Goal: Task Accomplishment & Management: Manage account settings

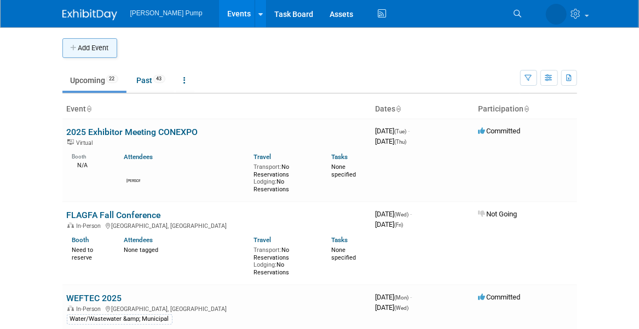
click at [90, 49] on button "Add Event" at bounding box center [89, 48] width 55 height 20
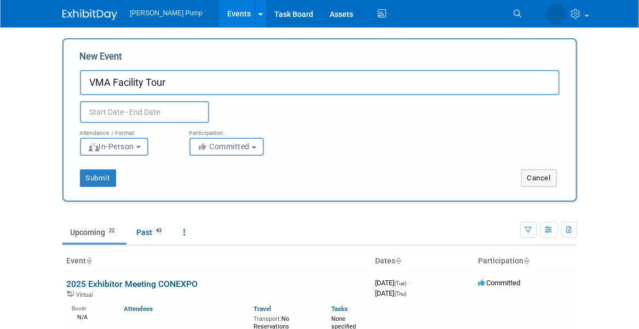
type input "VMA Facility Tour"
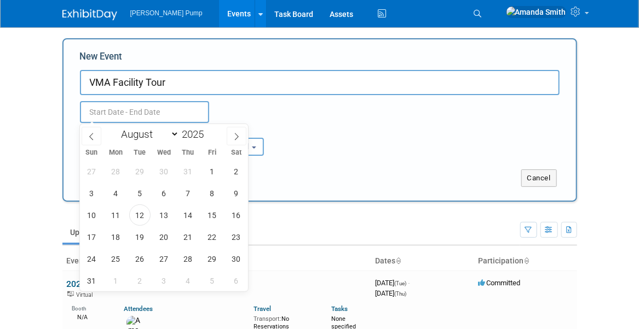
click at [131, 107] on input "text" at bounding box center [144, 112] width 129 height 22
click at [239, 137] on icon at bounding box center [237, 137] width 8 height 8
select select "8"
click at [165, 217] on span "17" at bounding box center [163, 215] width 21 height 21
type input "[DATE] to [DATE]"
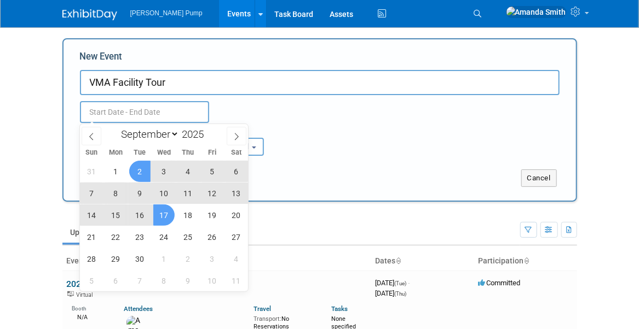
type input "[DATE] to [DATE]"
click at [235, 110] on div "[DATE] to [DATE]" at bounding box center [165, 112] width 186 height 22
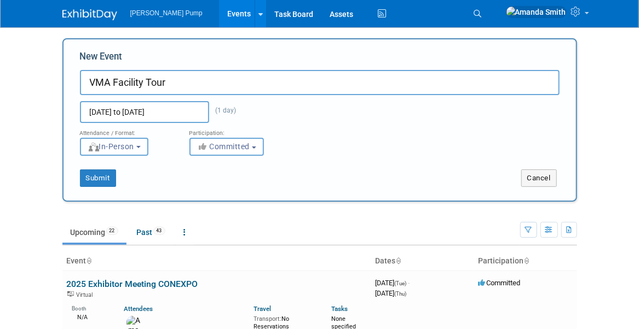
click at [111, 145] on span "In-Person" at bounding box center [111, 146] width 47 height 9
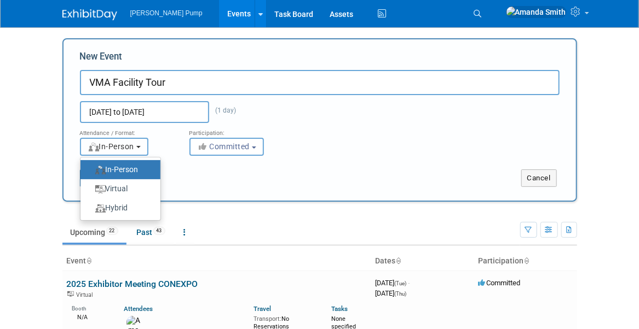
click at [111, 145] on span "In-Person" at bounding box center [111, 146] width 47 height 9
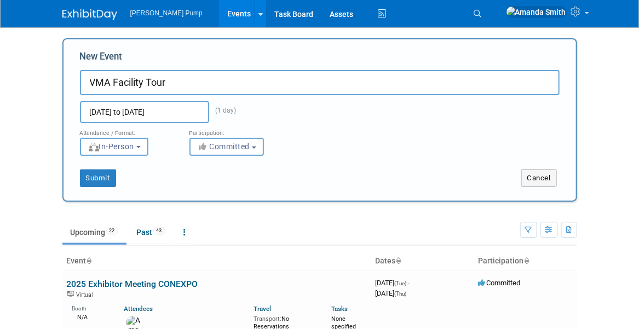
click at [204, 165] on div "Submit Cancel" at bounding box center [320, 171] width 496 height 31
click at [97, 176] on button "Submit" at bounding box center [98, 179] width 36 height 18
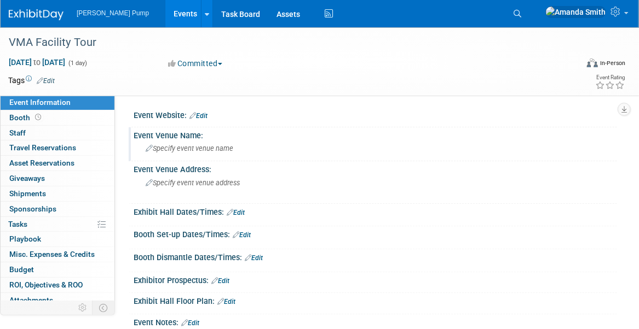
click at [206, 149] on span "Specify event venue name" at bounding box center [190, 148] width 88 height 8
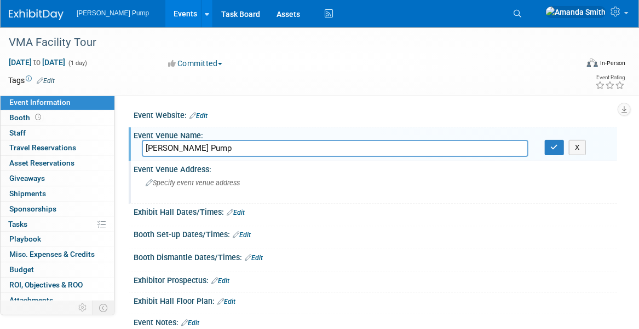
type input "[PERSON_NAME] Pump"
click at [196, 183] on span "Specify event venue address" at bounding box center [193, 183] width 94 height 8
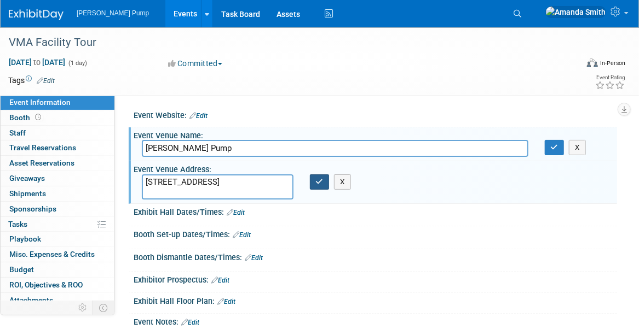
type textarea "[STREET_ADDRESS]"
click at [325, 176] on button "button" at bounding box center [320, 182] width 20 height 15
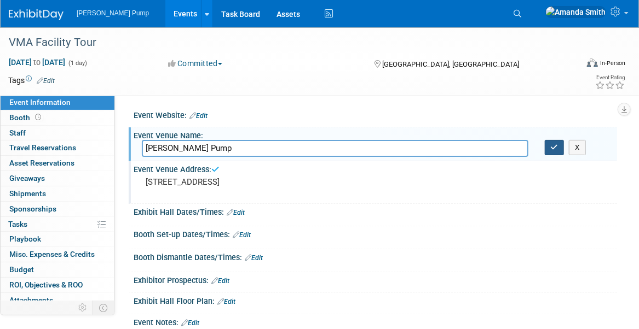
click at [558, 145] on button "button" at bounding box center [555, 147] width 20 height 15
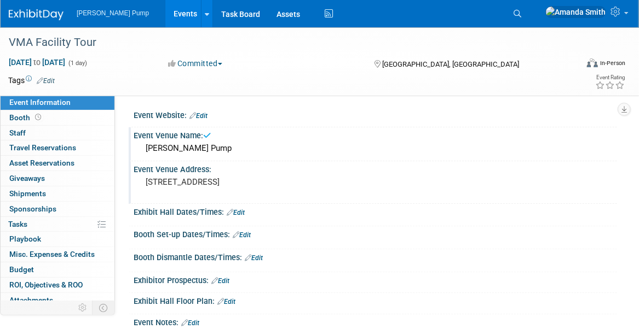
click at [245, 210] on link "Edit" at bounding box center [236, 213] width 18 height 8
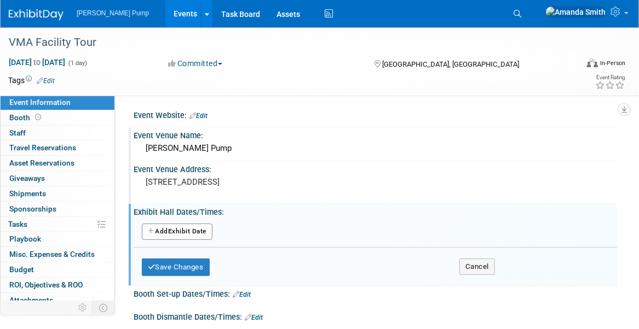
click at [173, 229] on button "Add Another Exhibit Date" at bounding box center [177, 232] width 71 height 16
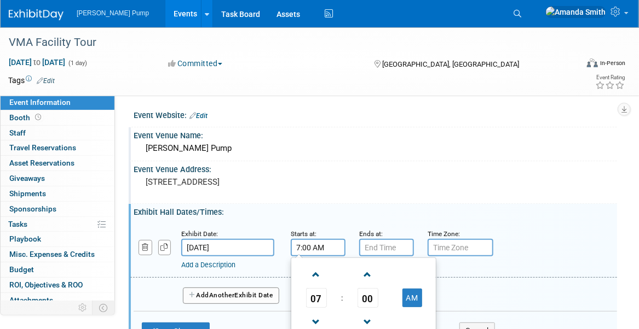
click at [336, 246] on input "7:00 AM" at bounding box center [318, 248] width 55 height 18
click at [320, 274] on span at bounding box center [315, 274] width 19 height 19
type input "9:00 AM"
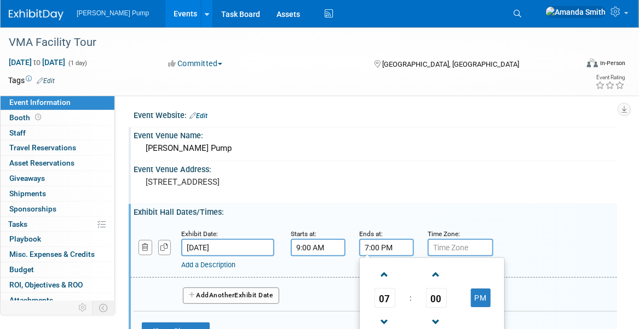
click at [389, 248] on input "7:00 PM" at bounding box center [386, 248] width 55 height 18
click at [384, 270] on span at bounding box center [384, 274] width 19 height 19
click at [387, 270] on span at bounding box center [384, 274] width 19 height 19
click at [480, 291] on button "PM" at bounding box center [481, 298] width 20 height 19
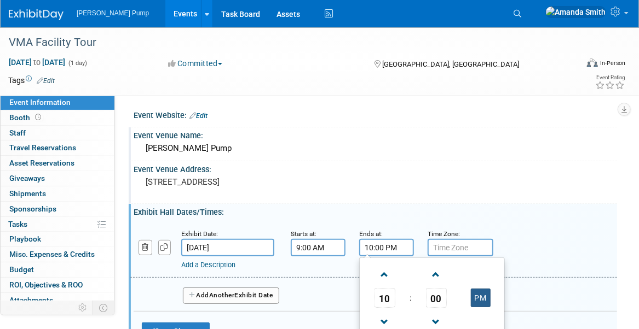
type input "10:00 AM"
click at [511, 242] on div "Add a Description Description:" at bounding box center [373, 249] width 503 height 42
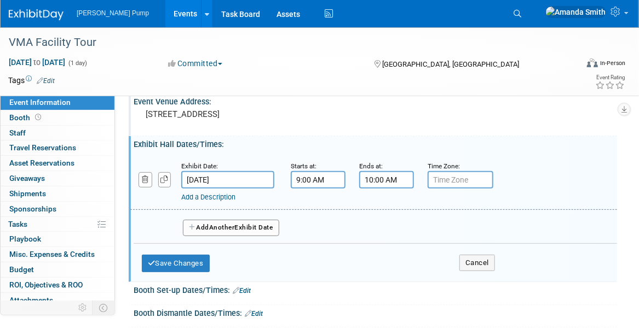
scroll to position [109, 0]
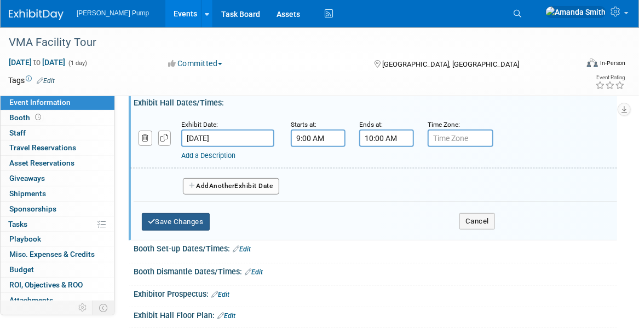
click at [162, 219] on button "Save Changes" at bounding box center [176, 222] width 68 height 18
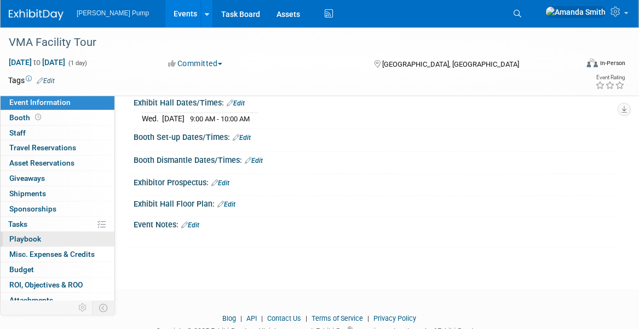
scroll to position [19, 0]
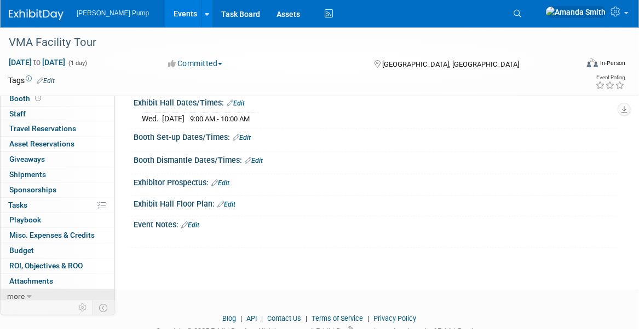
click at [14, 294] on span "more" at bounding box center [16, 296] width 18 height 9
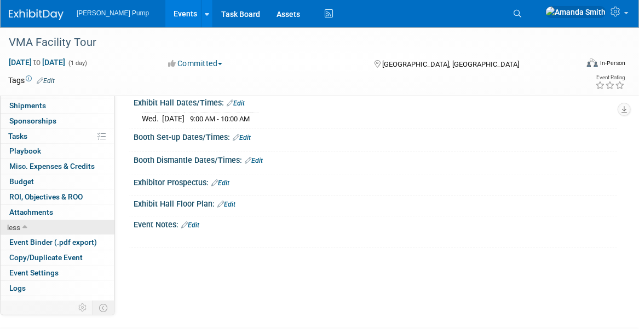
scroll to position [94, 0]
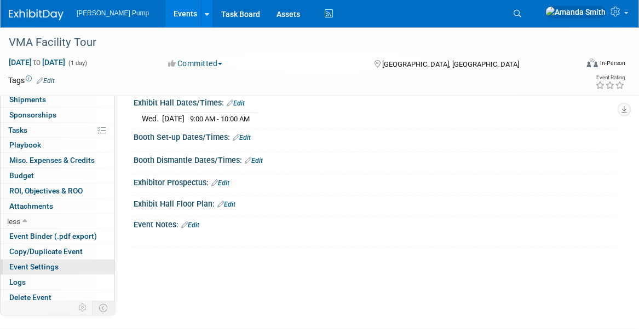
click at [26, 263] on span "Event Settings" at bounding box center [33, 267] width 49 height 9
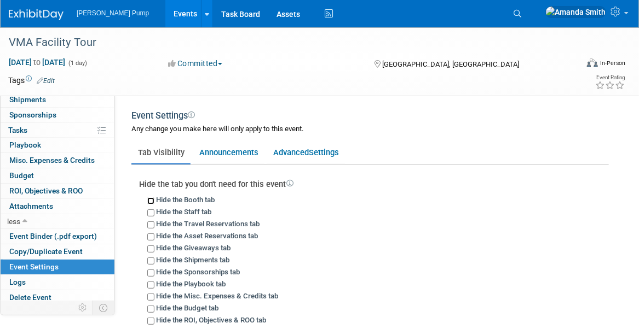
click at [149, 200] on input "Hide the Booth tab" at bounding box center [150, 201] width 7 height 7
checkbox input "true"
click at [149, 224] on input "Hide the Travel Reservations tab" at bounding box center [150, 225] width 7 height 7
checkbox input "true"
click at [150, 234] on input "Hide the Asset Reservations tab" at bounding box center [150, 237] width 7 height 7
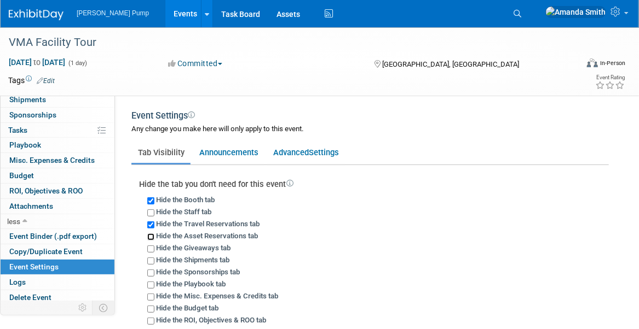
checkbox input "true"
click at [150, 247] on input "Hide the Giveaways tab" at bounding box center [150, 249] width 7 height 7
checkbox input "true"
click at [150, 259] on input "Hide the Shipments tab" at bounding box center [150, 261] width 7 height 7
checkbox input "true"
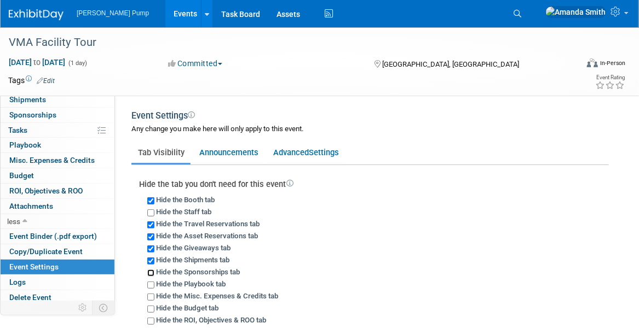
click at [150, 270] on input "Hide the Sponsorships tab" at bounding box center [150, 273] width 7 height 7
checkbox input "true"
click at [150, 316] on div "Hide the ROI, Objectives & ROO tab" at bounding box center [377, 320] width 461 height 12
click at [149, 321] on input "Hide the ROI, Objectives & ROO tab" at bounding box center [150, 321] width 7 height 7
checkbox input "true"
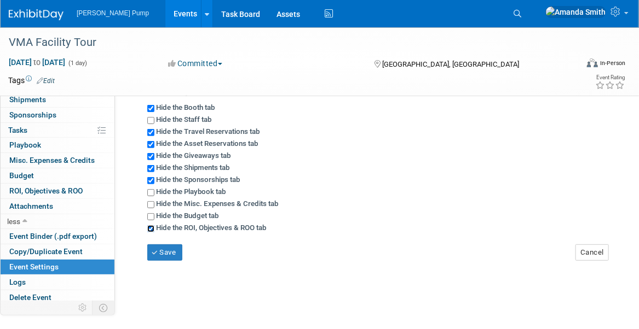
scroll to position [164, 0]
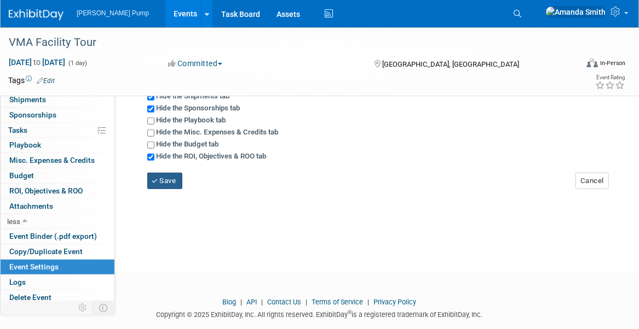
click at [148, 184] on button "Save" at bounding box center [164, 181] width 35 height 16
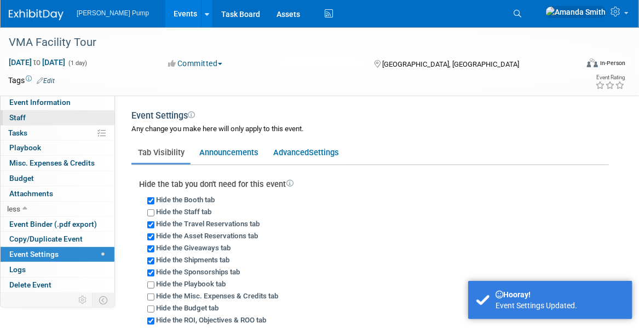
click at [33, 117] on link "0 Staff 0" at bounding box center [58, 118] width 114 height 15
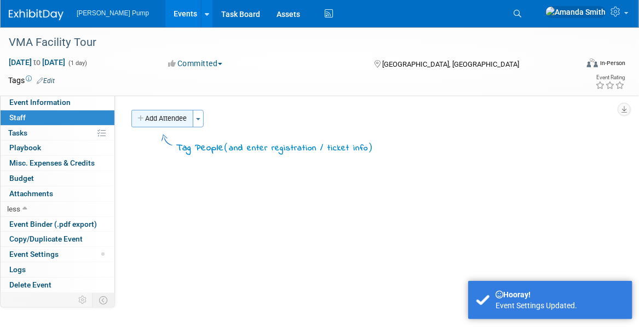
click at [149, 120] on button "Add Attendee" at bounding box center [162, 119] width 62 height 18
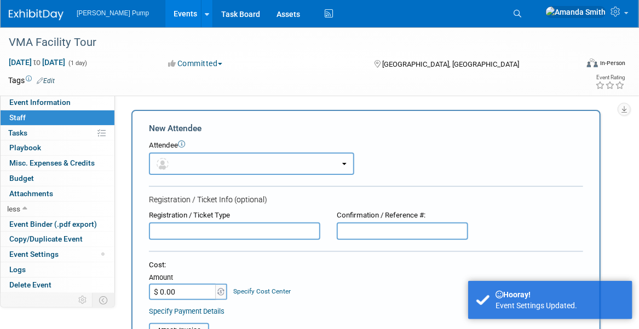
click at [179, 169] on button "button" at bounding box center [251, 164] width 205 height 22
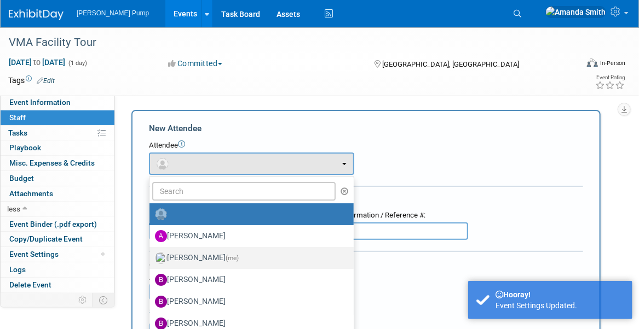
click at [173, 258] on label "[PERSON_NAME] (me)" at bounding box center [249, 259] width 188 height 18
click at [151, 258] on input "[PERSON_NAME] (me)" at bounding box center [147, 256] width 7 height 7
select select "498b8e7a-004b-40fd-bfca-d11e74525cf6"
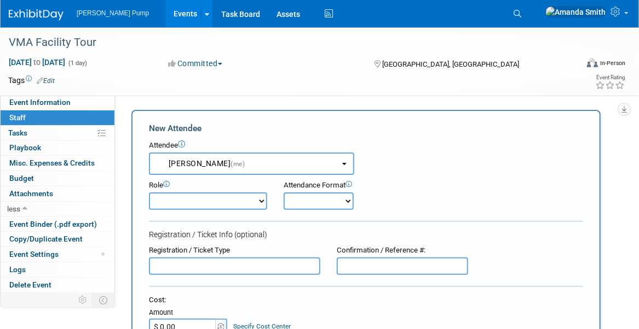
click at [213, 198] on select "Demonstrator Host Planner Presenter Sales Representative Set-up/Dismantle Crew …" at bounding box center [208, 202] width 118 height 18
select select "6"
click at [149, 193] on select "Demonstrator Host Planner Presenter Sales Representative Set-up/Dismantle Crew …" at bounding box center [208, 202] width 118 height 18
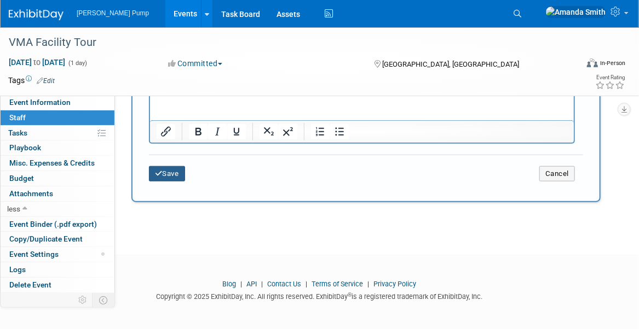
click at [182, 176] on button "Save" at bounding box center [167, 173] width 36 height 15
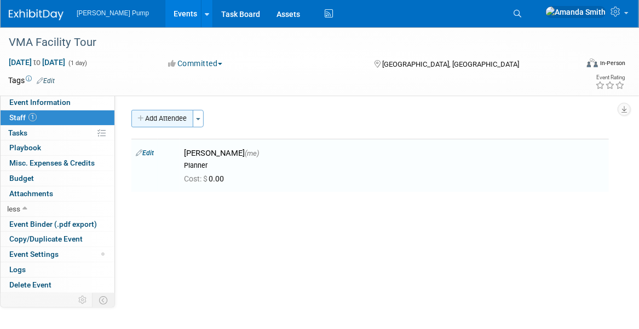
click at [153, 120] on button "Add Attendee" at bounding box center [162, 119] width 62 height 18
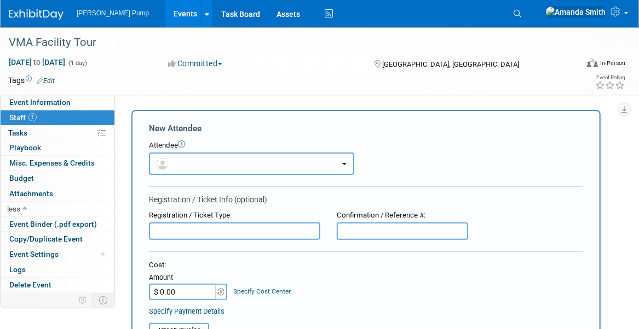
click at [212, 169] on button "button" at bounding box center [251, 164] width 205 height 22
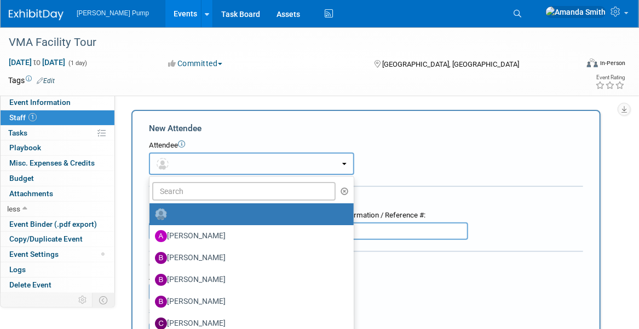
click at [206, 160] on button "button" at bounding box center [251, 164] width 205 height 22
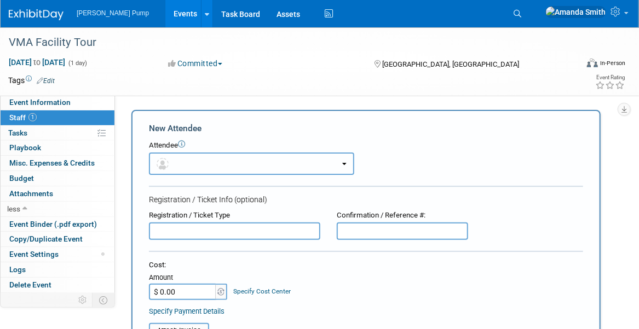
click at [205, 161] on button "button" at bounding box center [251, 164] width 205 height 22
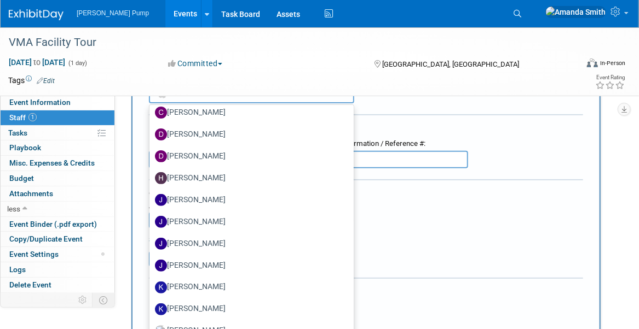
scroll to position [219, 0]
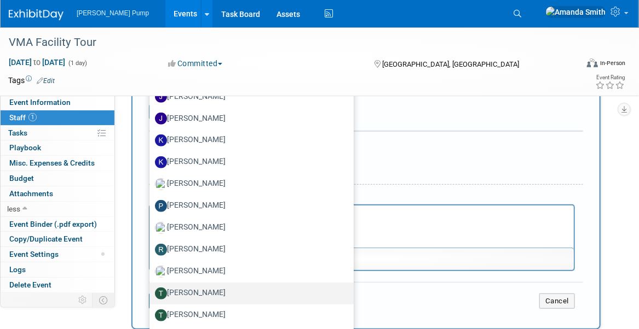
click at [213, 290] on label "[PERSON_NAME]" at bounding box center [249, 294] width 188 height 18
click at [151, 290] on input "[PERSON_NAME]" at bounding box center [147, 292] width 7 height 7
select select "864ae85b-0e1c-47ea-b3fd-12450106f24f"
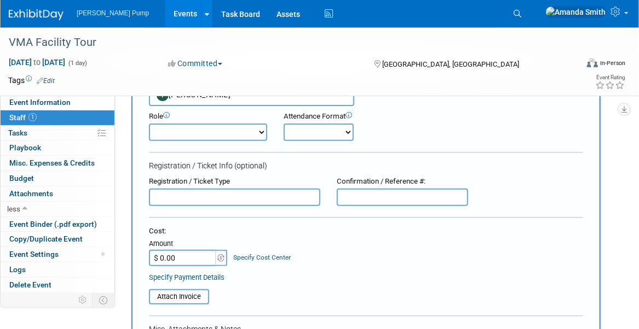
scroll to position [35, 0]
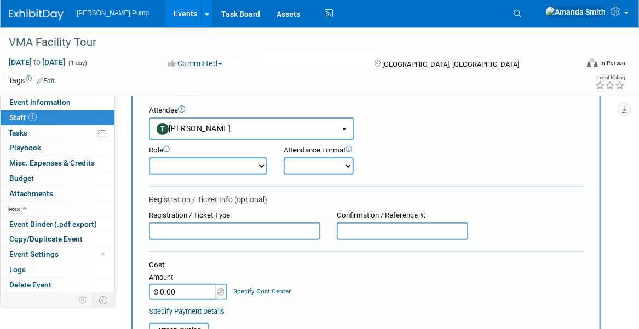
click at [225, 165] on select "Demonstrator Host Planner Presenter Sales Representative Set-up/Dismantle Crew …" at bounding box center [208, 167] width 118 height 18
select select "6"
click at [149, 158] on select "Demonstrator Host Planner Presenter Sales Representative Set-up/Dismantle Crew …" at bounding box center [208, 167] width 118 height 18
click at [316, 160] on select "Onsite Remote" at bounding box center [318, 167] width 70 height 18
select select "1"
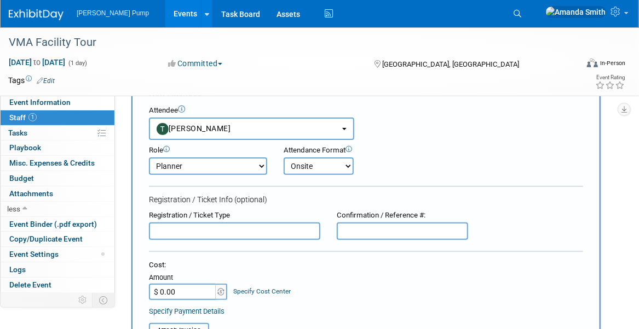
click at [283, 158] on select "Onsite Remote" at bounding box center [318, 167] width 70 height 18
click at [387, 168] on div "Attendance Format Onsite Remote" at bounding box center [331, 161] width 113 height 30
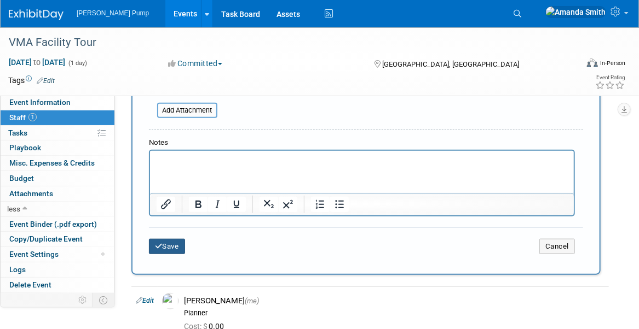
click at [176, 242] on button "Save" at bounding box center [167, 246] width 36 height 15
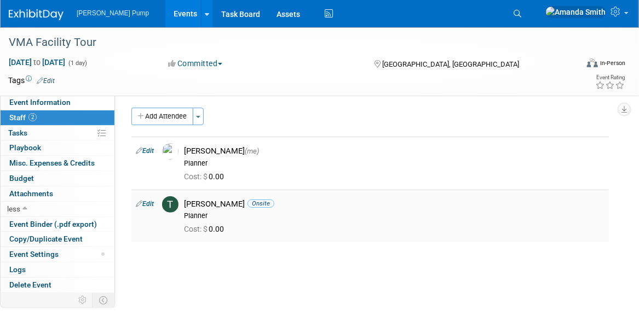
scroll to position [0, 0]
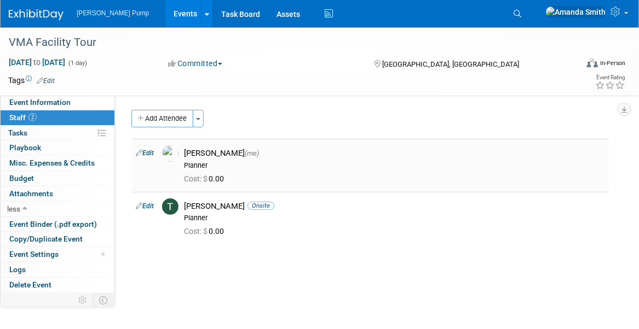
click at [153, 152] on link "Edit" at bounding box center [145, 153] width 18 height 8
select select "498b8e7a-004b-40fd-bfca-d11e74525cf6"
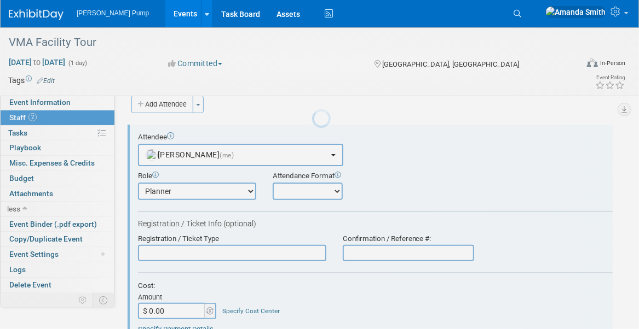
scroll to position [15, 0]
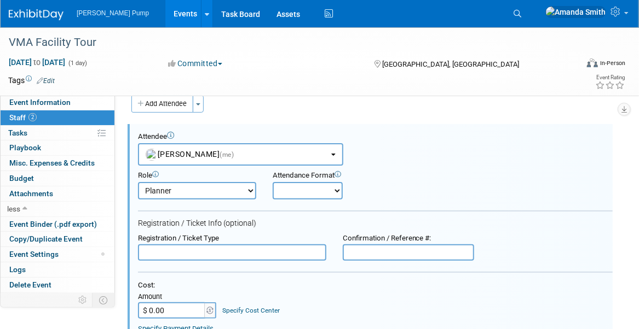
click at [321, 192] on select "Onsite Remote" at bounding box center [308, 191] width 70 height 18
select select "1"
click at [273, 182] on select "Onsite Remote" at bounding box center [308, 191] width 70 height 18
click at [385, 183] on div "Attendance Format Onsite Remote" at bounding box center [325, 185] width 123 height 28
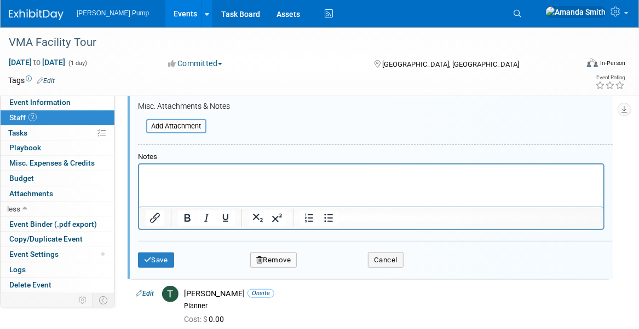
scroll to position [288, 0]
click at [160, 255] on button "Save" at bounding box center [156, 259] width 36 height 15
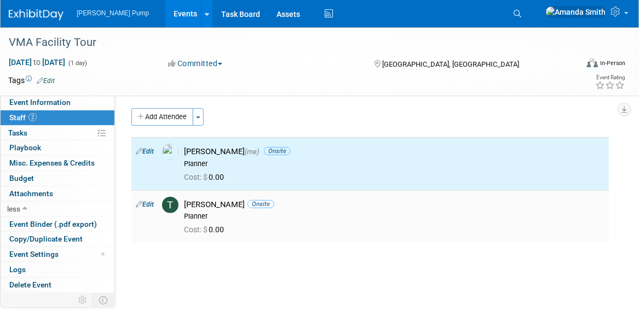
scroll to position [0, 0]
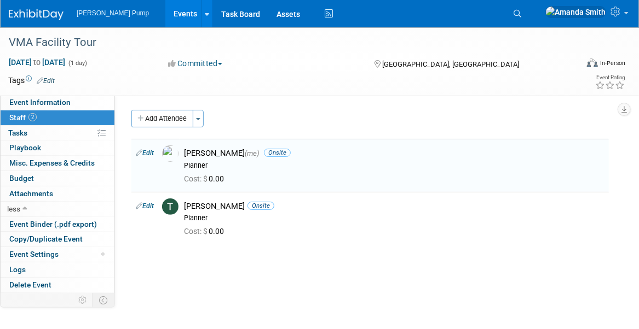
click at [159, 113] on button "Add Attendee" at bounding box center [162, 119] width 62 height 18
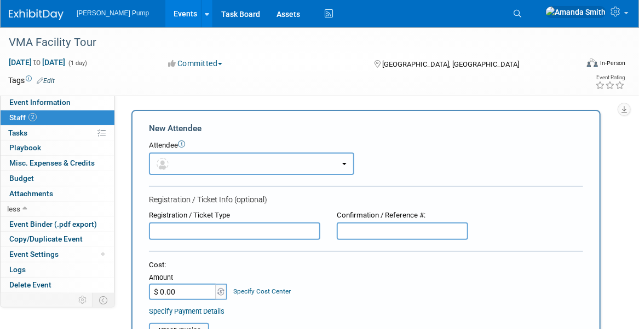
click at [207, 164] on button "button" at bounding box center [251, 164] width 205 height 22
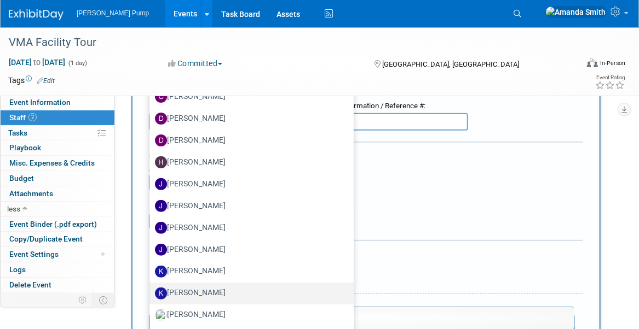
scroll to position [164, 0]
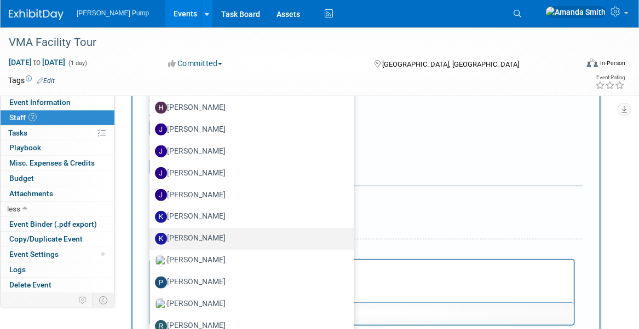
click at [213, 234] on label "[PERSON_NAME]" at bounding box center [249, 239] width 188 height 18
click at [151, 234] on input "[PERSON_NAME]" at bounding box center [147, 237] width 7 height 7
select select "3568111d-b0f8-466c-bad4-ee91cdbc7451"
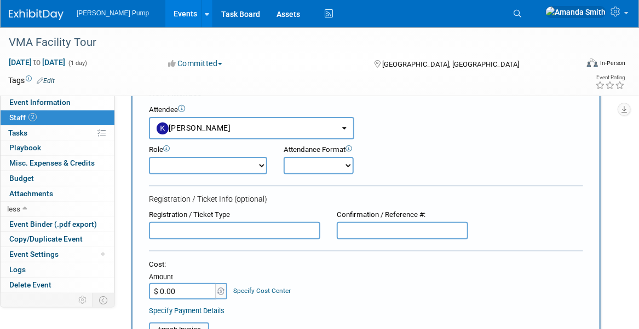
scroll to position [0, 0]
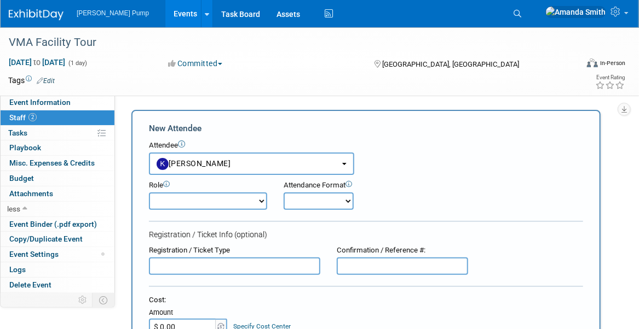
click at [189, 204] on select "Demonstrator Host Planner Presenter Sales Representative Set-up/Dismantle Crew …" at bounding box center [208, 202] width 118 height 18
select select "7"
click at [149, 193] on select "Demonstrator Host Planner Presenter Sales Representative Set-up/Dismantle Crew …" at bounding box center [208, 202] width 118 height 18
click at [327, 202] on select "Onsite Remote" at bounding box center [318, 202] width 70 height 18
select select "1"
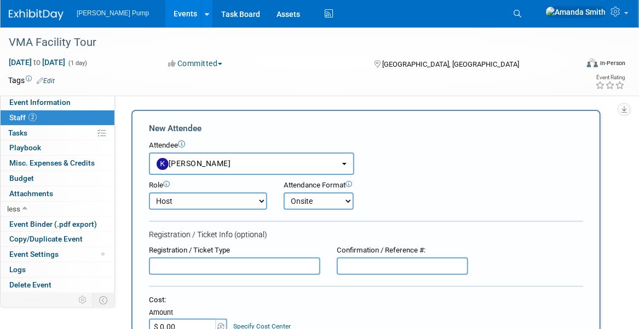
click at [283, 193] on select "Onsite Remote" at bounding box center [318, 202] width 70 height 18
click at [405, 190] on div "Role Demonstrator Host Planner Presenter Sales Representative" at bounding box center [366, 192] width 450 height 35
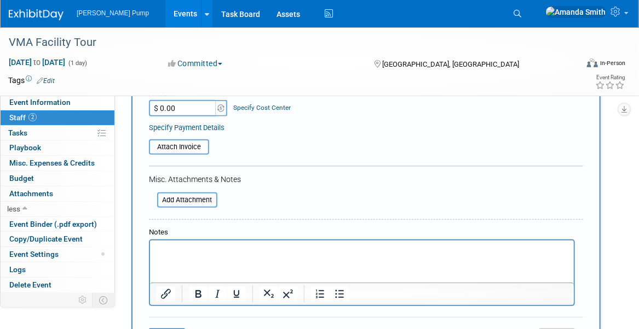
scroll to position [383, 0]
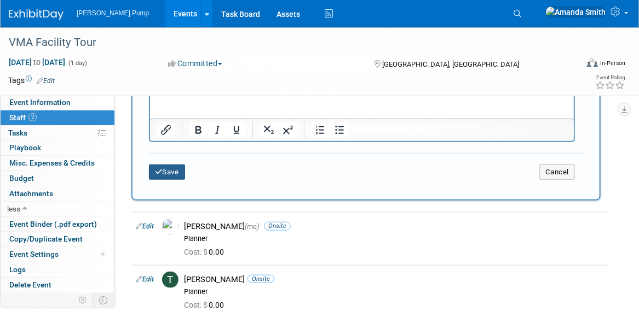
click at [171, 170] on button "Save" at bounding box center [167, 172] width 36 height 15
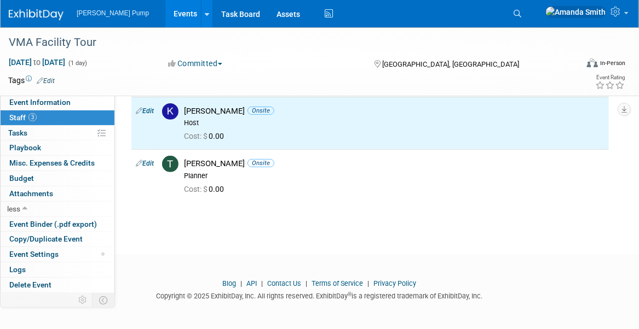
scroll to position [0, 0]
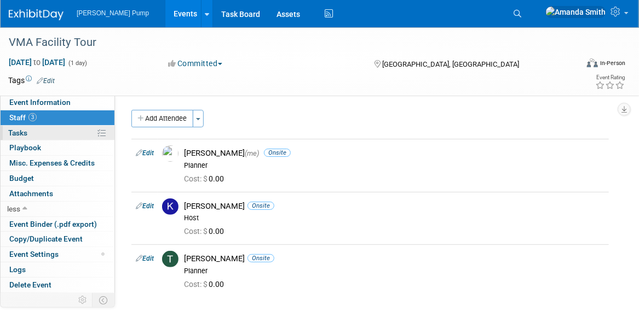
click at [26, 130] on span "Tasks 0%" at bounding box center [17, 133] width 19 height 9
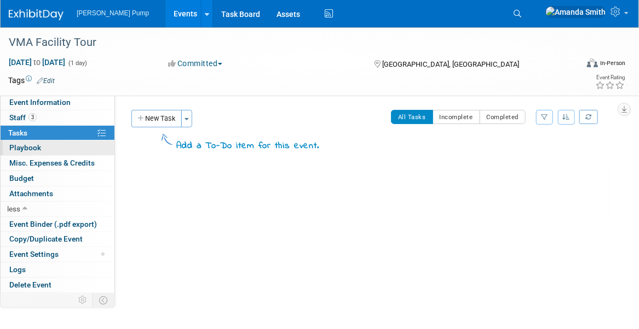
click at [36, 150] on span "Playbook 0" at bounding box center [25, 147] width 32 height 9
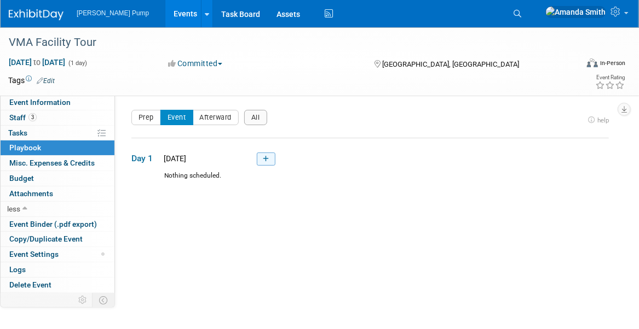
click at [264, 158] on icon at bounding box center [266, 159] width 6 height 7
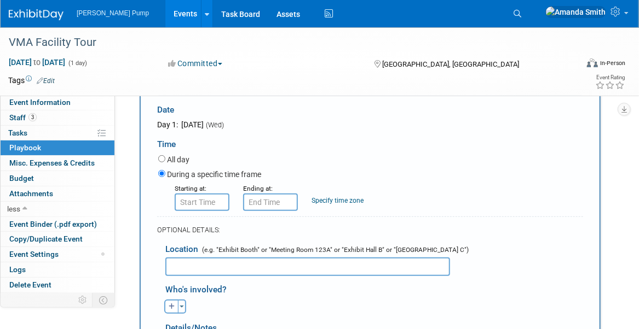
scroll to position [145, 0]
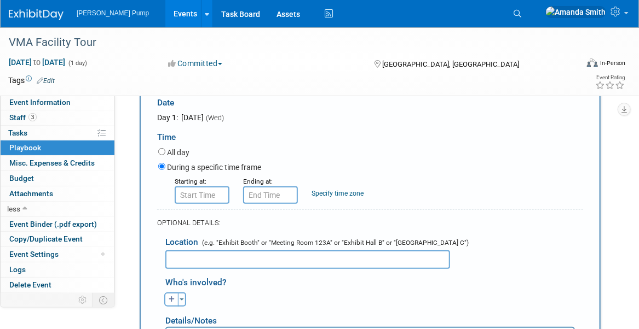
type input "Welcome & Refreshments"
click at [209, 190] on input "8:00 AM" at bounding box center [202, 196] width 55 height 18
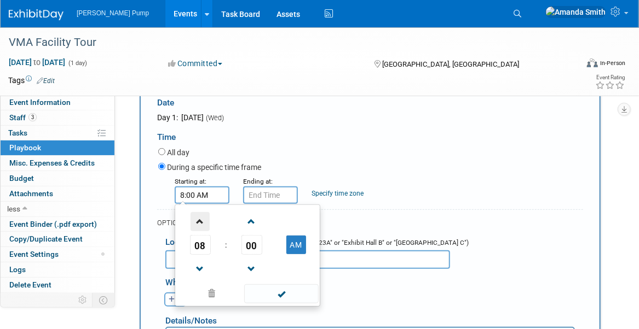
click at [199, 220] on span at bounding box center [199, 221] width 19 height 19
type input "9:00 AM"
click at [271, 195] on input "9:00 AM" at bounding box center [270, 196] width 55 height 18
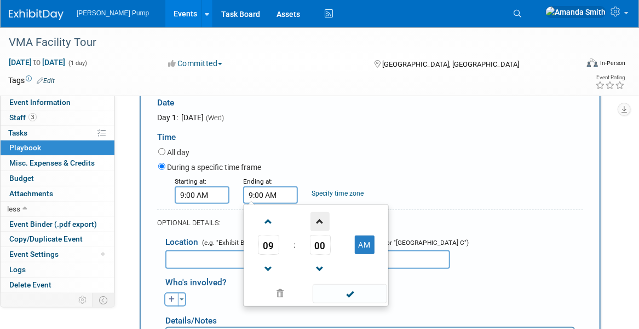
click at [317, 220] on span at bounding box center [319, 221] width 19 height 19
click at [319, 220] on span at bounding box center [319, 221] width 19 height 19
click at [320, 219] on span at bounding box center [319, 221] width 19 height 19
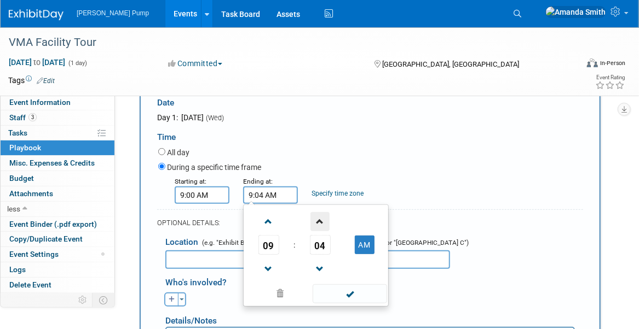
type input "9:05 AM"
click at [455, 186] on div "Starting at: 9:00 AM Ending at: 9:05 AM 09 : 05 AM 12 01 02 03 04 05 06 07 08 0…" at bounding box center [370, 190] width 441 height 28
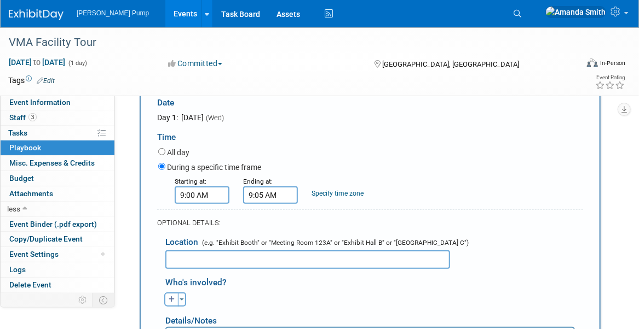
click at [297, 259] on input "text" at bounding box center [307, 260] width 285 height 19
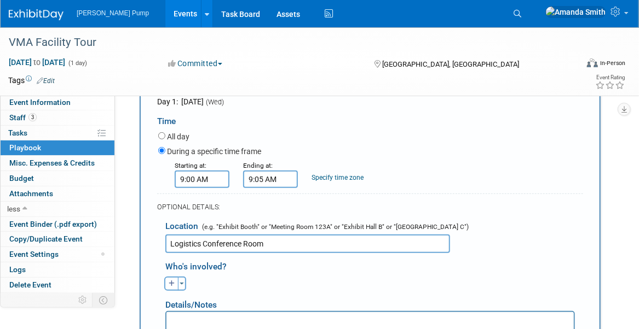
scroll to position [254, 0]
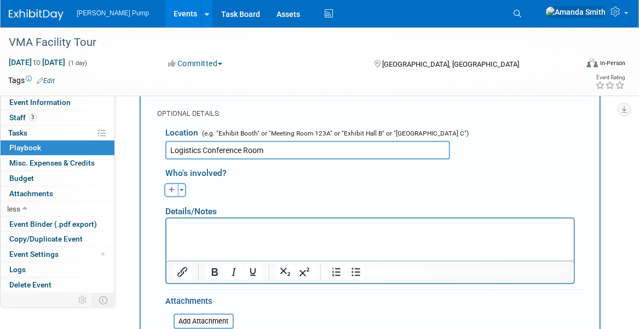
type input "Logistics Conference Room"
click at [307, 224] on p "Rich Text Area. Press ALT-0 for help." at bounding box center [369, 228] width 395 height 11
click at [254, 186] on div "[PERSON_NAME] remove [PERSON_NAME] (me) remove [PERSON_NAME] remove remove remo…" at bounding box center [374, 189] width 434 height 17
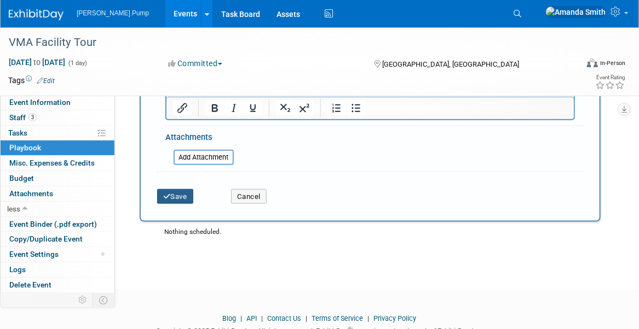
drag, startPoint x: 184, startPoint y: 194, endPoint x: 229, endPoint y: 195, distance: 45.4
click at [184, 194] on button "Save" at bounding box center [175, 196] width 36 height 15
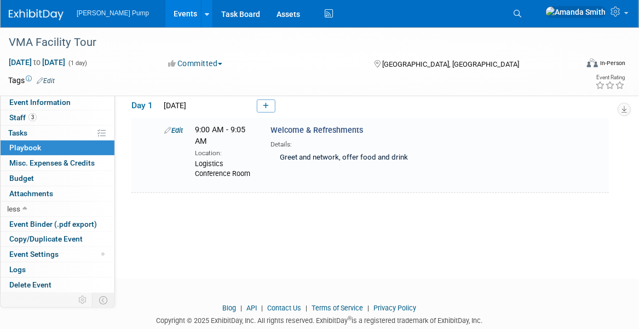
scroll to position [34, 0]
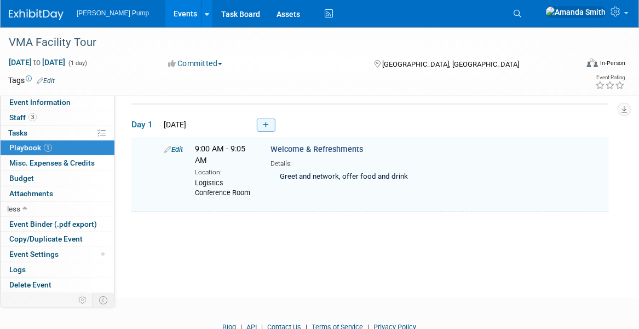
click at [263, 125] on icon at bounding box center [266, 125] width 6 height 7
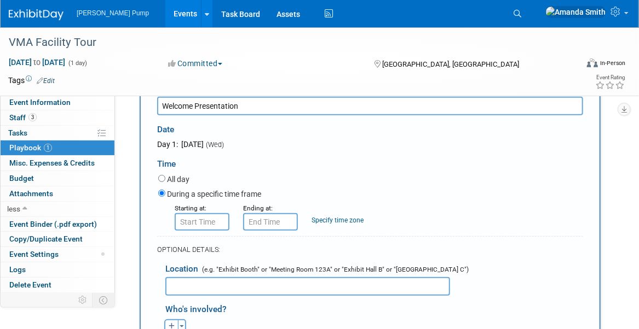
scroll to position [145, 0]
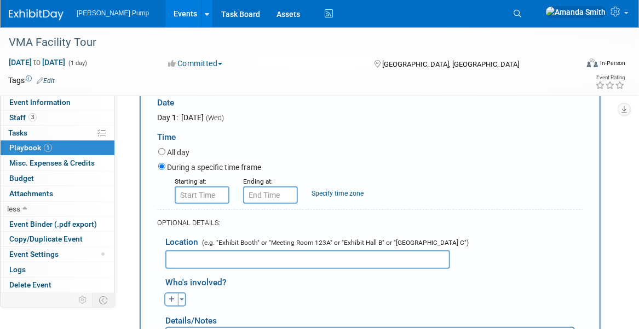
type input "Welcome Presentation"
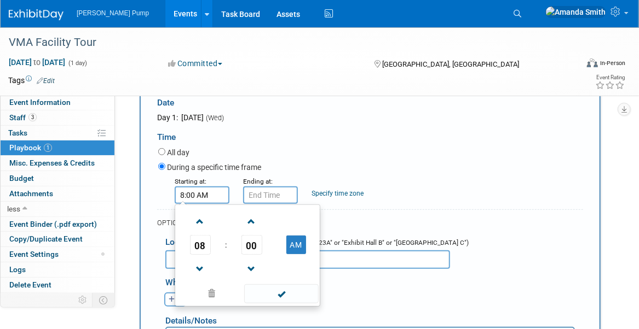
click at [180, 189] on input "8:00 AM" at bounding box center [202, 196] width 55 height 18
click at [197, 217] on span at bounding box center [199, 221] width 19 height 19
click at [253, 219] on span at bounding box center [251, 221] width 19 height 19
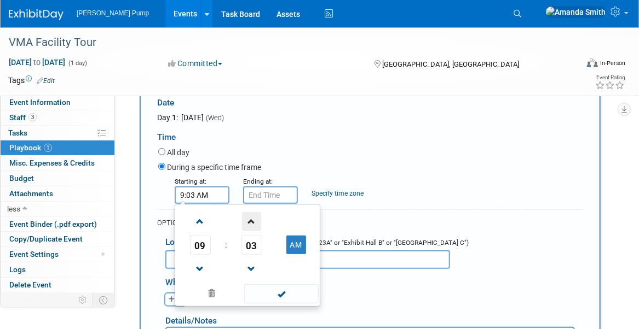
click at [253, 219] on span at bounding box center [251, 221] width 19 height 19
type input "9:05 AM"
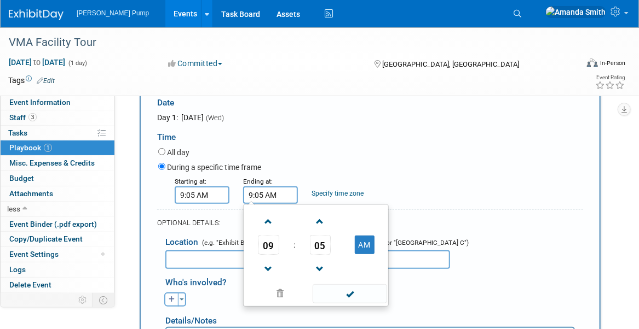
click at [268, 194] on input "9:05 AM" at bounding box center [270, 196] width 55 height 18
click at [317, 222] on span at bounding box center [319, 221] width 19 height 19
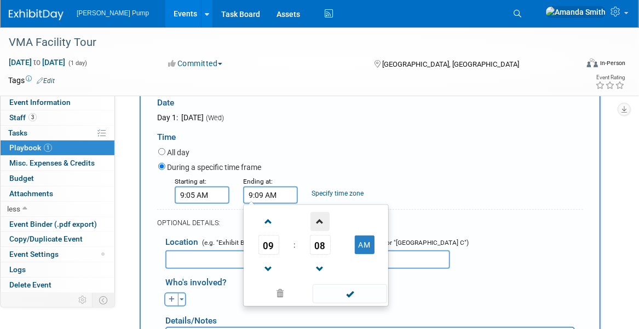
click at [318, 221] on span at bounding box center [319, 221] width 19 height 19
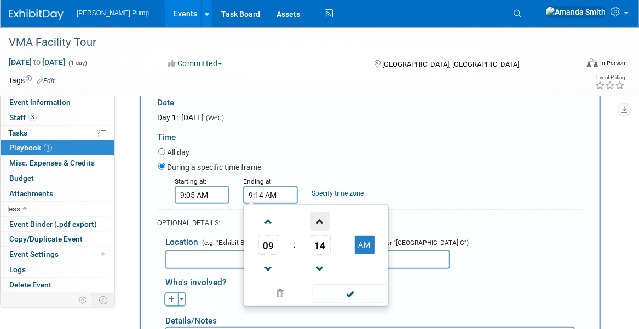
click at [318, 221] on span at bounding box center [319, 221] width 19 height 19
click at [320, 267] on span at bounding box center [319, 269] width 19 height 19
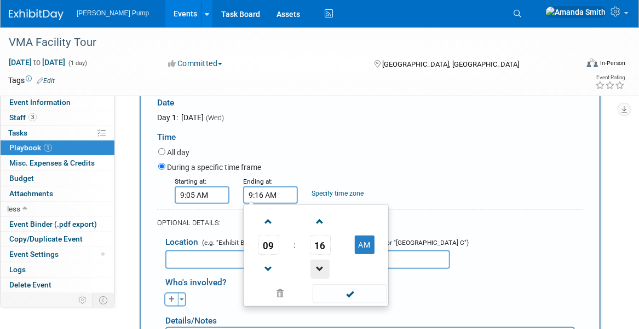
type input "9:15 AM"
click at [355, 297] on span at bounding box center [349, 294] width 74 height 19
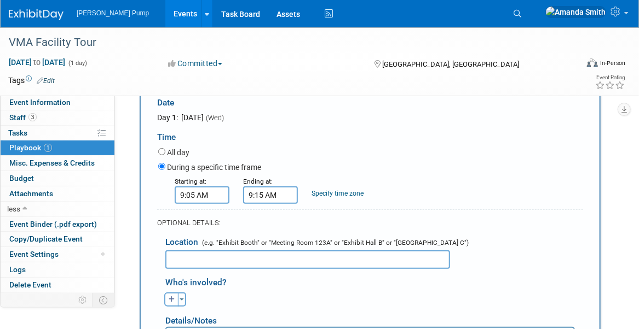
click at [221, 257] on input "text" at bounding box center [307, 260] width 285 height 19
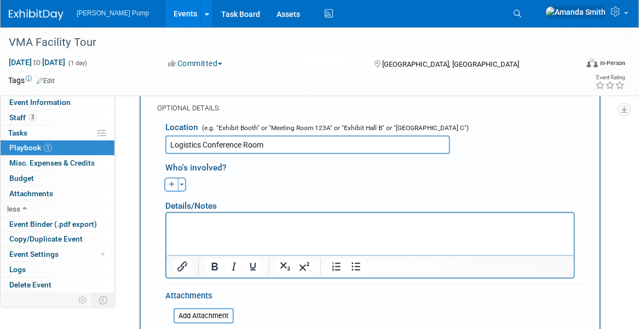
scroll to position [309, 0]
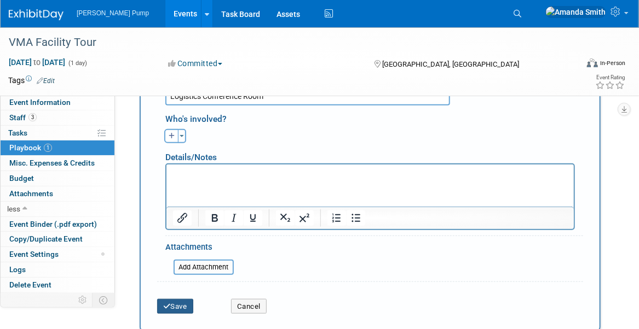
type input "Logistics Conference Room"
click at [181, 304] on button "Save" at bounding box center [175, 306] width 36 height 15
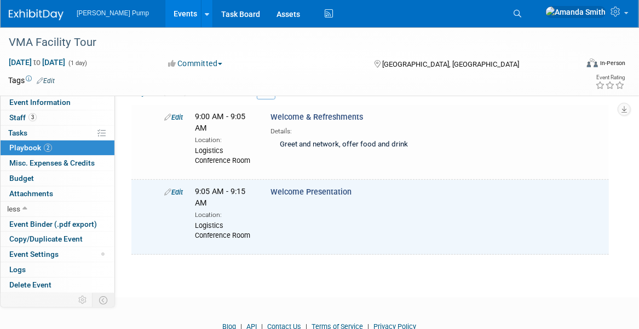
scroll to position [0, 0]
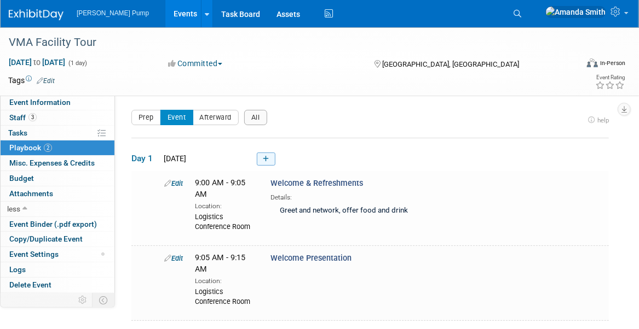
click at [270, 157] on link at bounding box center [266, 159] width 19 height 13
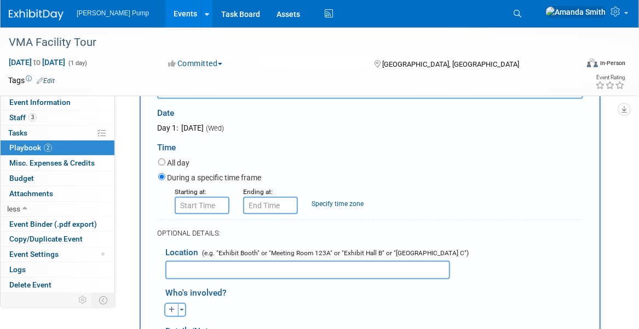
scroll to position [145, 0]
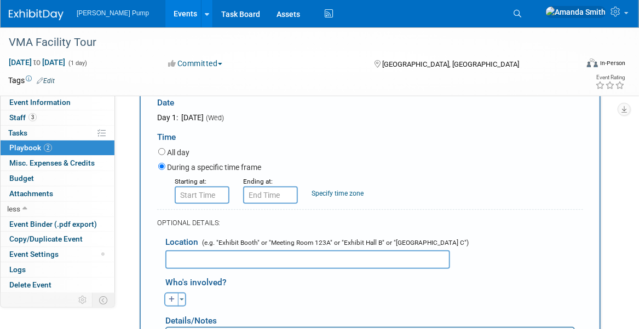
type input "Group Photo"
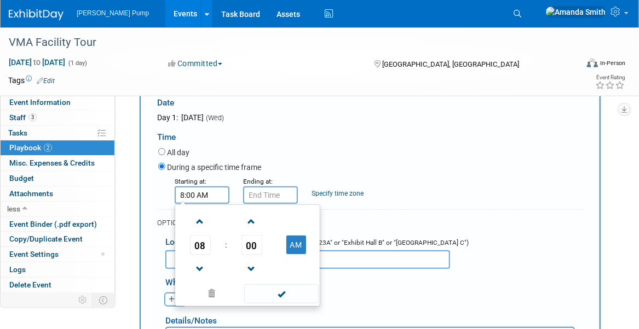
click at [207, 196] on input "8:00 AM" at bounding box center [202, 196] width 55 height 18
click at [203, 222] on span at bounding box center [199, 221] width 19 height 19
type input "9:00 AM"
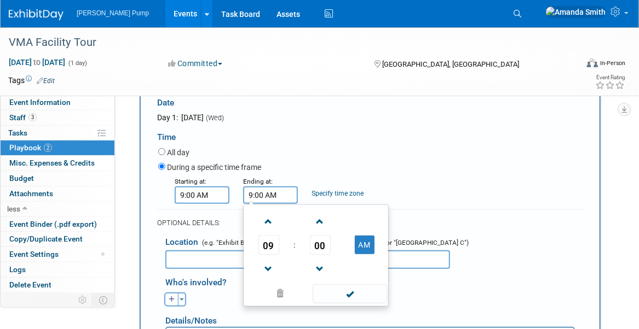
click at [267, 190] on input "9:00 AM" at bounding box center [270, 196] width 55 height 18
click at [194, 193] on input "9:00 AM" at bounding box center [202, 196] width 55 height 18
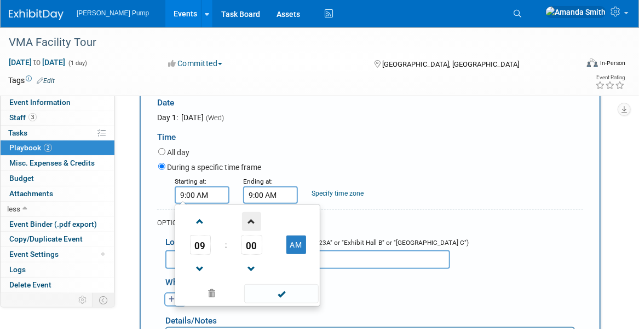
click at [254, 221] on span at bounding box center [251, 221] width 19 height 19
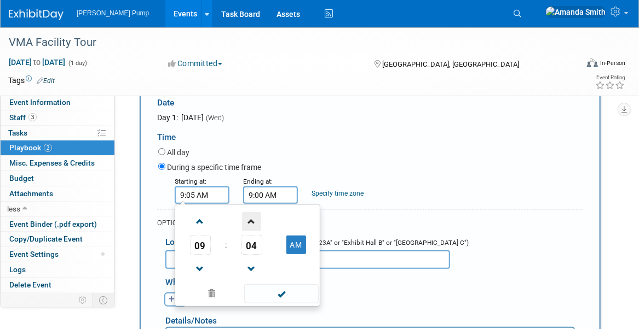
click at [254, 221] on span at bounding box center [251, 221] width 19 height 19
click at [254, 220] on span at bounding box center [251, 221] width 19 height 19
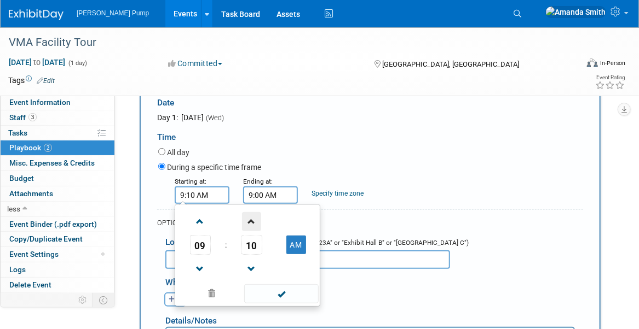
click at [254, 220] on span at bounding box center [251, 221] width 19 height 19
click at [254, 219] on span at bounding box center [251, 221] width 19 height 19
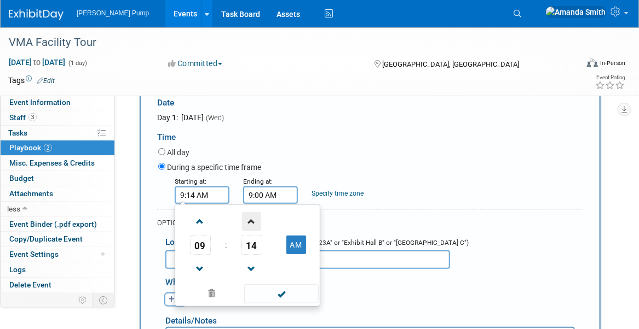
type input "9:15 AM"
click at [276, 196] on input "9:00 AM" at bounding box center [270, 196] width 55 height 18
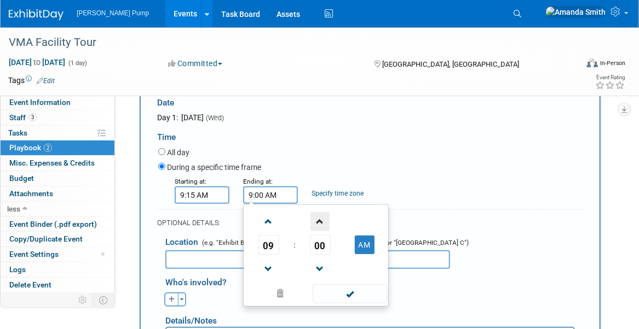
click at [318, 218] on span at bounding box center [319, 221] width 19 height 19
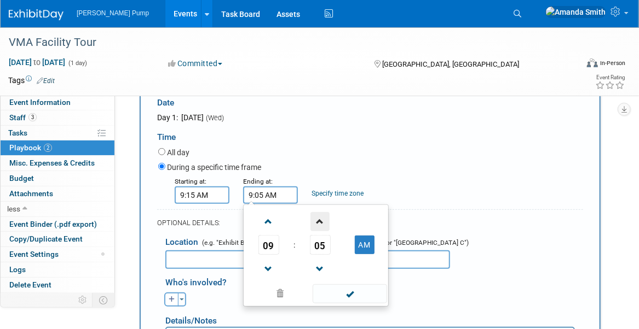
click at [318, 218] on span at bounding box center [319, 221] width 19 height 19
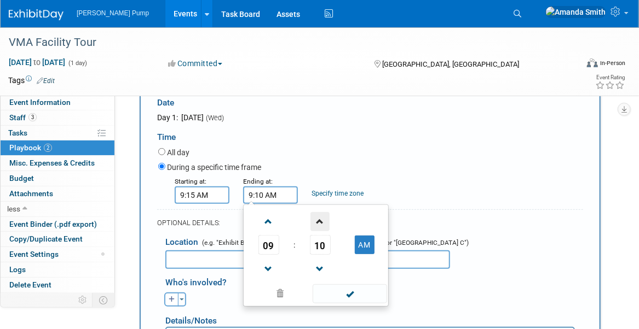
click at [318, 218] on span at bounding box center [319, 221] width 19 height 19
click at [318, 217] on span at bounding box center [319, 221] width 19 height 19
click at [320, 217] on span at bounding box center [319, 221] width 19 height 19
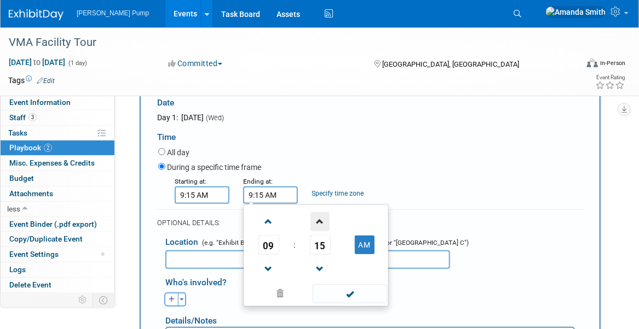
click at [320, 217] on span at bounding box center [319, 221] width 19 height 19
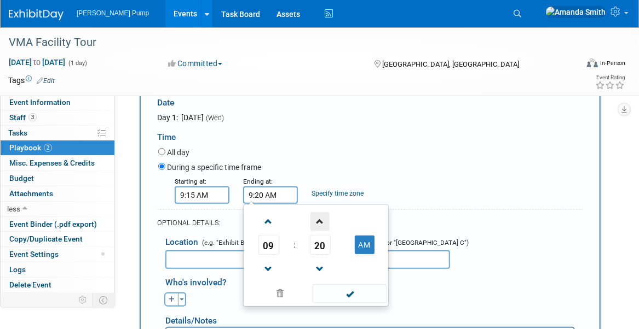
click at [320, 217] on span at bounding box center [319, 221] width 19 height 19
drag, startPoint x: 320, startPoint y: 265, endPoint x: 328, endPoint y: 266, distance: 8.8
click at [320, 266] on span at bounding box center [319, 269] width 19 height 19
type input "9:20 AM"
click at [366, 292] on span at bounding box center [349, 294] width 74 height 19
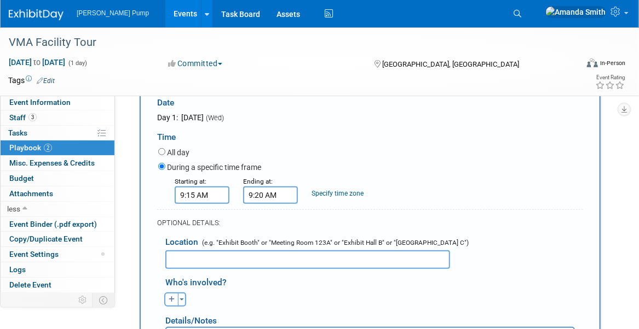
click at [269, 256] on input "text" at bounding box center [307, 260] width 285 height 19
type input ":"
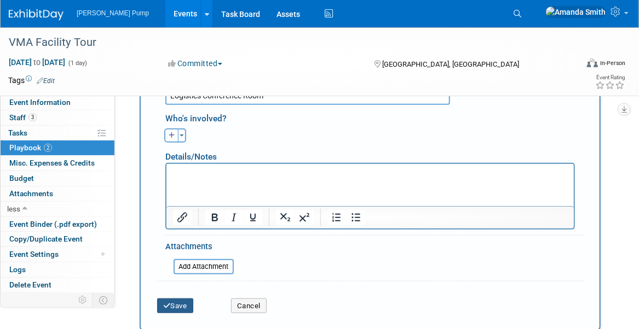
type input "Logistics Conference Room"
click at [163, 310] on button "Save" at bounding box center [175, 306] width 36 height 15
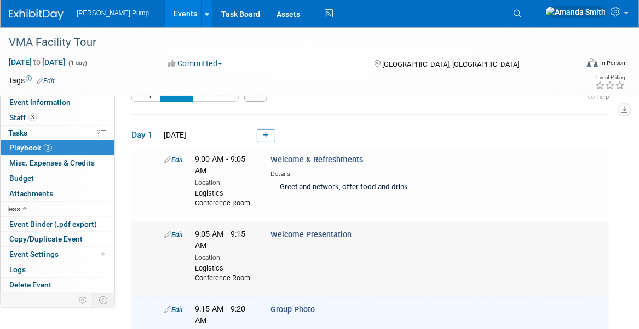
scroll to position [19, 0]
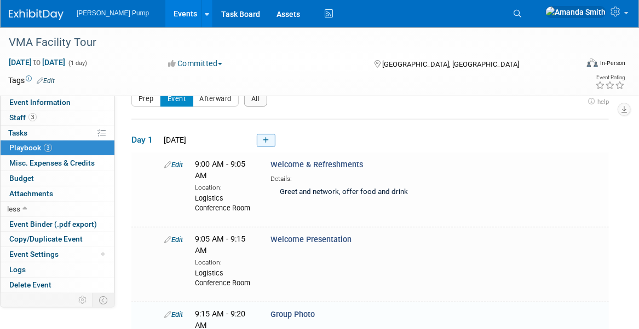
click at [267, 140] on icon at bounding box center [266, 140] width 6 height 7
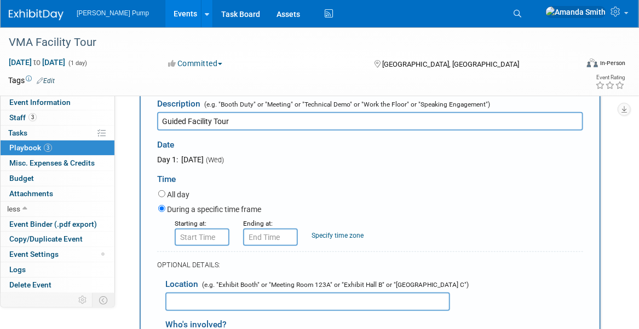
scroll to position [145, 0]
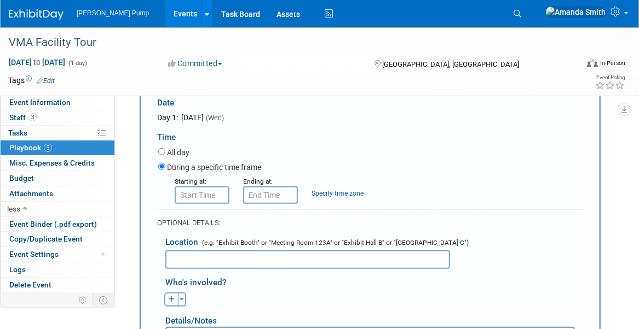
type input "Guided Facility Tour"
click at [208, 258] on input "text" at bounding box center [307, 260] width 285 height 19
type input "T"
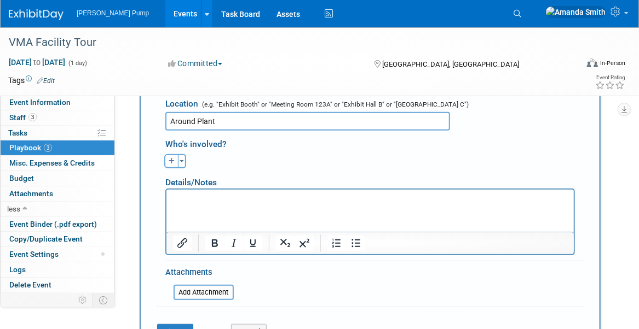
scroll to position [309, 0]
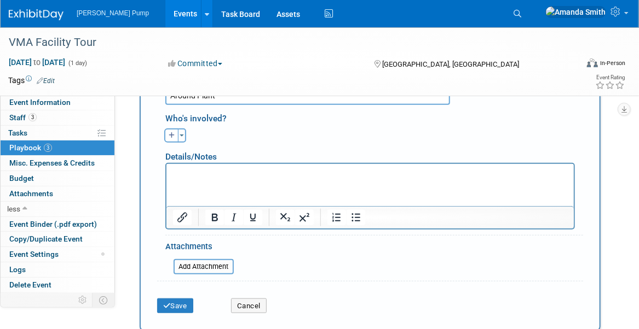
type input "Around Plant"
click at [178, 177] on p "Rich Text Area. Press ALT-0 for help." at bounding box center [369, 173] width 395 height 11
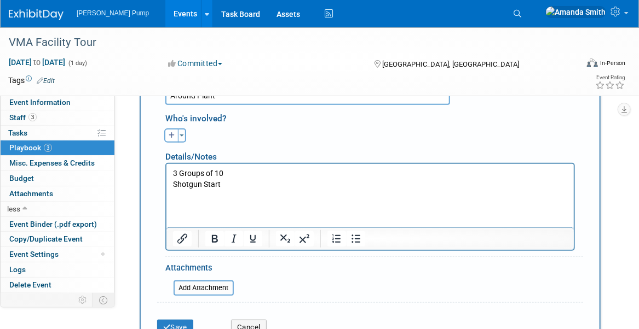
click at [213, 193] on p "Rich Text Area. Press ALT-0 for help." at bounding box center [369, 194] width 395 height 11
click at [358, 237] on icon "Bullet list" at bounding box center [356, 239] width 9 height 8
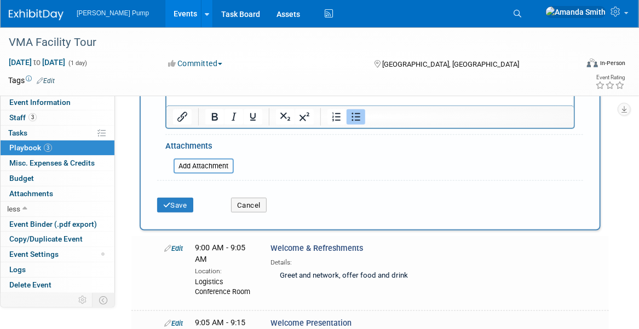
scroll to position [473, 0]
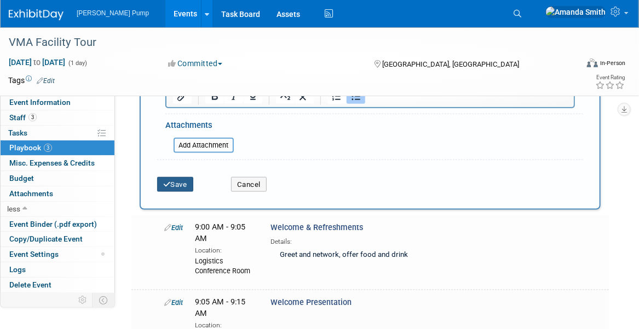
click at [190, 180] on button "Save" at bounding box center [175, 184] width 36 height 15
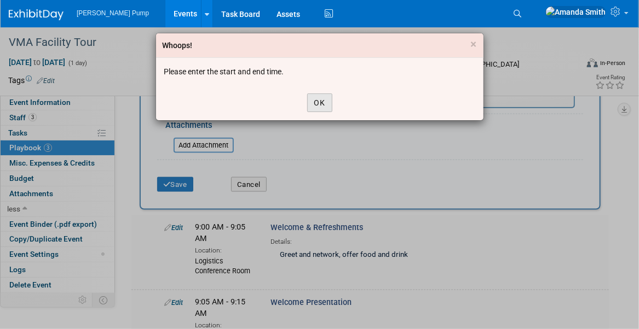
click at [317, 107] on button "OK" at bounding box center [319, 103] width 25 height 19
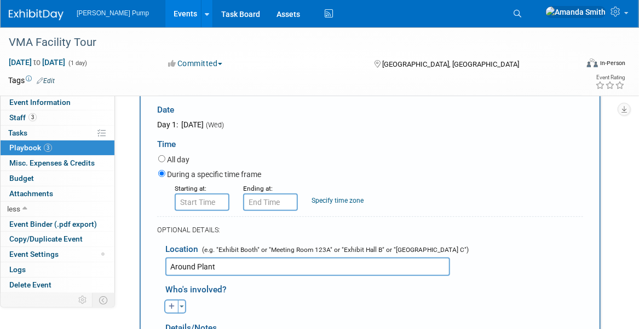
scroll to position [145, 0]
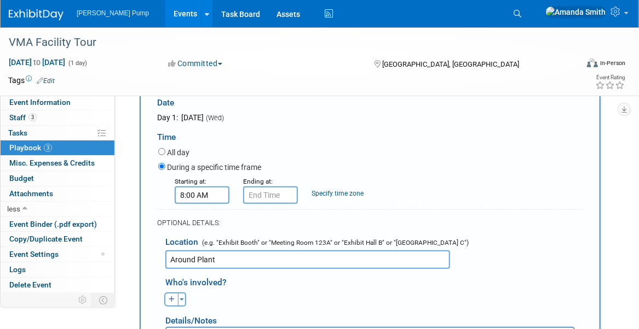
click at [215, 190] on input "8:00 AM" at bounding box center [202, 196] width 55 height 18
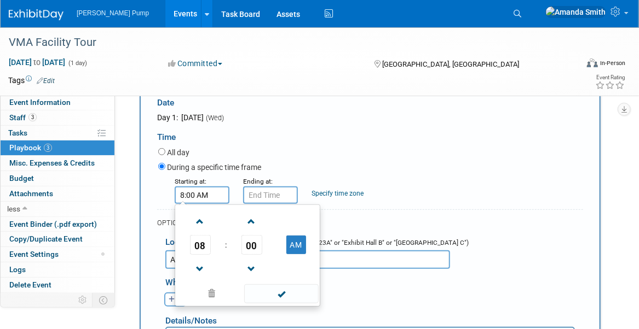
drag, startPoint x: 204, startPoint y: 218, endPoint x: 240, endPoint y: 216, distance: 36.2
click at [203, 218] on span at bounding box center [199, 221] width 19 height 19
click at [251, 216] on span at bounding box center [251, 221] width 19 height 19
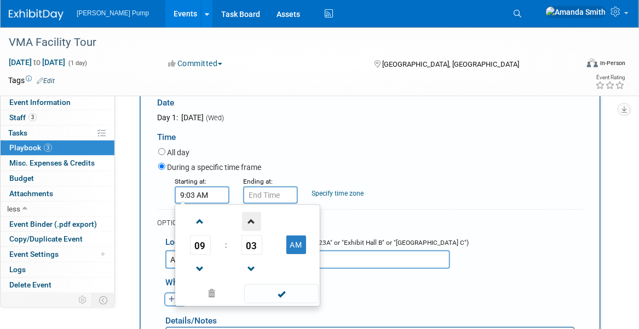
click at [251, 216] on span at bounding box center [251, 221] width 19 height 19
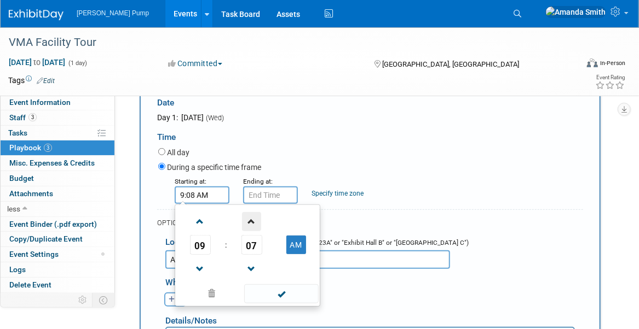
click at [251, 216] on span at bounding box center [251, 221] width 19 height 19
click at [253, 219] on span at bounding box center [251, 221] width 19 height 19
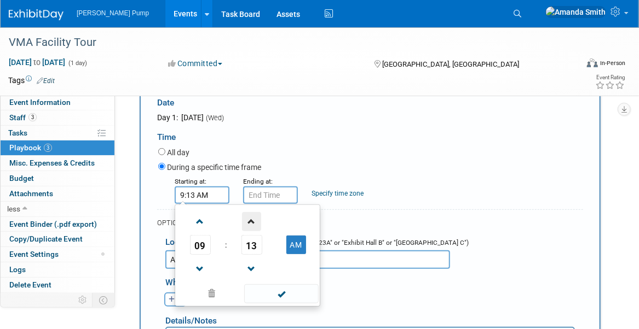
click at [255, 219] on span at bounding box center [251, 221] width 19 height 19
click at [256, 219] on span at bounding box center [251, 221] width 19 height 19
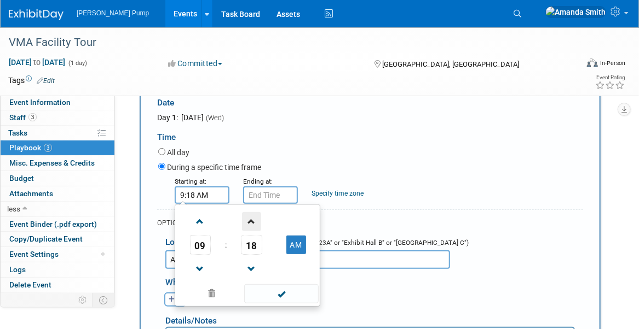
click at [256, 219] on span at bounding box center [251, 221] width 19 height 19
type input "9:20 AM"
click at [269, 192] on input "9:20 AM" at bounding box center [270, 196] width 55 height 18
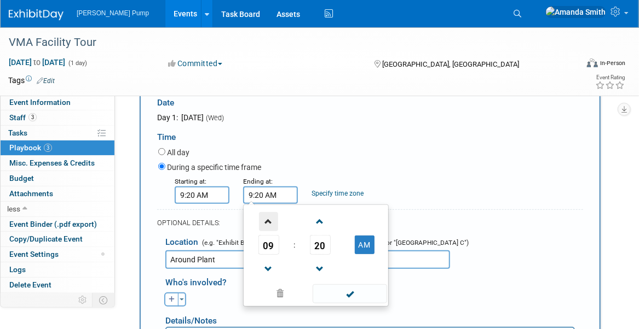
click at [268, 219] on span at bounding box center [268, 221] width 19 height 19
click at [264, 266] on span at bounding box center [268, 269] width 19 height 19
click at [266, 218] on span at bounding box center [268, 221] width 19 height 19
click at [320, 264] on span at bounding box center [319, 269] width 19 height 19
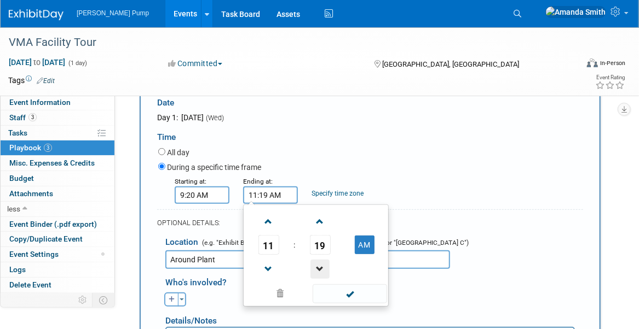
click at [320, 264] on span at bounding box center [319, 269] width 19 height 19
click at [320, 262] on span at bounding box center [319, 269] width 19 height 19
click at [320, 260] on span at bounding box center [319, 269] width 19 height 19
click at [321, 260] on span at bounding box center [319, 269] width 19 height 19
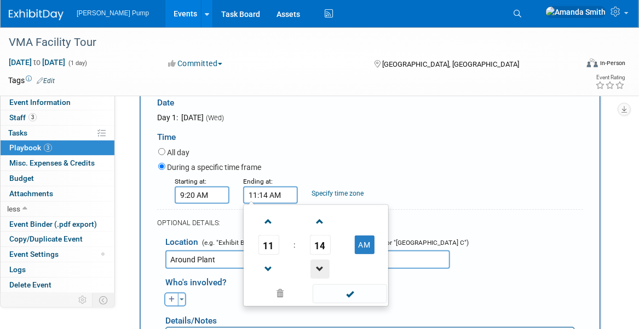
click at [321, 260] on span at bounding box center [319, 269] width 19 height 19
click at [320, 261] on span at bounding box center [319, 269] width 19 height 19
click at [320, 262] on span at bounding box center [319, 269] width 19 height 19
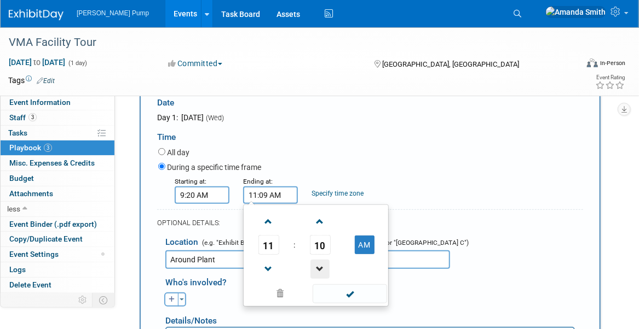
click at [320, 262] on span at bounding box center [319, 269] width 19 height 19
click at [321, 262] on span at bounding box center [319, 269] width 19 height 19
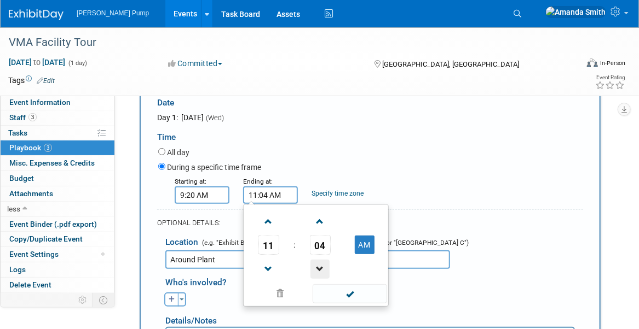
click at [321, 262] on span at bounding box center [319, 269] width 19 height 19
click at [274, 266] on span at bounding box center [268, 269] width 19 height 19
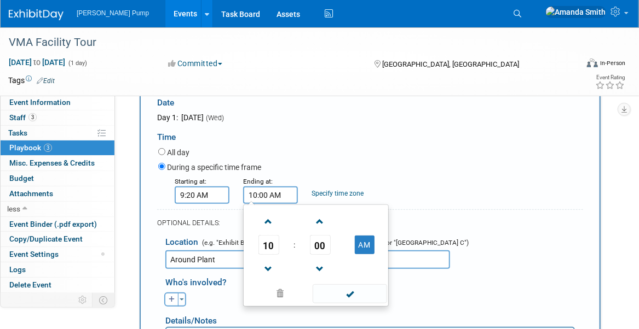
drag, startPoint x: 367, startPoint y: 242, endPoint x: 377, endPoint y: 244, distance: 10.6
click at [365, 242] on button "AM" at bounding box center [365, 245] width 20 height 19
click at [360, 244] on button "PM" at bounding box center [365, 245] width 20 height 19
type input "10:00 AM"
click at [362, 294] on span at bounding box center [349, 294] width 74 height 19
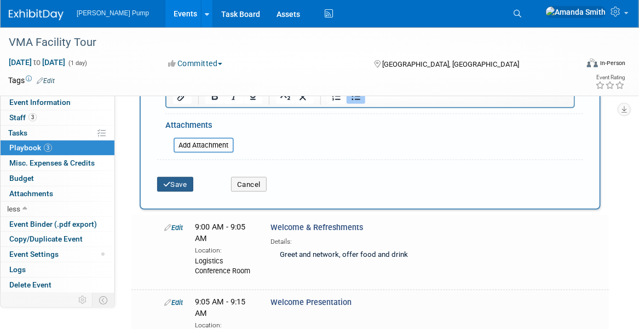
click at [181, 181] on button "Save" at bounding box center [175, 184] width 36 height 15
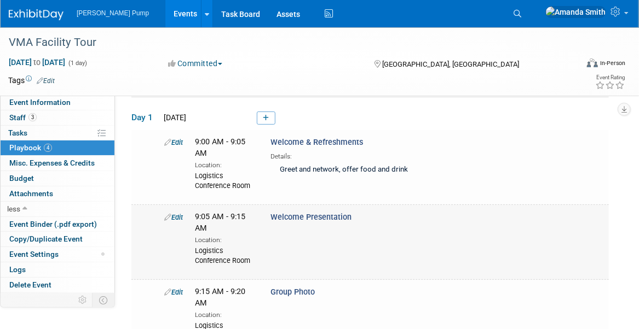
scroll to position [39, 0]
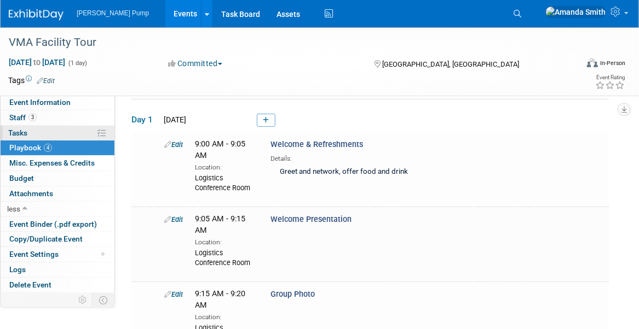
click at [24, 132] on span "Tasks 0%" at bounding box center [17, 133] width 19 height 9
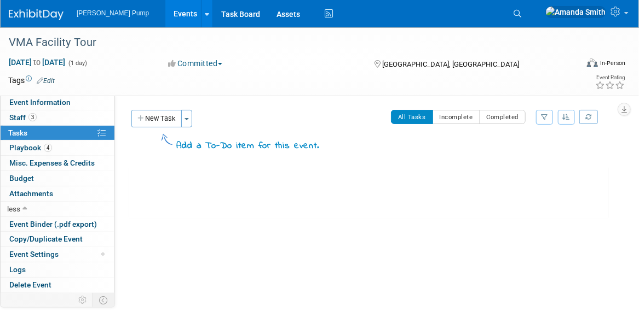
click at [155, 114] on button "New Task" at bounding box center [156, 119] width 50 height 18
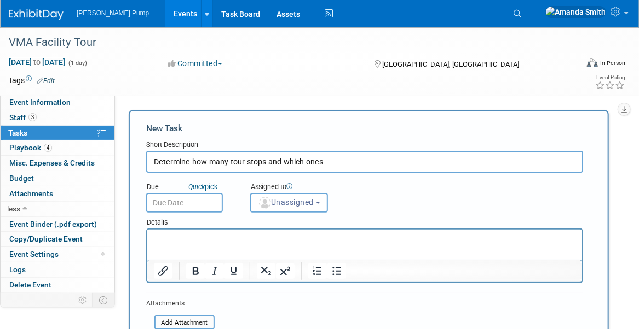
type input "Determine how many tour stops and which ones"
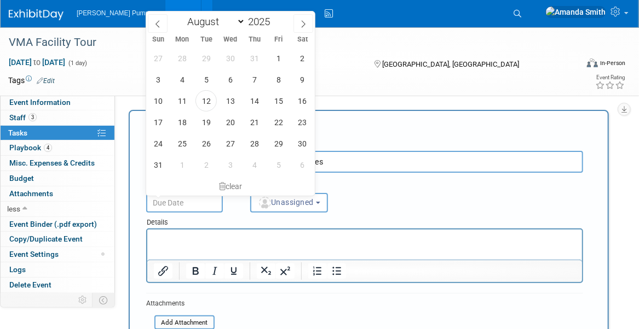
click at [195, 195] on input "text" at bounding box center [184, 203] width 77 height 20
click at [202, 101] on span "12" at bounding box center [205, 100] width 21 height 21
type input "[DATE]"
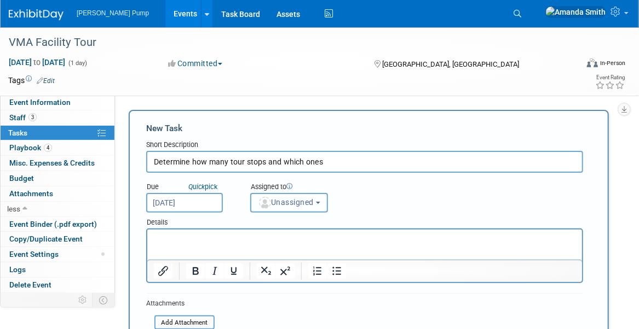
click at [286, 204] on span "Unassigned" at bounding box center [286, 202] width 56 height 9
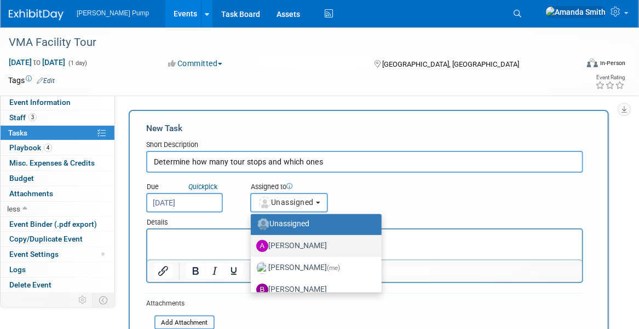
scroll to position [55, 0]
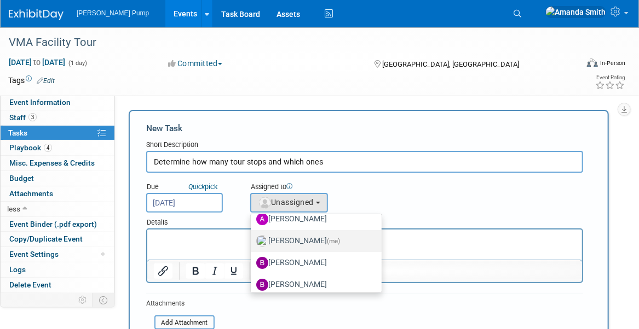
click at [298, 238] on label "[PERSON_NAME] (me)" at bounding box center [313, 242] width 114 height 18
click at [252, 238] on input "[PERSON_NAME] (me)" at bounding box center [248, 239] width 7 height 7
select select "498b8e7a-004b-40fd-bfca-d11e74525cf6"
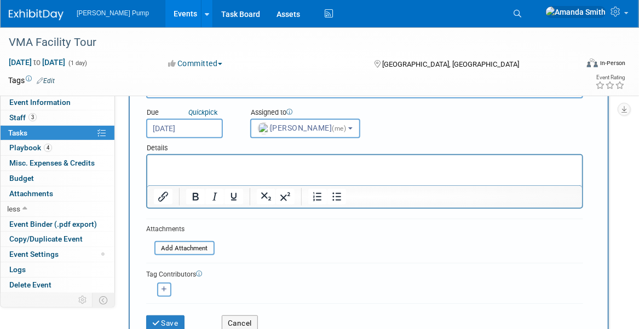
scroll to position [109, 0]
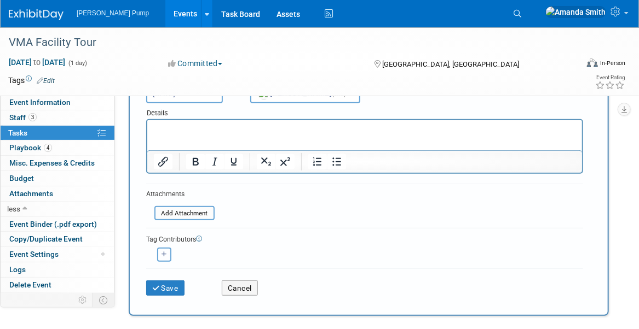
click at [157, 253] on button "button" at bounding box center [164, 255] width 14 height 14
select select
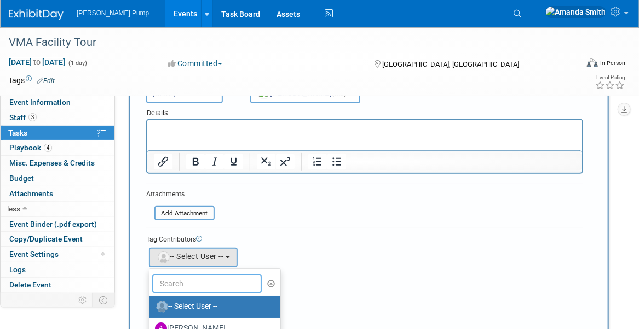
click at [211, 285] on input "text" at bounding box center [206, 284] width 109 height 19
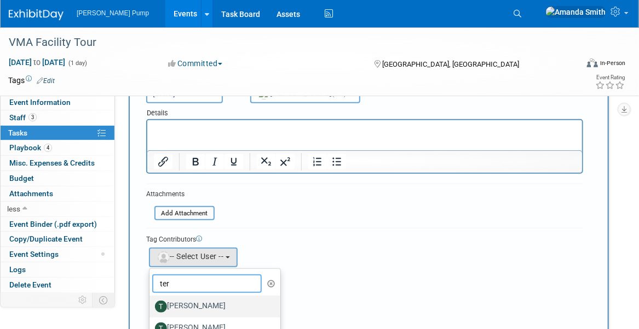
type input "ter"
click at [216, 303] on label "[PERSON_NAME]" at bounding box center [212, 307] width 114 height 18
click at [151, 303] on input "[PERSON_NAME]" at bounding box center [147, 305] width 7 height 7
select select "864ae85b-0e1c-47ea-b3fd-12450106f24f"
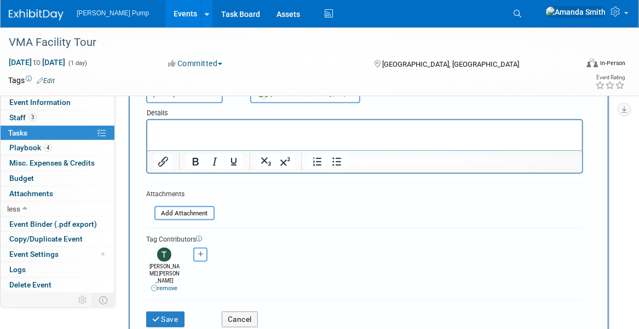
click at [202, 252] on icon "button" at bounding box center [200, 255] width 5 height 6
select select
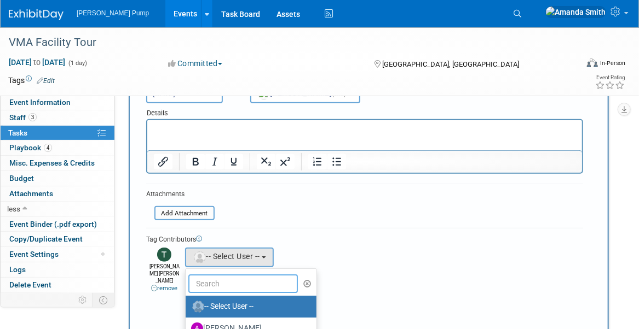
click at [219, 286] on input "text" at bounding box center [242, 284] width 109 height 19
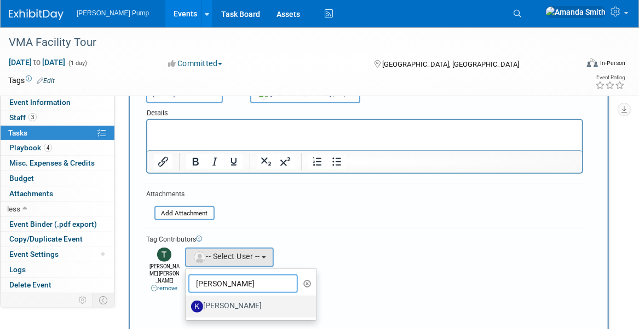
type input "[PERSON_NAME]"
click at [221, 305] on label "[PERSON_NAME]" at bounding box center [248, 307] width 114 height 18
click at [187, 305] on input "[PERSON_NAME]" at bounding box center [183, 305] width 7 height 7
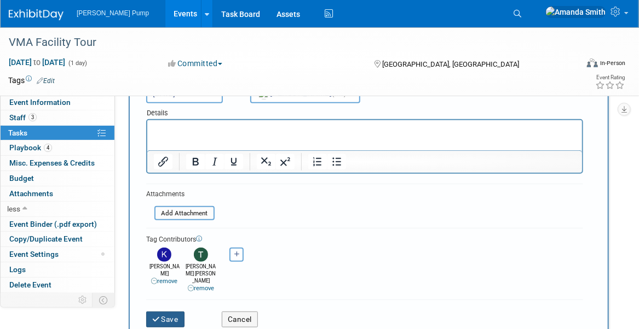
click at [175, 312] on button "Save" at bounding box center [165, 319] width 38 height 15
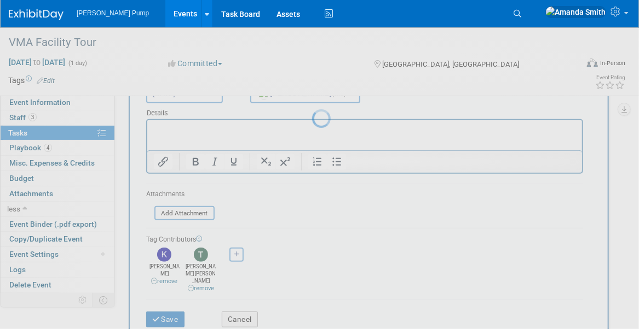
scroll to position [0, 0]
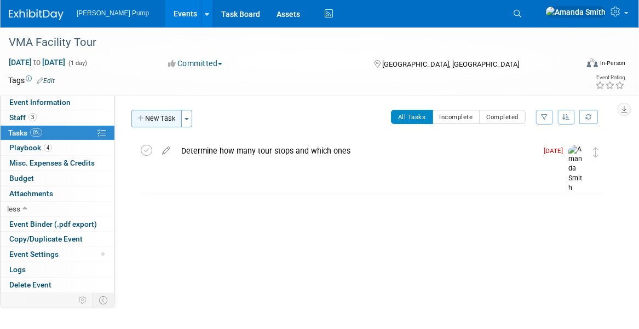
click at [155, 122] on button "New Task" at bounding box center [156, 119] width 50 height 18
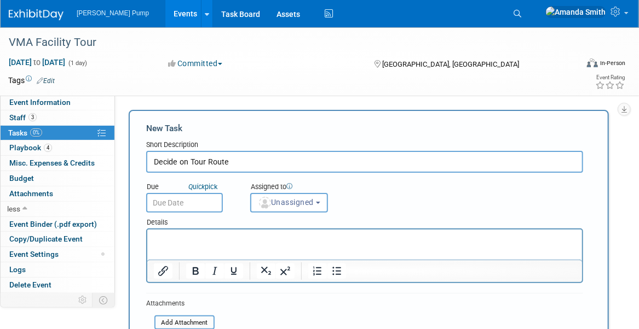
type input "Decide on Tour Route"
click at [175, 205] on input "text" at bounding box center [184, 203] width 77 height 20
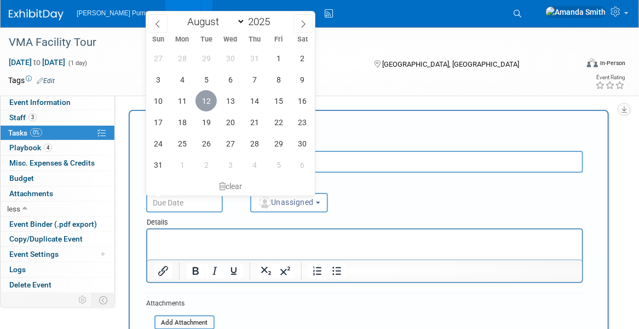
click at [202, 103] on span "12" at bounding box center [205, 100] width 21 height 21
type input "[DATE]"
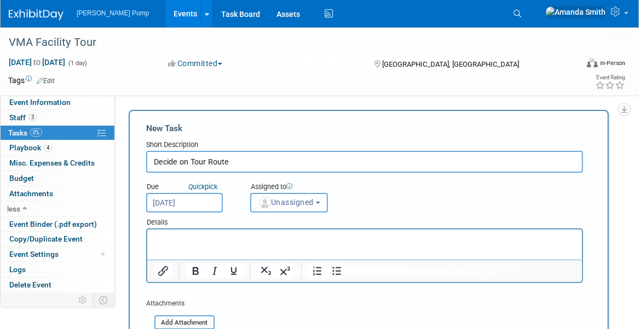
click at [283, 205] on span "Unassigned" at bounding box center [286, 202] width 56 height 9
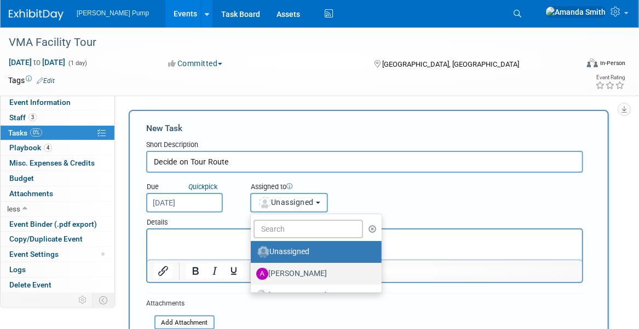
scroll to position [55, 0]
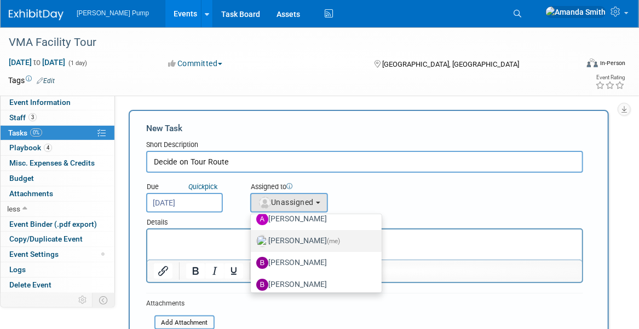
drag, startPoint x: 289, startPoint y: 241, endPoint x: 132, endPoint y: 21, distance: 270.0
click at [289, 241] on label "[PERSON_NAME] (me)" at bounding box center [313, 242] width 114 height 18
click at [252, 241] on input "[PERSON_NAME] (me)" at bounding box center [248, 239] width 7 height 7
select select "498b8e7a-004b-40fd-bfca-d11e74525cf6"
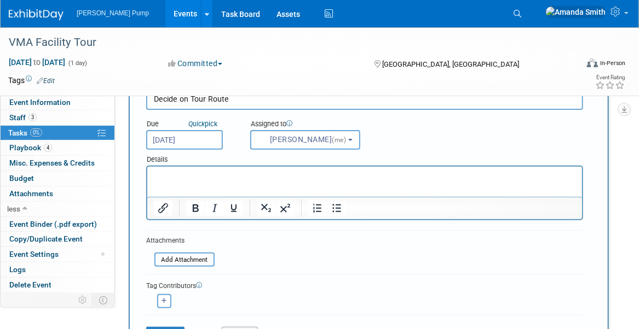
scroll to position [109, 0]
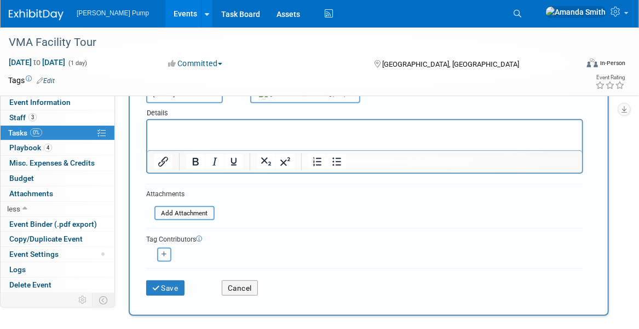
click at [159, 248] on button "button" at bounding box center [164, 255] width 14 height 14
select select
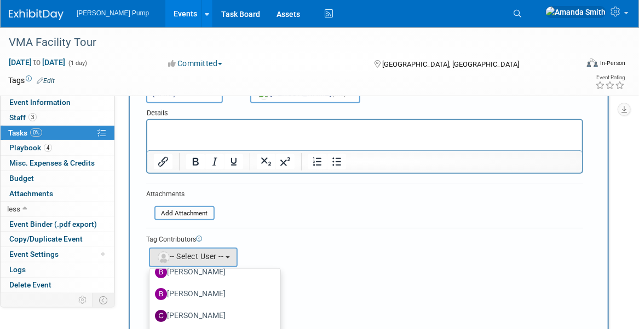
scroll to position [0, 0]
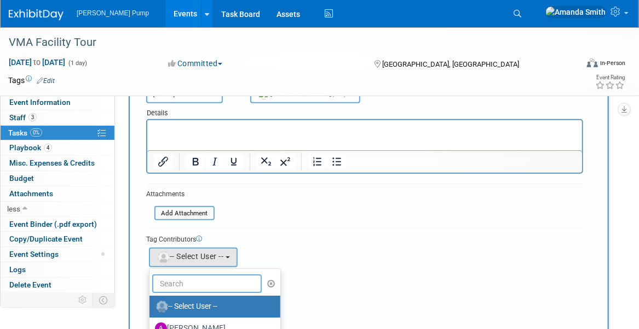
click at [177, 280] on input "text" at bounding box center [206, 284] width 109 height 19
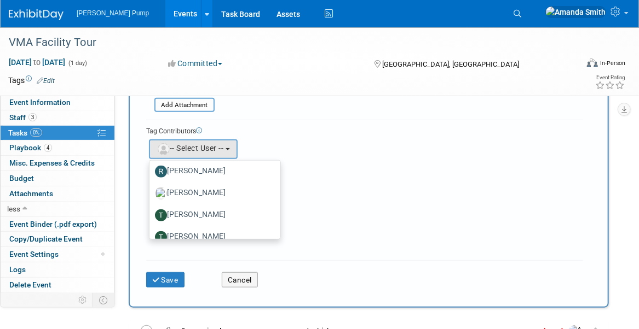
scroll to position [493, 0]
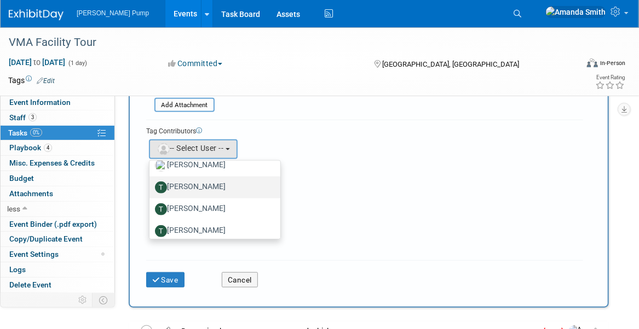
click at [208, 186] on label "[PERSON_NAME]" at bounding box center [212, 188] width 114 height 18
click at [151, 186] on input "[PERSON_NAME]" at bounding box center [147, 186] width 7 height 7
select select "864ae85b-0e1c-47ea-b3fd-12450106f24f"
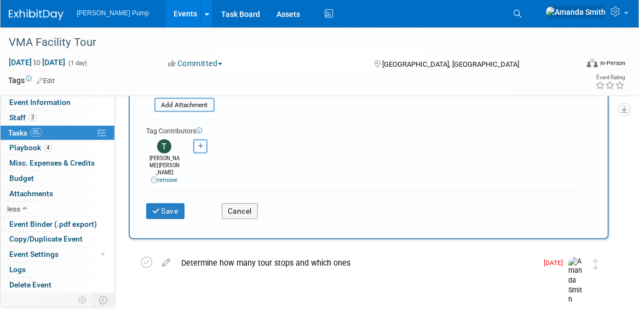
click at [194, 140] on button "button" at bounding box center [200, 147] width 14 height 14
select select
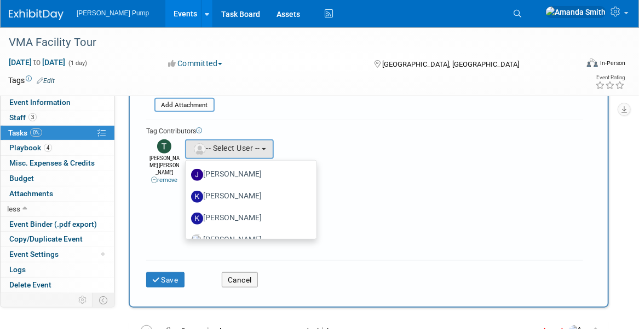
scroll to position [328, 0]
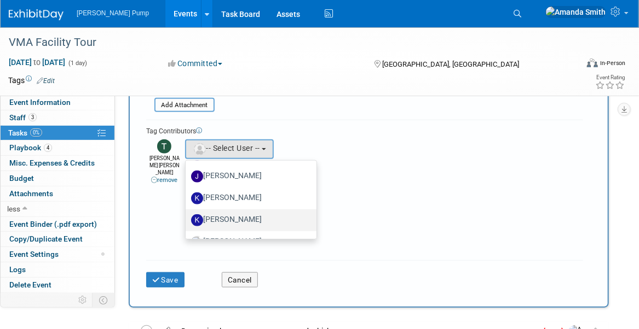
click at [237, 217] on label "[PERSON_NAME]" at bounding box center [248, 221] width 114 height 18
click at [187, 217] on input "[PERSON_NAME]" at bounding box center [183, 219] width 7 height 7
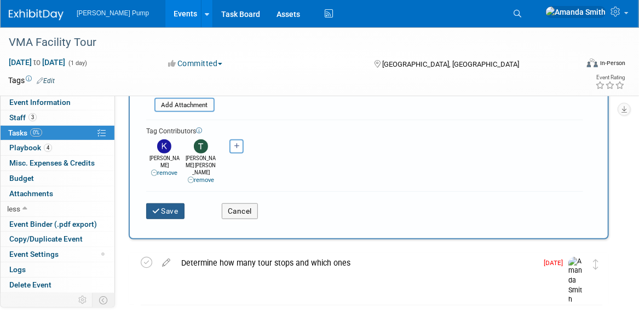
click at [170, 204] on button "Save" at bounding box center [165, 211] width 38 height 15
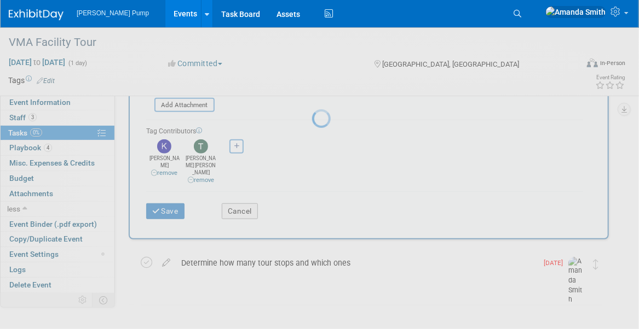
scroll to position [0, 0]
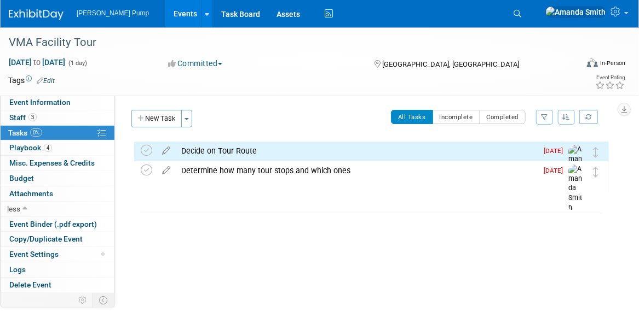
drag, startPoint x: 148, startPoint y: 115, endPoint x: 156, endPoint y: 121, distance: 10.5
click at [148, 115] on button "New Task" at bounding box center [156, 119] width 50 height 18
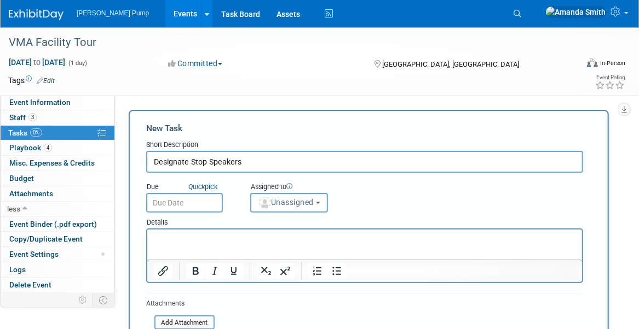
type input "Designate Stop Speakers"
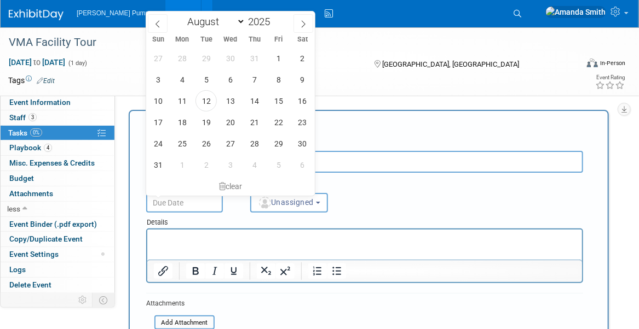
click at [204, 199] on input "text" at bounding box center [184, 203] width 77 height 20
click at [205, 95] on span "12" at bounding box center [205, 100] width 21 height 21
type input "[DATE]"
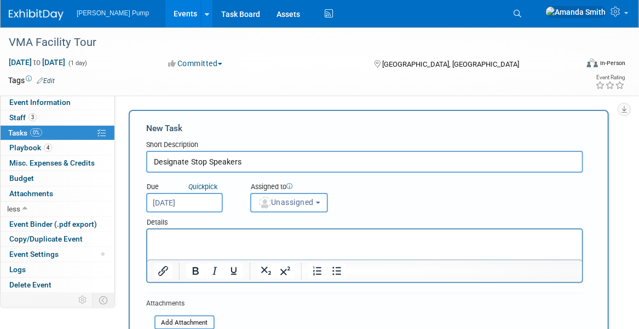
click at [293, 204] on span "Unassigned" at bounding box center [286, 202] width 56 height 9
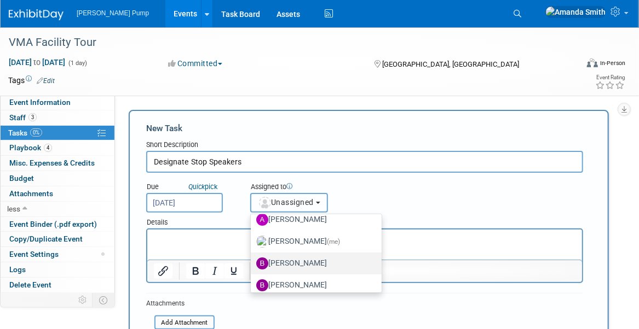
scroll to position [55, 0]
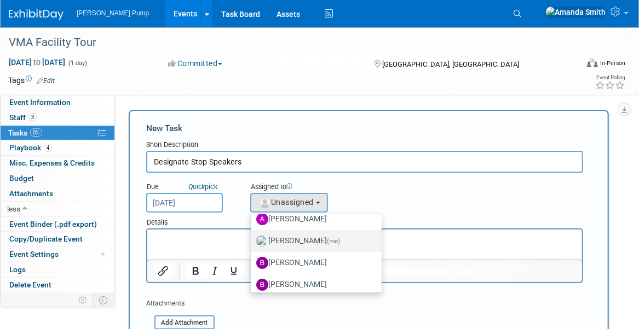
click at [286, 239] on label "[PERSON_NAME] (me)" at bounding box center [313, 242] width 114 height 18
click at [252, 239] on input "[PERSON_NAME] (me)" at bounding box center [248, 239] width 7 height 7
select select "498b8e7a-004b-40fd-bfca-d11e74525cf6"
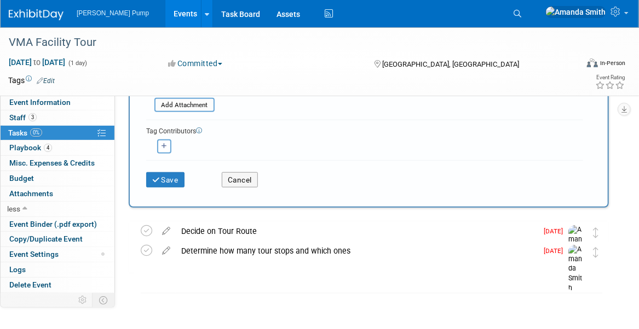
scroll to position [219, 0]
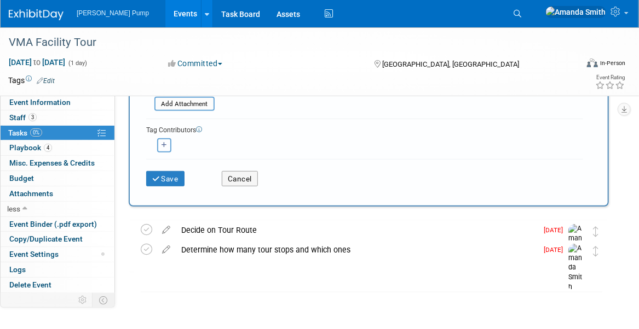
click at [164, 142] on icon "button" at bounding box center [163, 145] width 5 height 6
select select
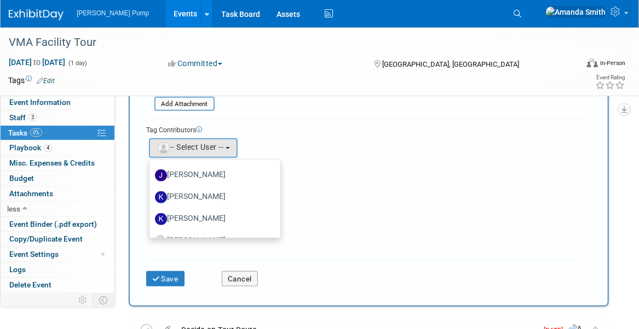
scroll to position [383, 0]
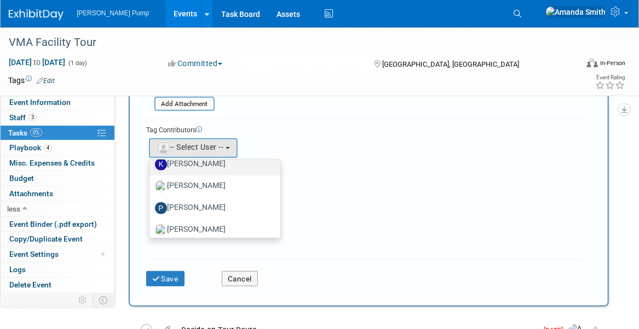
click at [196, 164] on label "[PERSON_NAME]" at bounding box center [212, 165] width 114 height 18
click at [151, 164] on input "[PERSON_NAME]" at bounding box center [147, 163] width 7 height 7
select select "3568111d-b0f8-466c-bad4-ee91cdbc7451"
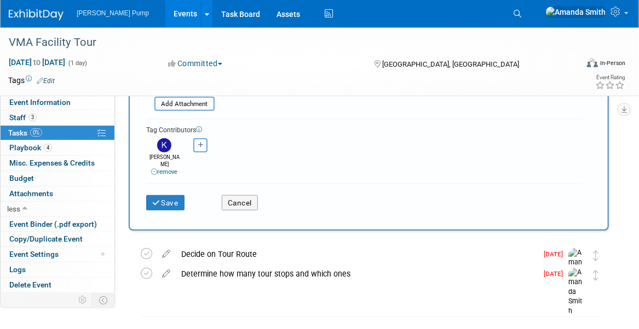
click at [201, 145] on icon "button" at bounding box center [200, 145] width 5 height 6
select select
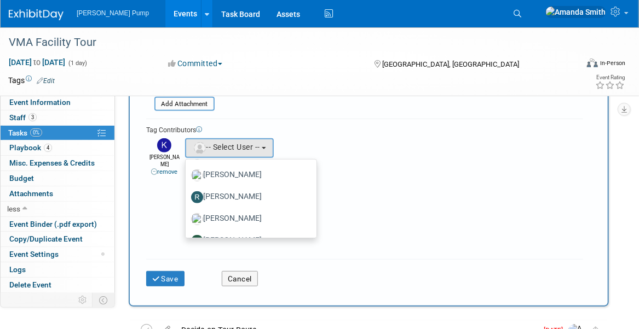
scroll to position [493, 0]
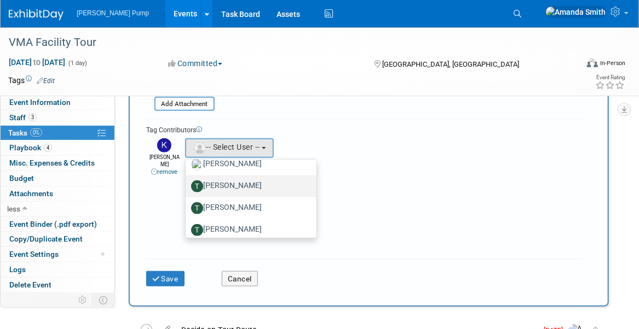
click at [230, 183] on label "[PERSON_NAME]" at bounding box center [248, 187] width 114 height 18
click at [187, 183] on input "[PERSON_NAME]" at bounding box center [183, 185] width 7 height 7
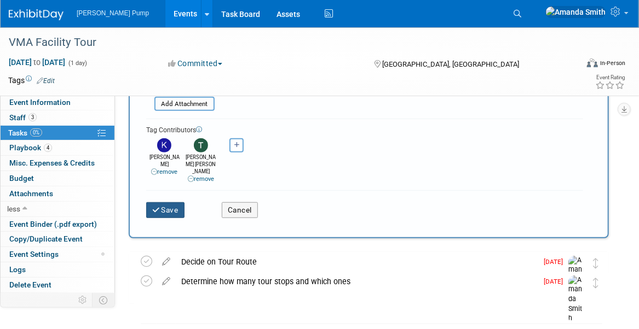
click at [165, 202] on button "Save" at bounding box center [165, 209] width 38 height 15
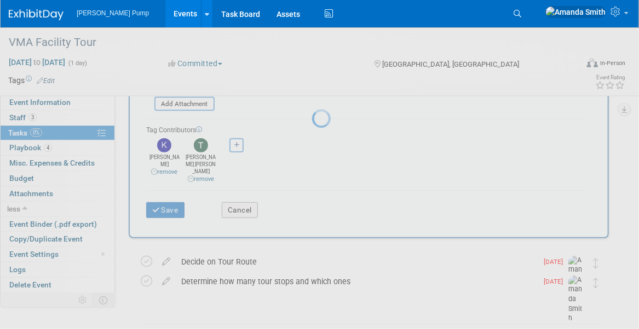
scroll to position [0, 0]
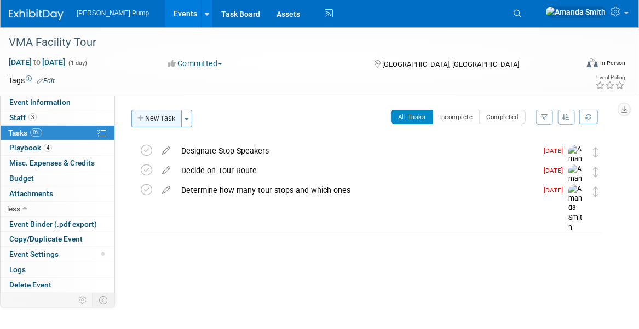
click at [157, 117] on button "New Task" at bounding box center [156, 119] width 50 height 18
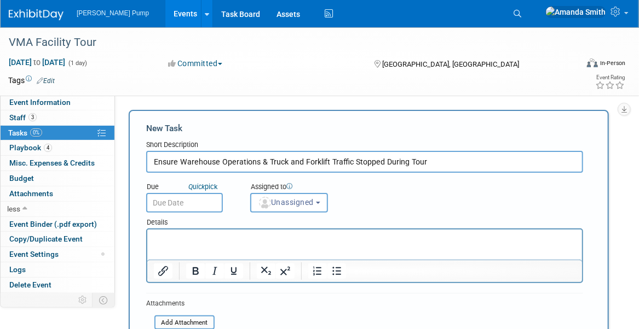
type input "Ensure Warehouse Operations & Truck and Forklift Traffic Stopped During Tour"
click at [199, 199] on input "text" at bounding box center [184, 203] width 77 height 20
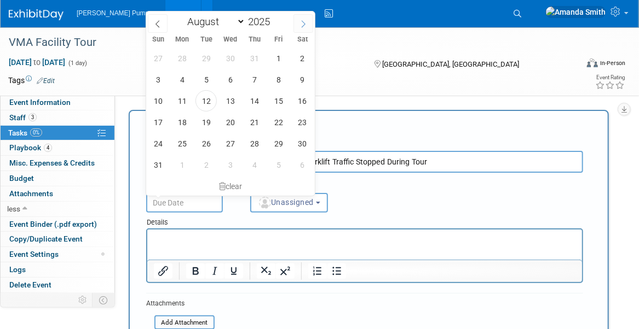
click at [299, 28] on span at bounding box center [303, 23] width 20 height 19
select select "8"
click at [211, 97] on span "16" at bounding box center [205, 100] width 21 height 21
type input "[DATE]"
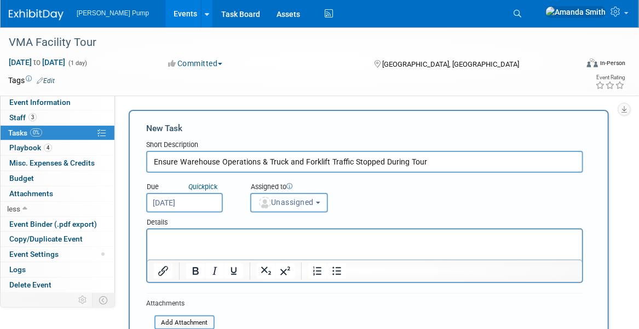
click at [297, 199] on span "Unassigned" at bounding box center [286, 202] width 56 height 9
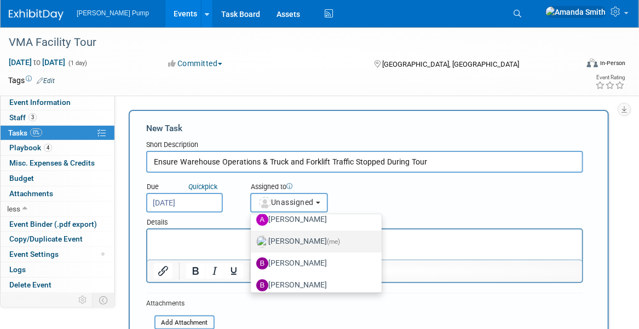
scroll to position [55, 0]
click at [297, 236] on label "[PERSON_NAME] (me)" at bounding box center [313, 242] width 114 height 18
click at [252, 236] on input "[PERSON_NAME] (me)" at bounding box center [248, 239] width 7 height 7
select select "498b8e7a-004b-40fd-bfca-d11e74525cf6"
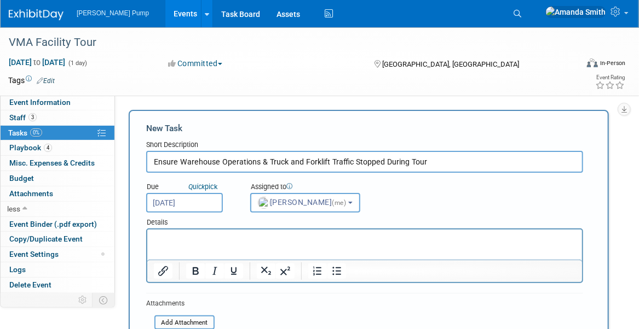
click at [421, 196] on div "Due Quick pick [DATE] Assigned to <img src="[URL][DOMAIN_NAME]" style="width: 2…" at bounding box center [364, 193] width 453 height 40
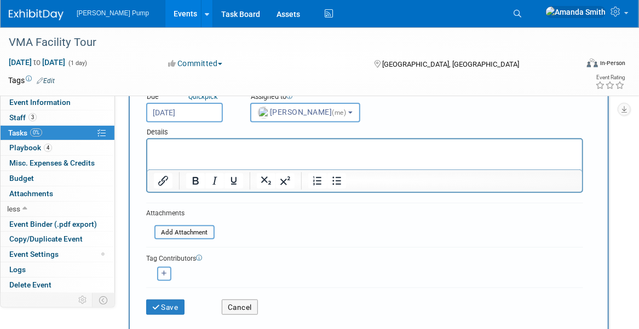
scroll to position [109, 0]
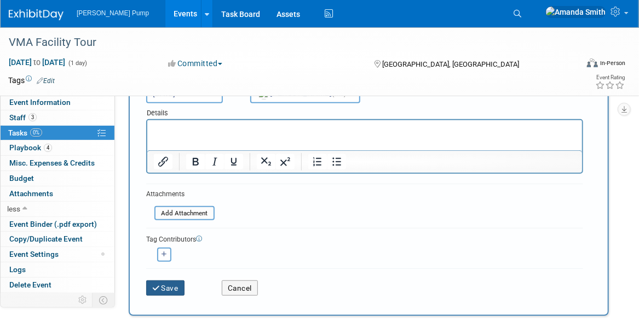
click at [164, 287] on button "Save" at bounding box center [165, 288] width 38 height 15
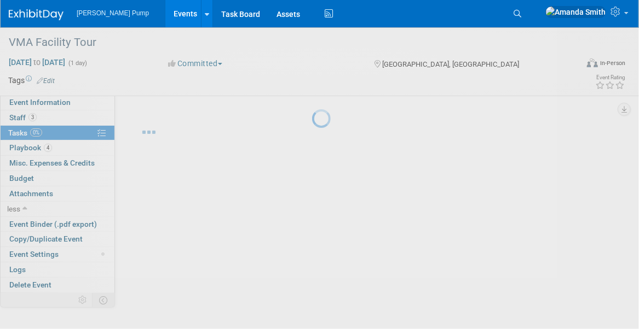
scroll to position [0, 0]
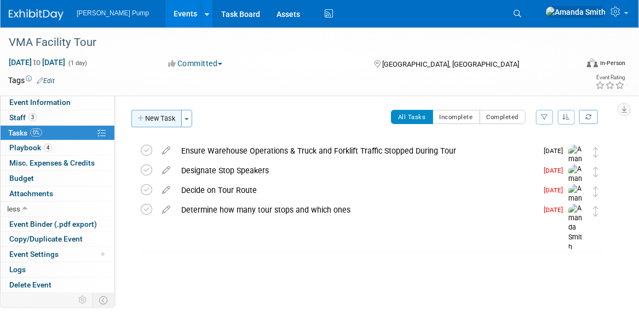
click at [154, 117] on button "New Task" at bounding box center [156, 119] width 50 height 18
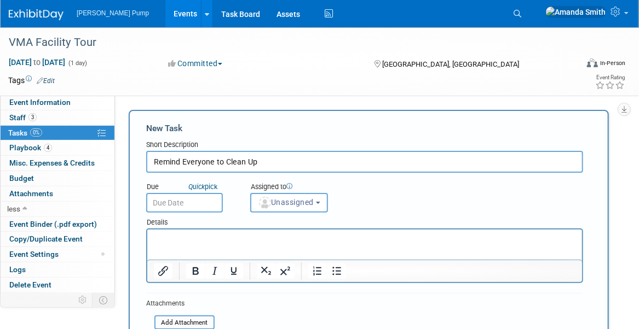
type input "Remind Everyone to Clean Up"
click at [195, 203] on input "text" at bounding box center [184, 203] width 77 height 20
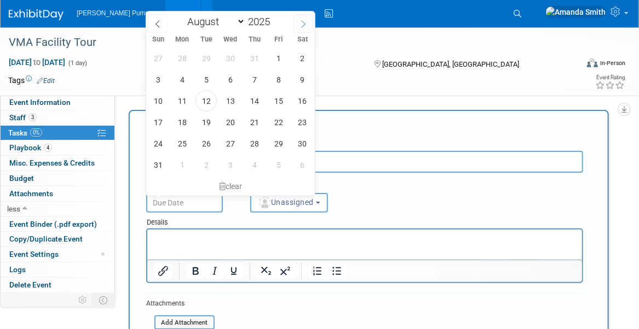
click at [303, 20] on icon at bounding box center [303, 24] width 8 height 8
select select "8"
click at [181, 95] on span "15" at bounding box center [181, 100] width 21 height 21
type input "[DATE]"
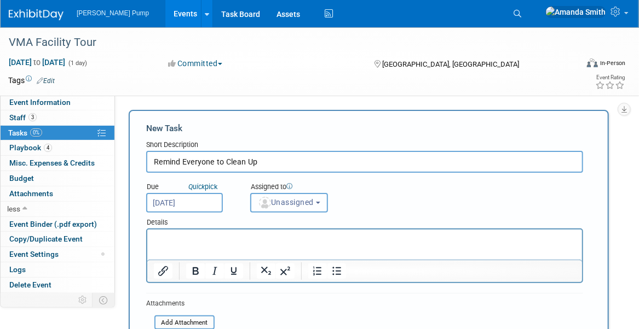
click at [287, 201] on span "Unassigned" at bounding box center [286, 202] width 56 height 9
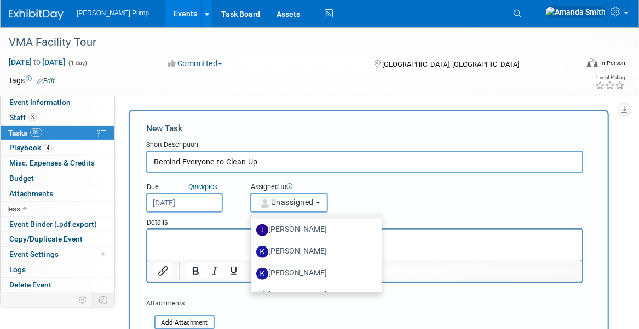
scroll to position [383, 0]
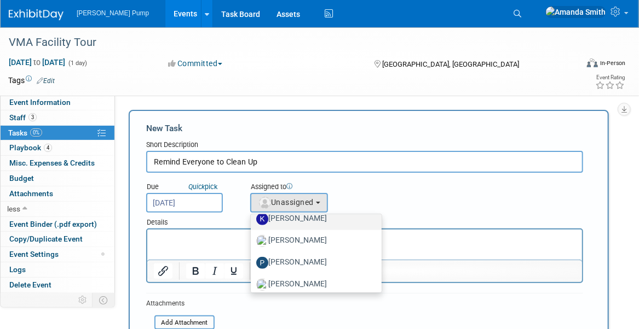
click at [302, 219] on label "[PERSON_NAME]" at bounding box center [313, 220] width 114 height 18
click at [252, 219] on input "[PERSON_NAME]" at bounding box center [248, 218] width 7 height 7
select select "3568111d-b0f8-466c-bad4-ee91cdbc7451"
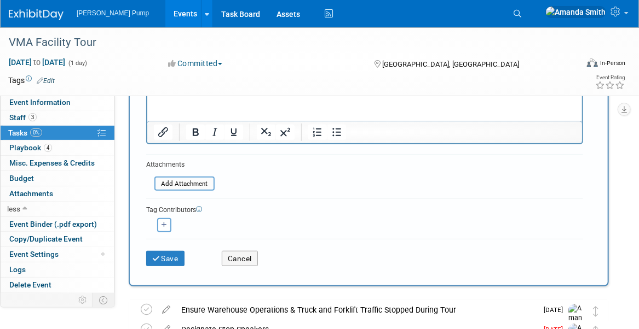
scroll to position [164, 0]
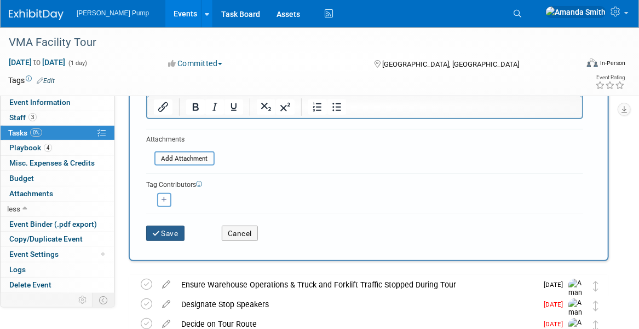
click at [172, 228] on button "Save" at bounding box center [165, 233] width 38 height 15
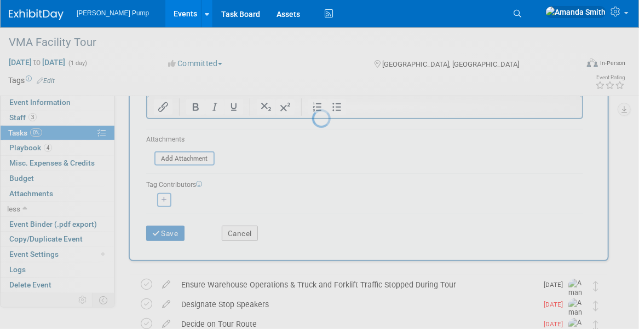
scroll to position [0, 0]
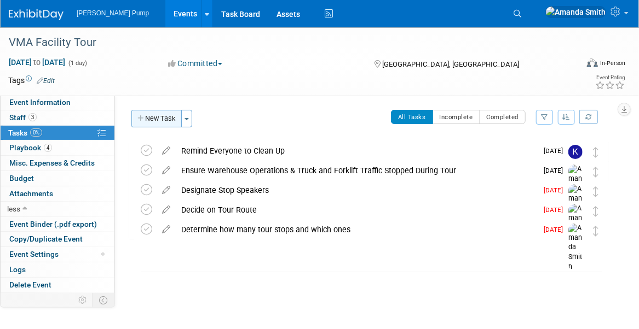
click at [167, 119] on button "New Task" at bounding box center [156, 119] width 50 height 18
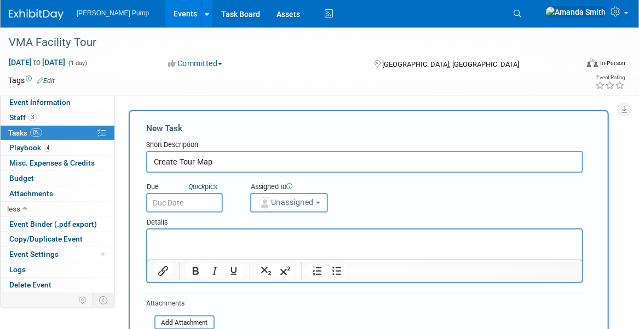
type input "Create Tour Map"
click at [172, 200] on input "text" at bounding box center [184, 203] width 77 height 20
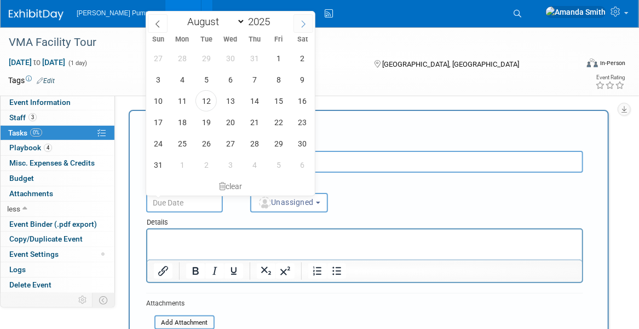
click at [305, 26] on icon at bounding box center [303, 24] width 8 height 8
select select "8"
click at [274, 76] on span "12" at bounding box center [278, 79] width 21 height 21
type input "[DATE]"
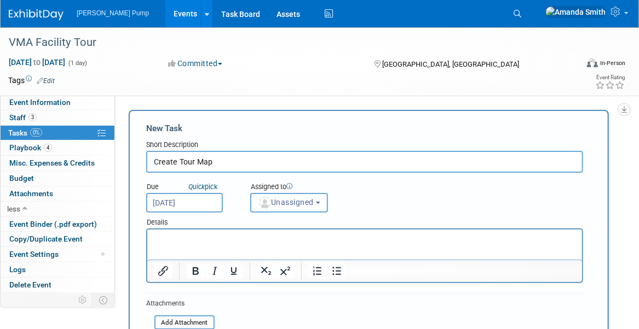
click at [279, 200] on span "Unassigned" at bounding box center [286, 202] width 56 height 9
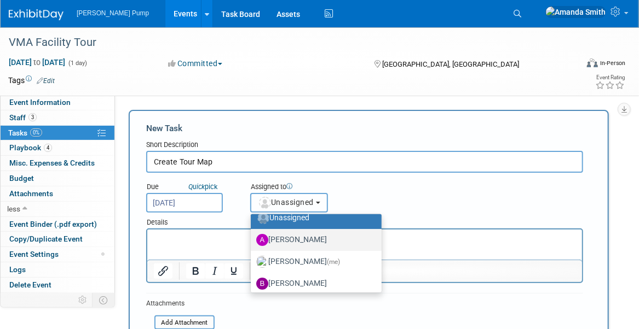
scroll to position [55, 0]
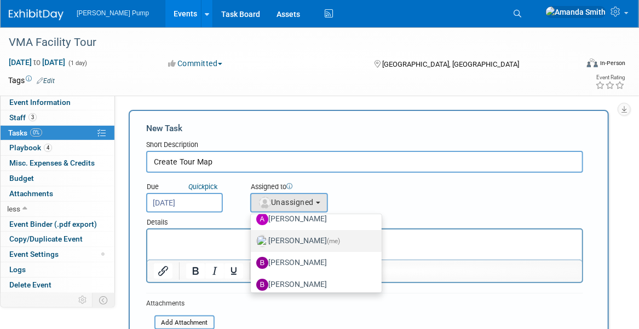
drag, startPoint x: 299, startPoint y: 240, endPoint x: 133, endPoint y: 26, distance: 270.6
click at [299, 240] on label "[PERSON_NAME] (me)" at bounding box center [313, 242] width 114 height 18
click at [252, 240] on input "[PERSON_NAME] (me)" at bounding box center [248, 239] width 7 height 7
select select "498b8e7a-004b-40fd-bfca-d11e74525cf6"
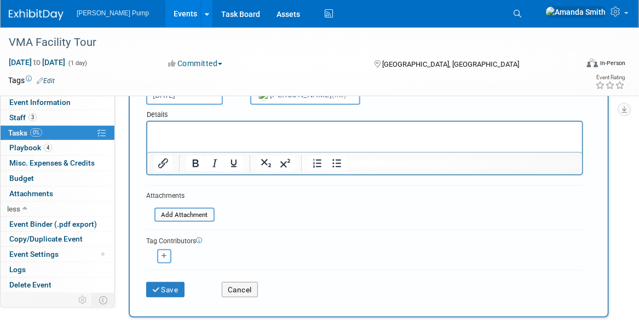
scroll to position [109, 0]
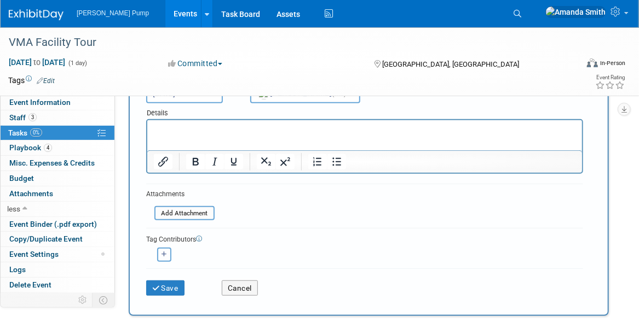
click at [160, 253] on button "button" at bounding box center [164, 255] width 14 height 14
select select
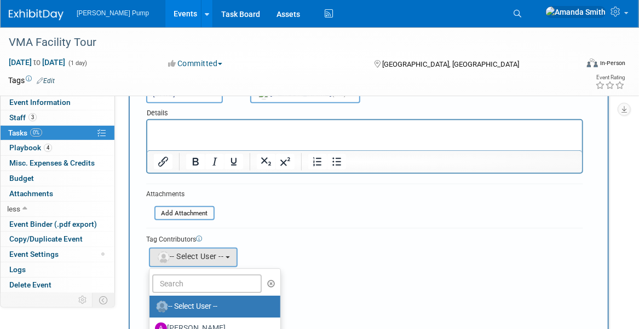
click at [319, 229] on div "Tag Contributors [PERSON_NAME] remove (me) remove remove remove remove remove r…" at bounding box center [364, 295] width 437 height 134
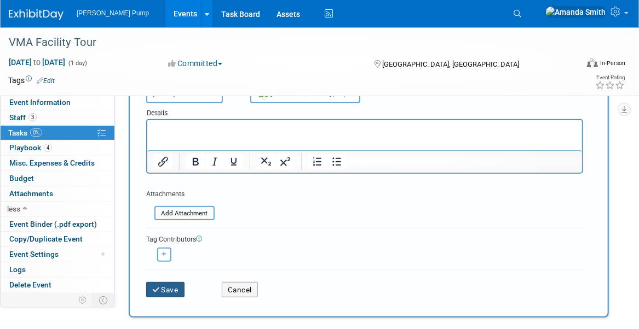
click at [171, 288] on button "Save" at bounding box center [165, 289] width 38 height 15
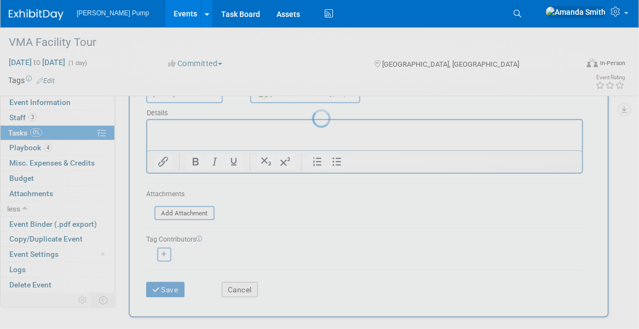
scroll to position [0, 0]
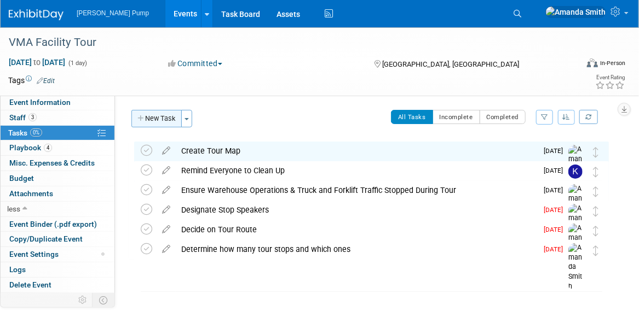
click at [148, 116] on button "New Task" at bounding box center [156, 119] width 50 height 18
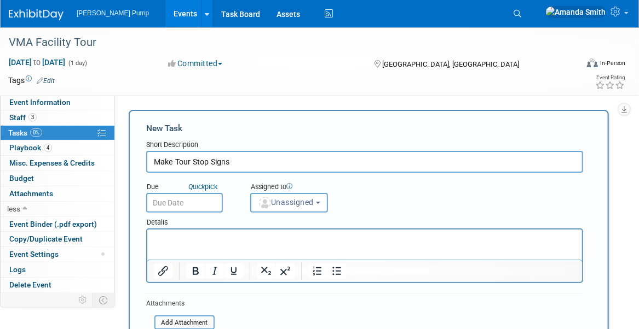
type input "Make Tour Stop Signs"
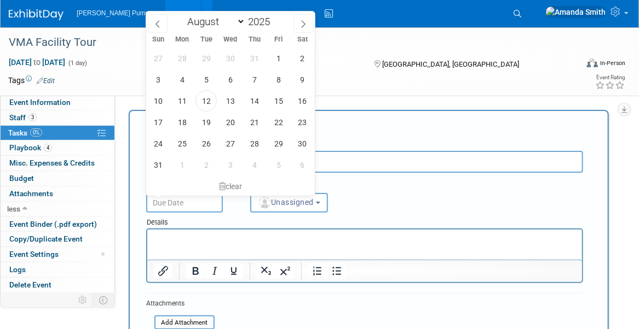
click at [189, 203] on input "text" at bounding box center [184, 203] width 77 height 20
click at [302, 25] on icon at bounding box center [303, 24] width 8 height 8
select select "8"
click at [277, 78] on span "12" at bounding box center [278, 79] width 21 height 21
type input "[DATE]"
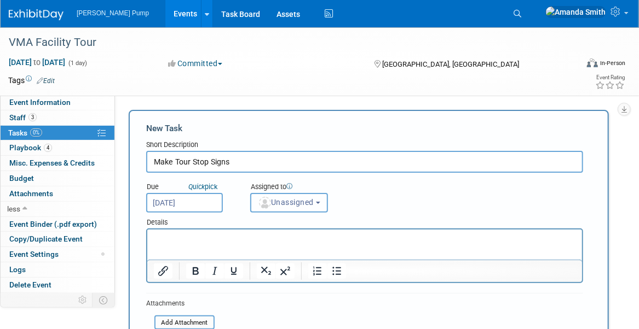
click at [297, 205] on span "Unassigned" at bounding box center [286, 202] width 56 height 9
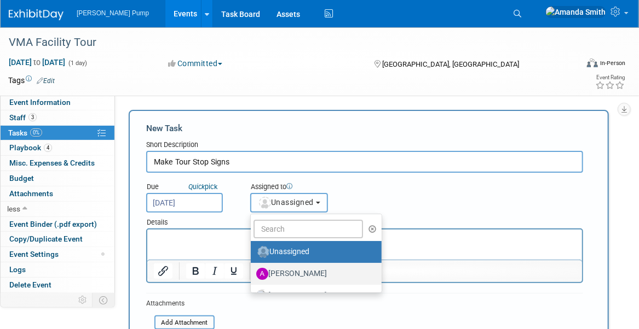
scroll to position [55, 0]
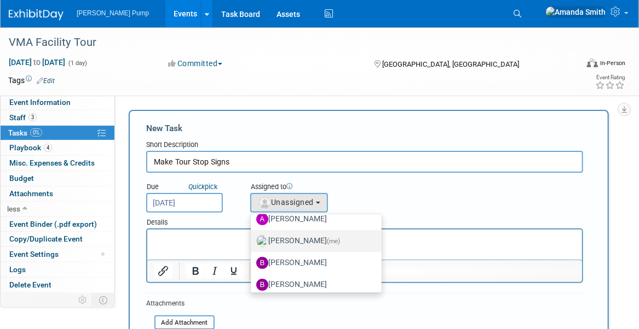
click at [289, 243] on label "[PERSON_NAME] (me)" at bounding box center [313, 242] width 114 height 18
click at [252, 243] on input "[PERSON_NAME] (me)" at bounding box center [248, 239] width 7 height 7
select select "498b8e7a-004b-40fd-bfca-d11e74525cf6"
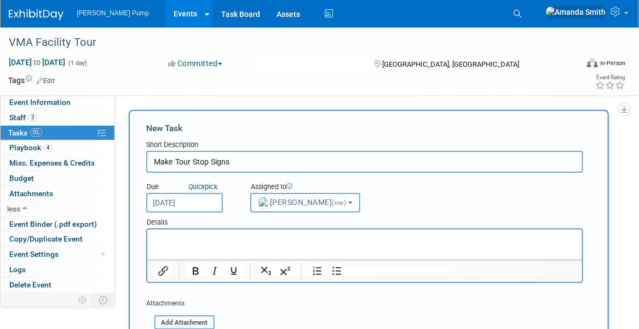
click at [407, 194] on div "Due Quick pick [DATE] Assigned to <img src="[URL][DOMAIN_NAME]" style="width: 2…" at bounding box center [364, 193] width 453 height 40
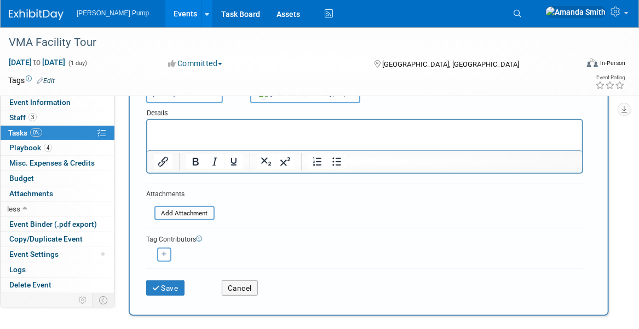
scroll to position [164, 0]
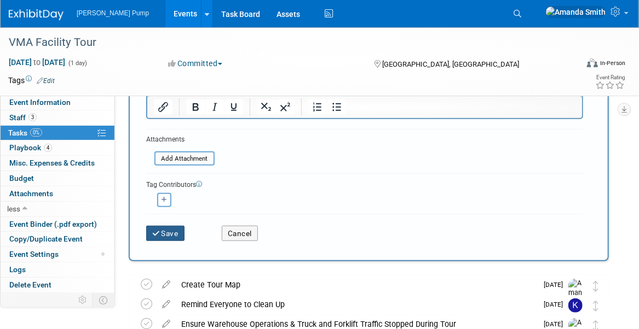
click at [166, 233] on button "Save" at bounding box center [165, 233] width 38 height 15
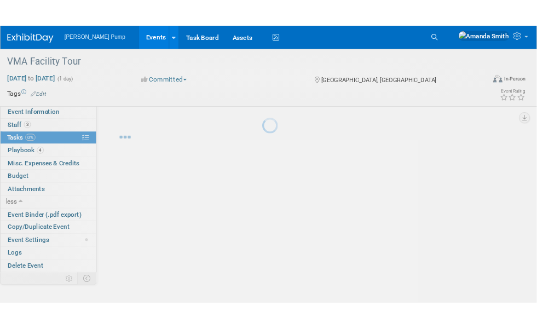
scroll to position [0, 0]
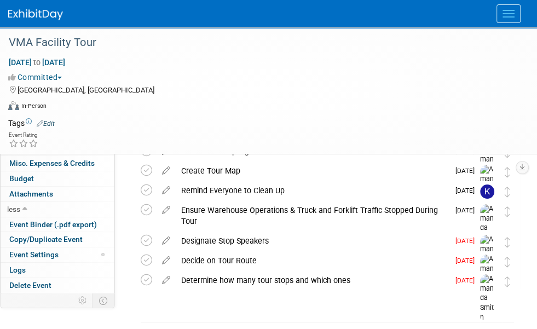
click at [170, 148] on icon at bounding box center [166, 149] width 19 height 14
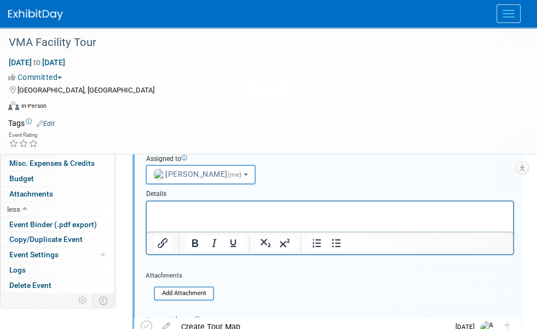
scroll to position [109, 0]
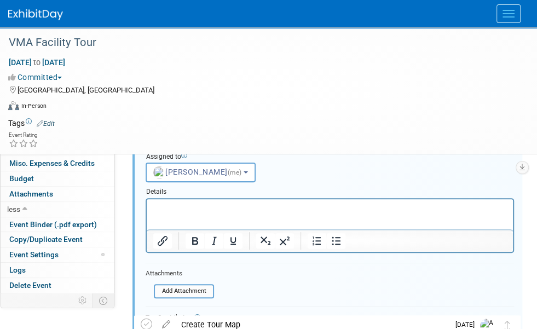
type input "Make Tour Stop Signs & Get Printed"
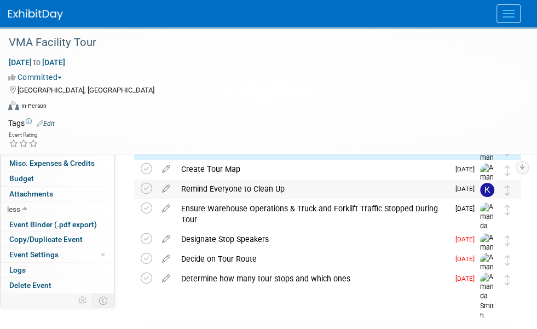
scroll to position [0, 0]
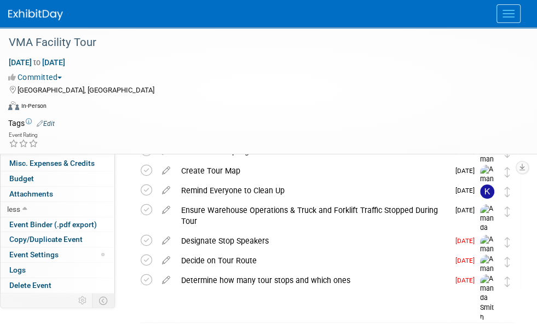
click at [155, 122] on button "New Task" at bounding box center [156, 119] width 50 height 18
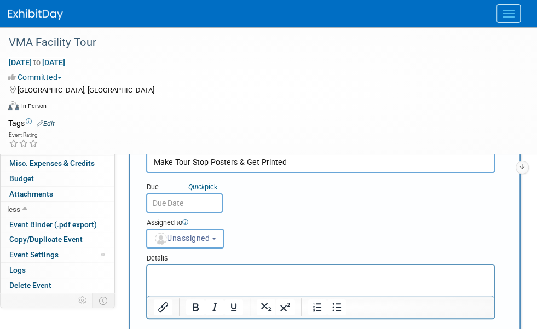
type input "Make Tour Stop Posters & Get Printed"
click at [199, 213] on input "text" at bounding box center [184, 203] width 77 height 20
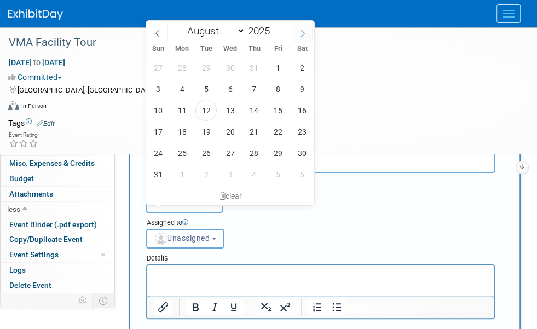
click at [301, 39] on span at bounding box center [303, 33] width 20 height 19
select select "8"
click at [282, 89] on span "12" at bounding box center [278, 88] width 21 height 21
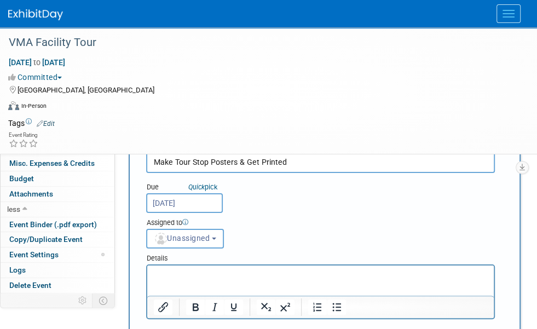
click at [202, 211] on input "[DATE]" at bounding box center [184, 203] width 77 height 20
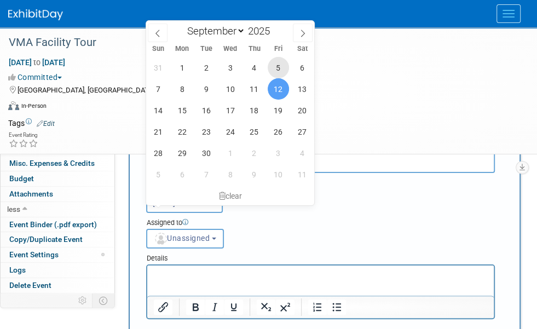
click at [282, 69] on span "5" at bounding box center [278, 67] width 21 height 21
type input "[DATE]"
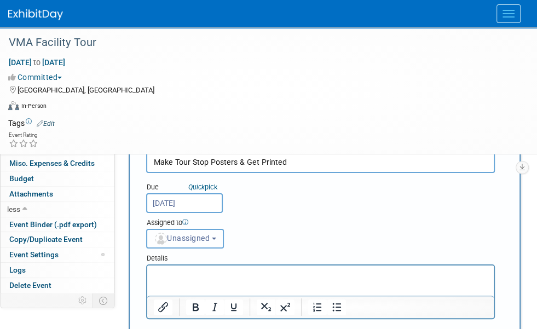
click at [210, 234] on span "Unassigned" at bounding box center [182, 238] width 56 height 9
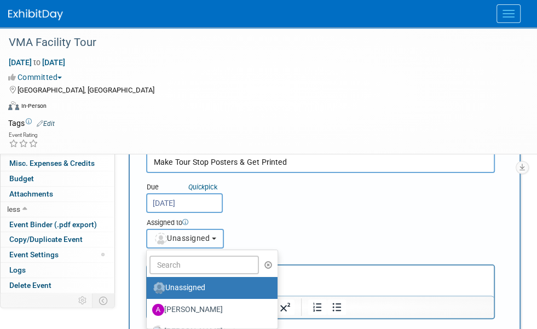
scroll to position [55, 0]
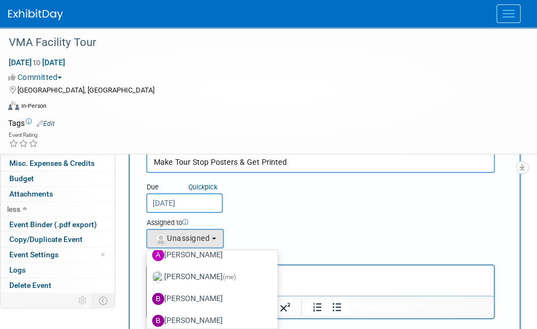
drag, startPoint x: 289, startPoint y: 242, endPoint x: 143, endPoint y: 3, distance: 280.7
click at [267, 268] on label "[PERSON_NAME] (me)" at bounding box center [209, 277] width 114 height 18
click at [148, 272] on input "[PERSON_NAME] (me)" at bounding box center [144, 275] width 7 height 7
select select "498b8e7a-004b-40fd-bfca-d11e74525cf6"
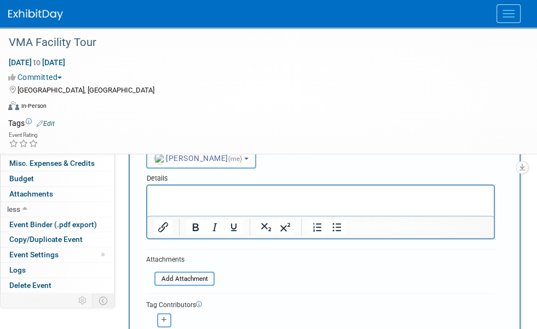
scroll to position [109, 0]
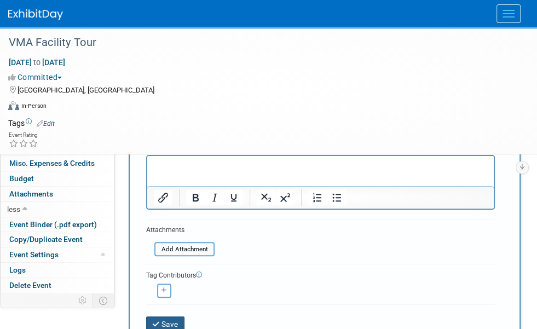
click at [173, 316] on button "Save" at bounding box center [165, 323] width 38 height 15
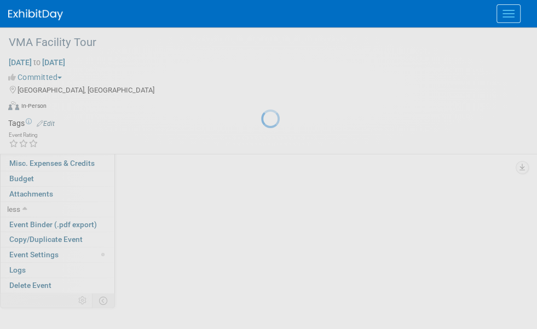
scroll to position [0, 0]
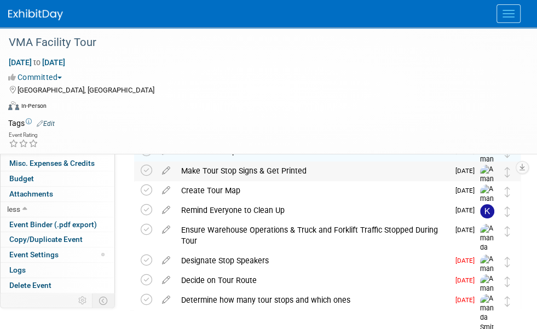
click at [235, 173] on div "Make Tour Stop Signs & Get Printed" at bounding box center [312, 170] width 273 height 19
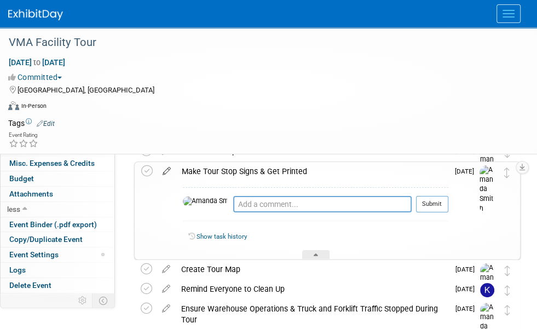
click at [170, 171] on icon at bounding box center [166, 169] width 19 height 14
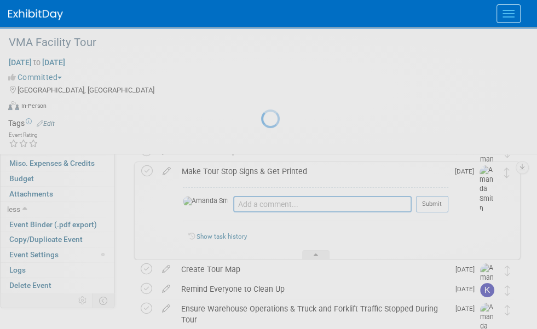
select select "8"
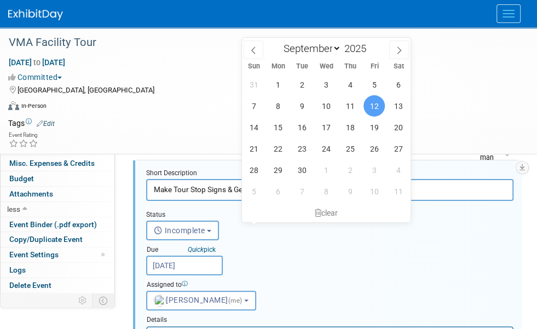
click at [223, 256] on input "[DATE]" at bounding box center [184, 266] width 77 height 20
click at [373, 79] on span "5" at bounding box center [373, 84] width 21 height 21
type input "[DATE]"
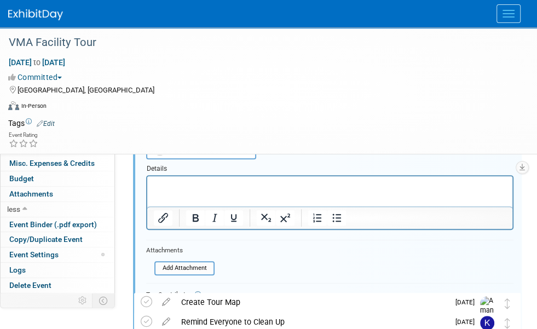
scroll to position [166, 0]
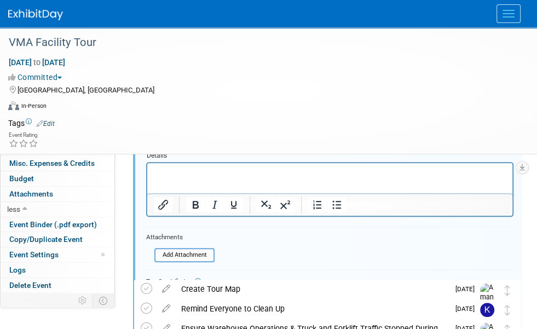
click at [178, 322] on button "Save" at bounding box center [164, 329] width 37 height 15
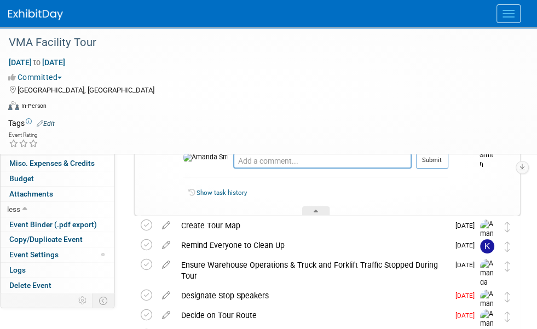
scroll to position [16, 0]
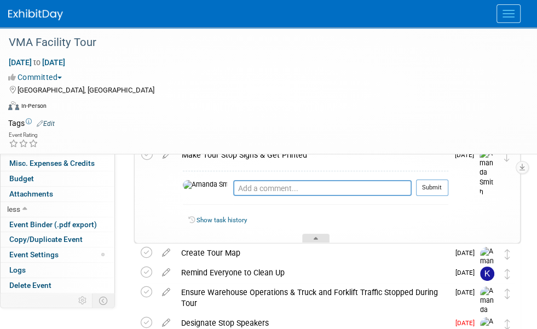
click at [315, 235] on div at bounding box center [315, 238] width 27 height 9
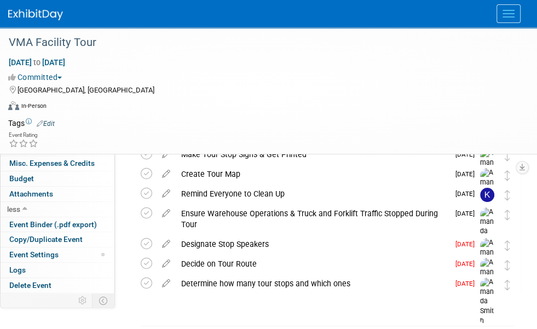
click at [158, 103] on button "New Task" at bounding box center [156, 103] width 50 height 18
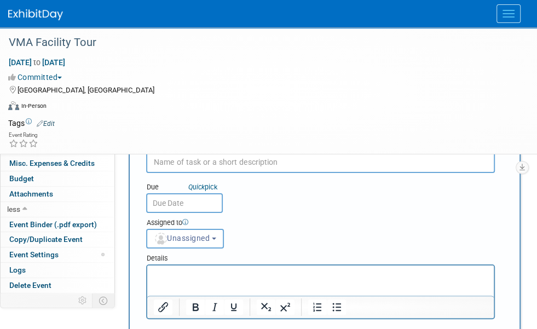
scroll to position [0, 0]
type input "Make Welcome Presentation"
click at [193, 213] on input "text" at bounding box center [184, 203] width 77 height 20
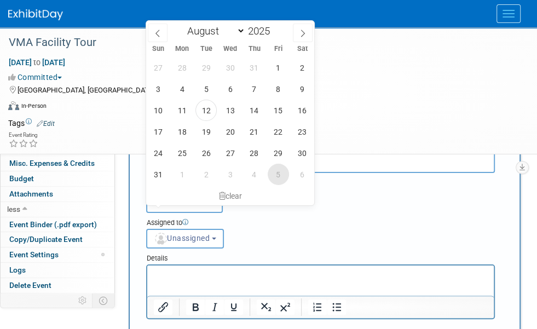
click at [277, 172] on span "5" at bounding box center [278, 174] width 21 height 21
type input "[DATE]"
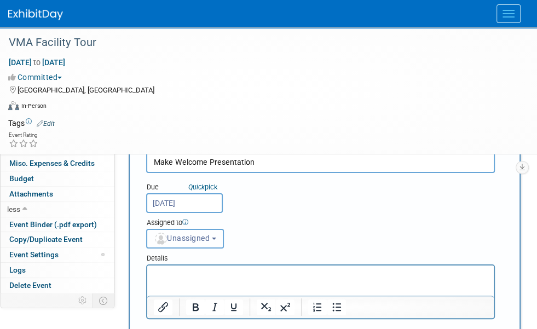
click at [210, 234] on span "Unassigned" at bounding box center [182, 238] width 56 height 9
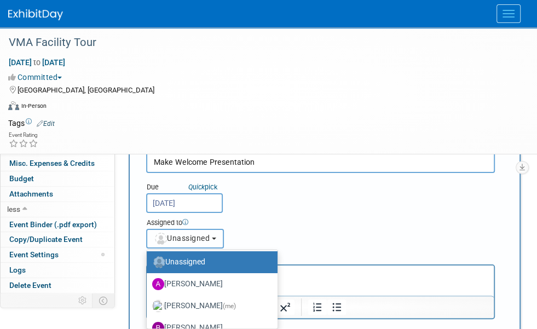
scroll to position [55, 0]
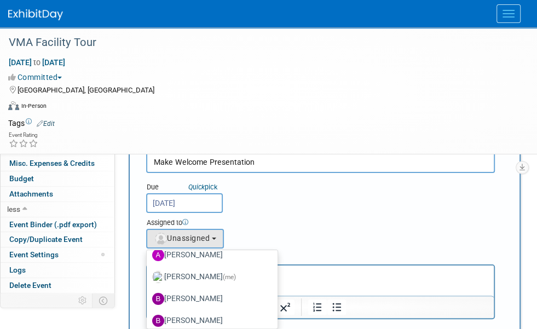
drag, startPoint x: 281, startPoint y: 239, endPoint x: 135, endPoint y: 1, distance: 280.1
click at [267, 268] on label "[PERSON_NAME] (me)" at bounding box center [209, 277] width 114 height 18
click at [148, 272] on input "[PERSON_NAME] (me)" at bounding box center [144, 275] width 7 height 7
select select "498b8e7a-004b-40fd-bfca-d11e74525cf6"
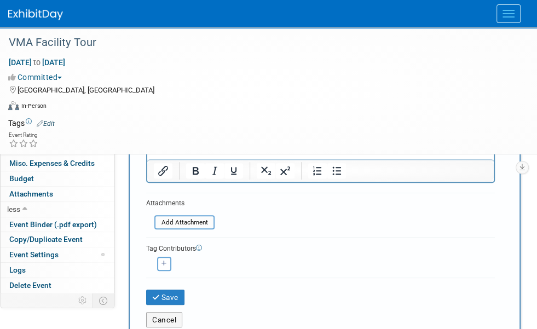
scroll to position [164, 0]
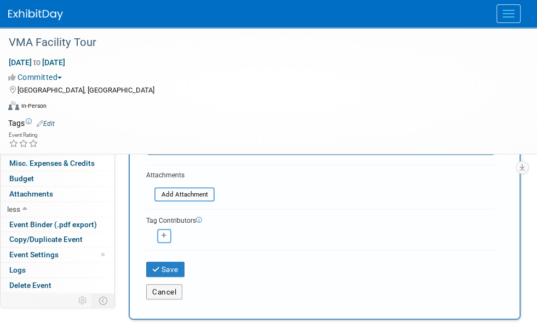
click at [161, 233] on icon "button" at bounding box center [163, 236] width 5 height 6
select select
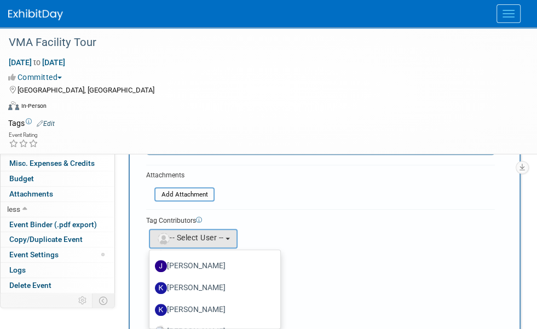
scroll to position [383, 0]
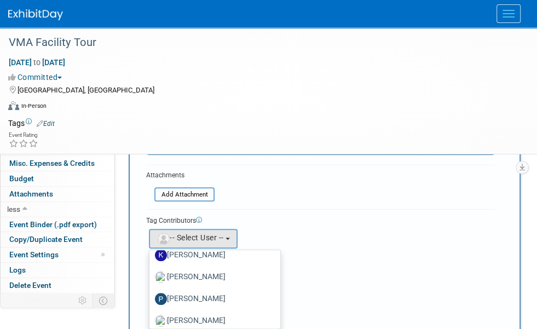
click at [195, 246] on label "[PERSON_NAME]" at bounding box center [212, 255] width 114 height 18
click at [151, 250] on input "[PERSON_NAME]" at bounding box center [147, 253] width 7 height 7
select select "3568111d-b0f8-466c-bad4-ee91cdbc7451"
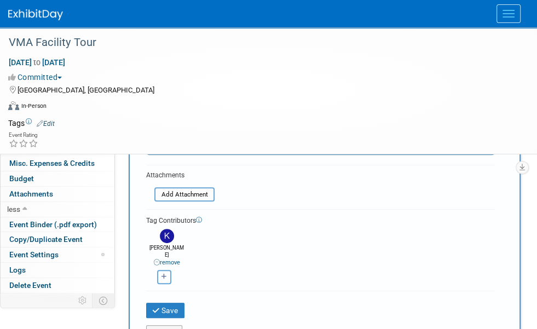
click at [167, 274] on icon "button" at bounding box center [163, 277] width 5 height 6
select select
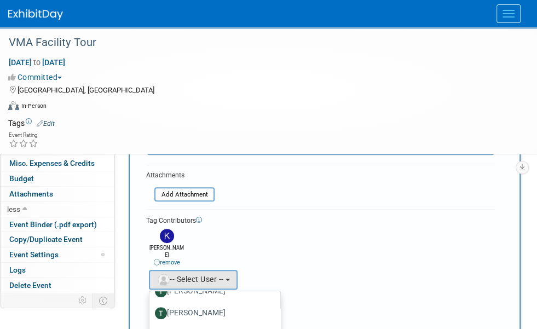
scroll to position [487, 0]
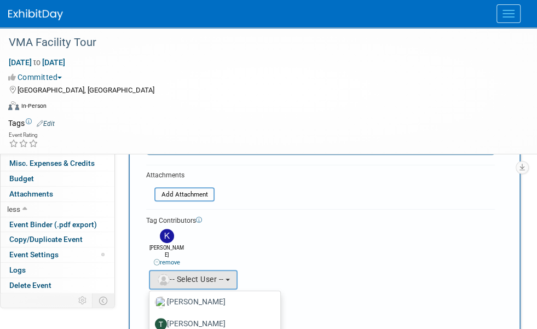
click at [247, 315] on label "[PERSON_NAME]" at bounding box center [212, 324] width 114 height 18
click at [151, 319] on input "[PERSON_NAME]" at bounding box center [147, 322] width 7 height 7
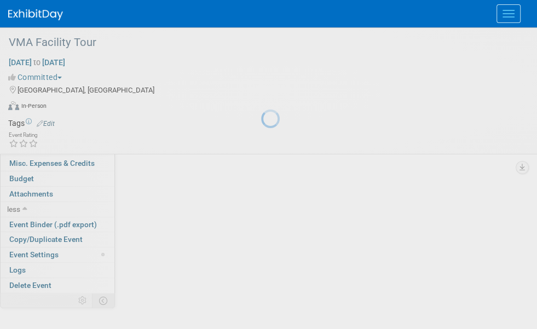
scroll to position [0, 0]
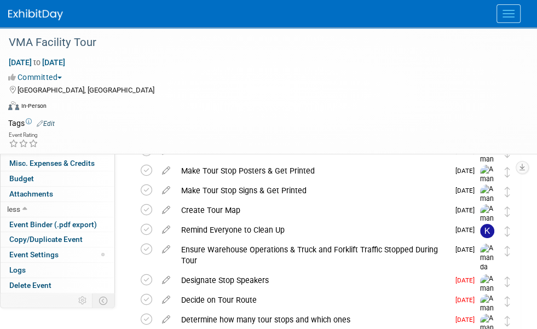
click at [157, 119] on button "New Task" at bounding box center [156, 119] width 50 height 18
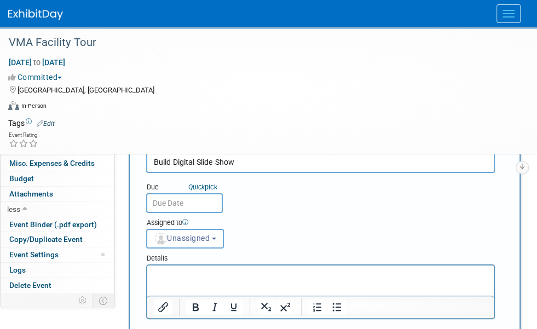
type input "Build Digital Slide Show"
click at [175, 213] on input "text" at bounding box center [184, 203] width 77 height 20
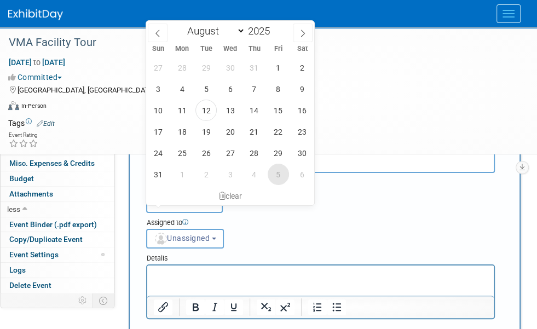
click at [277, 172] on span "5" at bounding box center [278, 174] width 21 height 21
type input "[DATE]"
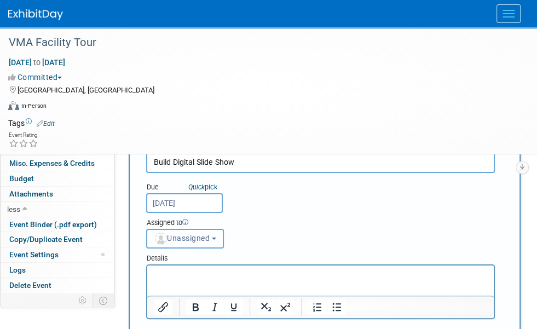
click at [210, 234] on span "Unassigned" at bounding box center [182, 238] width 56 height 9
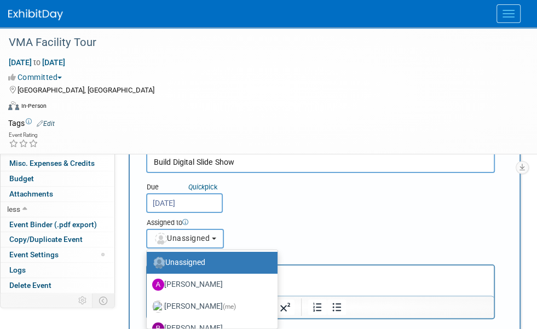
scroll to position [55, 0]
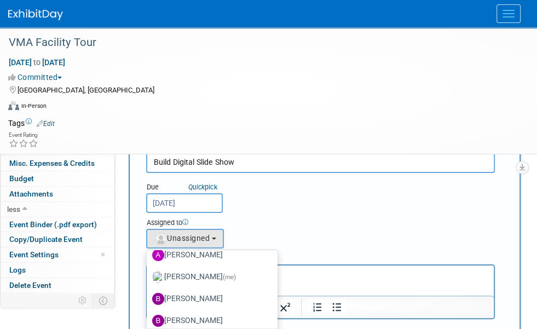
click at [267, 268] on label "[PERSON_NAME] (me)" at bounding box center [209, 277] width 114 height 18
click at [148, 272] on input "[PERSON_NAME] (me)" at bounding box center [144, 275] width 7 height 7
select select "498b8e7a-004b-40fd-bfca-d11e74525cf6"
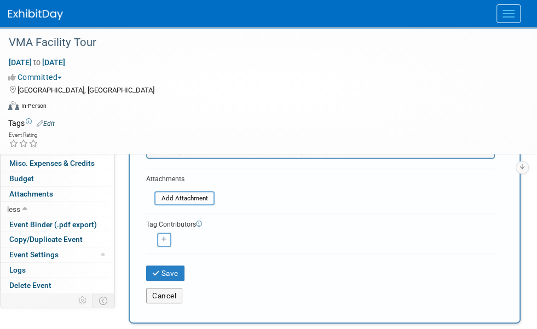
scroll to position [164, 0]
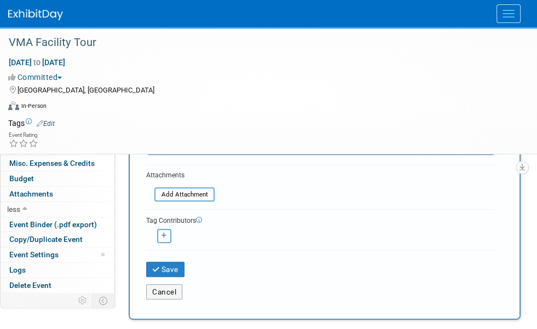
click at [161, 233] on icon "button" at bounding box center [163, 236] width 5 height 6
select select
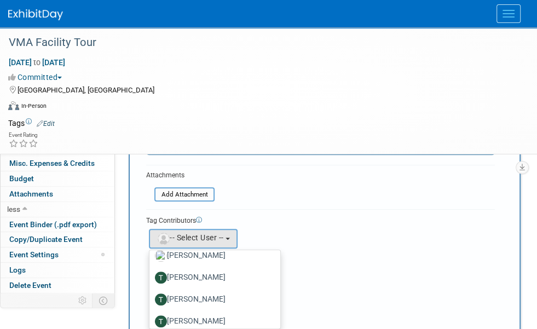
scroll to position [493, 0]
click at [221, 268] on label "[PERSON_NAME]" at bounding box center [212, 277] width 114 height 18
click at [151, 272] on input "[PERSON_NAME]" at bounding box center [147, 275] width 7 height 7
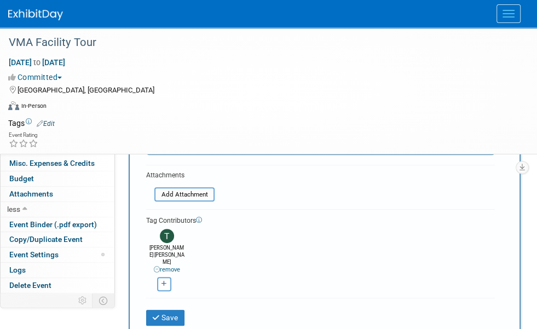
click at [351, 226] on div "[PERSON_NAME] remove [PERSON_NAME] (me) remove remove remove remove remove" at bounding box center [320, 259] width 349 height 66
click at [165, 310] on button "Save" at bounding box center [165, 317] width 38 height 15
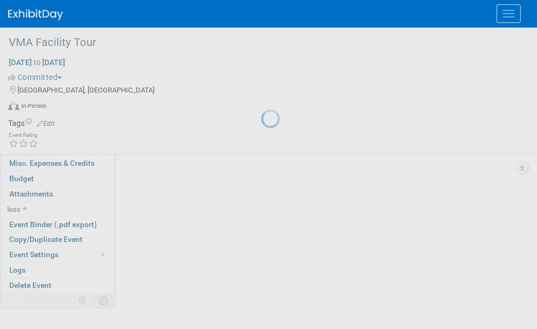
scroll to position [0, 0]
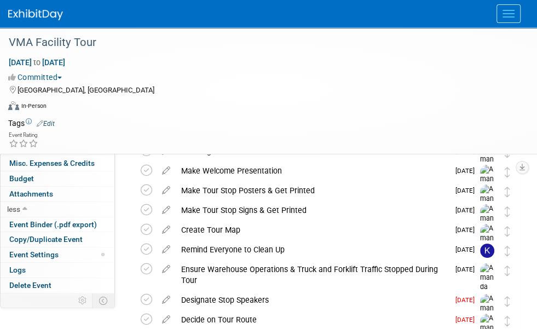
click at [167, 121] on button "New Task" at bounding box center [156, 119] width 50 height 18
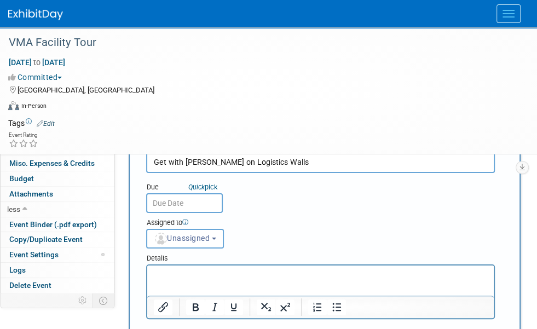
type input "Get with [PERSON_NAME] on Logistics Walls"
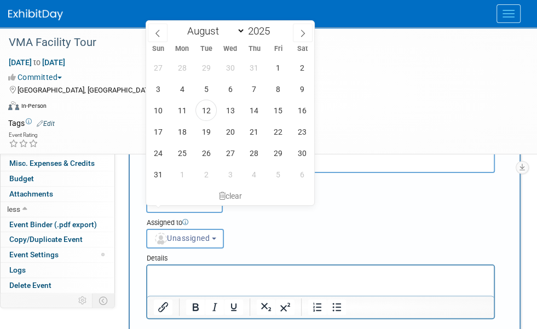
click at [206, 210] on input "text" at bounding box center [184, 203] width 77 height 20
click at [280, 177] on span "5" at bounding box center [278, 174] width 21 height 21
type input "[DATE]"
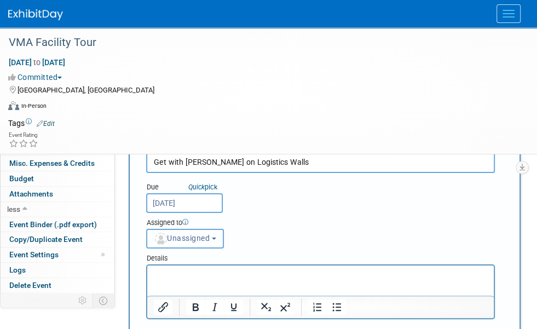
click at [210, 234] on span "Unassigned" at bounding box center [182, 238] width 56 height 9
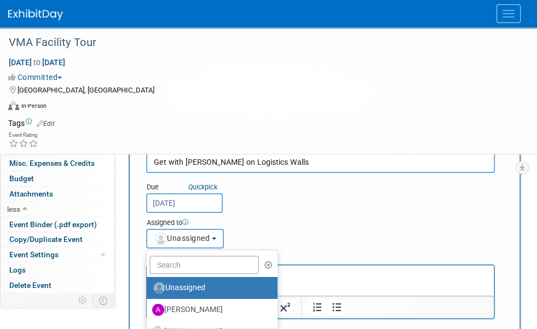
scroll to position [55, 0]
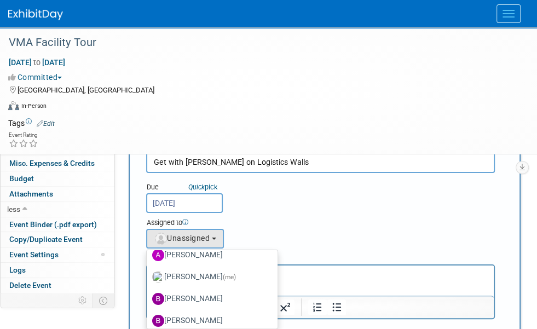
click at [267, 268] on label "[PERSON_NAME] (me)" at bounding box center [209, 277] width 114 height 18
click at [148, 272] on input "[PERSON_NAME] (me)" at bounding box center [144, 275] width 7 height 7
select select "498b8e7a-004b-40fd-bfca-d11e74525cf6"
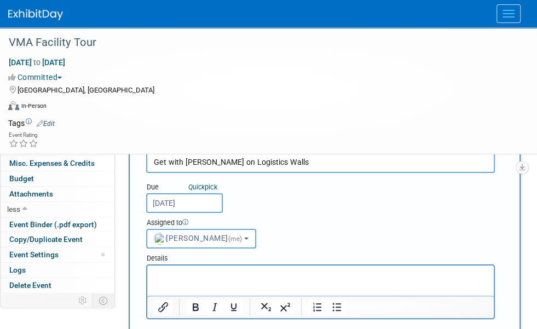
click at [386, 189] on div "Due Quick pick [DATE] Assigned to <img src="[URL][DOMAIN_NAME]" style="width: 2…" at bounding box center [320, 211] width 365 height 76
click at [191, 213] on input "[DATE]" at bounding box center [184, 203] width 77 height 20
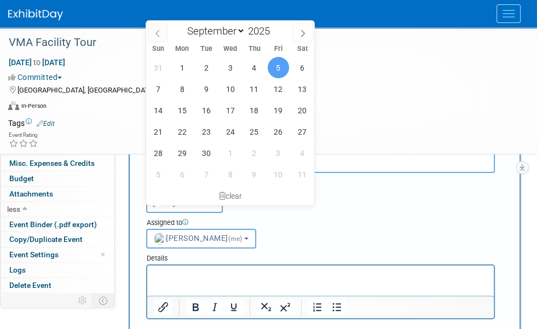
click at [156, 37] on span at bounding box center [158, 33] width 20 height 19
select select "7"
click at [282, 148] on span "29" at bounding box center [278, 152] width 21 height 21
type input "[DATE]"
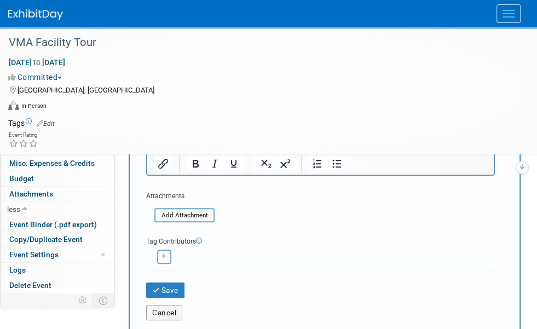
scroll to position [164, 0]
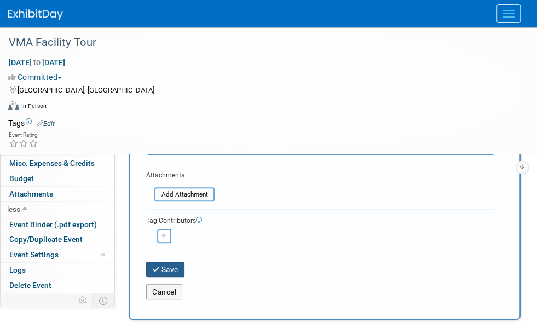
click at [155, 266] on icon "submit" at bounding box center [156, 270] width 9 height 8
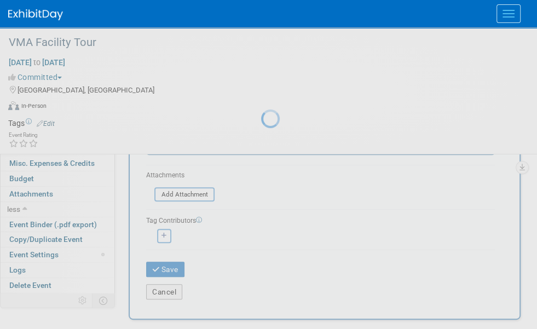
scroll to position [0, 0]
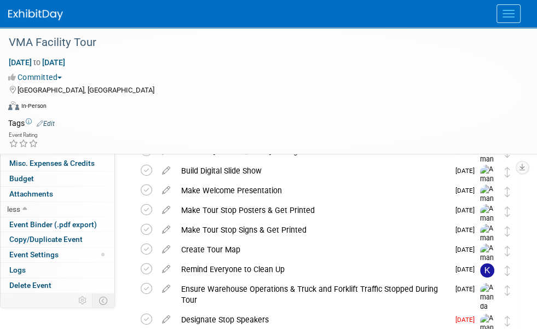
click at [162, 123] on button "New Task" at bounding box center [156, 119] width 50 height 18
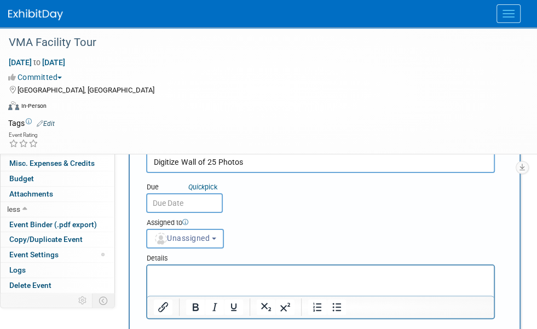
type input "Digitize Wall of 25 Photos"
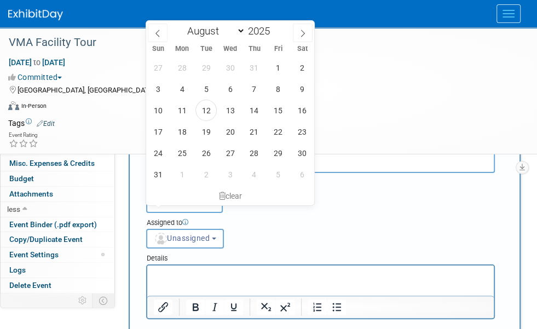
click at [179, 213] on input "text" at bounding box center [184, 203] width 77 height 20
click at [281, 147] on span "29" at bounding box center [278, 152] width 21 height 21
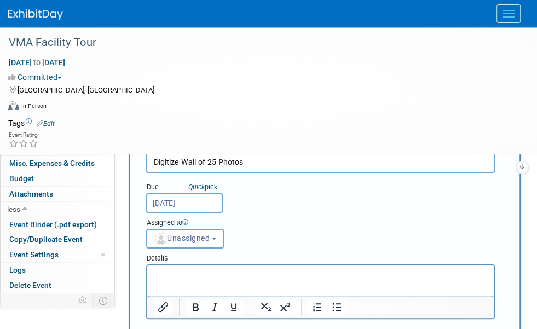
click at [213, 210] on input "[DATE]" at bounding box center [184, 203] width 77 height 20
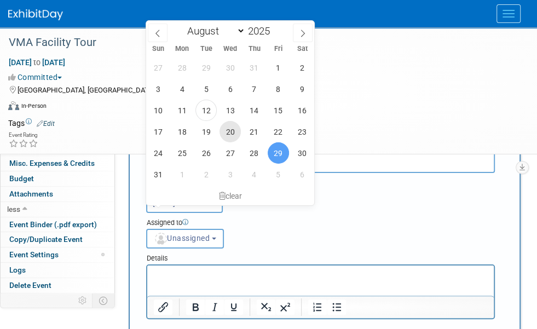
click at [231, 132] on span "20" at bounding box center [229, 131] width 21 height 21
type input "[DATE]"
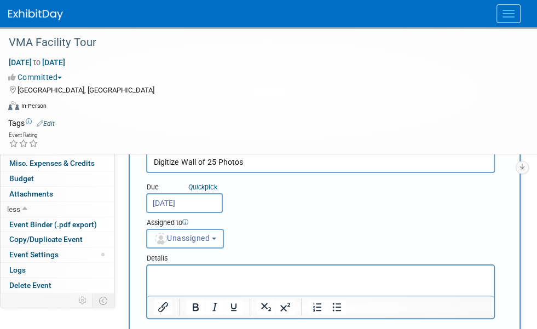
click at [210, 234] on span "Unassigned" at bounding box center [182, 238] width 56 height 9
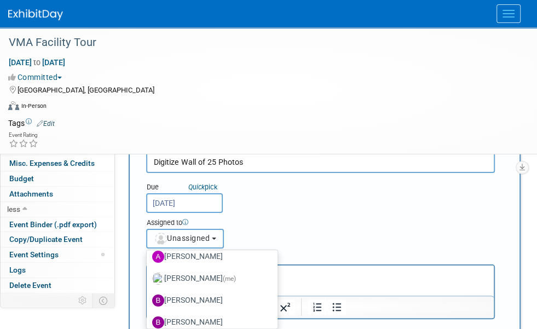
scroll to position [55, 0]
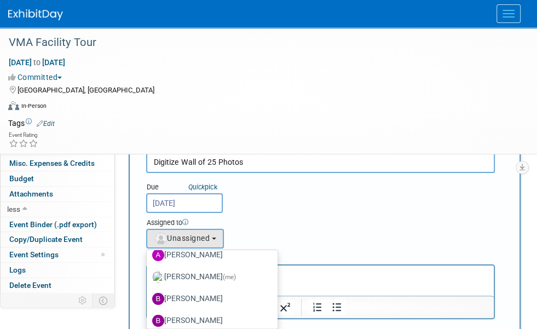
click at [267, 268] on label "[PERSON_NAME] (me)" at bounding box center [209, 277] width 114 height 18
click at [148, 272] on input "[PERSON_NAME] (me)" at bounding box center [144, 275] width 7 height 7
select select "498b8e7a-004b-40fd-bfca-d11e74525cf6"
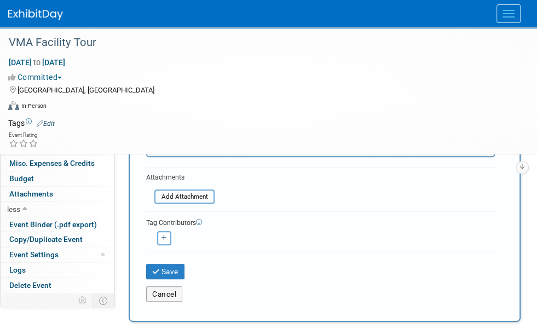
scroll to position [164, 0]
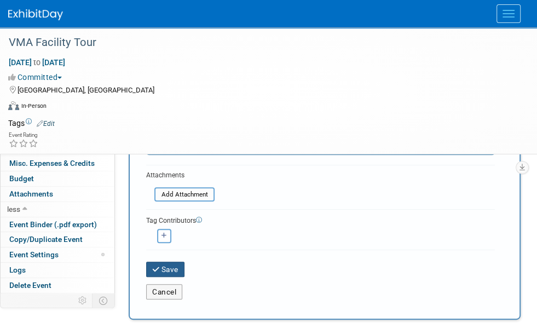
click at [171, 262] on button "Save" at bounding box center [165, 269] width 38 height 15
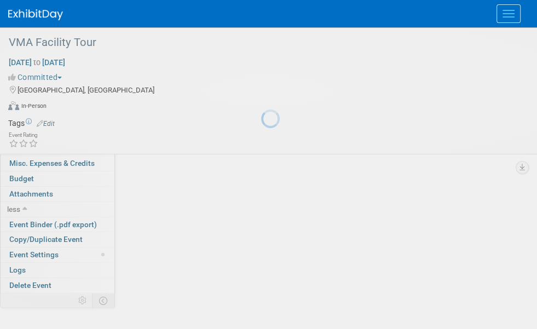
scroll to position [0, 0]
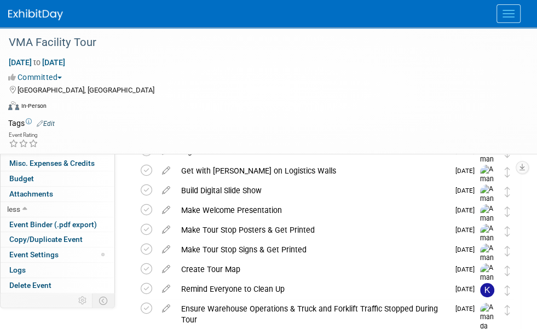
click at [148, 117] on button "New Task" at bounding box center [156, 119] width 50 height 18
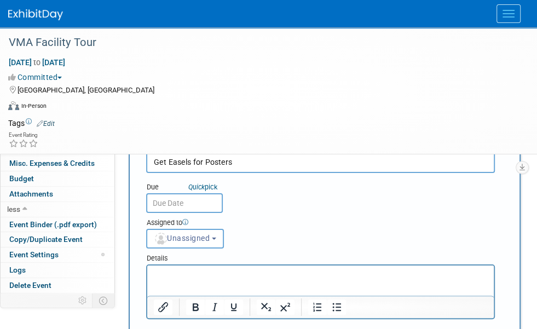
type input "Get Easels for Posters"
click at [167, 210] on input "text" at bounding box center [184, 203] width 77 height 20
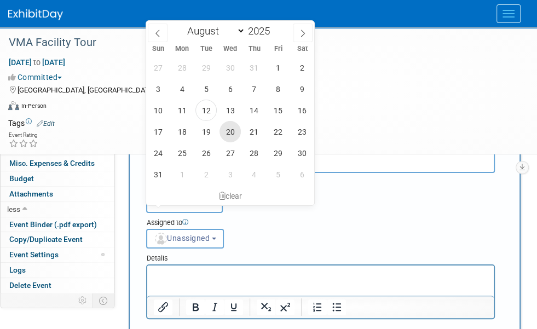
click at [234, 133] on span "20" at bounding box center [229, 131] width 21 height 21
type input "[DATE]"
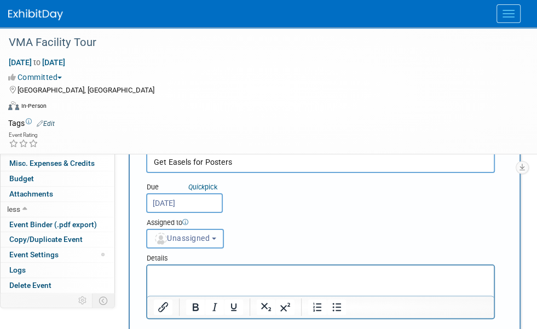
click at [210, 234] on span "Unassigned" at bounding box center [182, 238] width 56 height 9
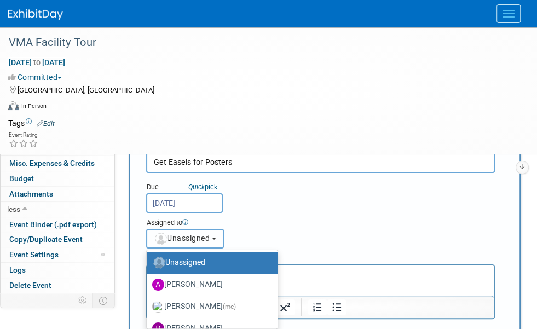
scroll to position [55, 0]
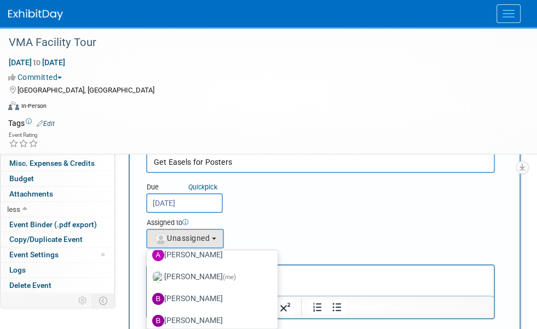
click at [267, 268] on label "[PERSON_NAME] (me)" at bounding box center [209, 277] width 114 height 18
click at [148, 272] on input "[PERSON_NAME] (me)" at bounding box center [144, 275] width 7 height 7
select select "498b8e7a-004b-40fd-bfca-d11e74525cf6"
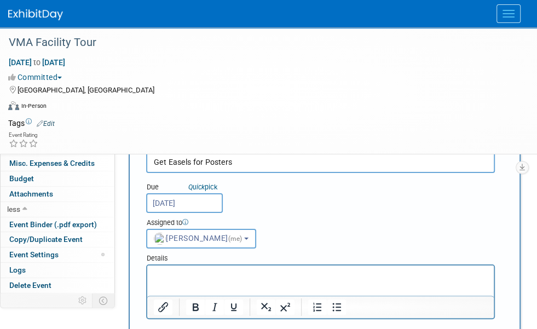
click at [407, 177] on div "Due Quick pick [DATE] Assigned to <img src="[URL][DOMAIN_NAME]" style="width: 2…" at bounding box center [320, 211] width 365 height 76
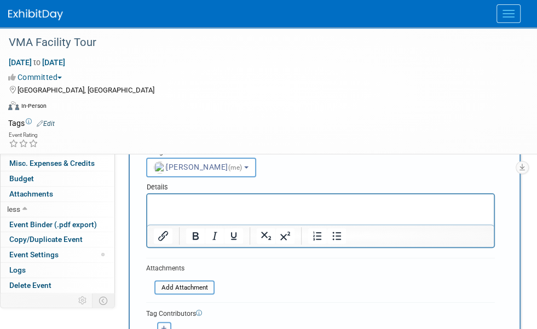
scroll to position [164, 0]
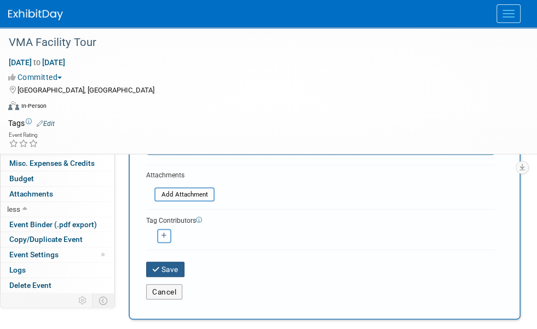
click at [164, 262] on button "Save" at bounding box center [165, 269] width 38 height 15
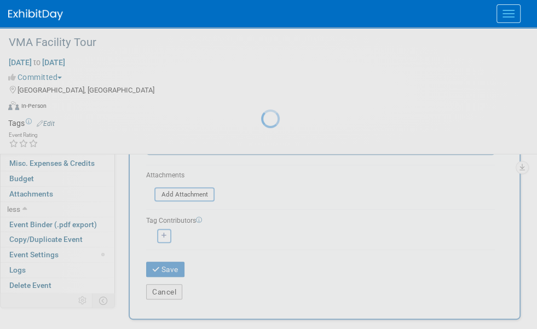
scroll to position [0, 0]
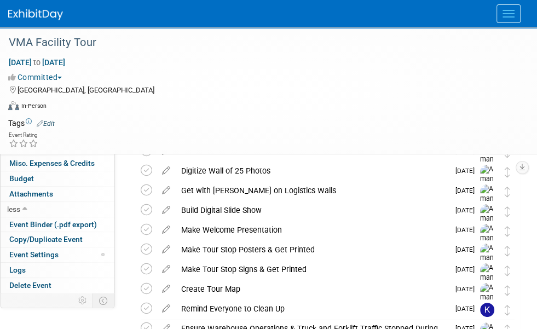
click at [160, 117] on button "New Task" at bounding box center [156, 119] width 50 height 18
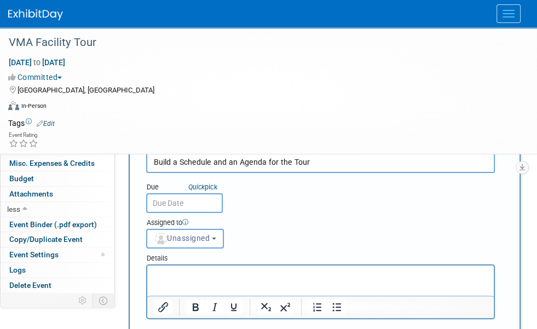
type input "Build a Schedule and an Agenda for the Tour"
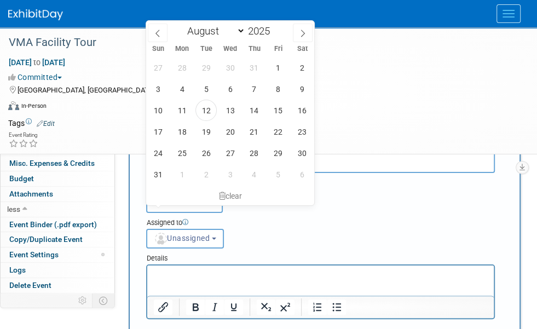
click at [206, 212] on input "text" at bounding box center [184, 203] width 77 height 20
click at [277, 173] on span "5" at bounding box center [278, 174] width 21 height 21
type input "[DATE]"
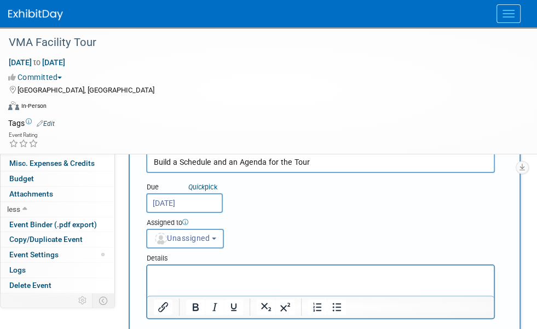
click at [210, 234] on span "Unassigned" at bounding box center [182, 238] width 56 height 9
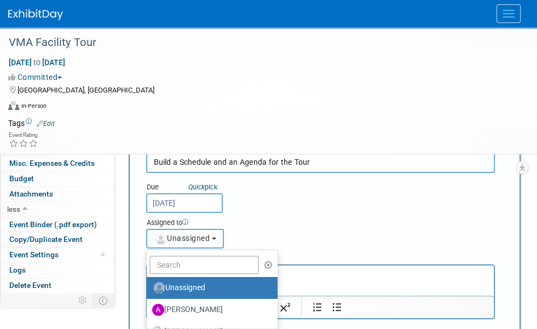
scroll to position [55, 0]
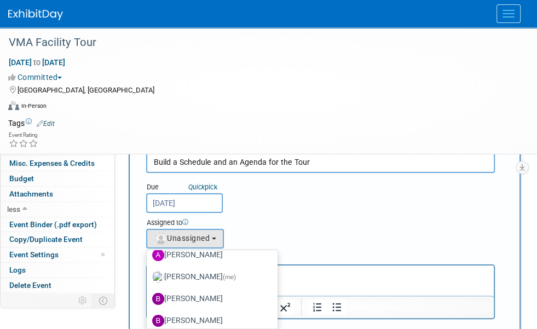
click at [267, 268] on label "[PERSON_NAME] (me)" at bounding box center [209, 277] width 114 height 18
click at [148, 272] on input "[PERSON_NAME] (me)" at bounding box center [144, 275] width 7 height 7
select select "498b8e7a-004b-40fd-bfca-d11e74525cf6"
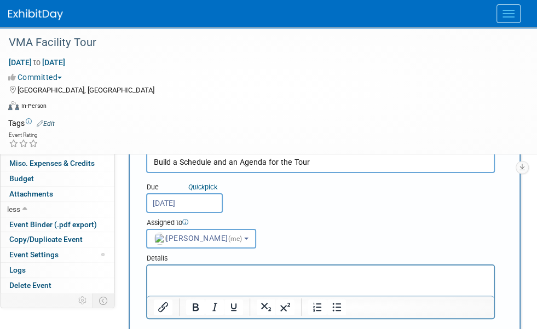
click at [383, 206] on div "Due Quick pick [DATE] Assigned to <img src="[URL][DOMAIN_NAME]" style="width: 2…" at bounding box center [320, 211] width 365 height 76
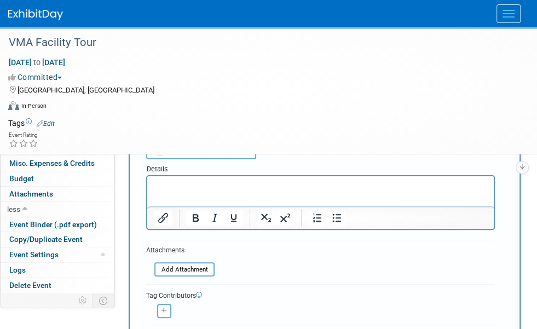
scroll to position [109, 0]
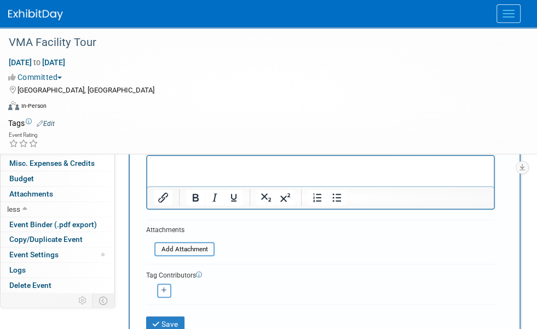
click at [164, 283] on button "button" at bounding box center [164, 290] width 14 height 14
select select
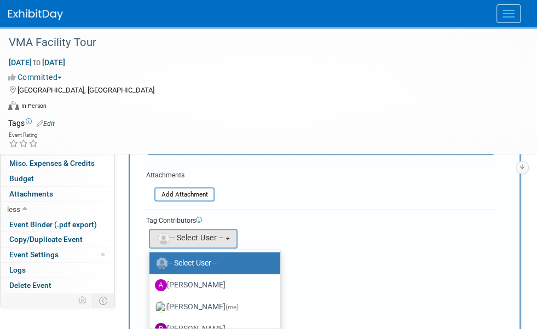
scroll to position [55, 0]
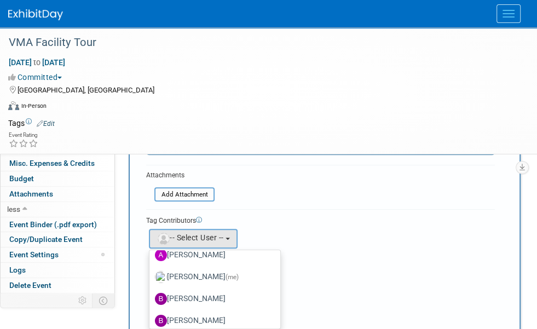
click at [205, 268] on label "[PERSON_NAME] (me)" at bounding box center [212, 277] width 114 height 18
click at [151, 272] on input "[PERSON_NAME] (me)" at bounding box center [147, 275] width 7 height 7
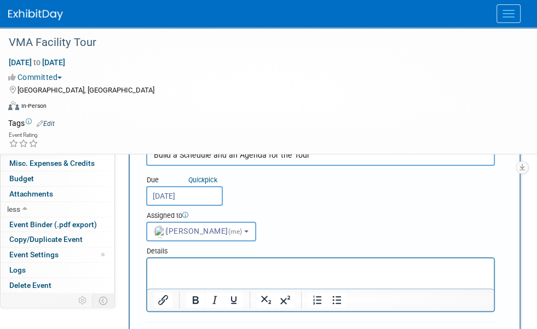
scroll to position [0, 0]
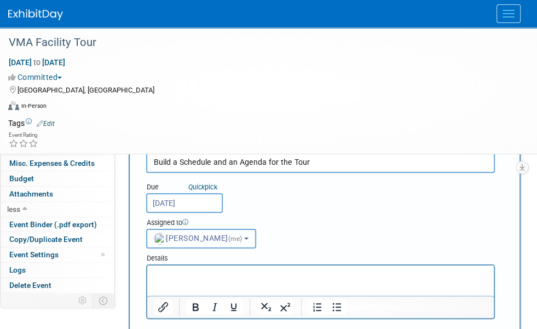
click at [244, 234] on span "[PERSON_NAME] (me)" at bounding box center [199, 238] width 90 height 9
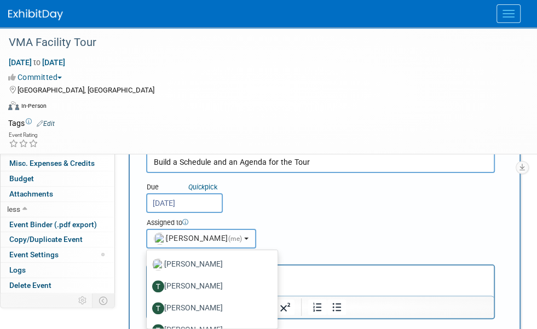
scroll to position [493, 0]
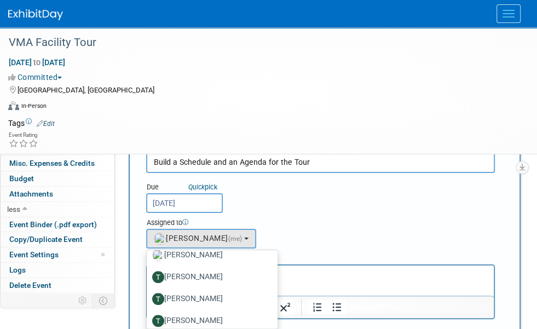
click at [267, 268] on label "[PERSON_NAME]" at bounding box center [209, 277] width 114 height 18
click at [148, 272] on input "[PERSON_NAME]" at bounding box center [144, 275] width 7 height 7
select select "864ae85b-0e1c-47ea-b3fd-12450106f24f"
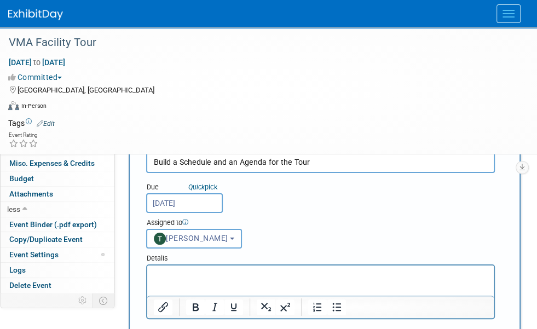
click at [370, 206] on div "Due Quick pick [DATE] Assigned to <img src="[URL][DOMAIN_NAME]" style="width: 2…" at bounding box center [320, 211] width 365 height 76
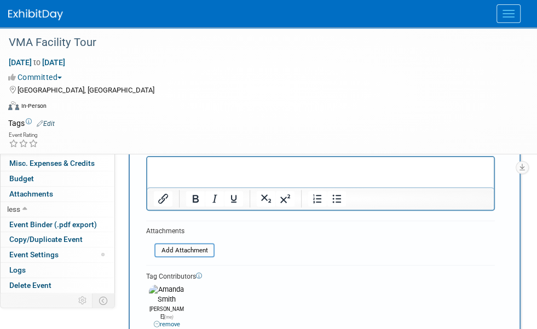
scroll to position [164, 0]
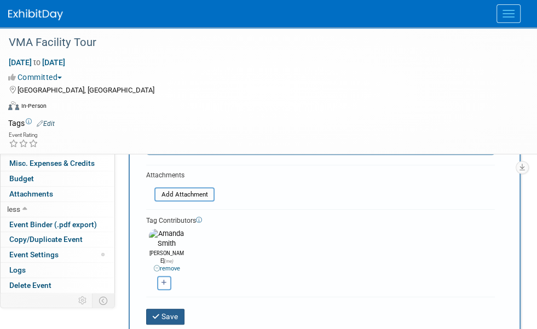
click at [161, 309] on button "Save" at bounding box center [165, 316] width 38 height 15
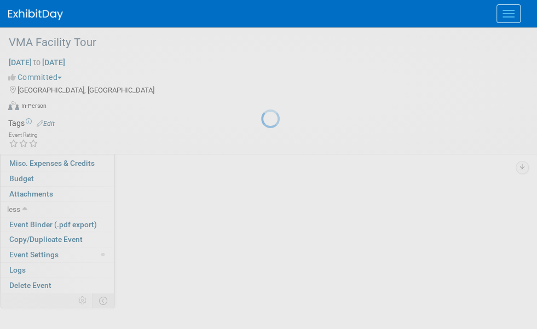
scroll to position [0, 0]
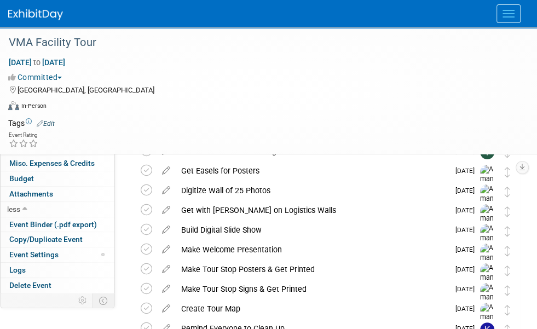
click at [159, 114] on button "New Task" at bounding box center [156, 119] width 50 height 18
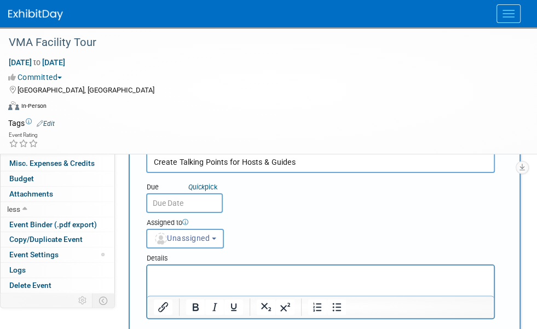
type input "Create Talking Points for Hosts & Guides"
click at [184, 213] on input "text" at bounding box center [184, 203] width 77 height 20
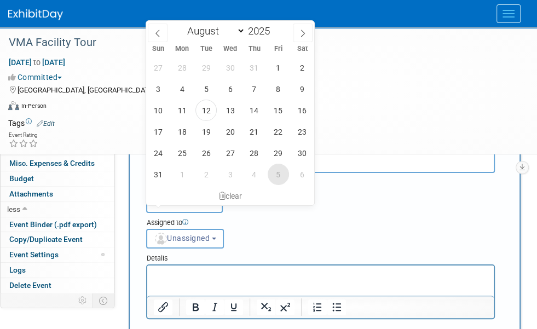
click at [274, 169] on span "5" at bounding box center [278, 174] width 21 height 21
type input "[DATE]"
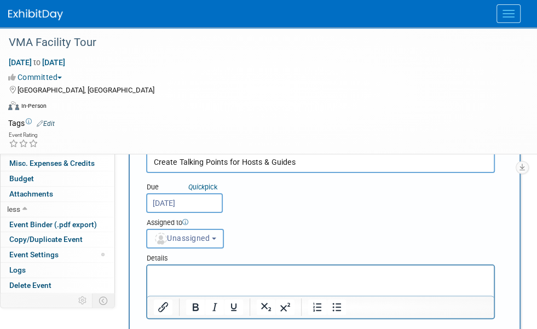
click at [210, 234] on span "Unassigned" at bounding box center [182, 238] width 56 height 9
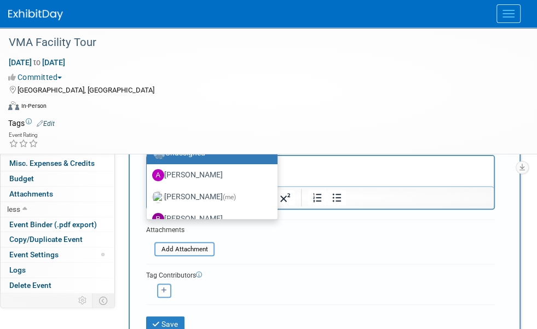
scroll to position [55, 0]
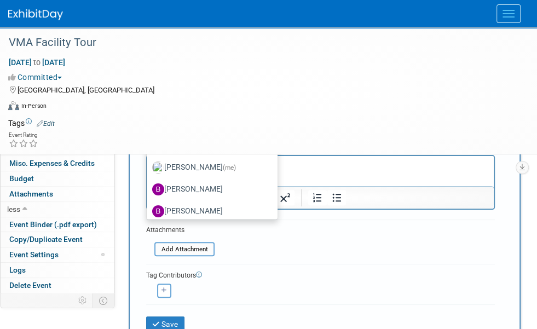
click at [267, 159] on label "[PERSON_NAME] (me)" at bounding box center [209, 168] width 114 height 18
click at [148, 163] on input "[PERSON_NAME] (me)" at bounding box center [144, 166] width 7 height 7
select select "498b8e7a-004b-40fd-bfca-d11e74525cf6"
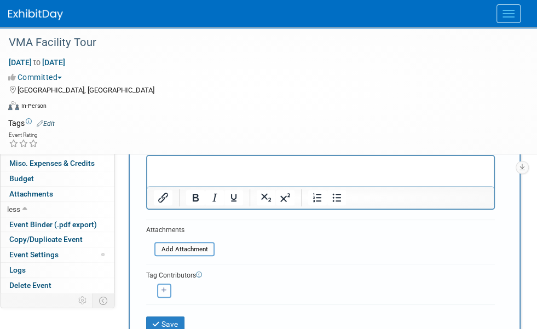
click at [157, 283] on button "button" at bounding box center [164, 290] width 14 height 14
select select
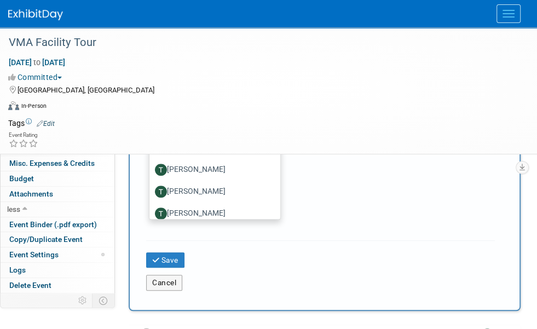
scroll to position [493, 0]
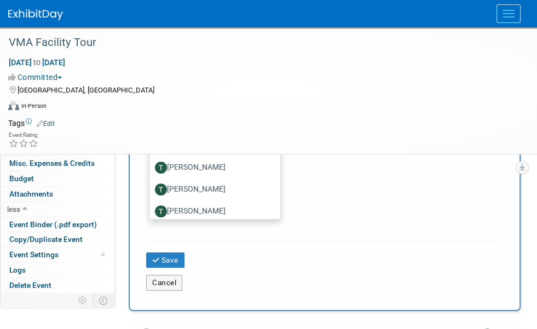
click at [212, 159] on label "[PERSON_NAME]" at bounding box center [212, 168] width 114 height 18
click at [151, 163] on input "[PERSON_NAME]" at bounding box center [147, 166] width 7 height 7
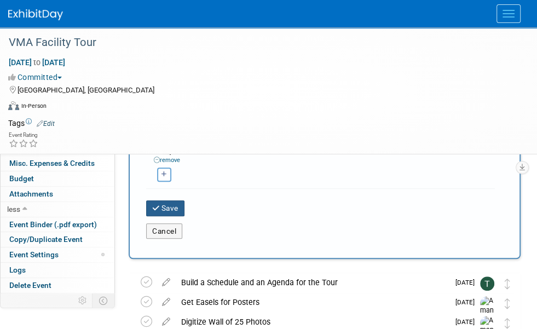
click at [170, 200] on button "Save" at bounding box center [165, 207] width 38 height 15
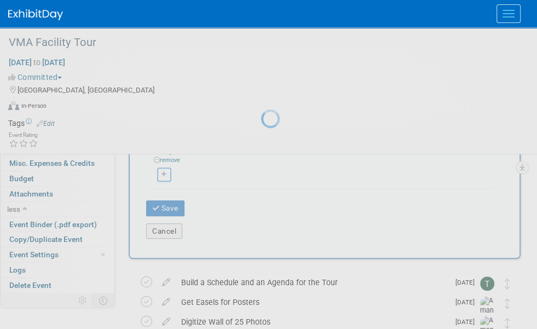
scroll to position [0, 0]
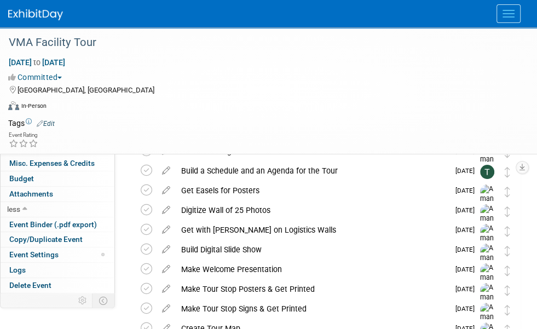
click at [154, 114] on button "New Task" at bounding box center [156, 119] width 50 height 18
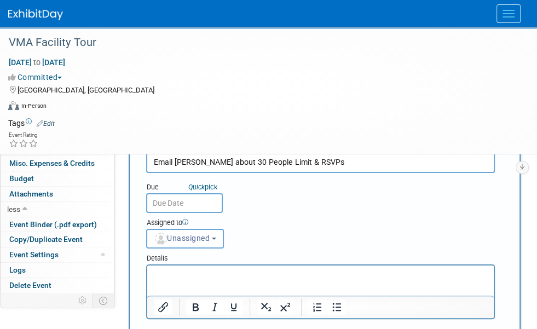
type input "Email [PERSON_NAME] about 30 People Limit & RSVPs"
click at [188, 213] on input "text" at bounding box center [184, 203] width 77 height 20
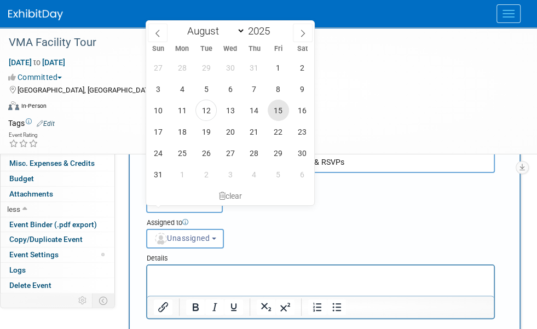
click at [279, 114] on span "15" at bounding box center [278, 110] width 21 height 21
type input "[DATE]"
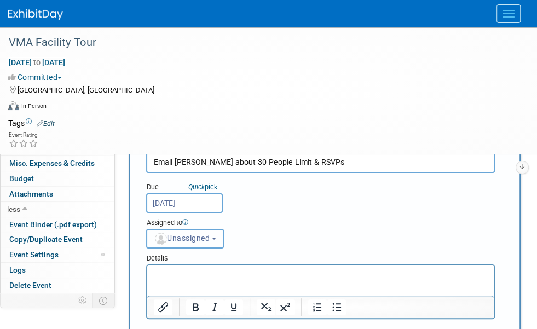
click at [210, 234] on span "Unassigned" at bounding box center [182, 238] width 56 height 9
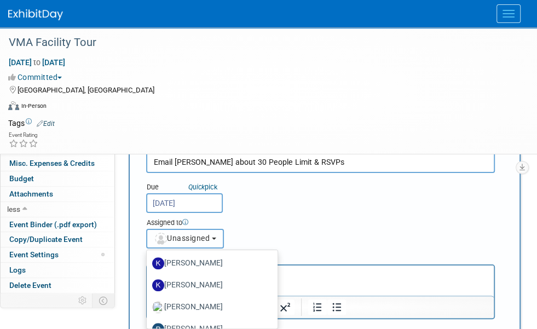
scroll to position [383, 0]
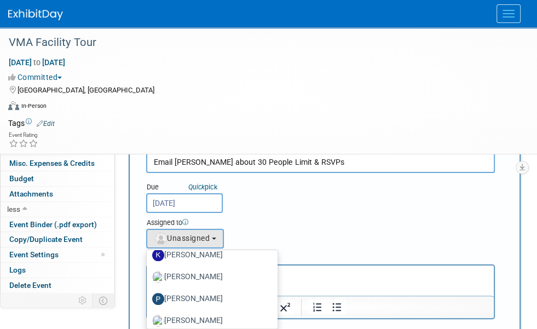
drag, startPoint x: 283, startPoint y: 217, endPoint x: 334, endPoint y: 220, distance: 51.0
click at [267, 246] on label "[PERSON_NAME]" at bounding box center [209, 255] width 114 height 18
click at [148, 250] on input "[PERSON_NAME]" at bounding box center [144, 253] width 7 height 7
select select "3568111d-b0f8-466c-bad4-ee91cdbc7451"
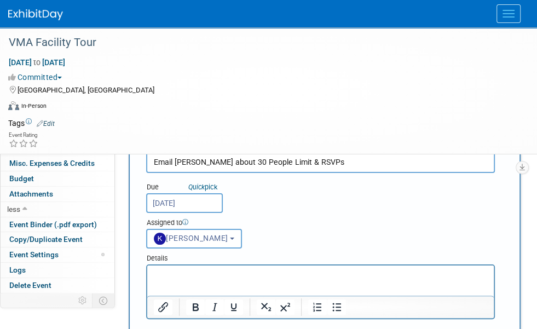
click at [358, 212] on div "Due Quick pick [DATE] Assigned to <img src="[URL][DOMAIN_NAME]" style="width: 2…" at bounding box center [320, 211] width 365 height 76
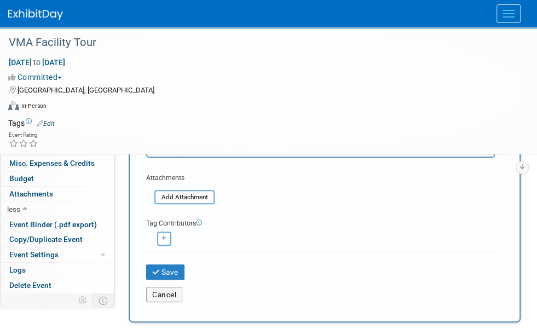
scroll to position [164, 0]
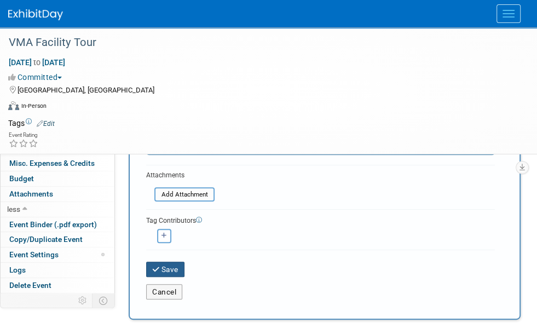
click at [172, 262] on button "Save" at bounding box center [165, 269] width 38 height 15
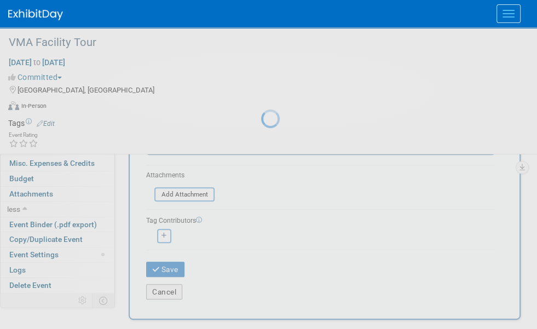
scroll to position [0, 0]
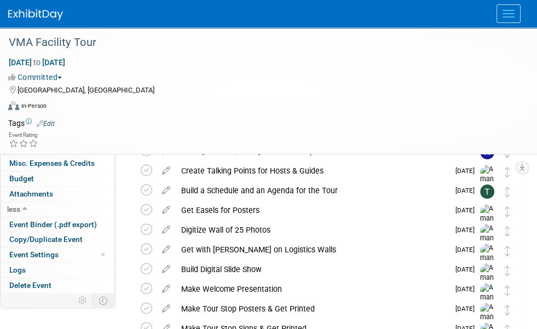
click at [170, 119] on button "New Task" at bounding box center [156, 119] width 50 height 18
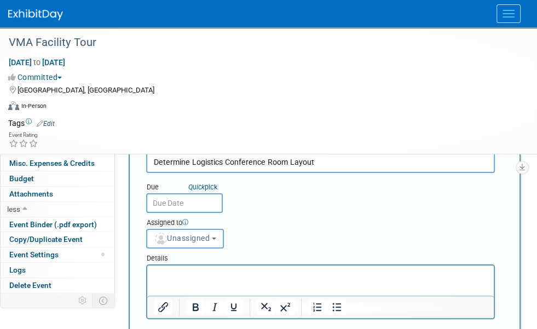
type input "Determine Logistics Conference Room Layout"
click at [195, 209] on input "text" at bounding box center [184, 203] width 77 height 20
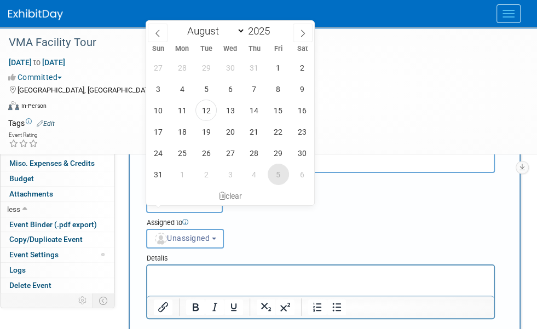
click at [277, 172] on span "5" at bounding box center [278, 174] width 21 height 21
type input "[DATE]"
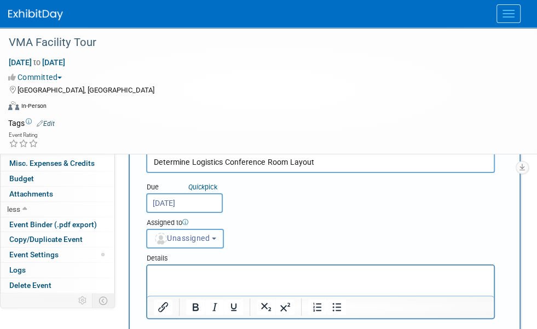
click at [210, 234] on span "Unassigned" at bounding box center [182, 238] width 56 height 9
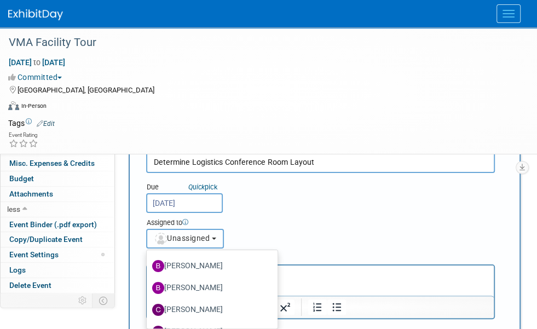
scroll to position [55, 0]
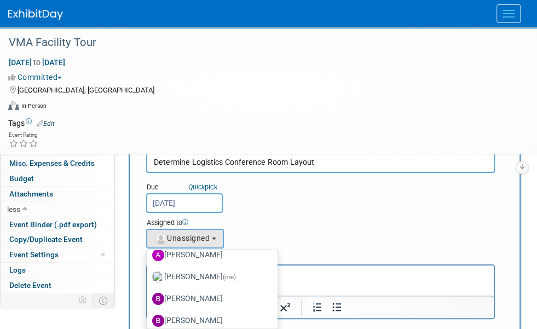
click at [267, 268] on label "[PERSON_NAME] (me)" at bounding box center [209, 277] width 114 height 18
click at [148, 272] on input "[PERSON_NAME] (me)" at bounding box center [144, 275] width 7 height 7
radio input "true"
select select "498b8e7a-004b-40fd-bfca-d11e74525cf6"
radio input "false"
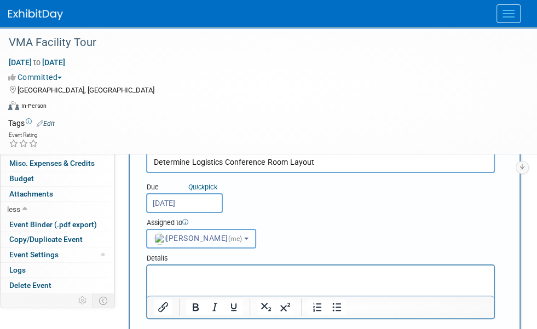
drag, startPoint x: 272, startPoint y: 203, endPoint x: 281, endPoint y: 201, distance: 9.4
click at [244, 234] on span "[PERSON_NAME] (me)" at bounding box center [199, 238] width 90 height 9
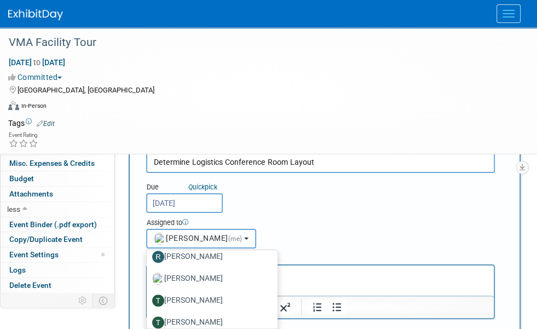
scroll to position [493, 0]
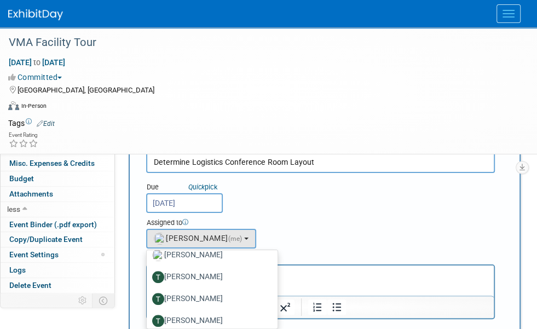
drag, startPoint x: 295, startPoint y: 239, endPoint x: 148, endPoint y: 0, distance: 280.1
click at [267, 268] on label "[PERSON_NAME]" at bounding box center [209, 277] width 114 height 18
click at [148, 272] on input "[PERSON_NAME]" at bounding box center [144, 275] width 7 height 7
select select "864ae85b-0e1c-47ea-b3fd-12450106f24f"
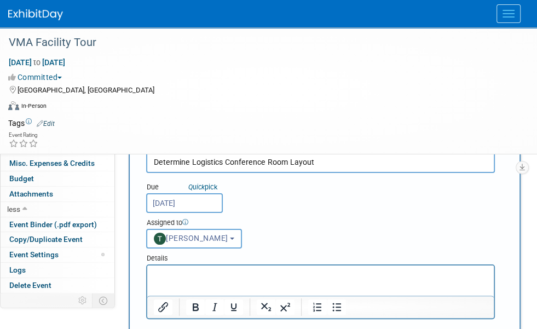
click at [454, 186] on div "Due Quick pick [DATE] Assigned to <img src="[URL][DOMAIN_NAME]" style="width: 2…" at bounding box center [320, 211] width 365 height 76
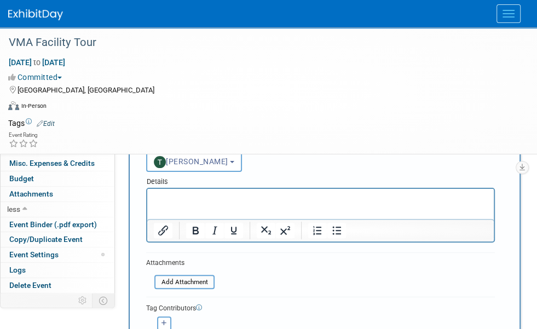
scroll to position [164, 0]
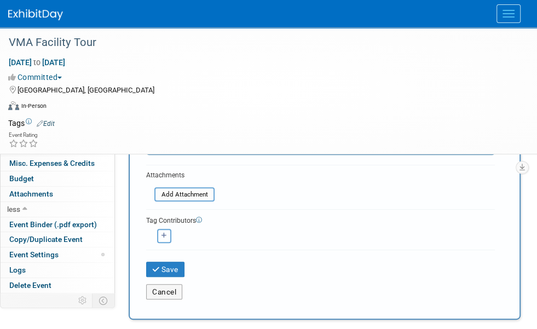
click at [161, 233] on icon "button" at bounding box center [163, 236] width 5 height 6
select select
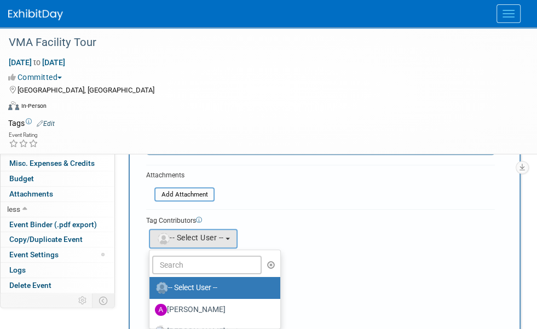
scroll to position [55, 0]
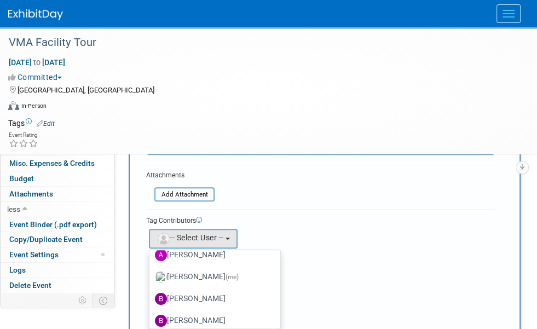
click at [212, 268] on label "[PERSON_NAME] (me)" at bounding box center [212, 277] width 114 height 18
click at [151, 272] on input "[PERSON_NAME] (me)" at bounding box center [147, 275] width 7 height 7
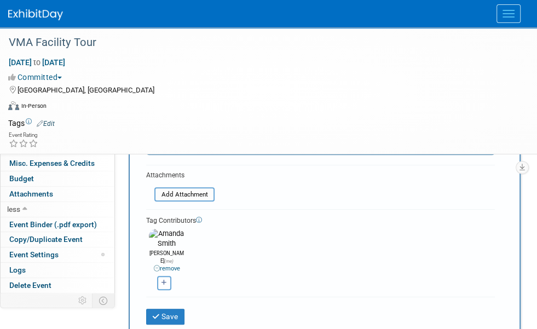
click at [355, 226] on div "[PERSON_NAME] remove [PERSON_NAME] (me) remove remove remove remove remove" at bounding box center [320, 258] width 349 height 65
click at [163, 309] on button "Save" at bounding box center [165, 316] width 38 height 15
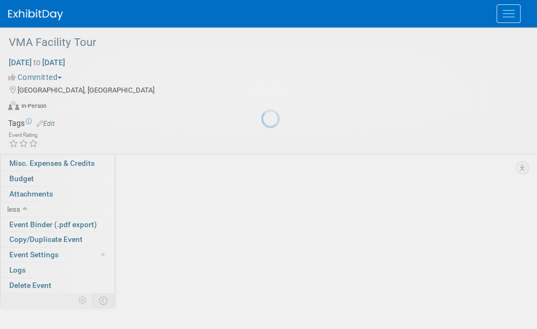
scroll to position [0, 0]
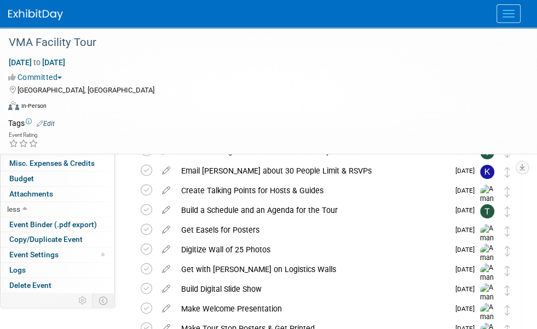
click at [153, 121] on button "New Task" at bounding box center [156, 119] width 50 height 18
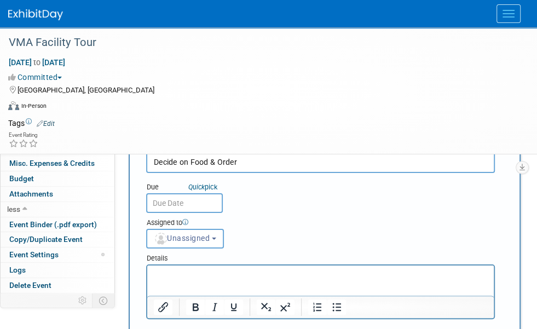
type input "Decide on Food & Order"
click at [198, 213] on input "text" at bounding box center [184, 203] width 77 height 20
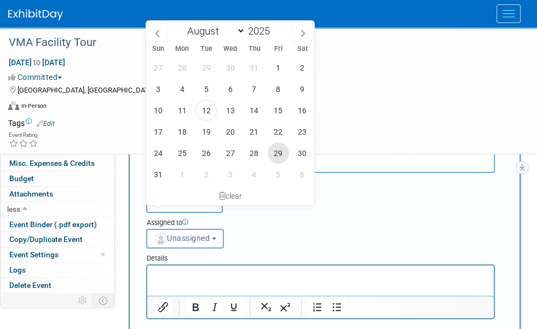
click at [276, 151] on span "29" at bounding box center [278, 152] width 21 height 21
type input "[DATE]"
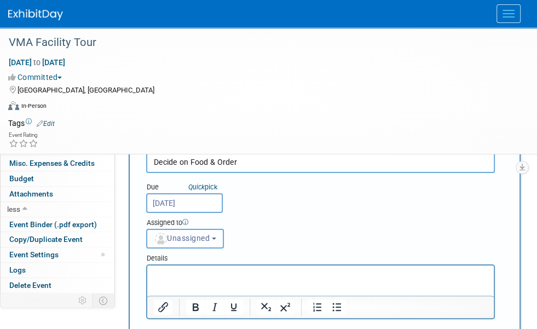
click at [210, 234] on span "Unassigned" at bounding box center [182, 238] width 56 height 9
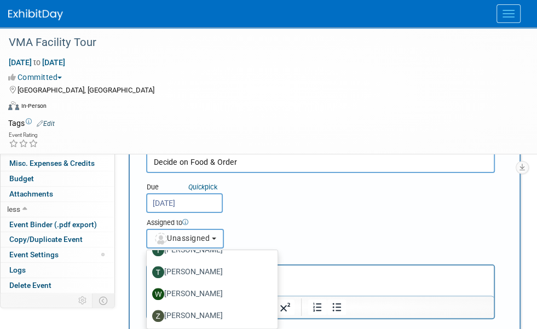
scroll to position [487, 0]
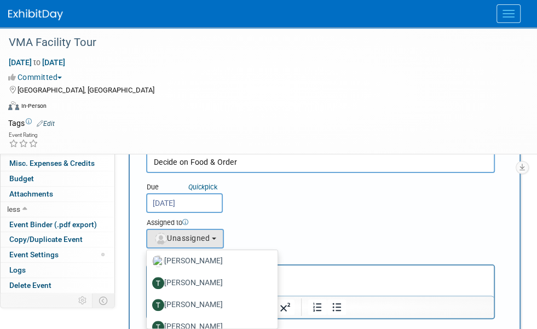
click at [267, 274] on label "[PERSON_NAME]" at bounding box center [209, 283] width 114 height 18
click at [148, 278] on input "[PERSON_NAME]" at bounding box center [144, 281] width 7 height 7
select select "864ae85b-0e1c-47ea-b3fd-12450106f24f"
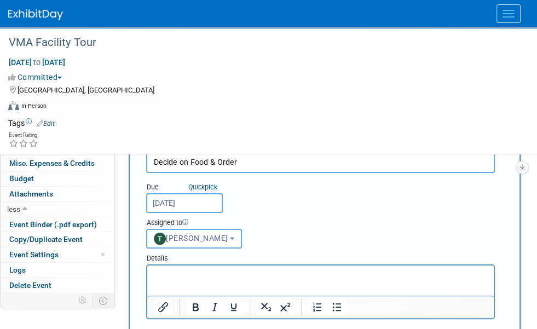
click at [361, 208] on div "Due Quick pick [DATE] Assigned to <img src="[URL][DOMAIN_NAME]" style="width: 2…" at bounding box center [320, 211] width 365 height 76
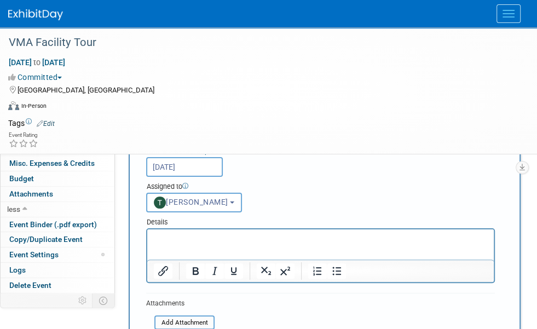
scroll to position [219, 0]
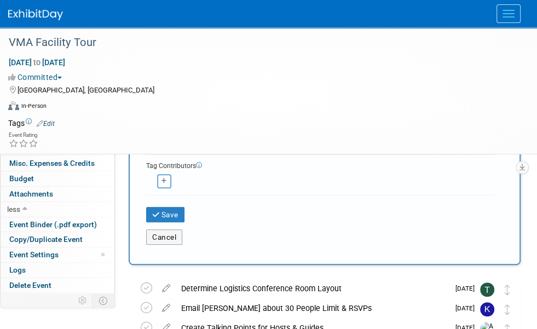
click at [161, 159] on div "Tag Contributors" at bounding box center [320, 164] width 349 height 11
click at [162, 178] on icon "button" at bounding box center [163, 181] width 5 height 6
select select
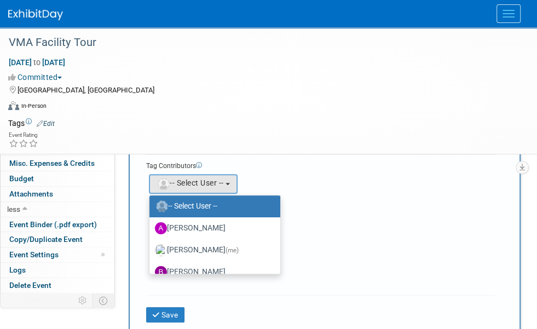
scroll to position [55, 0]
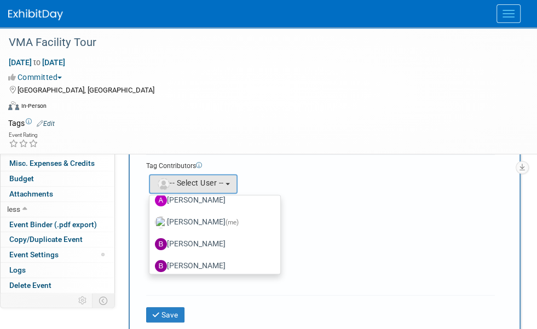
click at [218, 213] on label "[PERSON_NAME] (me)" at bounding box center [212, 222] width 114 height 18
click at [151, 217] on input "[PERSON_NAME] (me)" at bounding box center [147, 220] width 7 height 7
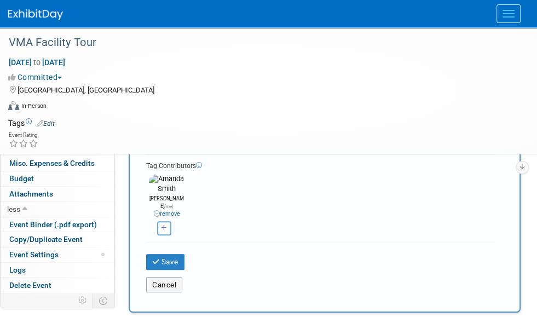
click at [320, 179] on div "[PERSON_NAME] remove [PERSON_NAME] (me) remove remove remove remove remove" at bounding box center [320, 203] width 349 height 65
click at [169, 254] on button "Save" at bounding box center [165, 261] width 38 height 15
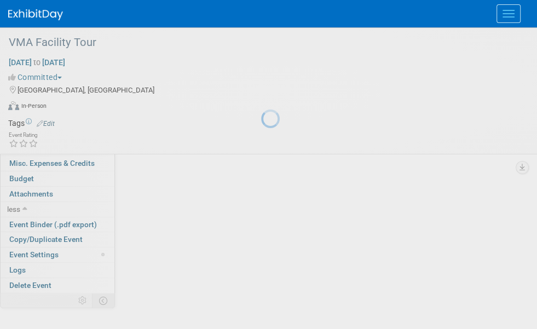
scroll to position [0, 0]
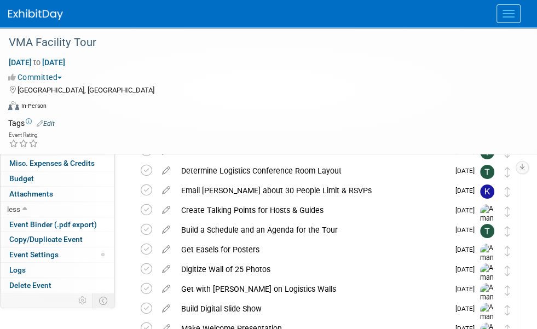
click at [170, 117] on button "New Task" at bounding box center [156, 119] width 50 height 18
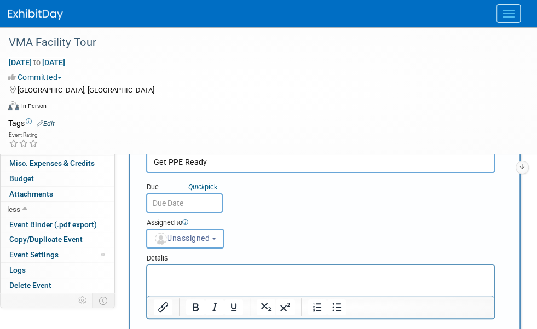
type input "Get PPE Ready"
click at [177, 209] on input "text" at bounding box center [184, 203] width 77 height 20
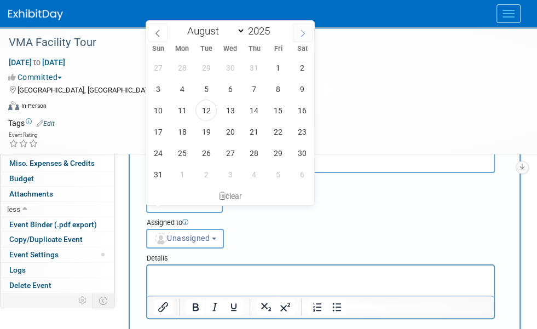
click at [302, 33] on icon at bounding box center [303, 34] width 8 height 8
select select "8"
click at [278, 89] on span "12" at bounding box center [278, 88] width 21 height 21
type input "[DATE]"
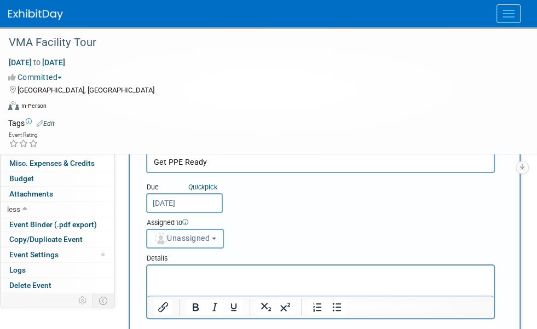
click at [210, 234] on span "Unassigned" at bounding box center [182, 238] width 56 height 9
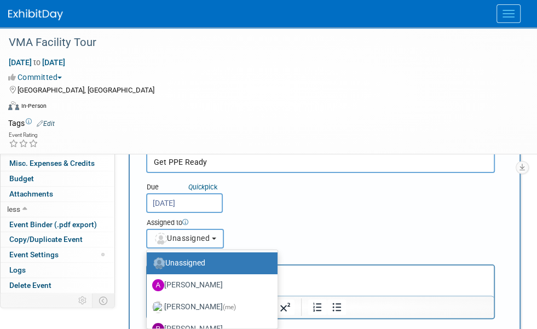
scroll to position [55, 0]
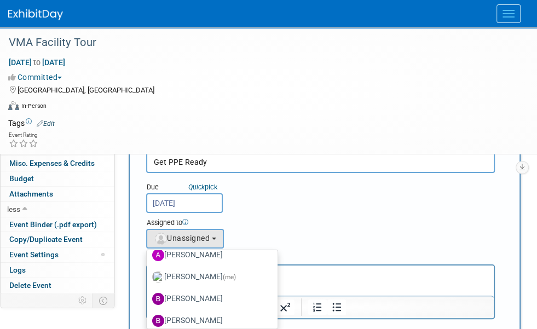
click at [267, 268] on label "[PERSON_NAME] (me)" at bounding box center [209, 277] width 114 height 18
click at [148, 272] on input "[PERSON_NAME] (me)" at bounding box center [144, 275] width 7 height 7
select select "498b8e7a-004b-40fd-bfca-d11e74525cf6"
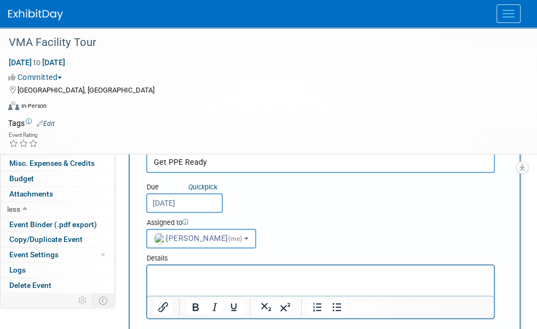
click at [217, 272] on p "Rich Text Area. Press ALT-0 for help." at bounding box center [321, 275] width 334 height 11
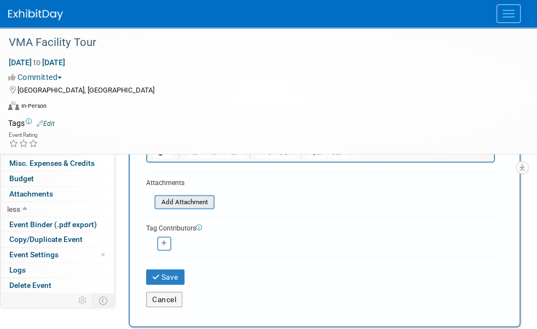
scroll to position [164, 0]
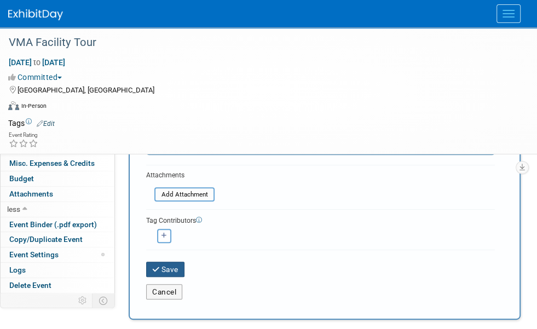
click at [166, 262] on button "Save" at bounding box center [165, 269] width 38 height 15
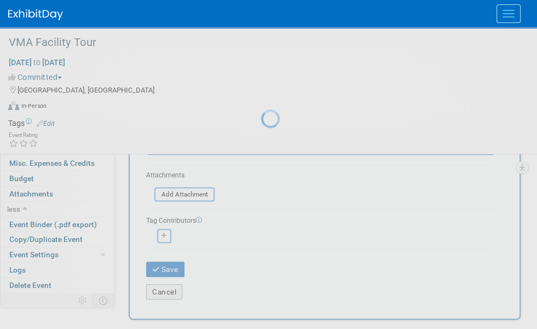
scroll to position [0, 0]
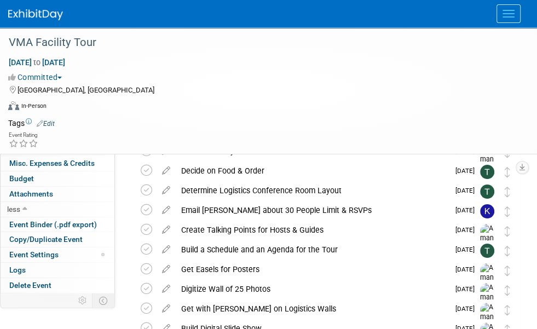
click at [143, 119] on icon "button" at bounding box center [141, 118] width 8 height 7
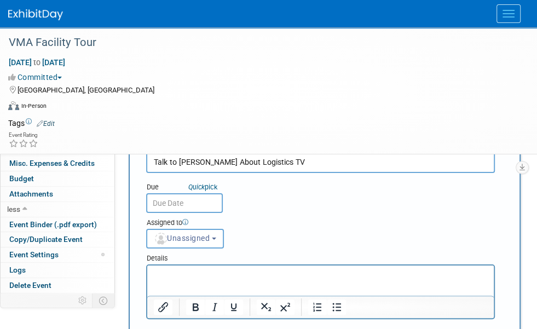
type input "Talk to [PERSON_NAME] About Logistics TV"
click at [198, 206] on input "text" at bounding box center [184, 203] width 77 height 20
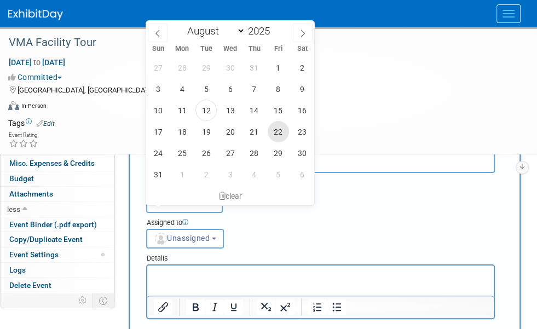
click at [281, 135] on span "22" at bounding box center [278, 131] width 21 height 21
type input "[DATE]"
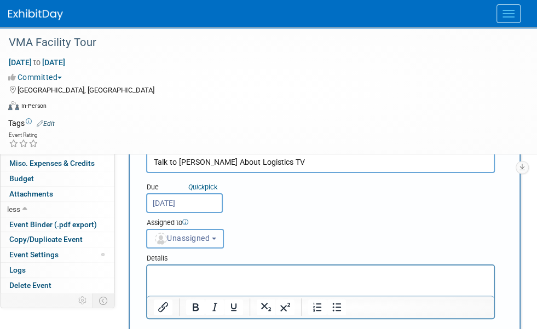
click at [210, 234] on span "Unassigned" at bounding box center [182, 238] width 56 height 9
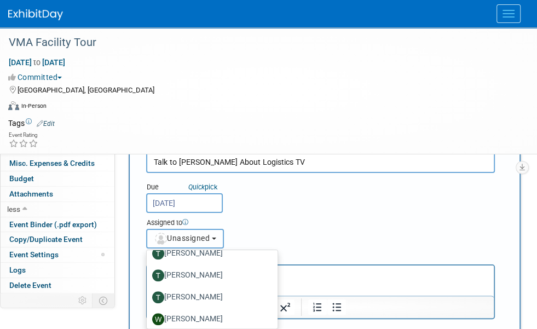
scroll to position [487, 0]
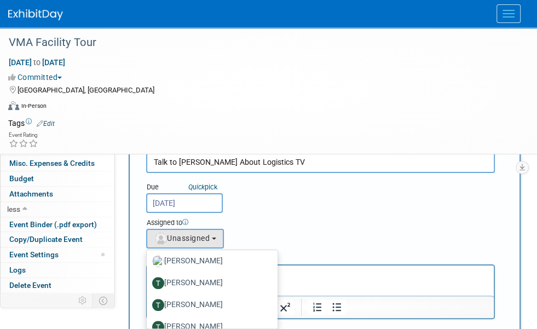
click at [267, 274] on label "[PERSON_NAME]" at bounding box center [209, 283] width 114 height 18
click at [148, 278] on input "[PERSON_NAME]" at bounding box center [144, 281] width 7 height 7
select select "864ae85b-0e1c-47ea-b3fd-12450106f24f"
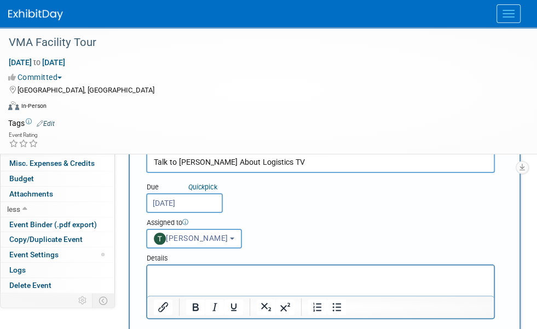
click at [372, 202] on div "Due Quick pick [DATE] Assigned to <img src="[URL][DOMAIN_NAME]" style="width: 2…" at bounding box center [320, 211] width 365 height 76
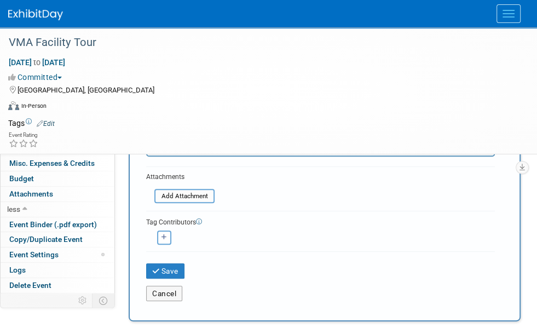
scroll to position [164, 0]
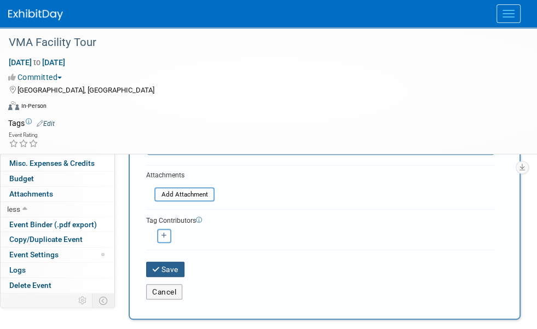
click at [167, 262] on button "Save" at bounding box center [165, 269] width 38 height 15
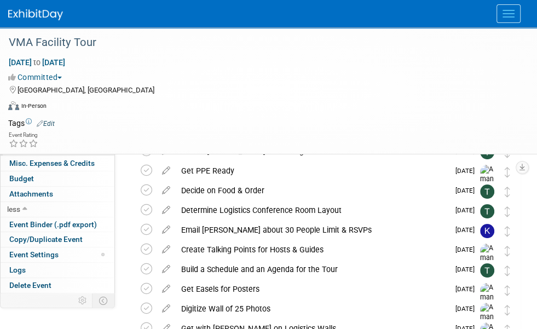
click at [26, 147] on span "Playbook 4" at bounding box center [30, 147] width 43 height 9
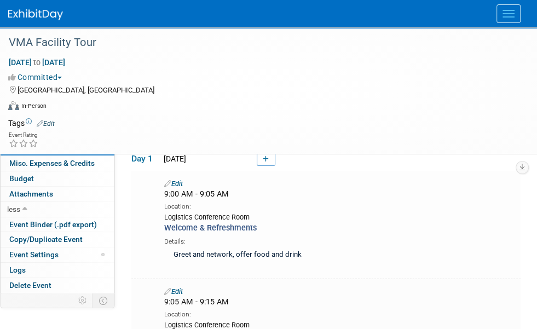
click at [145, 118] on button "Prep" at bounding box center [146, 117] width 30 height 15
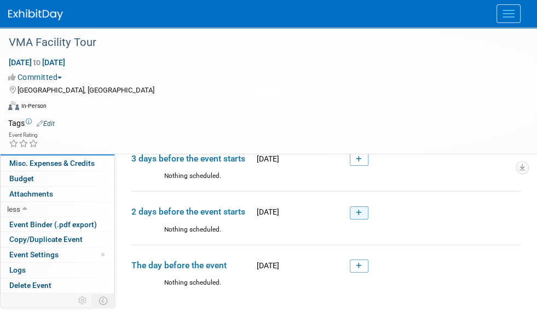
click at [361, 210] on icon at bounding box center [359, 213] width 6 height 7
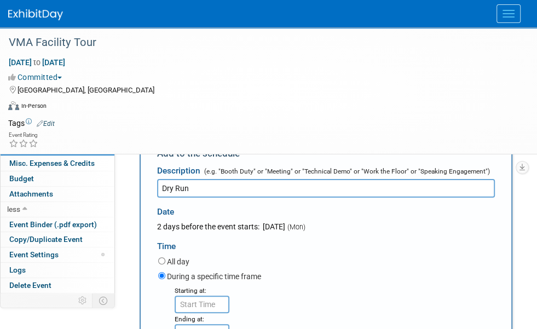
type input "Dry Run"
click at [214, 298] on input "8:00 AM" at bounding box center [202, 305] width 55 height 18
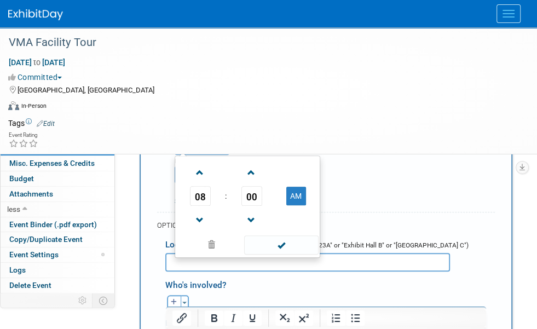
scroll to position [252, 0]
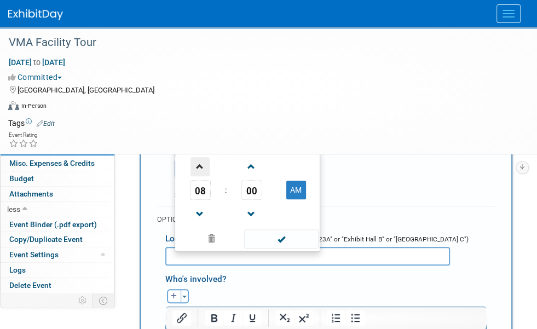
click at [202, 161] on span at bounding box center [199, 166] width 19 height 19
click at [201, 161] on span at bounding box center [199, 166] width 19 height 19
click at [248, 166] on span at bounding box center [251, 166] width 19 height 19
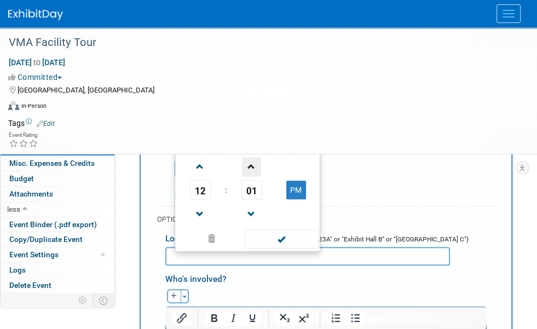
click at [248, 166] on span at bounding box center [251, 166] width 19 height 19
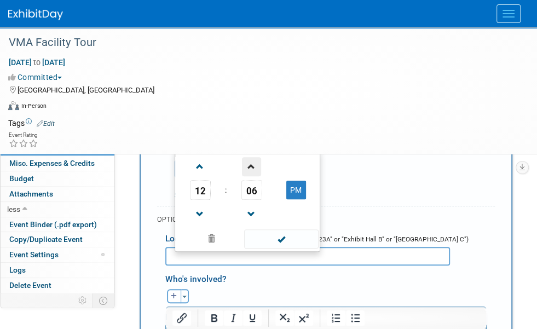
click at [248, 166] on span at bounding box center [251, 166] width 19 height 19
click at [248, 165] on span at bounding box center [251, 166] width 19 height 19
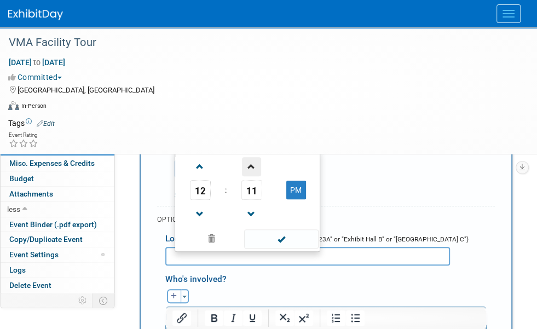
click at [248, 165] on span at bounding box center [251, 166] width 19 height 19
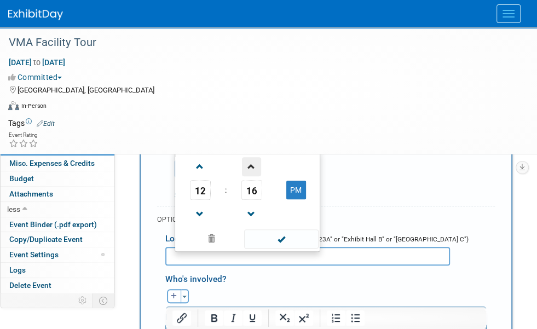
click at [248, 165] on span at bounding box center [251, 166] width 19 height 19
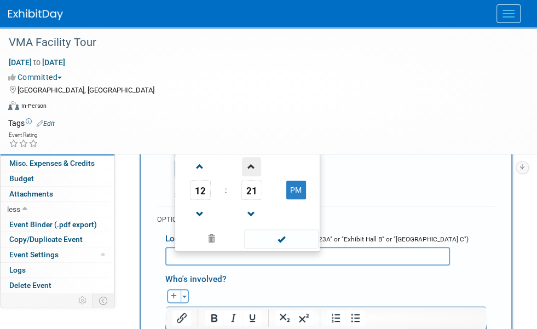
click at [248, 165] on span at bounding box center [251, 166] width 19 height 19
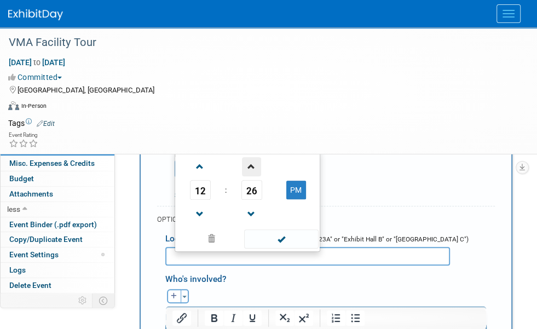
click at [248, 165] on span at bounding box center [251, 166] width 19 height 19
type input "12:30 PM"
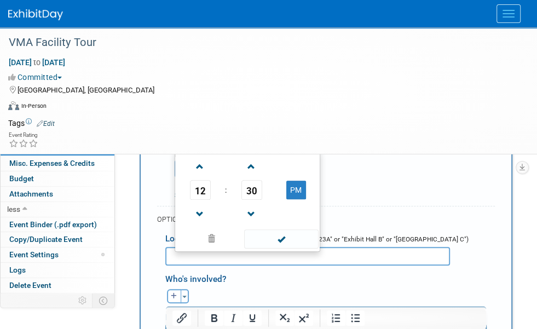
click at [229, 160] on input "12:30 PM" at bounding box center [202, 169] width 55 height 18
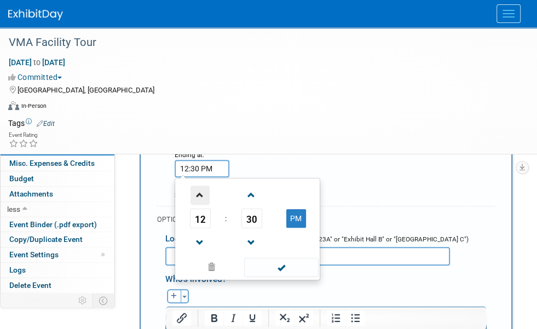
click at [210, 186] on span at bounding box center [199, 195] width 19 height 19
type input "1:30 PM"
click at [399, 125] on div "Starting at: 12:30 PM Ending at: 1:30 PM 01 : 30 PM 12 01 02 03 04 05 06 07 08 …" at bounding box center [326, 160] width 353 height 80
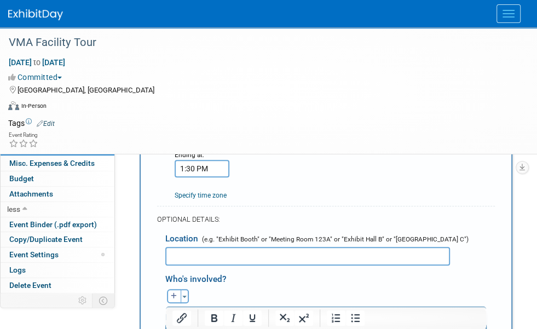
click at [223, 247] on input "text" at bounding box center [307, 256] width 285 height 19
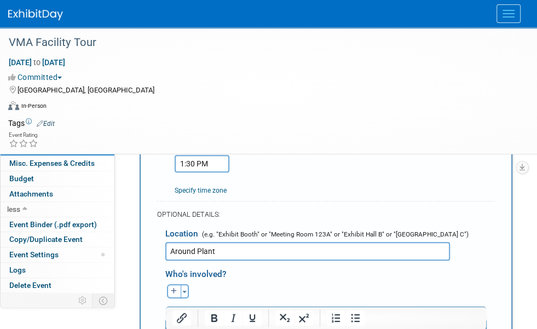
scroll to position [307, 0]
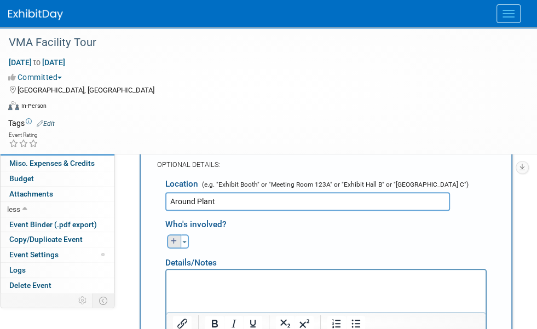
type input "Around Plant"
click at [171, 238] on icon "button" at bounding box center [174, 241] width 7 height 7
select select
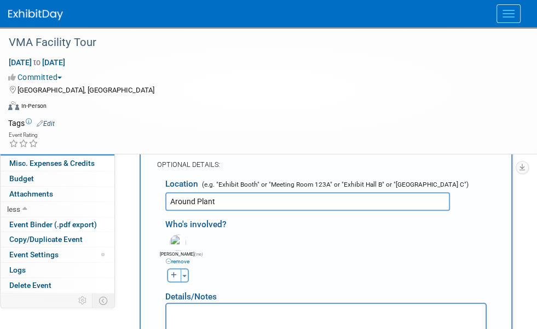
click at [166, 258] on icon at bounding box center [168, 260] width 5 height 5
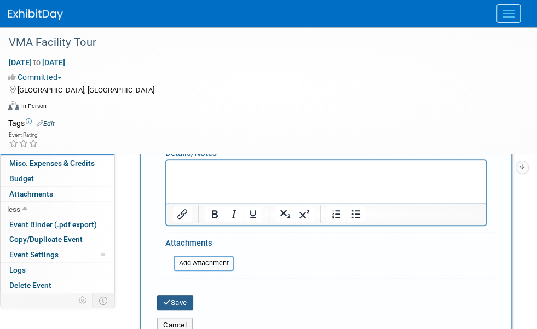
click at [170, 295] on button "Save" at bounding box center [175, 302] width 36 height 15
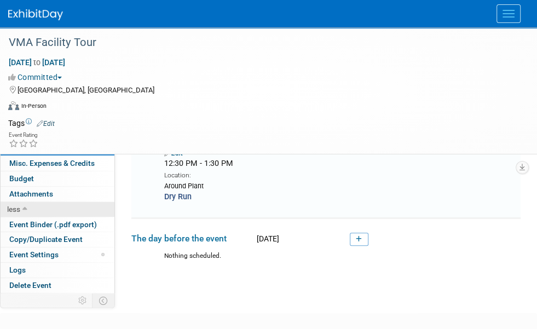
scroll to position [86, 0]
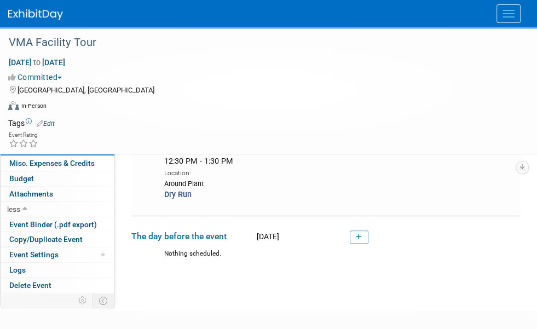
click at [24, 132] on span "Tasks 0%" at bounding box center [25, 133] width 34 height 9
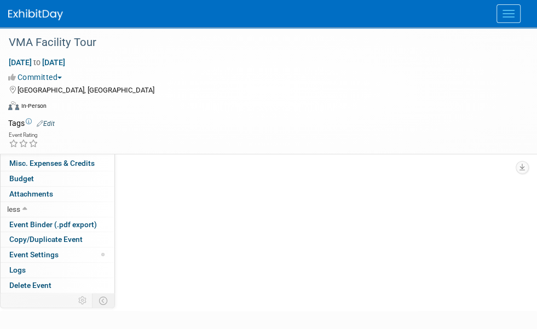
scroll to position [0, 0]
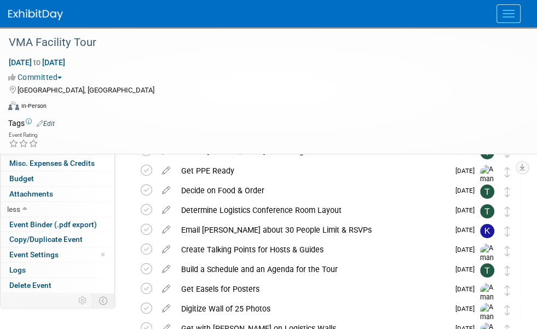
click at [177, 120] on button "New Task" at bounding box center [156, 119] width 50 height 18
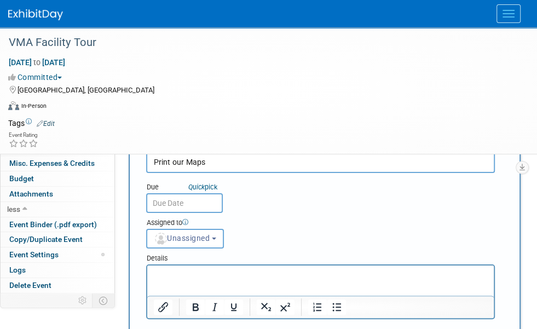
click at [182, 163] on input "Print our Maps" at bounding box center [320, 162] width 349 height 22
click at [213, 159] on input "Print Tour Maps" at bounding box center [320, 162] width 349 height 22
type input "Print Tour Map"
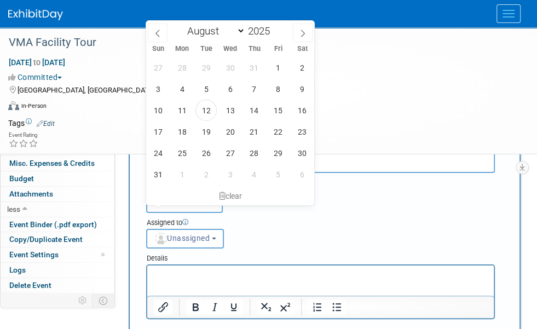
click at [182, 209] on input "text" at bounding box center [184, 203] width 77 height 20
click at [302, 37] on span at bounding box center [303, 33] width 20 height 19
select select "8"
click at [282, 84] on span "12" at bounding box center [278, 88] width 21 height 21
type input "[DATE]"
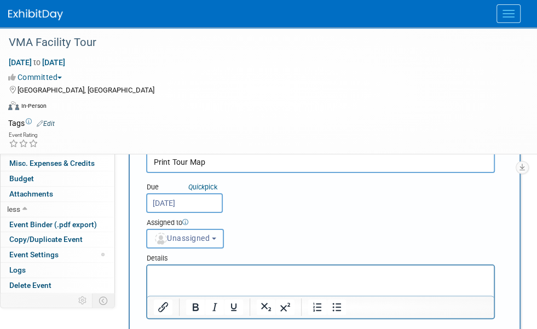
click at [210, 234] on span "Unassigned" at bounding box center [182, 238] width 56 height 9
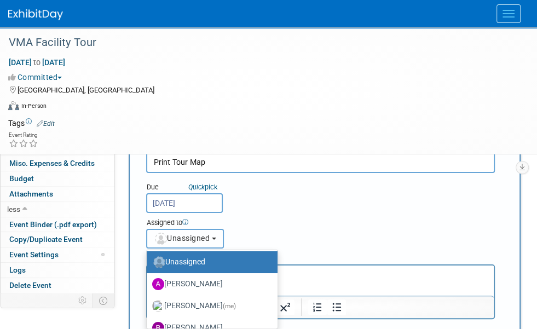
scroll to position [55, 0]
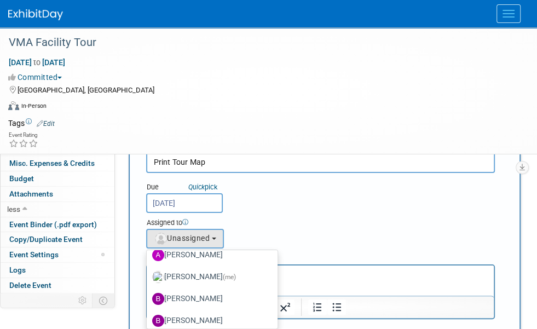
click at [266, 268] on label "[PERSON_NAME] (me)" at bounding box center [209, 277] width 114 height 18
click at [148, 272] on input "[PERSON_NAME] (me)" at bounding box center [144, 275] width 7 height 7
select select "498b8e7a-004b-40fd-bfca-d11e74525cf6"
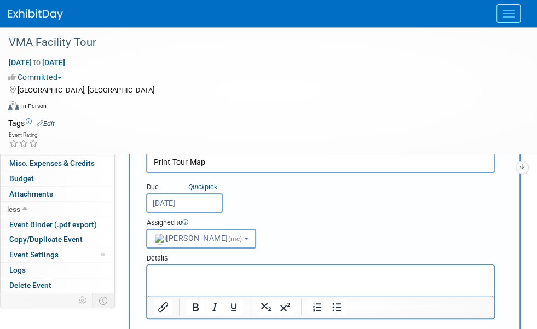
click at [372, 207] on div "Due Quick pick [DATE] Assigned to <img src="[URL][DOMAIN_NAME]" style="width: 2…" at bounding box center [320, 211] width 365 height 76
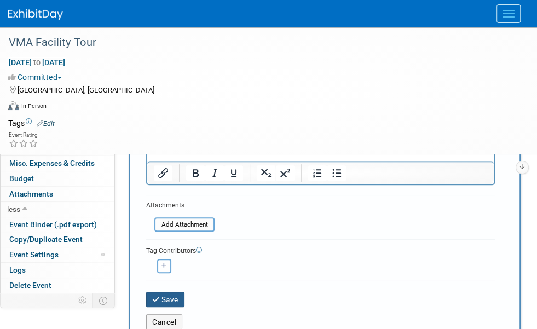
scroll to position [164, 0]
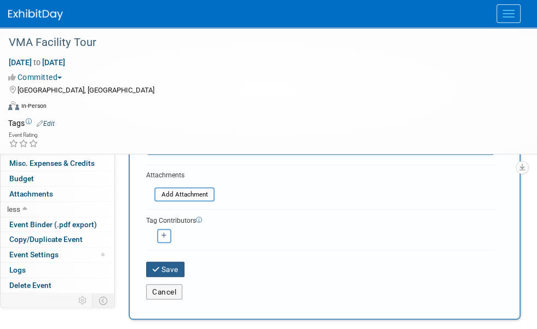
click at [167, 262] on button "Save" at bounding box center [165, 269] width 38 height 15
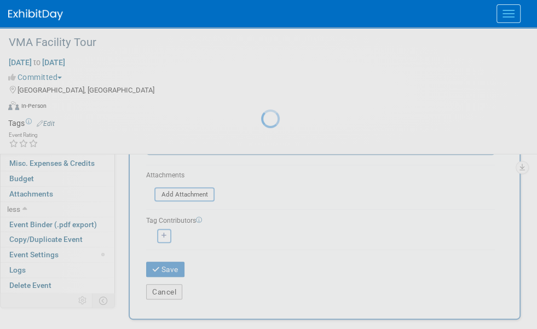
scroll to position [0, 0]
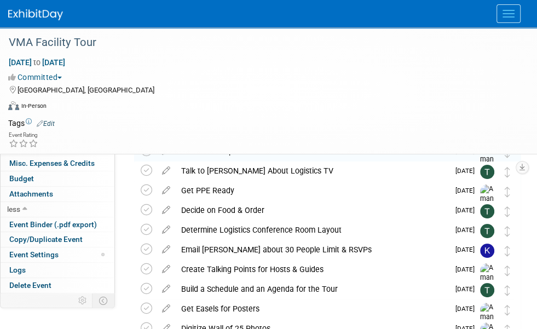
click at [156, 119] on button "New Task" at bounding box center [156, 119] width 50 height 18
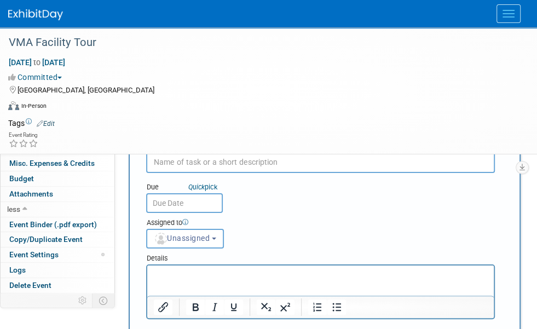
click at [206, 165] on input "text" at bounding box center [320, 162] width 349 height 22
type input "Print Schedule for Guides & Hosts"
click at [190, 213] on input "text" at bounding box center [184, 203] width 77 height 20
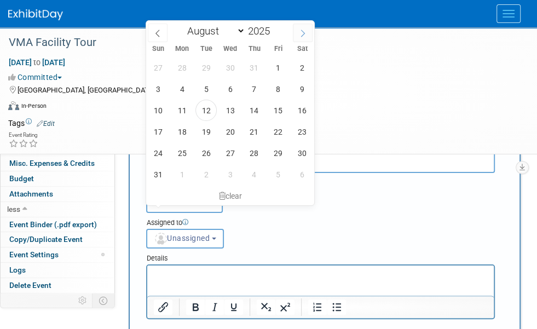
click at [299, 32] on icon at bounding box center [303, 34] width 8 height 8
select select "8"
click at [281, 94] on span "12" at bounding box center [278, 88] width 21 height 21
type input "[DATE]"
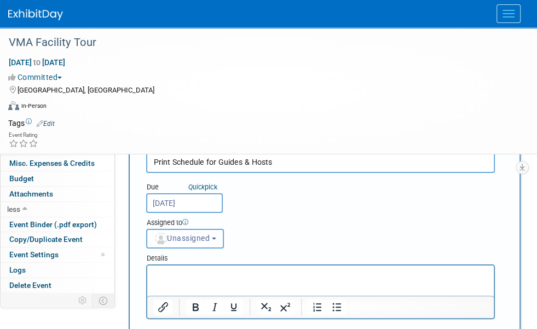
click at [210, 234] on span "Unassigned" at bounding box center [182, 238] width 56 height 9
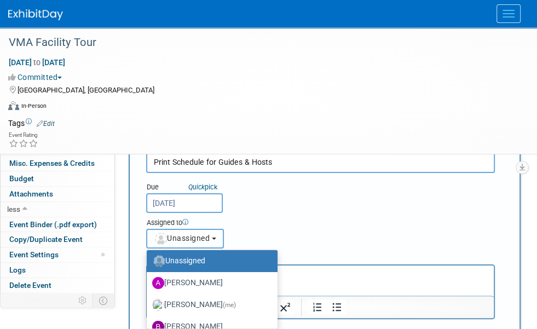
scroll to position [55, 0]
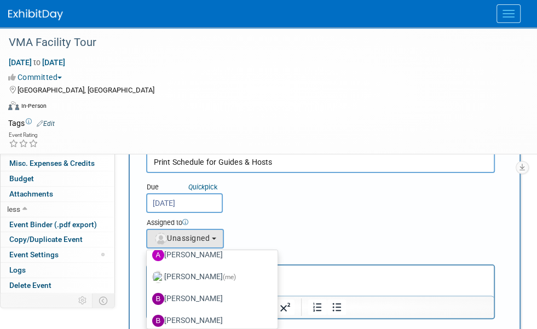
click at [267, 268] on label "[PERSON_NAME] (me)" at bounding box center [209, 277] width 114 height 18
click at [148, 272] on input "[PERSON_NAME] (me)" at bounding box center [144, 275] width 7 height 7
select select "498b8e7a-004b-40fd-bfca-d11e74525cf6"
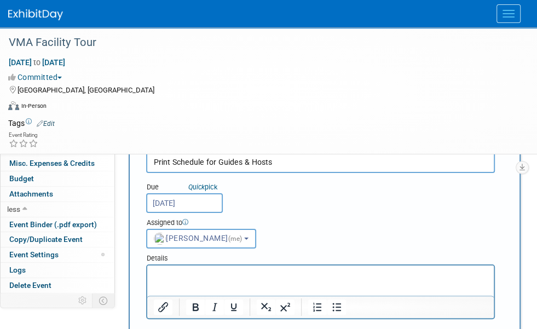
click at [453, 196] on div "Due Quick pick [DATE] Assigned to <img src="[URL][DOMAIN_NAME]" style="width: 2…" at bounding box center [320, 211] width 365 height 76
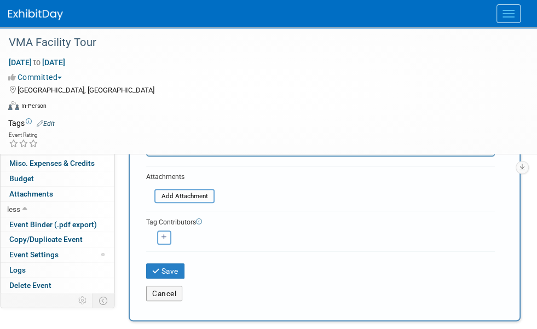
scroll to position [164, 0]
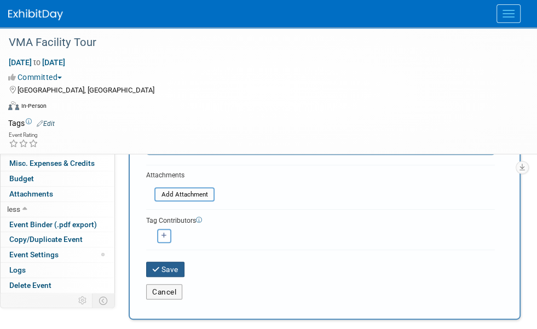
click at [172, 262] on button "Save" at bounding box center [165, 269] width 38 height 15
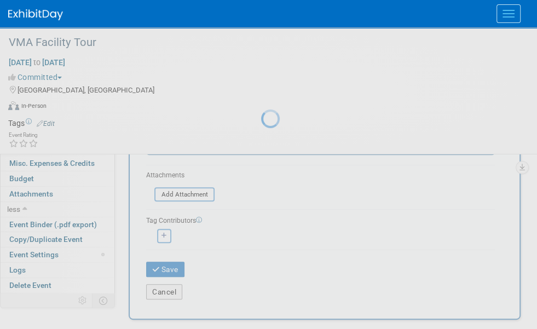
scroll to position [0, 0]
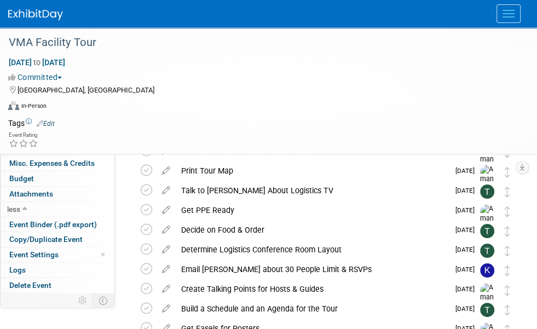
click at [159, 117] on button "New Task" at bounding box center [156, 119] width 50 height 18
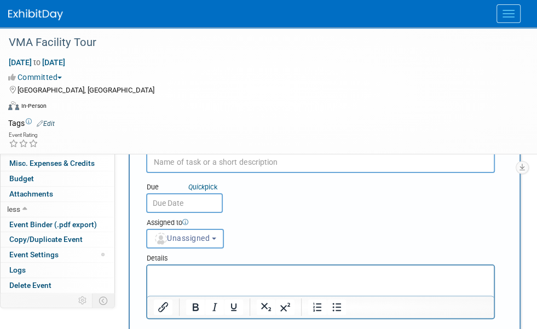
click at [260, 159] on input "text" at bounding box center [320, 162] width 349 height 22
type input "Create & Print Sign-in Sheet"
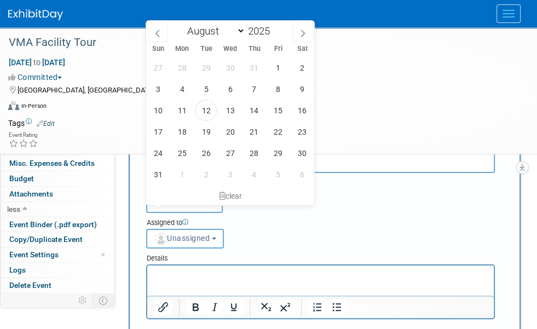
click at [189, 205] on input "text" at bounding box center [184, 203] width 77 height 20
click at [297, 32] on span at bounding box center [303, 33] width 20 height 19
select select "8"
click at [276, 91] on span "12" at bounding box center [278, 88] width 21 height 21
type input "[DATE]"
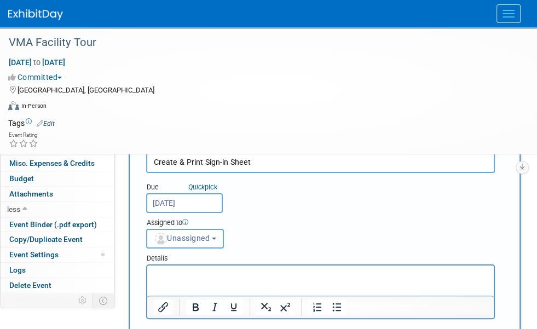
click at [210, 234] on span "Unassigned" at bounding box center [182, 238] width 56 height 9
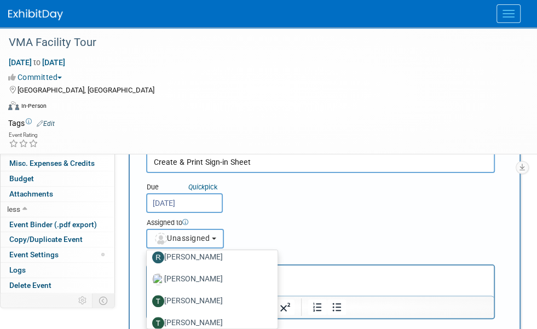
scroll to position [493, 0]
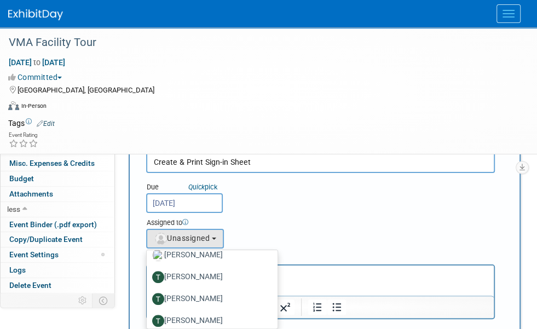
click at [267, 268] on label "[PERSON_NAME]" at bounding box center [209, 277] width 114 height 18
click at [148, 272] on input "[PERSON_NAME]" at bounding box center [144, 275] width 7 height 7
select select "864ae85b-0e1c-47ea-b3fd-12450106f24f"
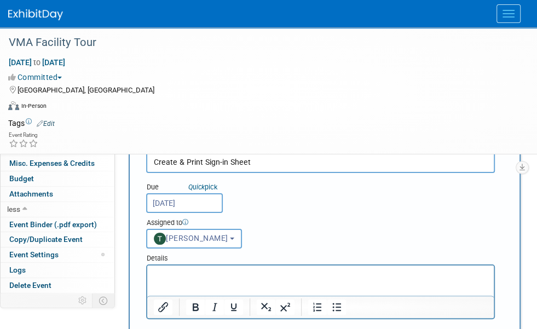
click at [407, 206] on div "Due Quick pick [DATE] Assigned to <img src="[URL][DOMAIN_NAME]" style="width: 2…" at bounding box center [320, 211] width 365 height 76
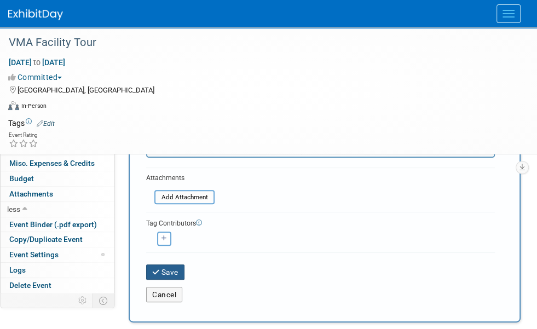
scroll to position [164, 0]
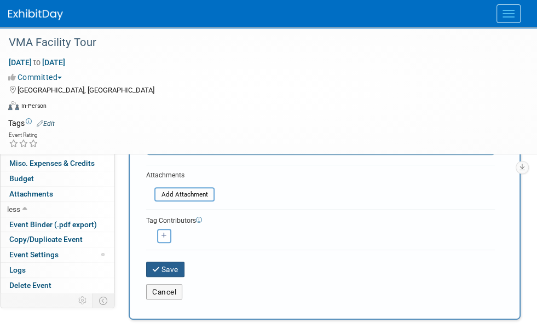
click at [160, 266] on icon "submit" at bounding box center [156, 270] width 9 height 8
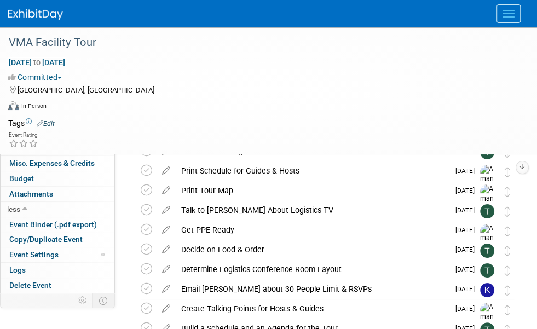
click at [154, 116] on button "New Task" at bounding box center [156, 119] width 50 height 18
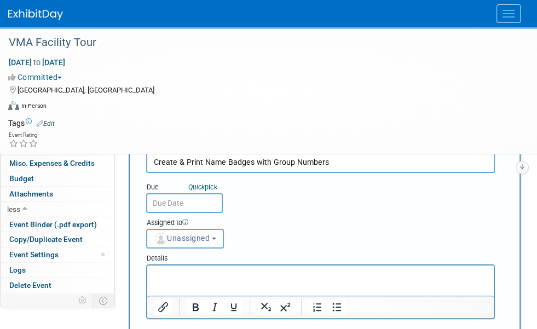
type input "Create & Print Name Badges with Group Numbers"
click at [200, 206] on input "text" at bounding box center [184, 203] width 77 height 20
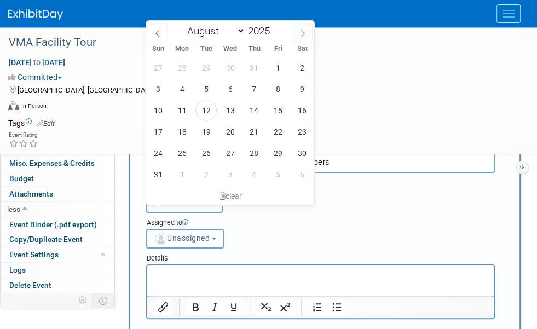
click at [306, 36] on span at bounding box center [303, 33] width 20 height 19
select select "8"
click at [275, 90] on span "12" at bounding box center [278, 88] width 21 height 21
type input "[DATE]"
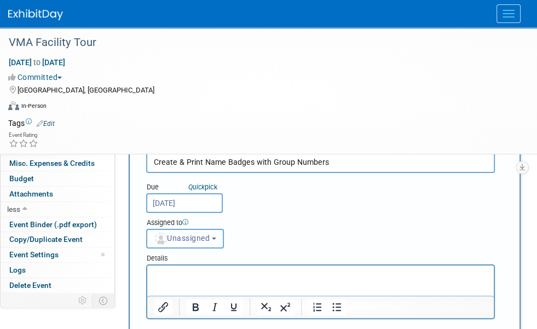
click at [210, 234] on span "Unassigned" at bounding box center [182, 238] width 56 height 9
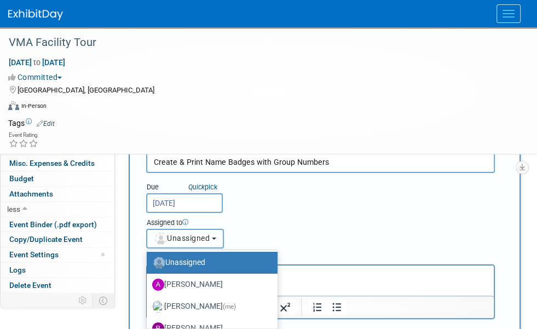
scroll to position [55, 0]
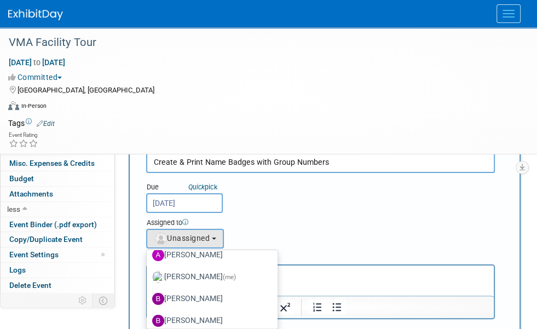
click at [267, 268] on label "[PERSON_NAME] (me)" at bounding box center [209, 277] width 114 height 18
click at [148, 272] on input "[PERSON_NAME] (me)" at bounding box center [144, 275] width 7 height 7
select select "498b8e7a-004b-40fd-bfca-d11e74525cf6"
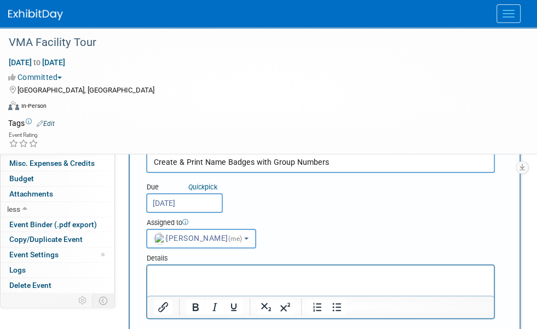
click at [440, 192] on div "Due Quick pick [DATE] Assigned to <img src="[URL][DOMAIN_NAME]" style="width: 2…" at bounding box center [320, 211] width 365 height 76
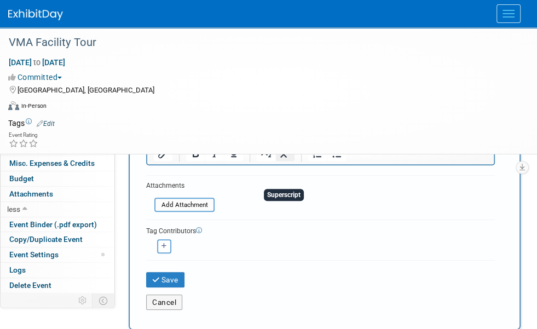
scroll to position [219, 0]
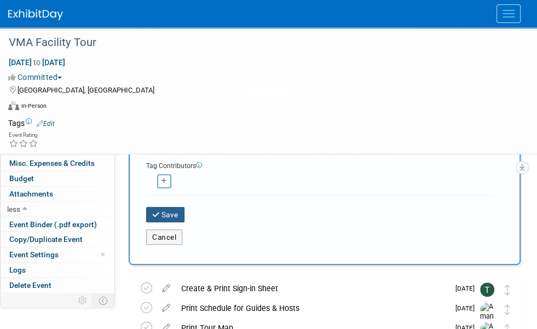
click at [152, 211] on icon "submit" at bounding box center [156, 215] width 9 height 8
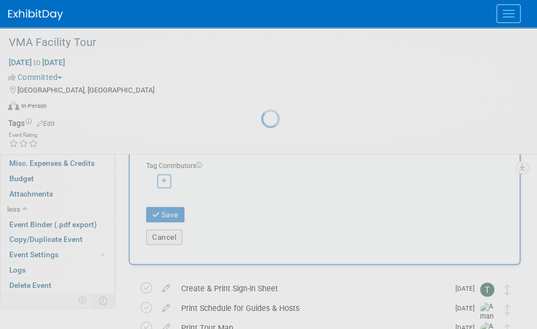
scroll to position [0, 0]
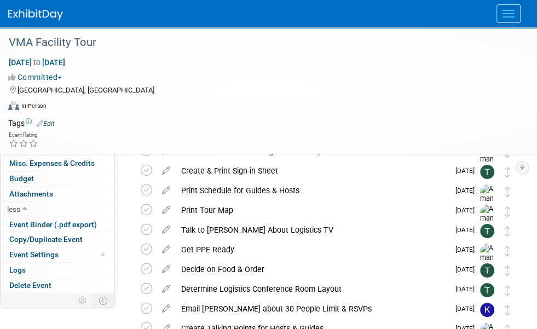
click at [149, 117] on button "New Task" at bounding box center [156, 119] width 50 height 18
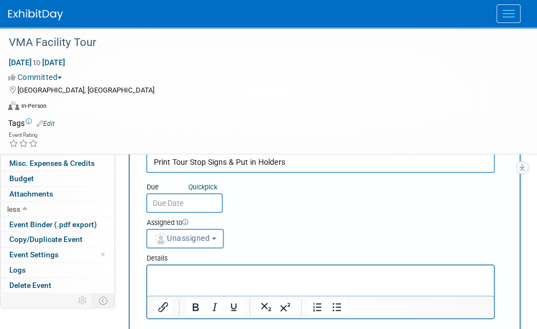
type input "Print Tour Stop Signs & Put in Holders"
click at [189, 209] on input "text" at bounding box center [184, 203] width 77 height 20
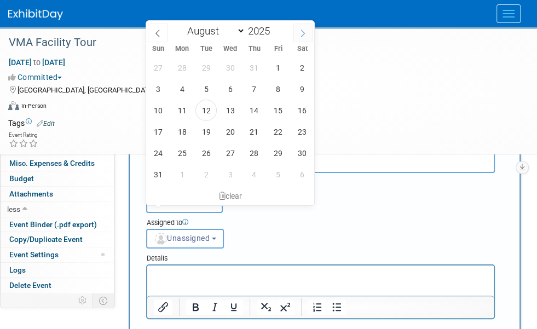
click at [304, 30] on icon at bounding box center [303, 34] width 8 height 8
select select "8"
click at [279, 83] on span "12" at bounding box center [278, 88] width 21 height 21
type input "[DATE]"
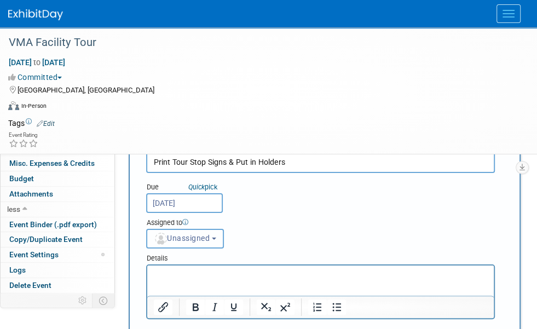
click at [224, 229] on button "Unassigned" at bounding box center [185, 239] width 78 height 20
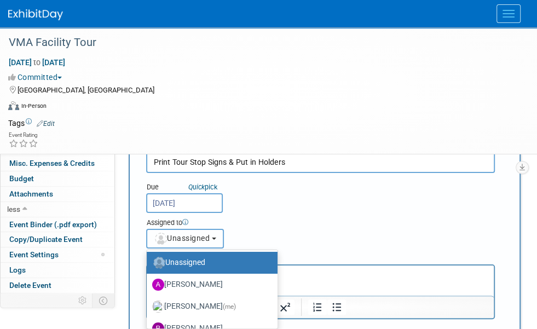
scroll to position [55, 0]
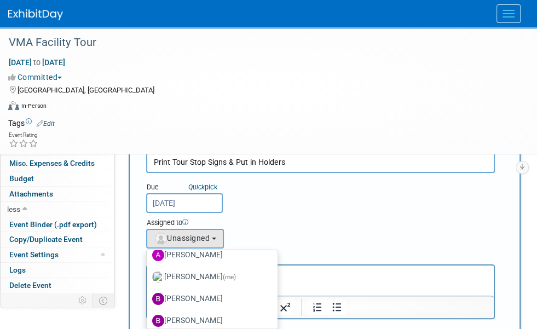
click at [263, 268] on label "[PERSON_NAME] (me)" at bounding box center [209, 277] width 114 height 18
click at [148, 272] on input "[PERSON_NAME] (me)" at bounding box center [144, 275] width 7 height 7
select select "498b8e7a-004b-40fd-bfca-d11e74525cf6"
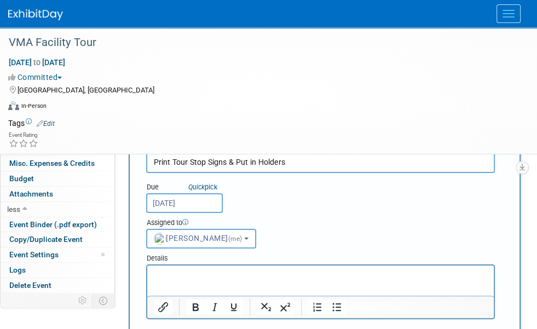
click at [385, 196] on div "Due Quick pick [DATE] Assigned to <img src="[URL][DOMAIN_NAME]" style="width: 2…" at bounding box center [320, 211] width 365 height 76
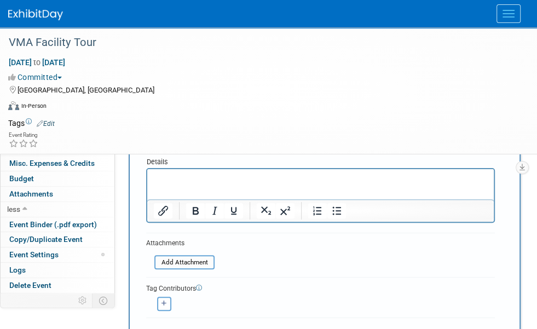
scroll to position [109, 0]
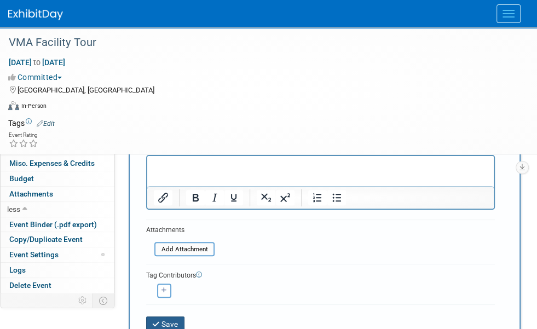
click at [169, 316] on button "Save" at bounding box center [165, 323] width 38 height 15
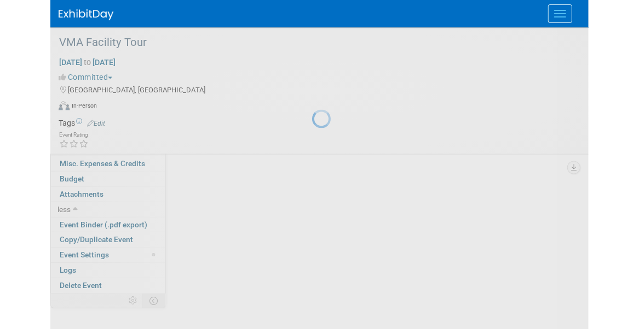
scroll to position [0, 0]
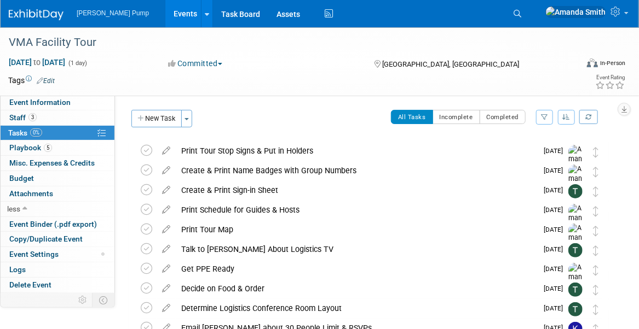
drag, startPoint x: 150, startPoint y: 122, endPoint x: 160, endPoint y: 123, distance: 9.4
click at [150, 122] on button "New Task" at bounding box center [156, 119] width 50 height 18
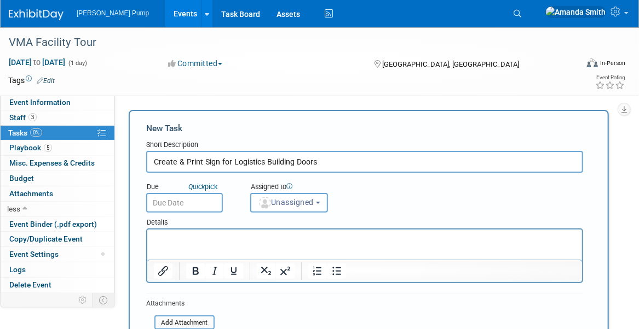
type input "Create & Print Sign for Logistics Building Doors"
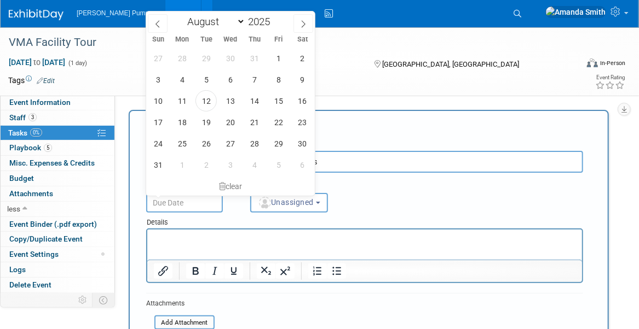
click at [169, 198] on input "text" at bounding box center [184, 203] width 77 height 20
click at [306, 21] on icon at bounding box center [303, 24] width 8 height 8
select select "8"
click at [281, 80] on span "12" at bounding box center [278, 79] width 21 height 21
type input "[DATE]"
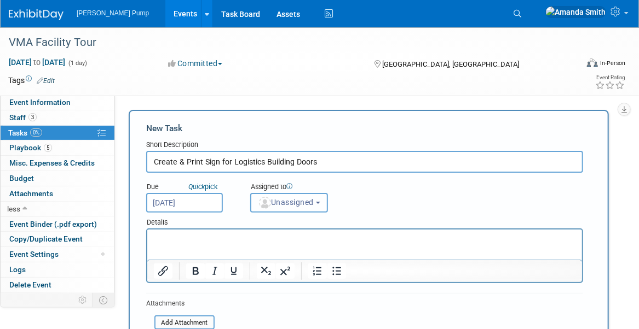
click at [303, 198] on span "Unassigned" at bounding box center [286, 202] width 56 height 9
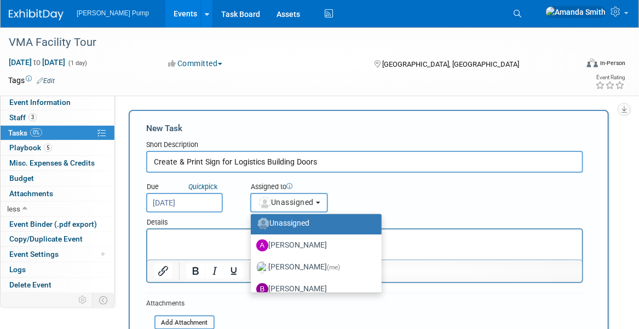
scroll to position [55, 0]
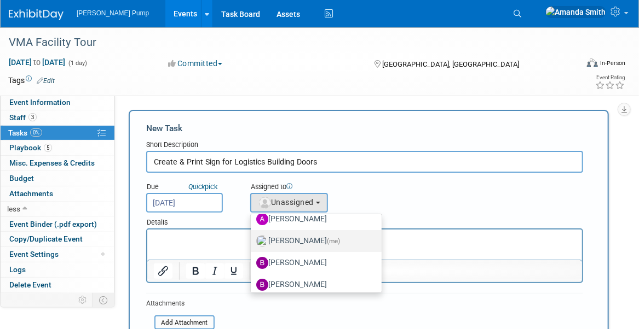
click at [302, 241] on label "[PERSON_NAME] (me)" at bounding box center [313, 242] width 114 height 18
click at [252, 241] on input "[PERSON_NAME] (me)" at bounding box center [248, 239] width 7 height 7
select select "498b8e7a-004b-40fd-bfca-d11e74525cf6"
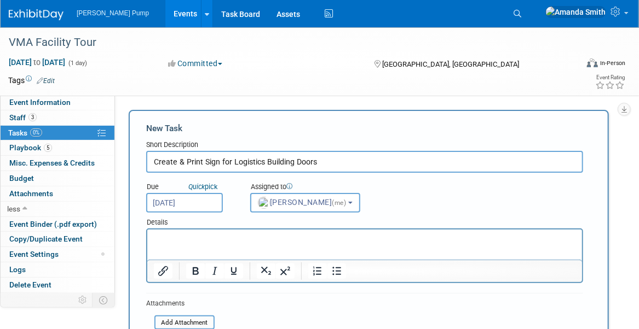
click at [402, 207] on div "Due Quick pick [DATE] Assigned to <img src="[URL][DOMAIN_NAME]" style="width: 2…" at bounding box center [364, 193] width 453 height 40
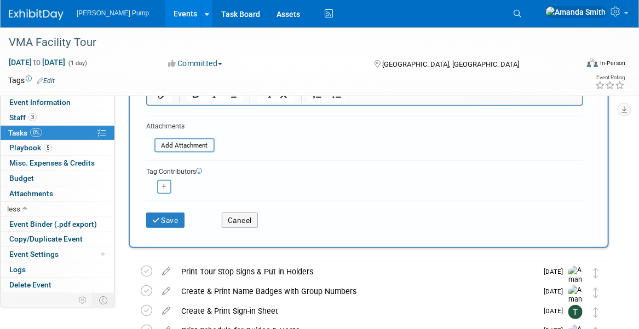
scroll to position [219, 0]
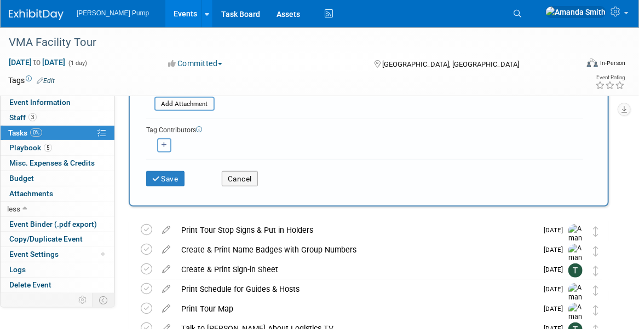
click at [165, 138] on button "button" at bounding box center [164, 145] width 14 height 14
select select
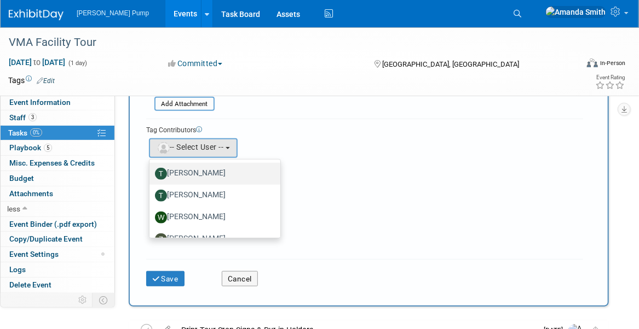
scroll to position [488, 0]
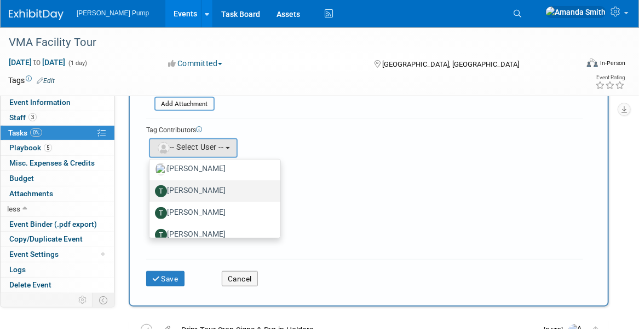
click at [190, 188] on label "[PERSON_NAME]" at bounding box center [212, 192] width 114 height 18
click at [151, 188] on input "[PERSON_NAME]" at bounding box center [147, 190] width 7 height 7
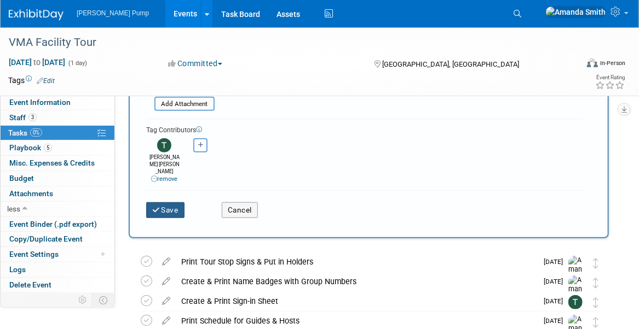
click at [155, 207] on icon "submit" at bounding box center [156, 211] width 9 height 8
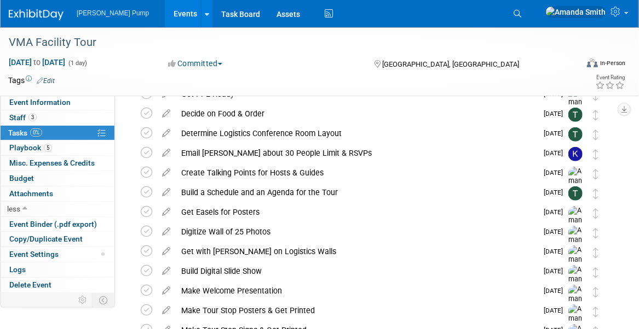
scroll to position [219, 0]
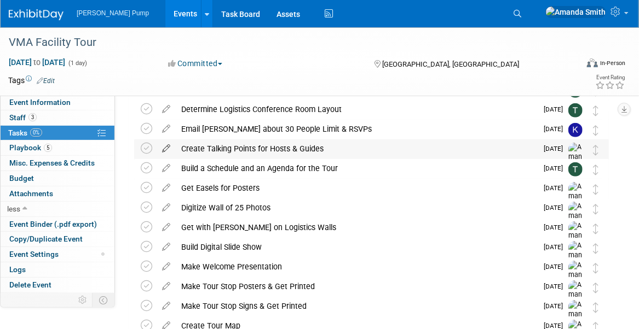
click at [165, 147] on icon at bounding box center [166, 147] width 19 height 14
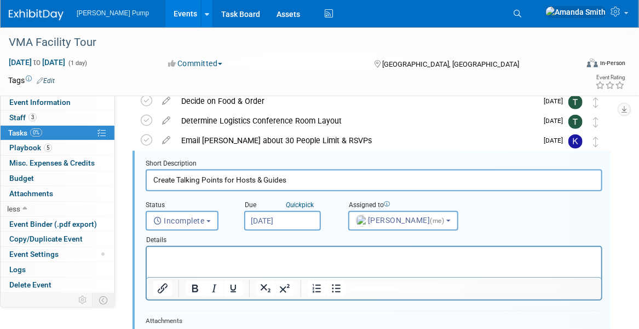
scroll to position [198, 0]
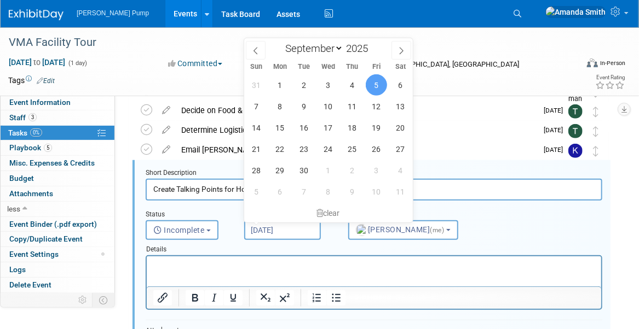
click at [285, 226] on input "[DATE]" at bounding box center [282, 231] width 77 height 20
click at [251, 49] on span at bounding box center [256, 50] width 20 height 19
select select "7"
click at [282, 149] on span "18" at bounding box center [279, 148] width 21 height 21
type input "[DATE]"
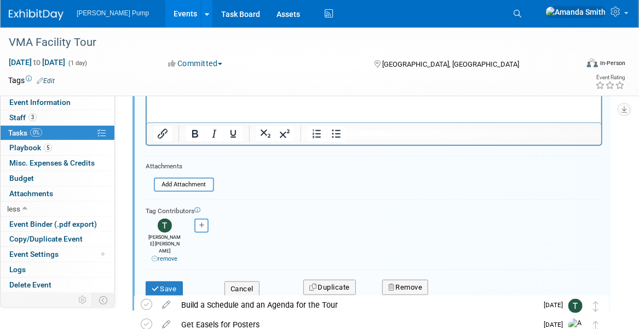
scroll to position [362, 0]
click at [168, 282] on button "Save" at bounding box center [164, 289] width 37 height 15
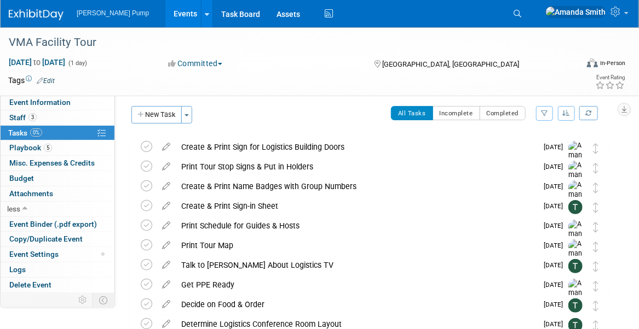
scroll to position [0, 0]
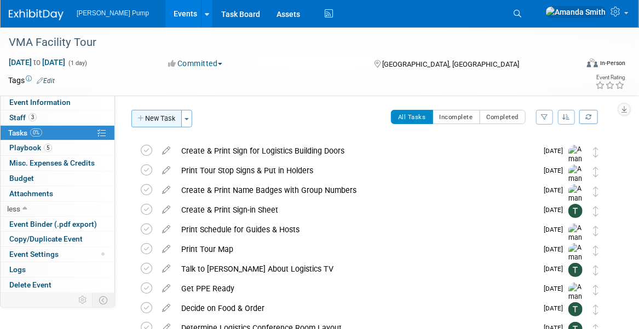
click at [146, 119] on button "New Task" at bounding box center [156, 119] width 50 height 18
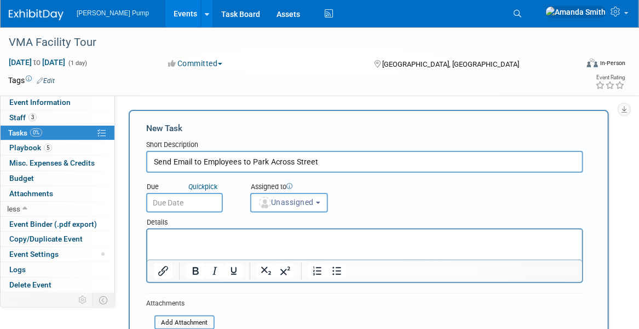
type input "Send Email to Employees to Park Across Street"
click at [160, 209] on input "text" at bounding box center [184, 203] width 77 height 20
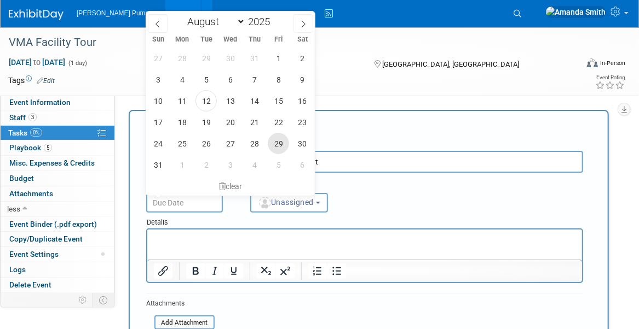
click at [270, 140] on span "29" at bounding box center [278, 143] width 21 height 21
type input "[DATE]"
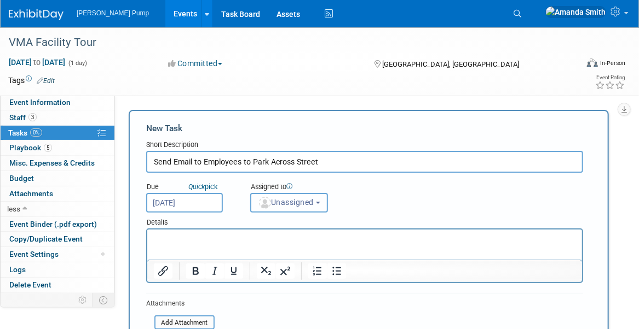
click at [297, 203] on span "Unassigned" at bounding box center [286, 202] width 56 height 9
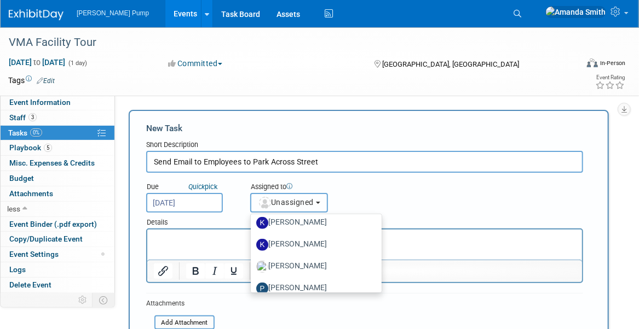
scroll to position [383, 0]
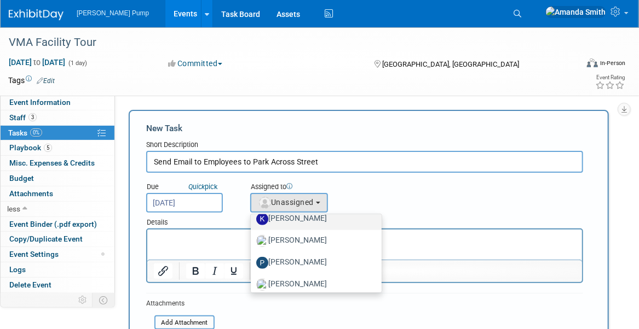
click at [304, 220] on label "[PERSON_NAME]" at bounding box center [313, 220] width 114 height 18
click at [252, 220] on input "[PERSON_NAME]" at bounding box center [248, 218] width 7 height 7
select select "3568111d-b0f8-466c-bad4-ee91cdbc7451"
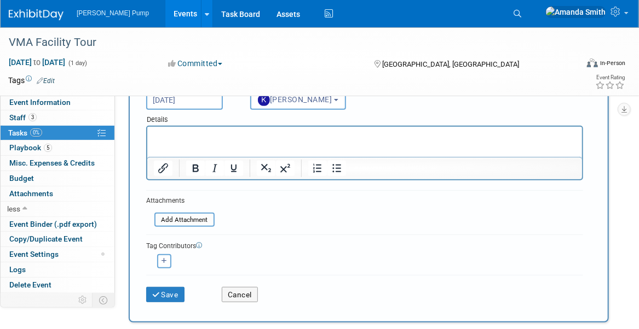
scroll to position [109, 0]
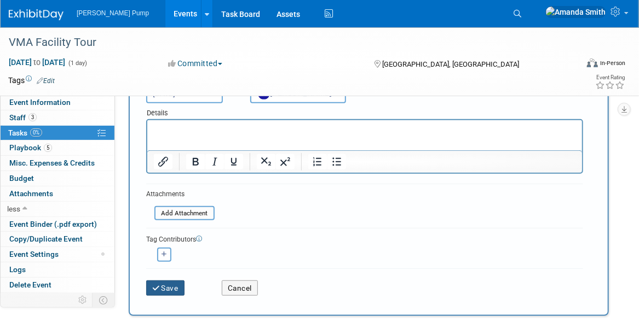
click at [176, 285] on button "Save" at bounding box center [165, 288] width 38 height 15
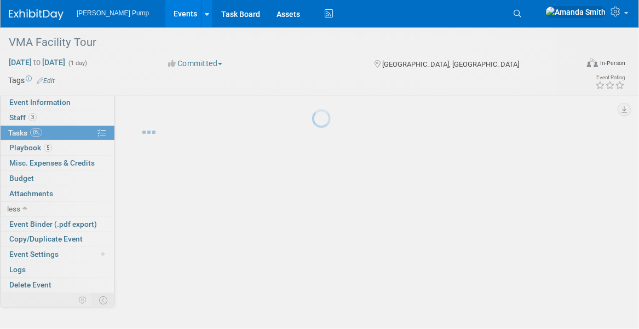
scroll to position [0, 0]
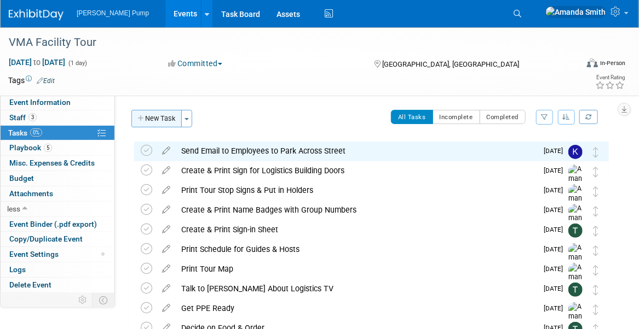
click at [160, 118] on button "New Task" at bounding box center [156, 119] width 50 height 18
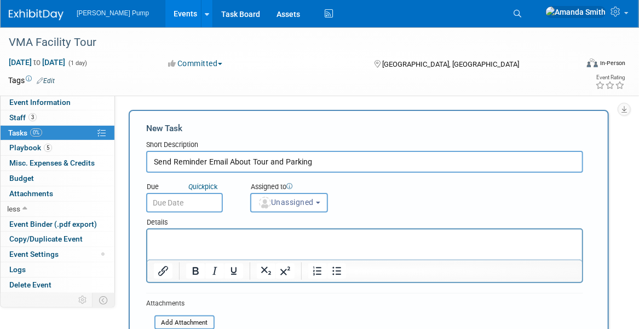
type input "Send Reminder Email About Tour and Parking"
click at [190, 202] on input "text" at bounding box center [184, 203] width 77 height 20
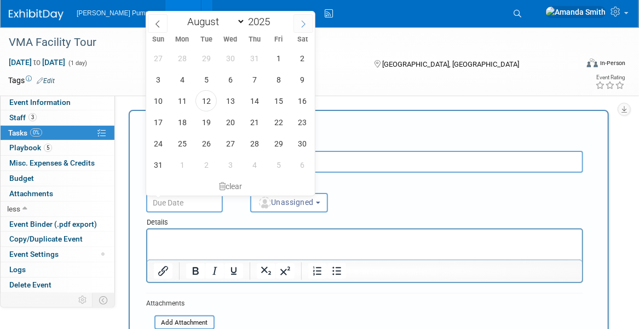
click at [299, 24] on icon at bounding box center [303, 24] width 8 height 8
select select "8"
click at [184, 83] on span "8" at bounding box center [181, 79] width 21 height 21
type input "[DATE]"
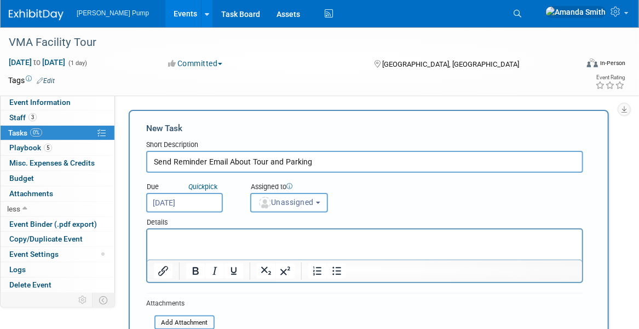
click at [294, 200] on span "Unassigned" at bounding box center [286, 202] width 56 height 9
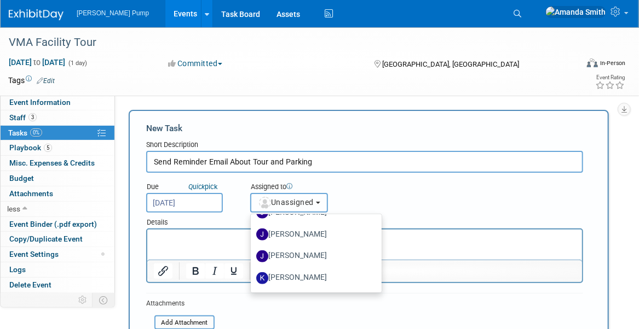
scroll to position [328, 0]
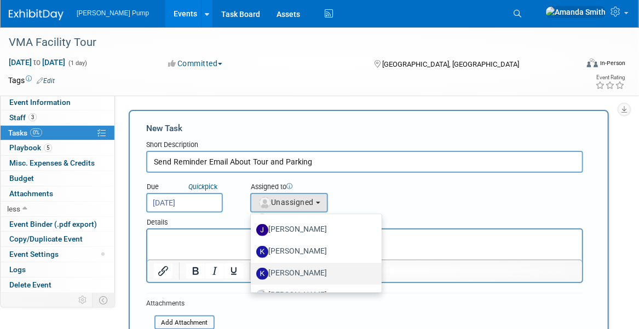
click at [308, 271] on label "[PERSON_NAME]" at bounding box center [313, 274] width 114 height 18
click at [252, 271] on input "[PERSON_NAME]" at bounding box center [248, 272] width 7 height 7
select select "3568111d-b0f8-466c-bad4-ee91cdbc7451"
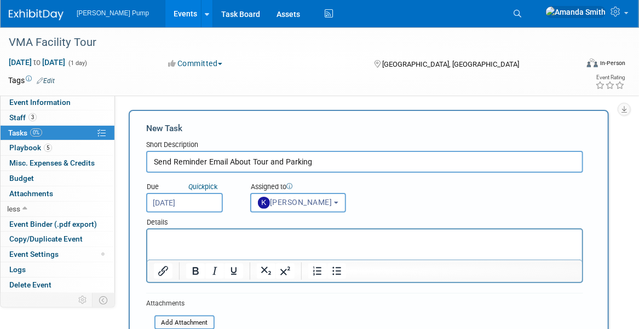
click at [403, 206] on div "Due Quick pick [DATE] Assigned to <img src="[URL][DOMAIN_NAME]" style="width: 2…" at bounding box center [364, 193] width 453 height 40
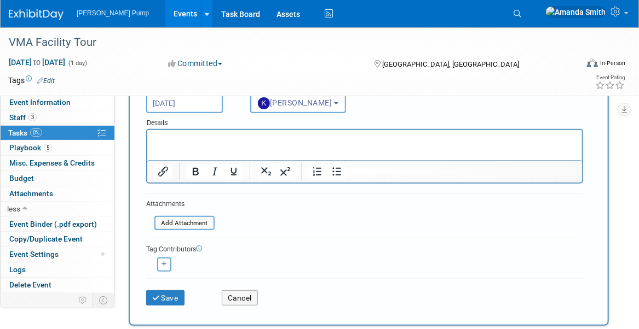
scroll to position [109, 0]
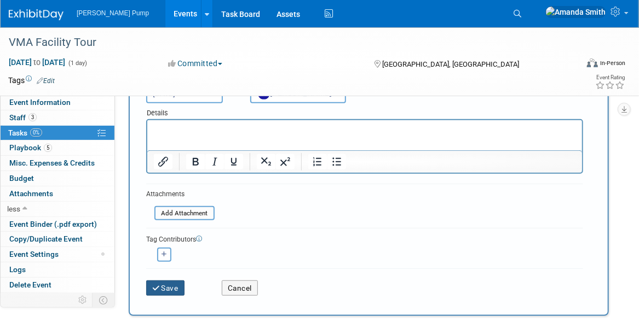
click at [167, 289] on button "Save" at bounding box center [165, 288] width 38 height 15
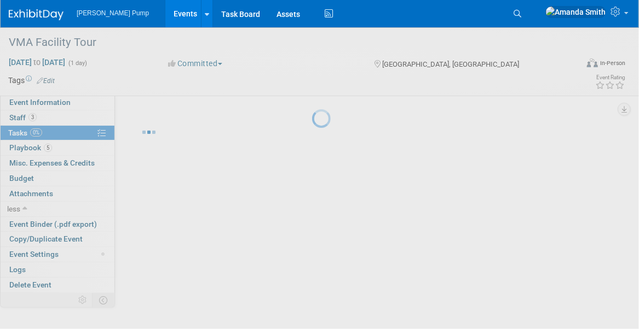
scroll to position [0, 0]
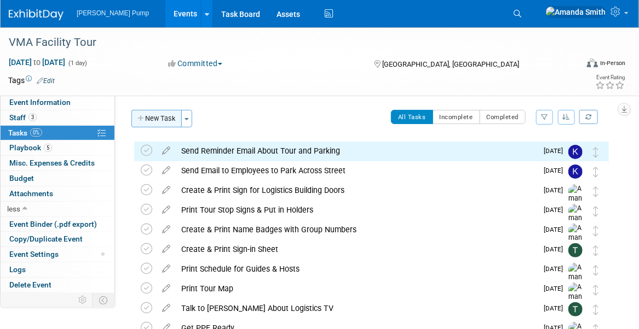
click at [159, 119] on button "New Task" at bounding box center [156, 119] width 50 height 18
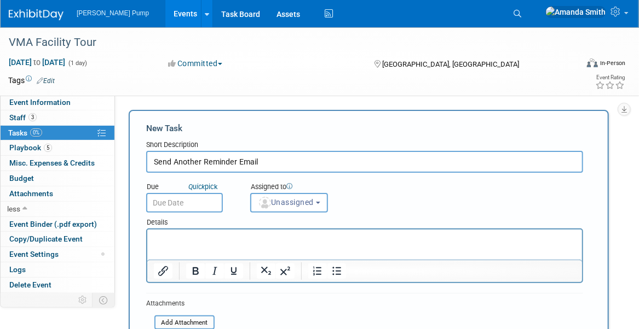
type input "Send Another Reminder Email"
click at [206, 205] on input "text" at bounding box center [184, 203] width 77 height 20
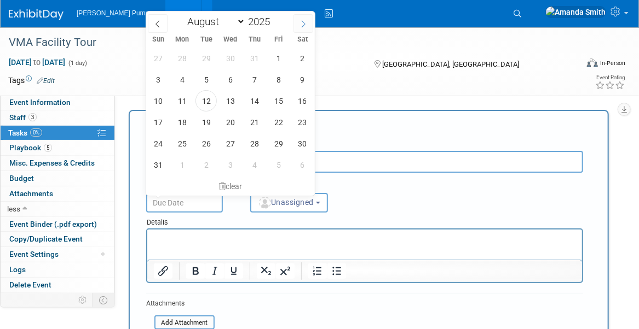
click at [298, 22] on span at bounding box center [303, 23] width 20 height 19
select select "8"
click at [184, 100] on span "15" at bounding box center [181, 100] width 21 height 21
type input "[DATE]"
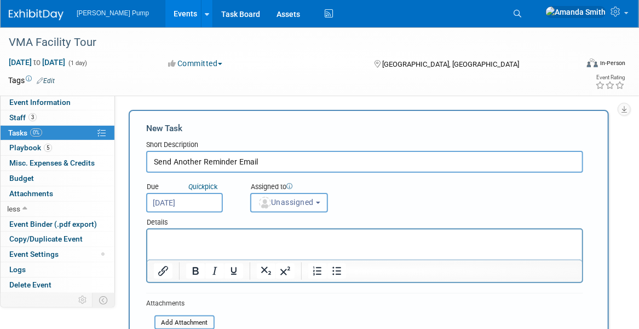
click at [276, 204] on span "Unassigned" at bounding box center [286, 202] width 56 height 9
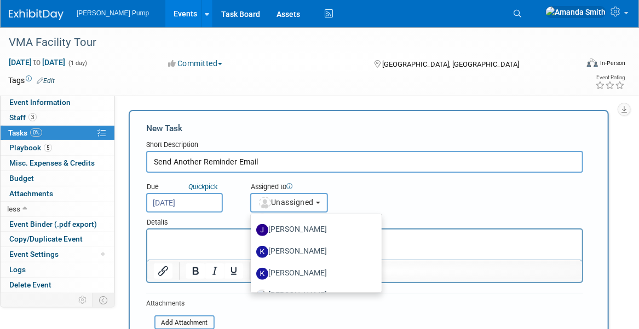
scroll to position [383, 0]
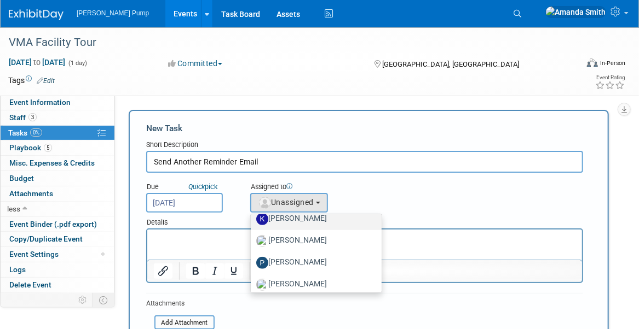
click at [310, 221] on label "[PERSON_NAME]" at bounding box center [313, 220] width 114 height 18
click at [252, 221] on input "[PERSON_NAME]" at bounding box center [248, 218] width 7 height 7
select select "3568111d-b0f8-466c-bad4-ee91cdbc7451"
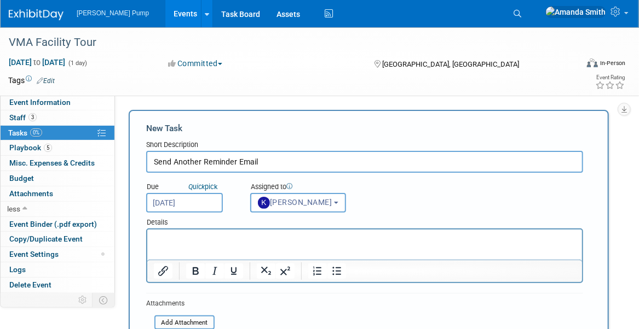
click at [403, 193] on div "Due Quick pick [DATE] Assigned to <img src="[URL][DOMAIN_NAME]" style="width: 2…" at bounding box center [364, 193] width 453 height 40
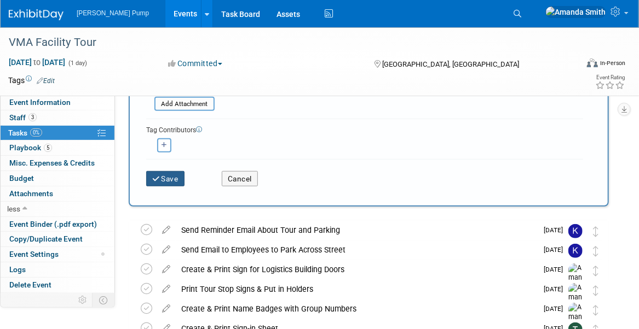
click at [161, 171] on button "Save" at bounding box center [165, 178] width 38 height 15
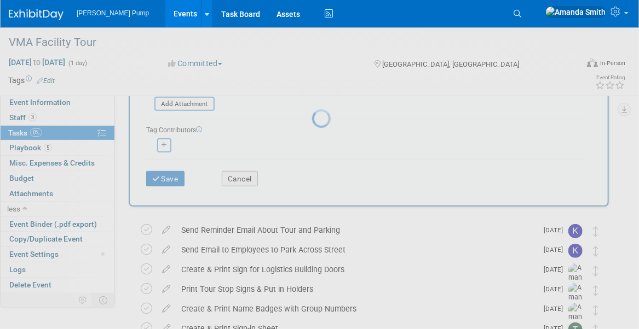
scroll to position [0, 0]
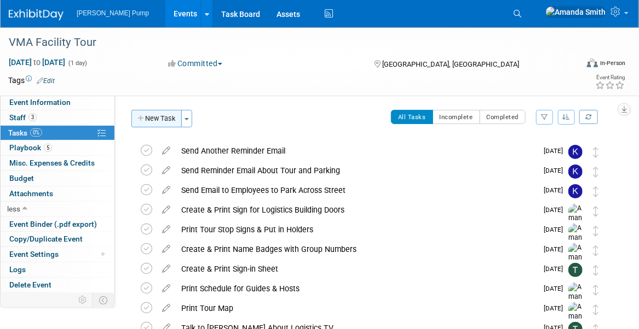
click at [150, 117] on button "New Task" at bounding box center [156, 119] width 50 height 18
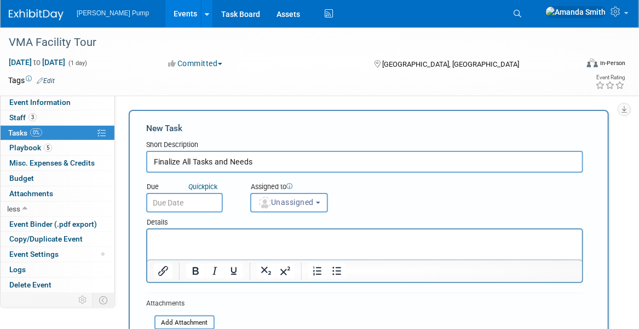
type input "Finalize All Tasks and Needs"
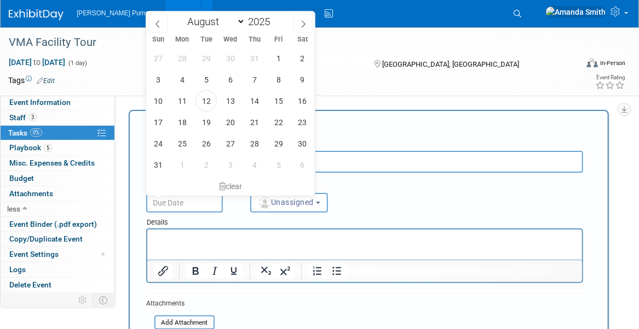
click at [187, 200] on input "text" at bounding box center [184, 203] width 77 height 20
click at [298, 24] on span at bounding box center [303, 23] width 20 height 19
select select "8"
click at [182, 99] on span "15" at bounding box center [181, 100] width 21 height 21
type input "[DATE]"
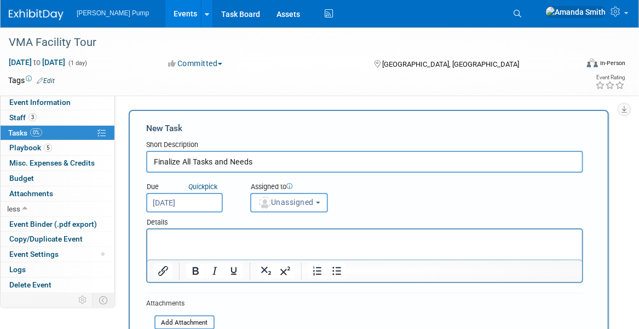
click at [283, 202] on span "Unassigned" at bounding box center [286, 202] width 56 height 9
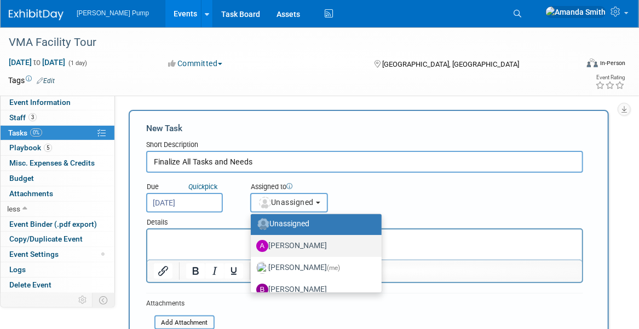
scroll to position [55, 0]
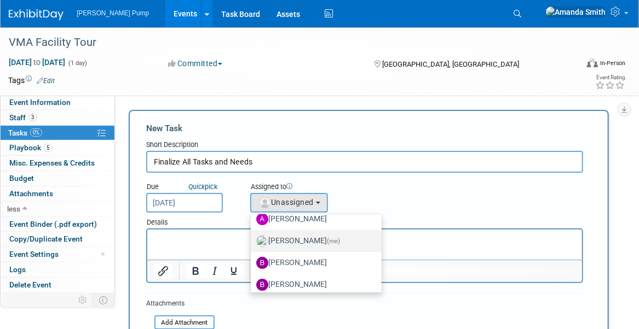
click at [297, 241] on label "[PERSON_NAME] (me)" at bounding box center [313, 242] width 114 height 18
click at [252, 241] on input "[PERSON_NAME] (me)" at bounding box center [248, 239] width 7 height 7
select select "498b8e7a-004b-40fd-bfca-d11e74525cf6"
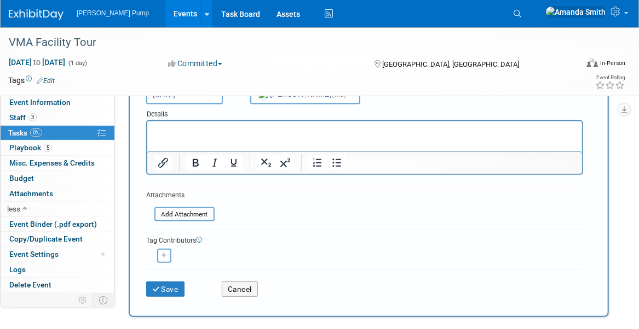
scroll to position [164, 0]
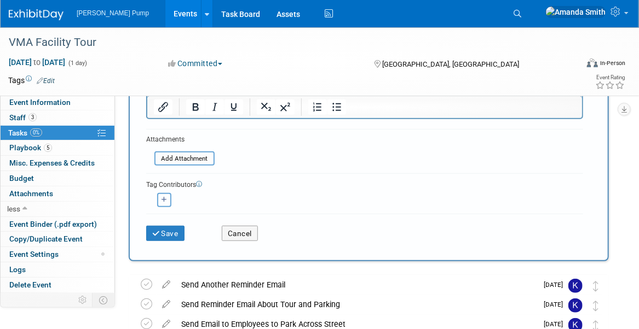
click at [165, 198] on icon "button" at bounding box center [163, 200] width 5 height 6
select select
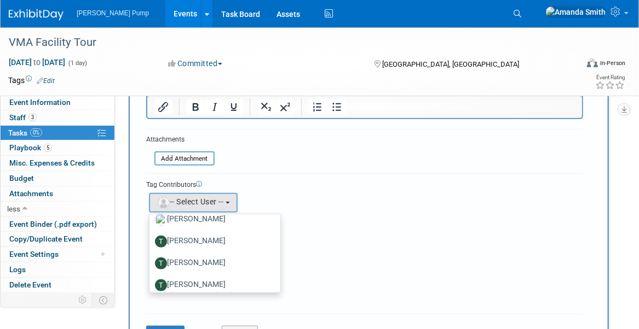
scroll to position [493, 0]
click at [218, 235] on label "[PERSON_NAME]" at bounding box center [212, 242] width 114 height 18
click at [151, 236] on input "[PERSON_NAME]" at bounding box center [147, 239] width 7 height 7
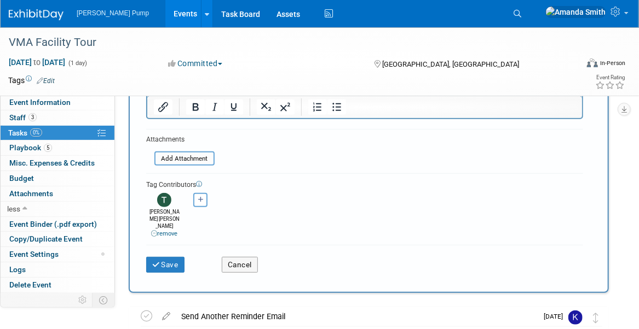
click at [294, 221] on div "[PERSON_NAME] remove [PERSON_NAME] (me) remove remove remove remove remove" at bounding box center [364, 214] width 437 height 49
click at [170, 257] on button "Save" at bounding box center [165, 264] width 38 height 15
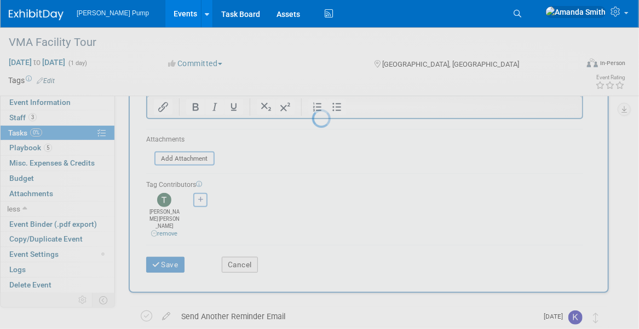
scroll to position [0, 0]
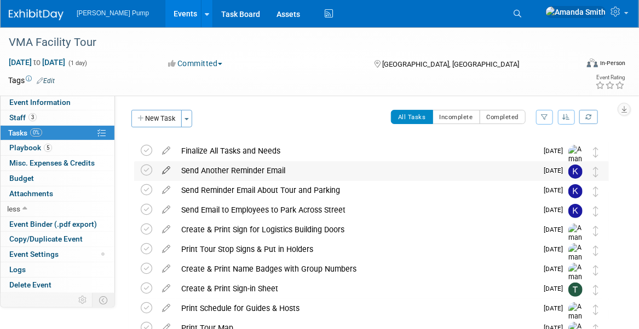
click at [166, 169] on icon at bounding box center [166, 168] width 19 height 14
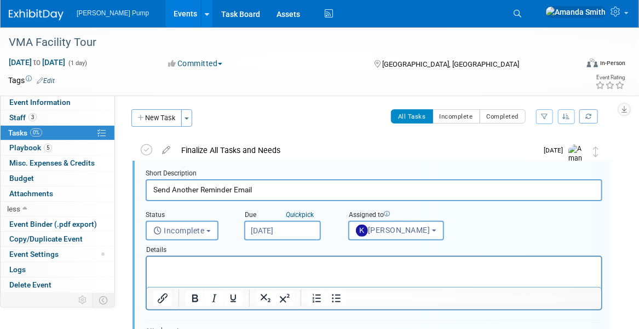
scroll to position [1, 0]
click at [286, 229] on input "[DATE]" at bounding box center [282, 231] width 77 height 20
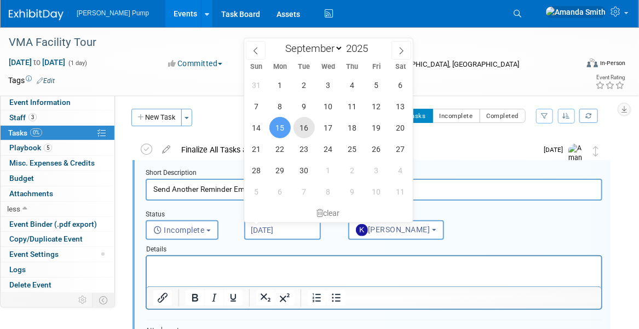
click at [300, 126] on span "16" at bounding box center [303, 127] width 21 height 21
type input "[DATE]"
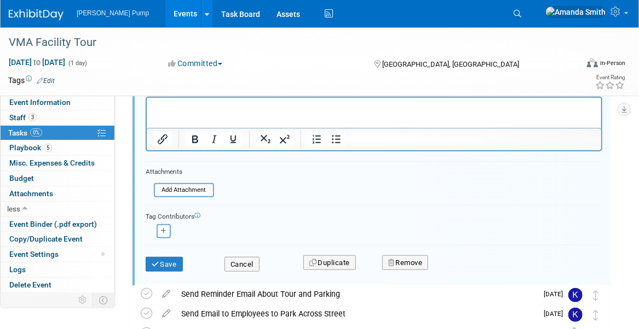
scroll to position [165, 0]
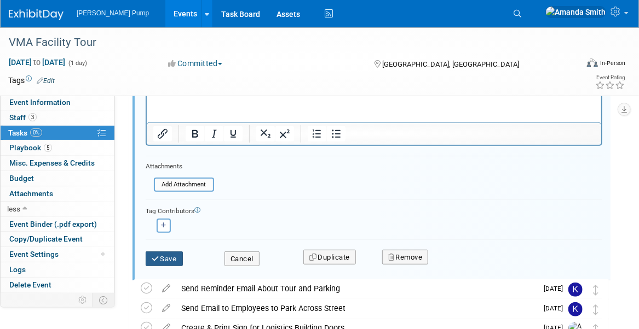
click at [173, 253] on button "Save" at bounding box center [164, 259] width 37 height 15
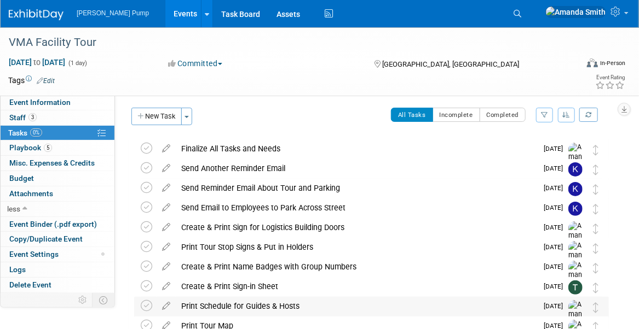
scroll to position [1, 0]
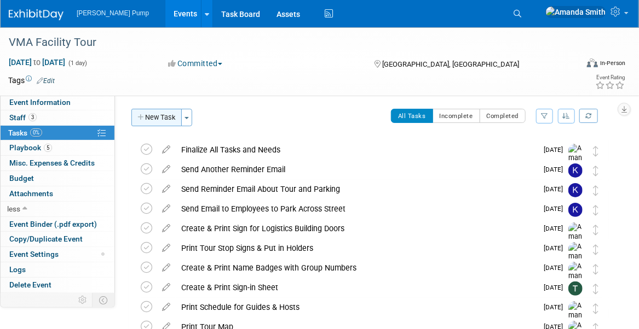
click at [164, 118] on button "New Task" at bounding box center [156, 118] width 50 height 18
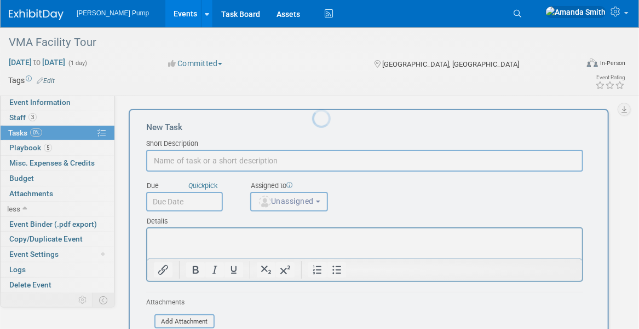
scroll to position [0, 0]
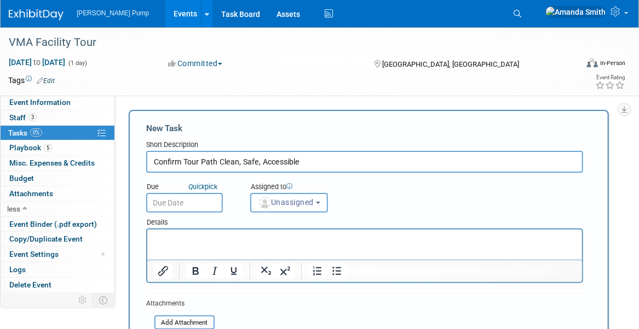
type input "Confirm Tour Path Clean, Safe, Accessible"
click at [198, 206] on input "text" at bounding box center [184, 203] width 77 height 20
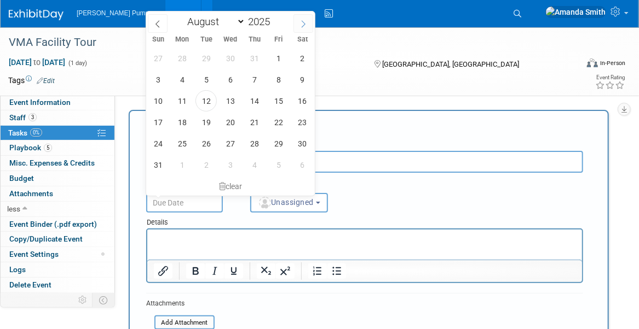
click at [305, 16] on span at bounding box center [303, 23] width 20 height 19
select select "8"
click at [206, 100] on span "16" at bounding box center [205, 100] width 21 height 21
type input "[DATE]"
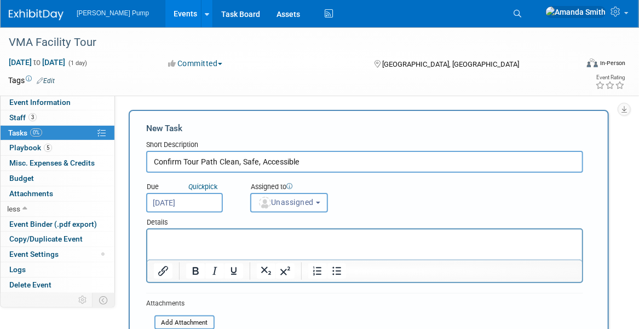
click at [303, 200] on span "Unassigned" at bounding box center [286, 202] width 56 height 9
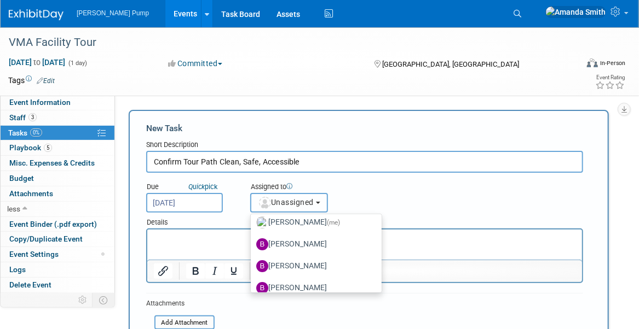
scroll to position [55, 0]
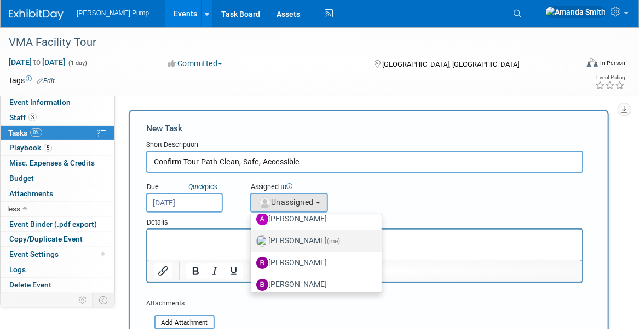
click at [309, 237] on label "[PERSON_NAME] (me)" at bounding box center [313, 242] width 114 height 18
click at [252, 237] on input "[PERSON_NAME] (me)" at bounding box center [248, 239] width 7 height 7
select select "498b8e7a-004b-40fd-bfca-d11e74525cf6"
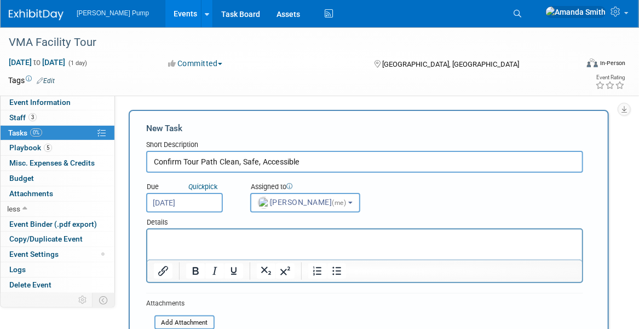
click at [403, 194] on div "Due Quick pick [DATE] Assigned to <img src="[URL][DOMAIN_NAME]" style="width: 2…" at bounding box center [364, 193] width 453 height 40
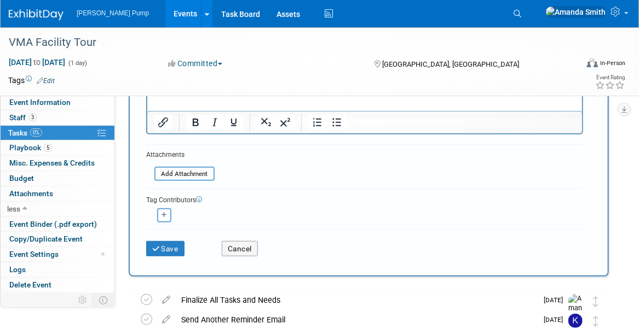
scroll to position [164, 0]
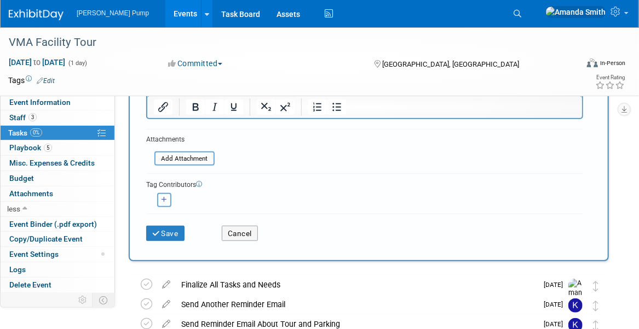
click at [165, 197] on icon "button" at bounding box center [163, 200] width 5 height 6
select select
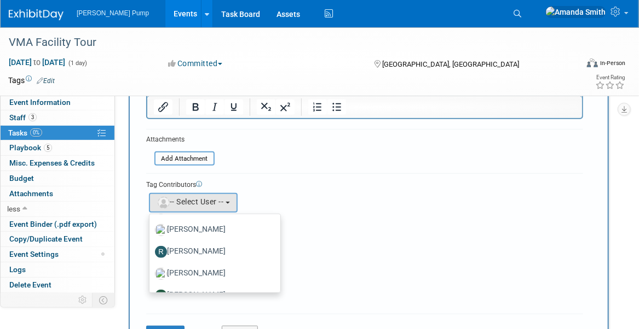
scroll to position [493, 0]
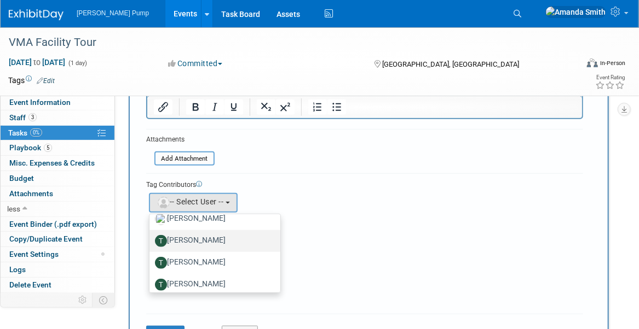
click at [222, 241] on label "[PERSON_NAME]" at bounding box center [212, 242] width 114 height 18
click at [151, 241] on input "[PERSON_NAME]" at bounding box center [147, 239] width 7 height 7
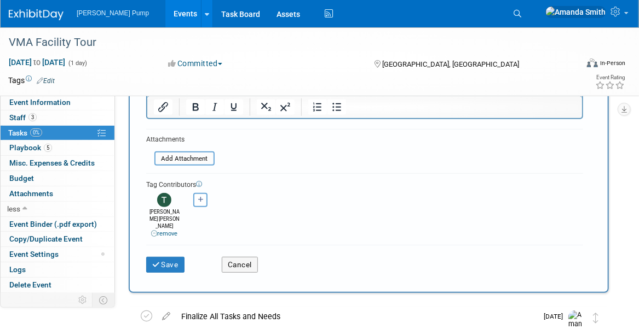
click at [344, 218] on div "[PERSON_NAME] remove [PERSON_NAME] (me) remove remove remove remove remove" at bounding box center [364, 214] width 437 height 49
click at [180, 257] on button "Save" at bounding box center [165, 264] width 38 height 15
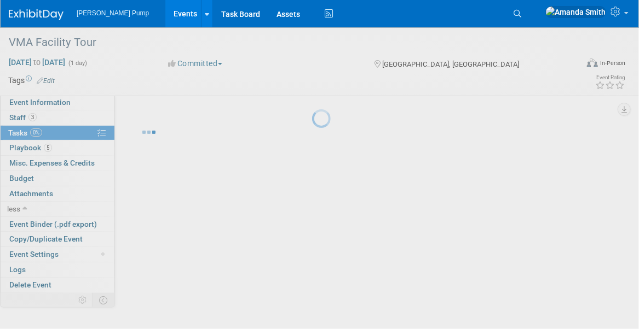
scroll to position [0, 0]
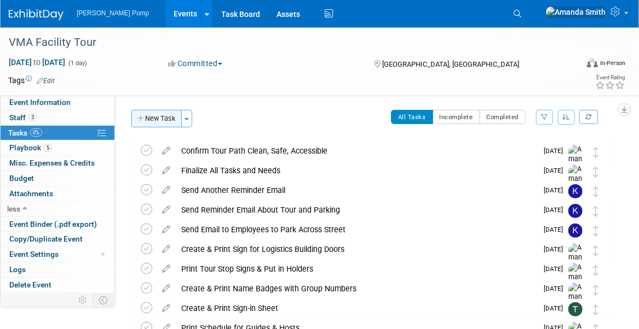
click at [152, 118] on button "New Task" at bounding box center [156, 119] width 50 height 18
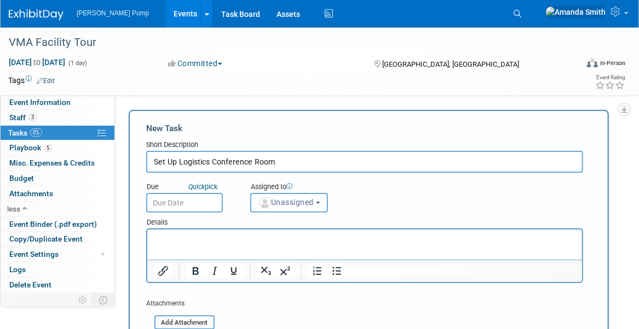
type input "Set Up Logistics Conference Room"
click at [182, 202] on input "text" at bounding box center [184, 203] width 77 height 20
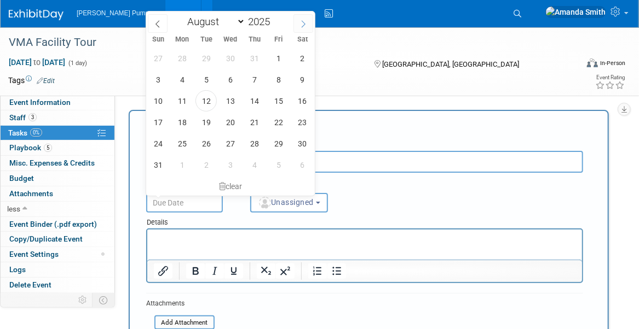
click at [304, 18] on span at bounding box center [303, 23] width 20 height 19
select select "8"
click at [211, 100] on span "16" at bounding box center [205, 100] width 21 height 21
type input "[DATE]"
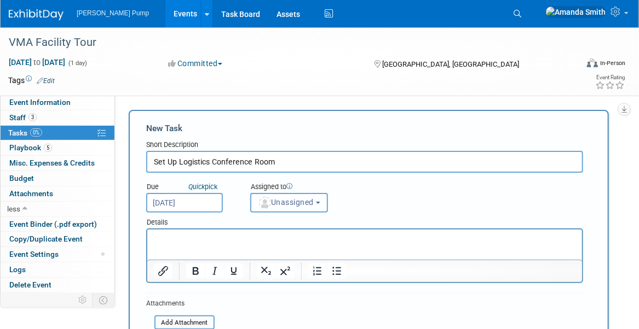
click at [293, 205] on span "Unassigned" at bounding box center [286, 202] width 56 height 9
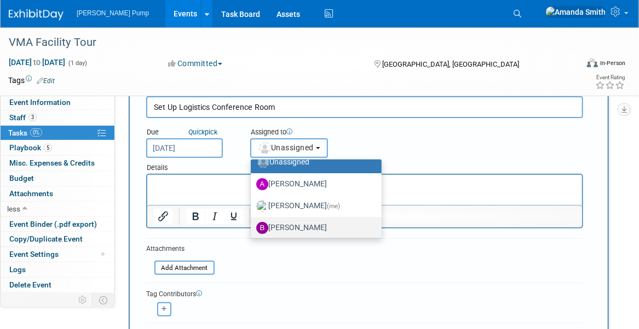
scroll to position [55, 0]
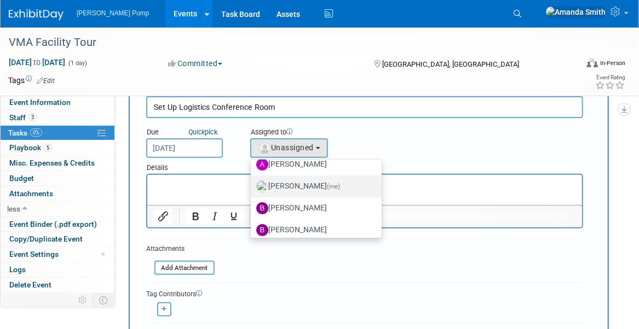
drag, startPoint x: 321, startPoint y: 184, endPoint x: 179, endPoint y: 8, distance: 226.1
click at [321, 184] on label "[PERSON_NAME] (me)" at bounding box center [313, 187] width 114 height 18
click at [252, 184] on input "[PERSON_NAME] (me)" at bounding box center [248, 185] width 7 height 7
select select "498b8e7a-004b-40fd-bfca-d11e74525cf6"
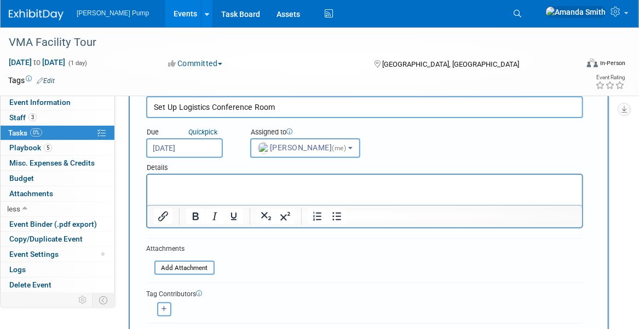
scroll to position [109, 0]
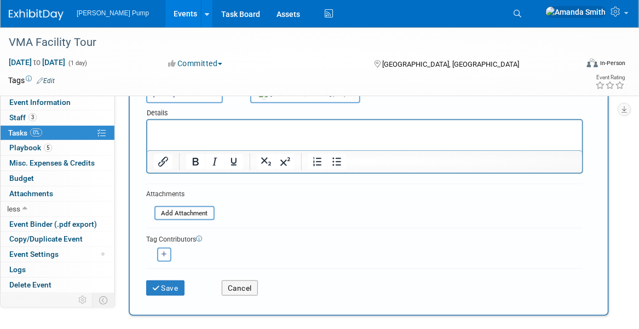
click at [161, 254] on icon "button" at bounding box center [163, 255] width 5 height 6
select select
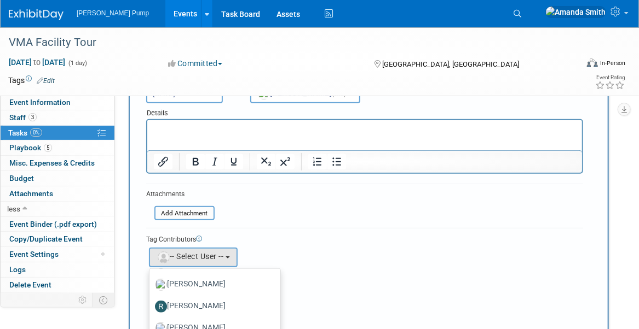
scroll to position [493, 0]
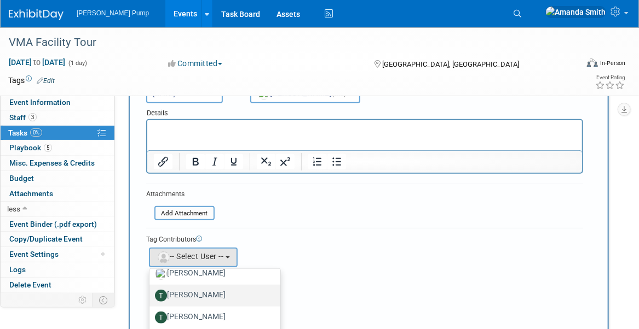
click at [229, 291] on label "[PERSON_NAME]" at bounding box center [212, 296] width 114 height 18
click at [151, 291] on input "[PERSON_NAME]" at bounding box center [147, 294] width 7 height 7
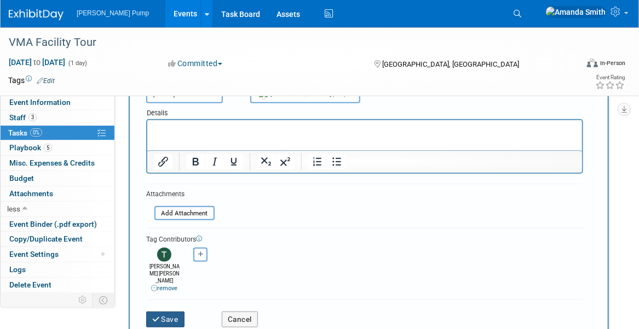
click at [179, 312] on button "Save" at bounding box center [165, 319] width 38 height 15
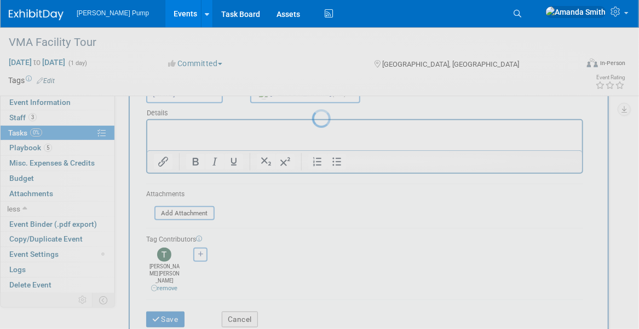
scroll to position [0, 0]
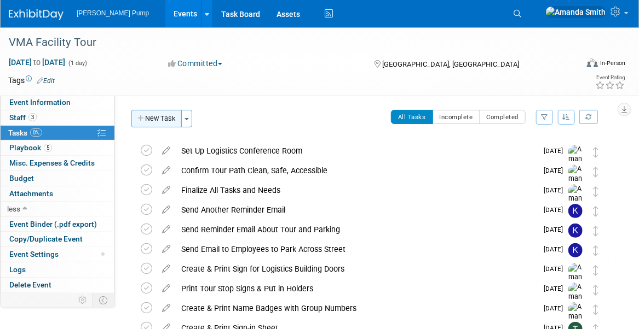
click at [160, 118] on button "New Task" at bounding box center [156, 119] width 50 height 18
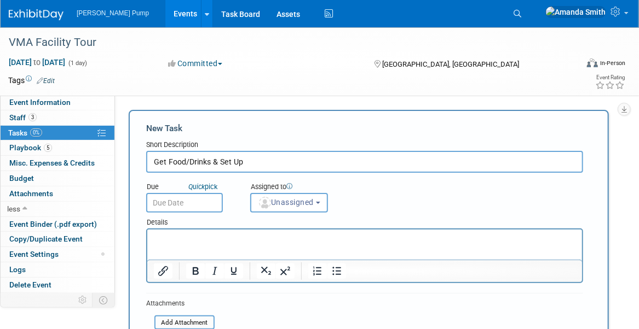
type input "Get Food/Drinks & Set Up"
click at [166, 206] on input "text" at bounding box center [184, 203] width 77 height 20
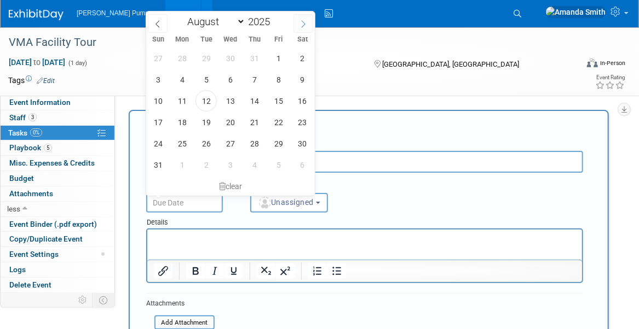
click at [305, 18] on span at bounding box center [303, 23] width 20 height 19
select select "8"
click at [228, 103] on span "17" at bounding box center [229, 100] width 21 height 21
type input "[DATE]"
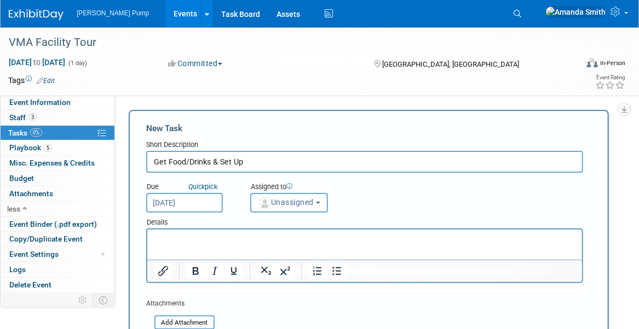
click at [311, 202] on span "Unassigned" at bounding box center [286, 202] width 56 height 9
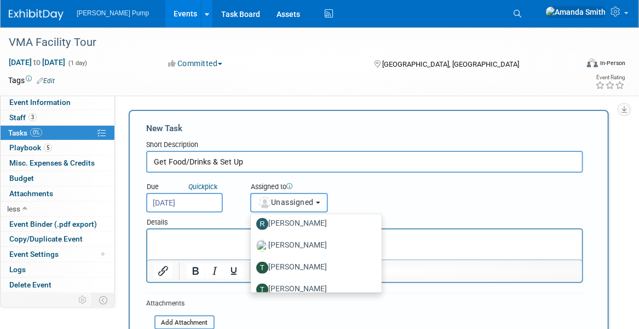
scroll to position [493, 0]
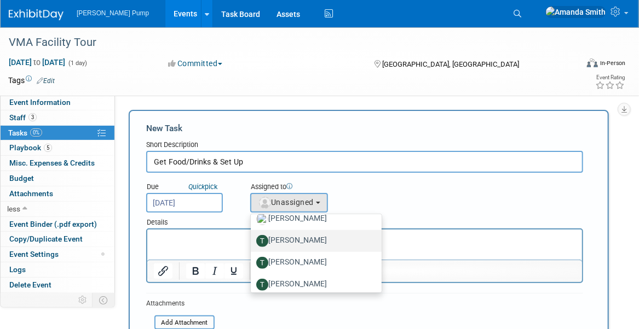
click at [306, 243] on label "[PERSON_NAME]" at bounding box center [313, 242] width 114 height 18
click at [252, 243] on input "[PERSON_NAME]" at bounding box center [248, 239] width 7 height 7
select select "864ae85b-0e1c-47ea-b3fd-12450106f24f"
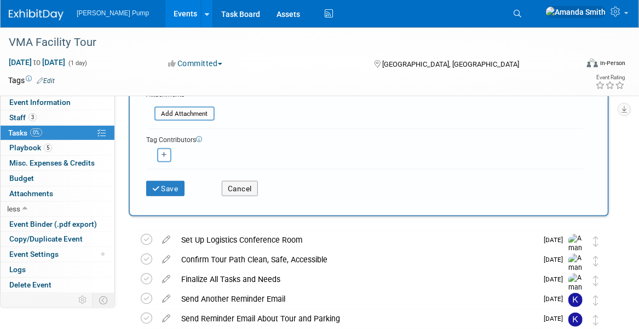
scroll to position [219, 0]
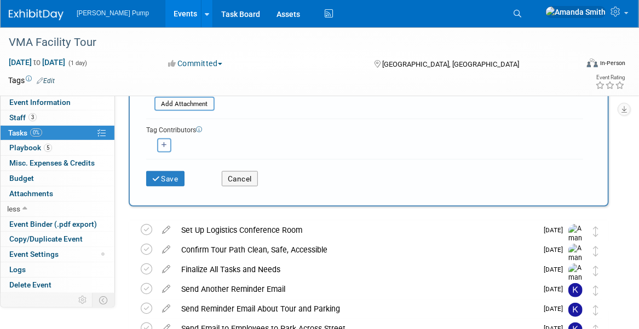
click at [167, 144] on button "button" at bounding box center [164, 145] width 14 height 14
select select
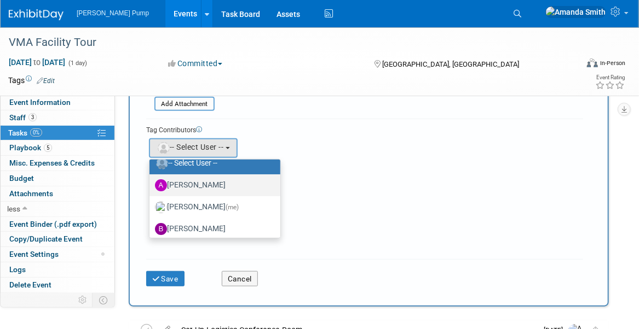
scroll to position [55, 0]
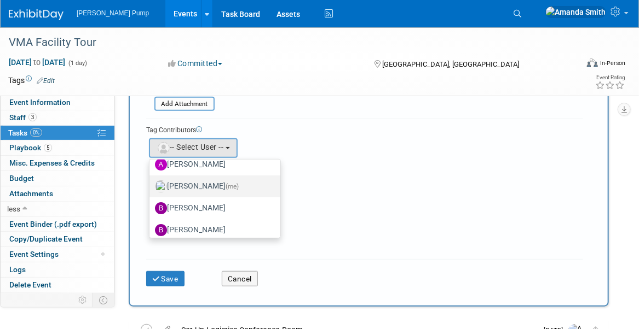
click at [209, 189] on label "[PERSON_NAME] (me)" at bounding box center [212, 187] width 114 height 18
click at [151, 189] on input "[PERSON_NAME] (me)" at bounding box center [147, 185] width 7 height 7
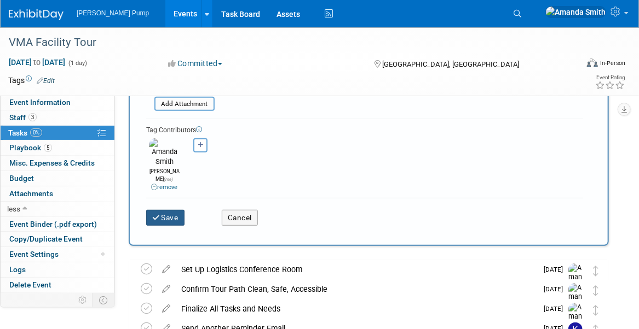
click at [174, 210] on button "Save" at bounding box center [165, 217] width 38 height 15
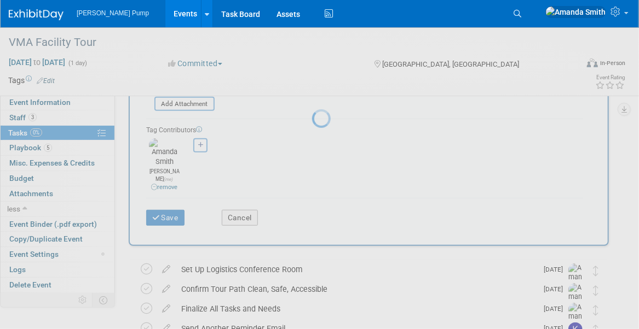
scroll to position [0, 0]
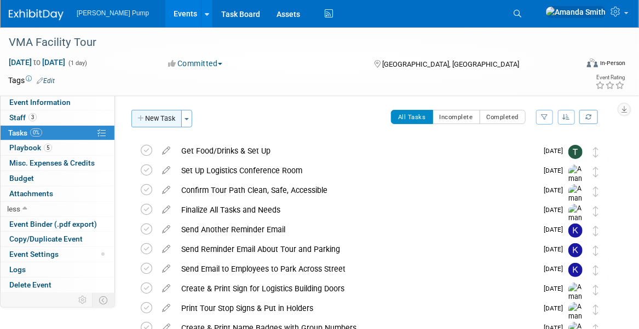
click at [161, 121] on button "New Task" at bounding box center [156, 119] width 50 height 18
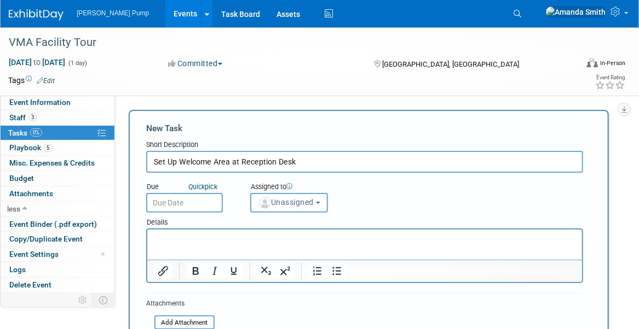
type input "Set Up Welcome Area at Reception Desk"
click at [167, 202] on input "text" at bounding box center [184, 203] width 77 height 20
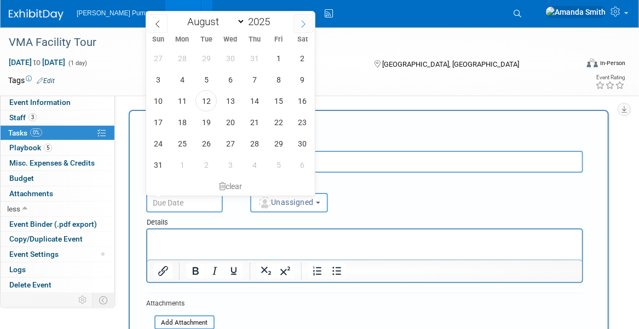
click at [305, 24] on icon at bounding box center [303, 24] width 8 height 8
select select "8"
click at [224, 107] on span "17" at bounding box center [229, 100] width 21 height 21
type input "[DATE]"
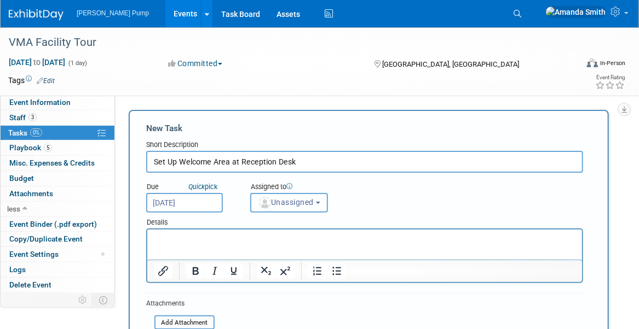
click at [280, 208] on button "Unassigned" at bounding box center [289, 203] width 78 height 20
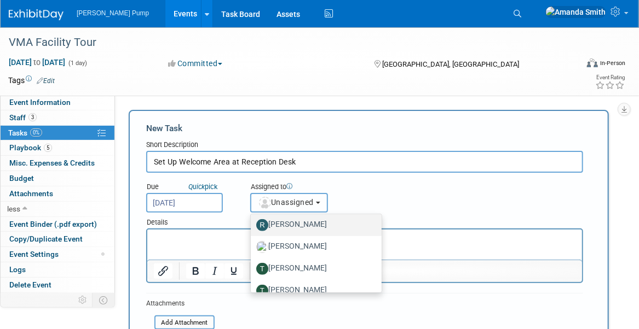
scroll to position [493, 0]
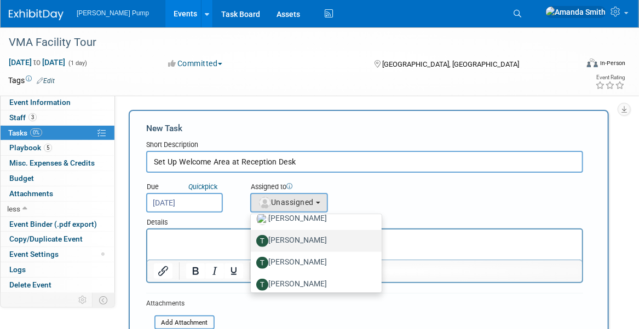
click at [292, 243] on label "[PERSON_NAME]" at bounding box center [313, 242] width 114 height 18
click at [252, 243] on input "[PERSON_NAME]" at bounding box center [248, 239] width 7 height 7
select select "864ae85b-0e1c-47ea-b3fd-12450106f24f"
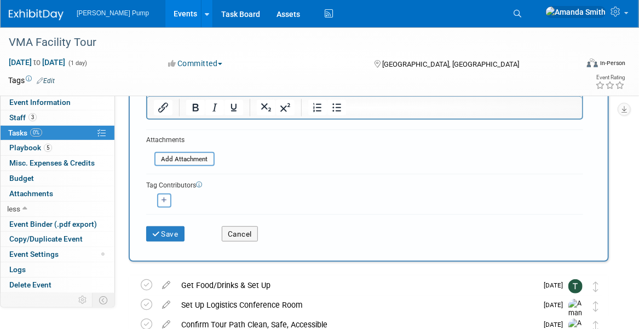
scroll to position [164, 0]
click at [170, 200] on button "button" at bounding box center [164, 200] width 14 height 14
select select
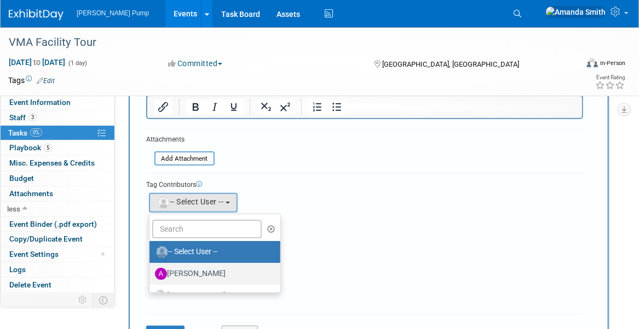
scroll to position [55, 0]
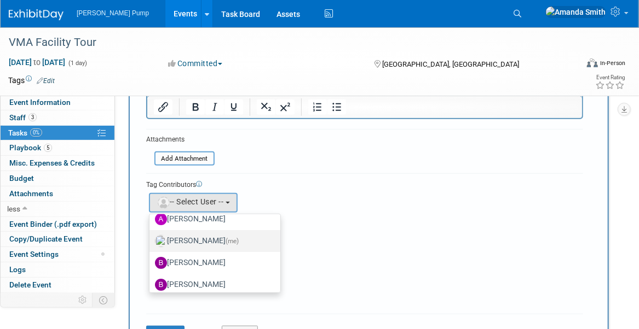
click at [212, 241] on label "[PERSON_NAME] (me)" at bounding box center [212, 242] width 114 height 18
click at [151, 241] on input "[PERSON_NAME] (me)" at bounding box center [147, 239] width 7 height 7
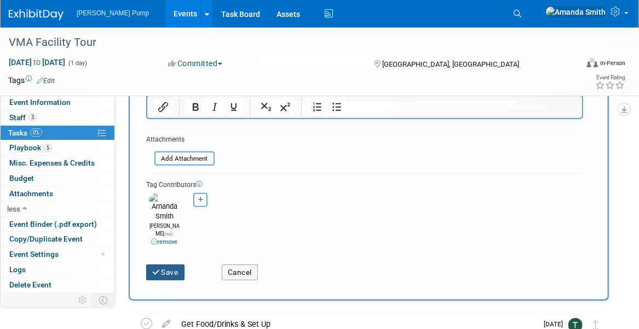
click at [173, 265] on button "Save" at bounding box center [165, 272] width 38 height 15
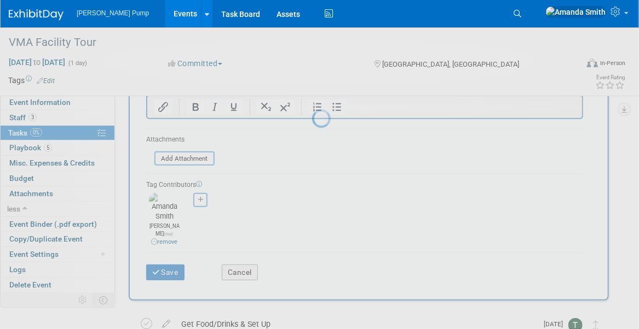
scroll to position [0, 0]
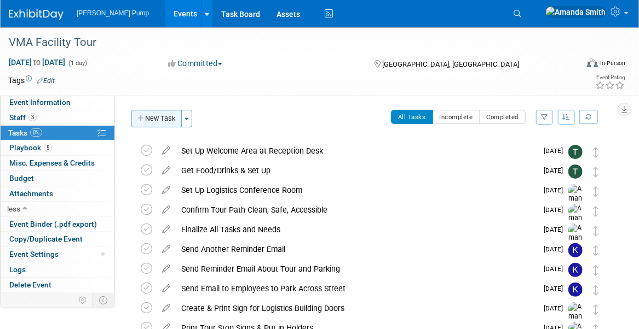
click at [155, 119] on button "New Task" at bounding box center [156, 119] width 50 height 18
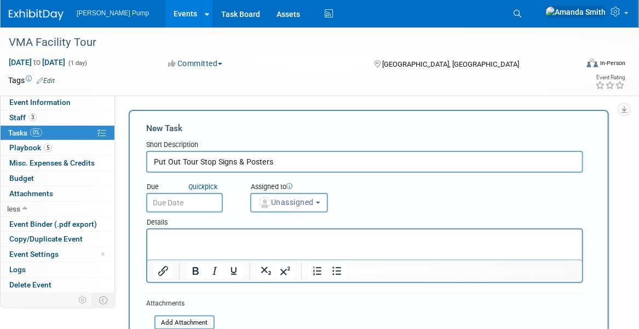
click at [169, 198] on input "text" at bounding box center [184, 203] width 77 height 20
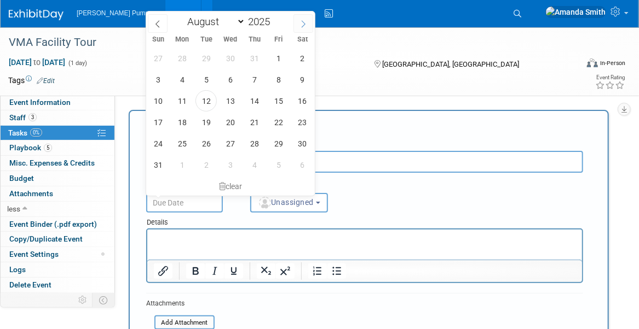
click at [300, 21] on icon at bounding box center [303, 24] width 8 height 8
click at [232, 102] on span "17" at bounding box center [229, 100] width 21 height 21
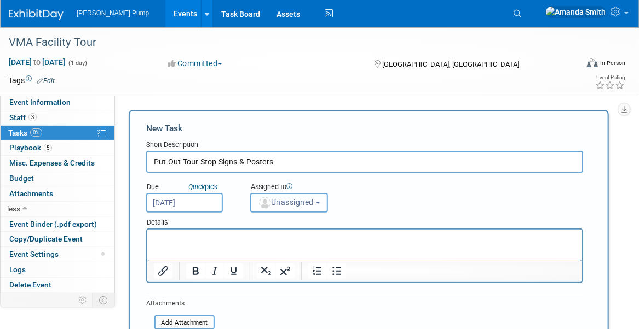
click at [304, 205] on span "Unassigned" at bounding box center [286, 202] width 56 height 9
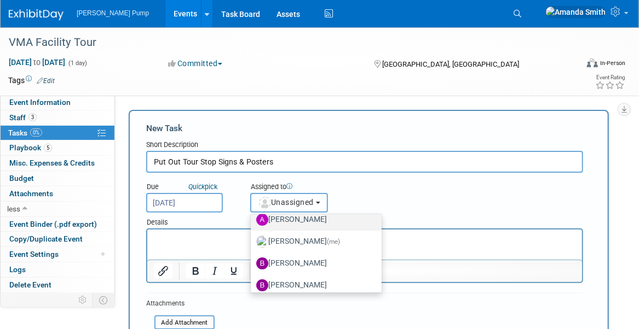
scroll to position [55, 0]
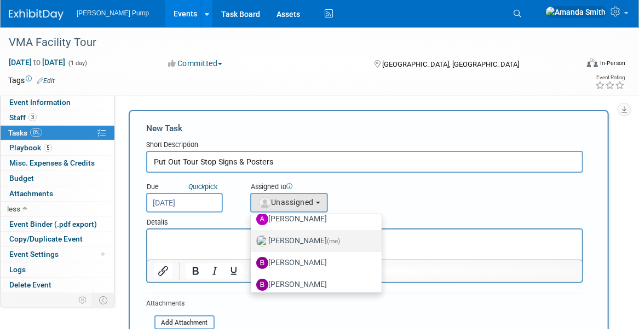
click at [304, 238] on label "[PERSON_NAME] (me)" at bounding box center [313, 242] width 114 height 18
click at [252, 238] on input "[PERSON_NAME] (me)" at bounding box center [248, 239] width 7 height 7
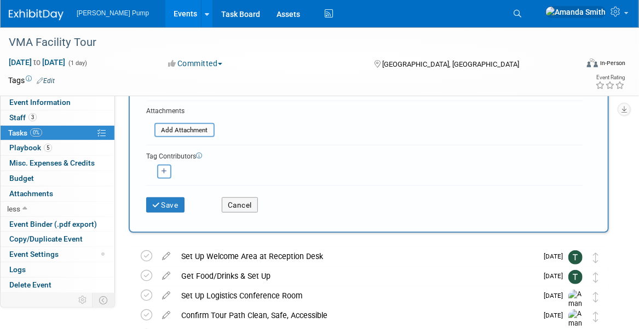
scroll to position [219, 0]
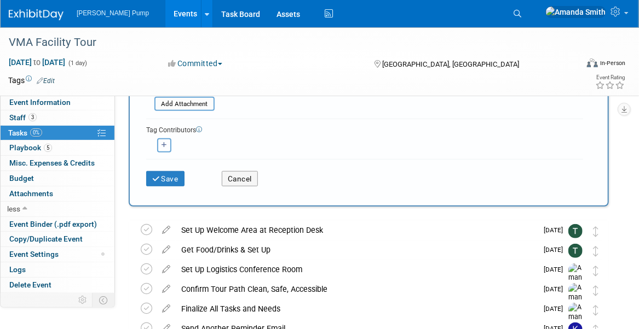
click at [161, 144] on icon "button" at bounding box center [163, 145] width 5 height 6
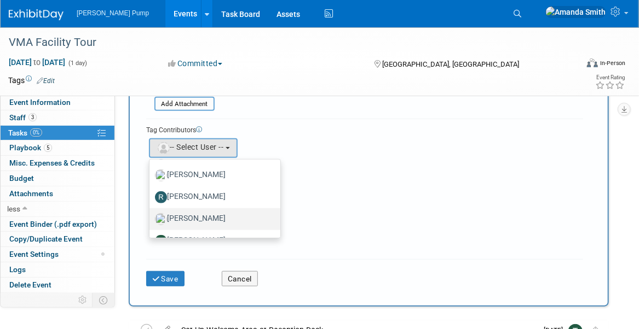
scroll to position [493, 0]
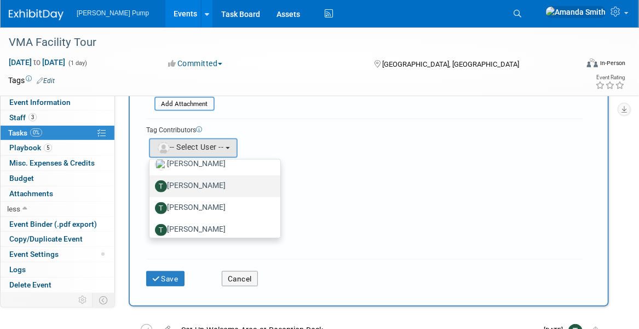
click at [190, 184] on label "[PERSON_NAME]" at bounding box center [212, 187] width 114 height 18
click at [151, 184] on input "[PERSON_NAME]" at bounding box center [147, 185] width 7 height 7
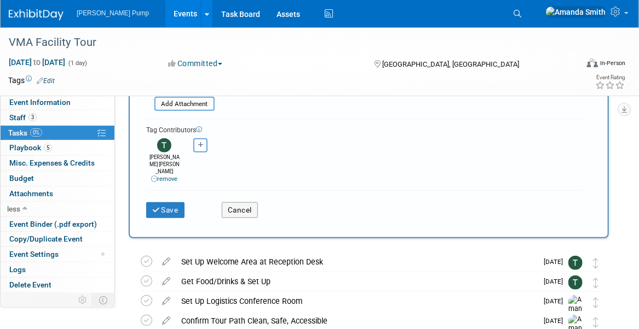
scroll to position [109, 0]
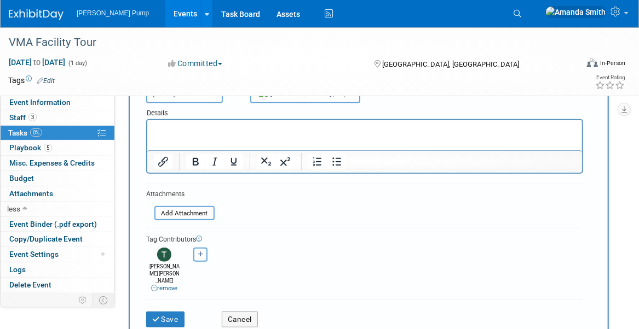
click at [178, 129] on p "Rich Text Area. Press ALT-0 for help." at bounding box center [364, 130] width 422 height 11
click at [157, 312] on button "Save" at bounding box center [165, 319] width 38 height 15
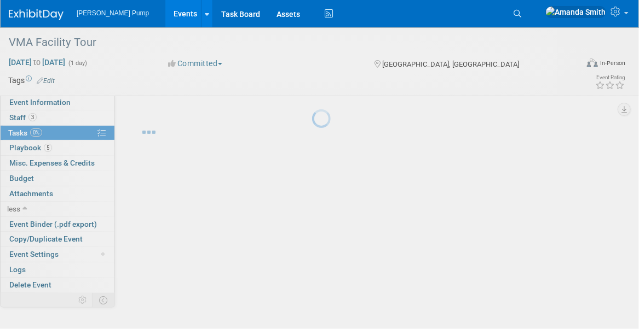
scroll to position [0, 0]
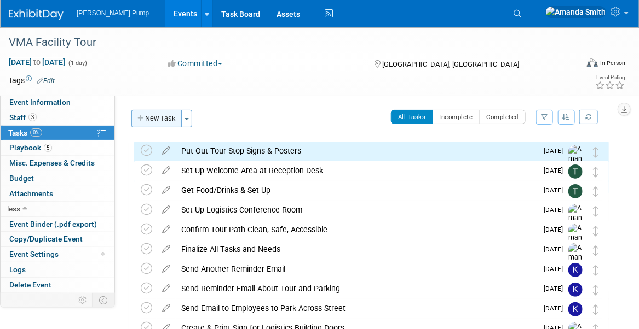
click at [143, 122] on button "New Task" at bounding box center [156, 119] width 50 height 18
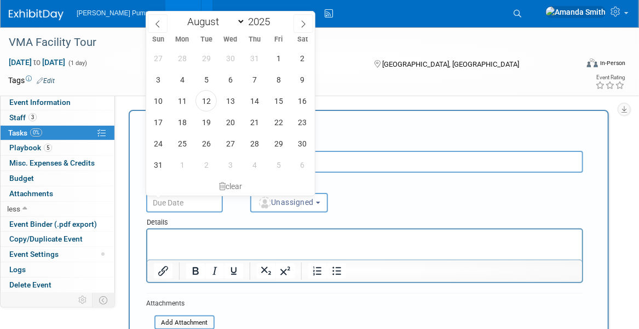
click at [186, 200] on input "text" at bounding box center [184, 203] width 77 height 20
click at [451, 182] on div "Due Quick pick Assigned to <img src="[URL][DOMAIN_NAME]" style="width: 22px; he…" at bounding box center [364, 193] width 453 height 40
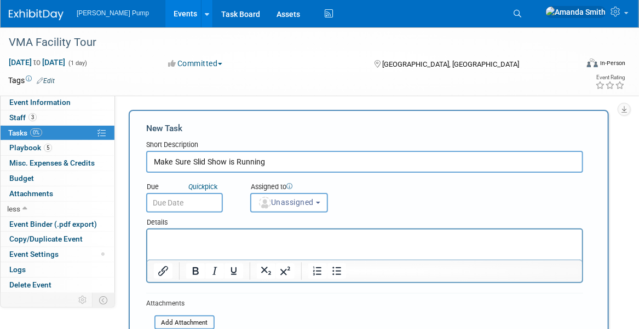
click at [204, 161] on input "Make Sure Slid Show is Running" at bounding box center [364, 162] width 437 height 22
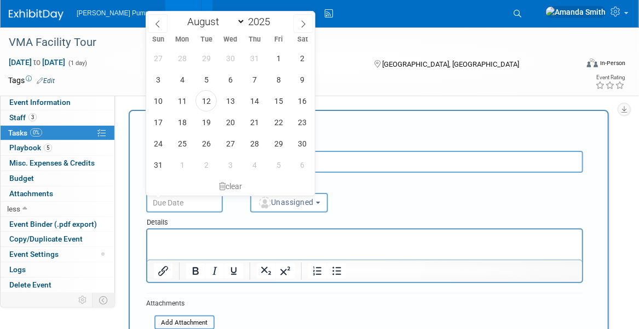
click at [182, 196] on input "text" at bounding box center [184, 203] width 77 height 20
drag, startPoint x: 307, startPoint y: 23, endPoint x: 305, endPoint y: 30, distance: 6.8
click at [306, 23] on span at bounding box center [303, 23] width 20 height 19
click at [231, 100] on span "17" at bounding box center [229, 100] width 21 height 21
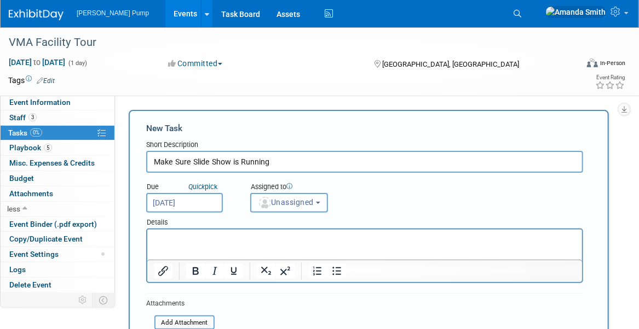
click at [289, 201] on span "Unassigned" at bounding box center [286, 202] width 56 height 9
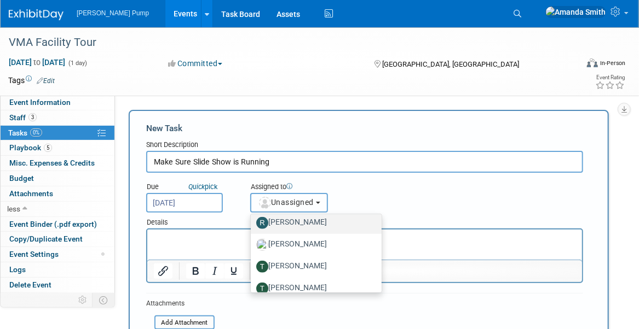
scroll to position [493, 0]
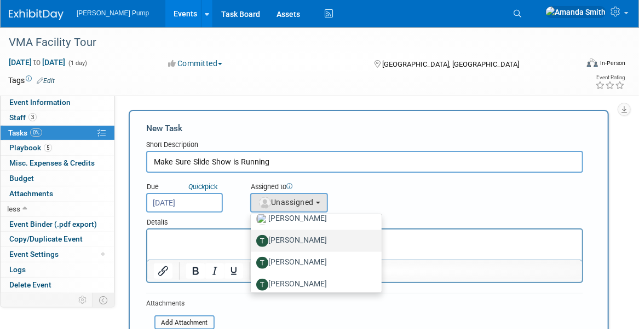
click at [314, 240] on label "[PERSON_NAME]" at bounding box center [313, 242] width 114 height 18
click at [252, 240] on input "[PERSON_NAME]" at bounding box center [248, 239] width 7 height 7
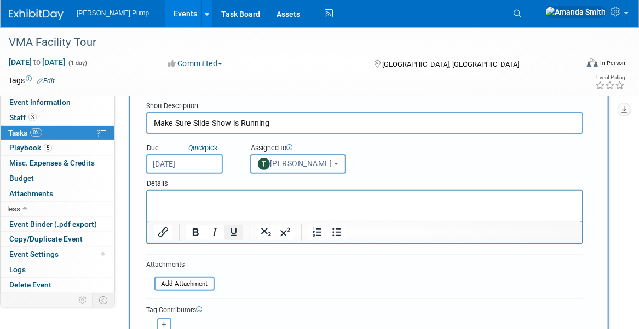
scroll to position [164, 0]
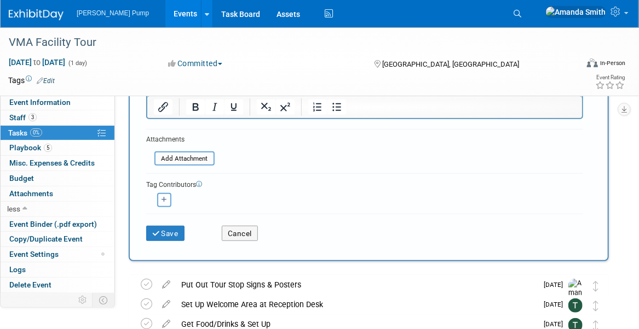
click at [165, 200] on icon "button" at bounding box center [163, 200] width 5 height 6
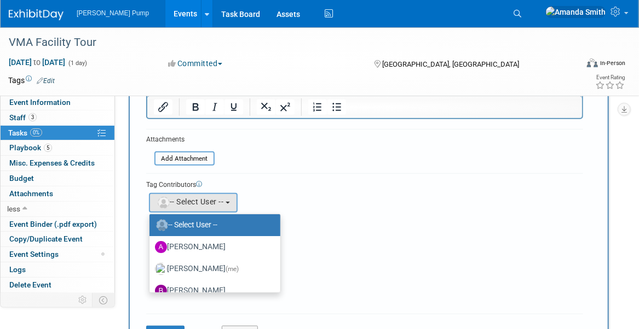
scroll to position [55, 0]
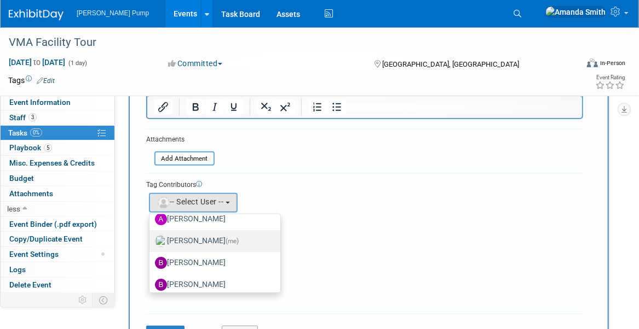
click at [221, 238] on label "[PERSON_NAME] (me)" at bounding box center [212, 242] width 114 height 18
click at [151, 238] on input "[PERSON_NAME] (me)" at bounding box center [147, 239] width 7 height 7
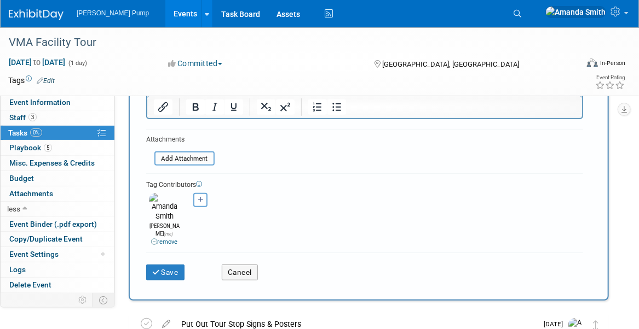
click at [367, 204] on div "[PERSON_NAME] remove [PERSON_NAME] (me) remove remove remove remove remove" at bounding box center [364, 218] width 437 height 56
click at [170, 265] on button "Save" at bounding box center [165, 272] width 38 height 15
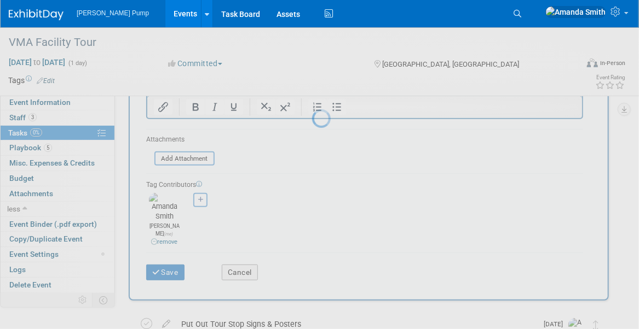
scroll to position [0, 0]
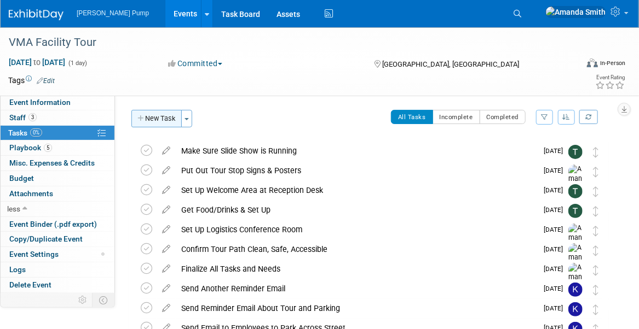
click at [140, 115] on icon "button" at bounding box center [141, 118] width 8 height 7
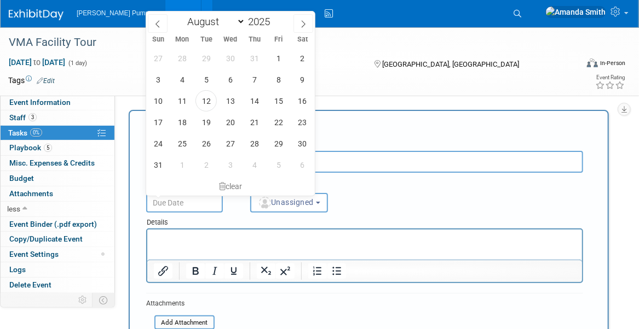
click at [179, 207] on input "text" at bounding box center [184, 203] width 77 height 20
click at [300, 31] on span at bounding box center [303, 23] width 20 height 19
click at [232, 99] on span "17" at bounding box center [229, 100] width 21 height 21
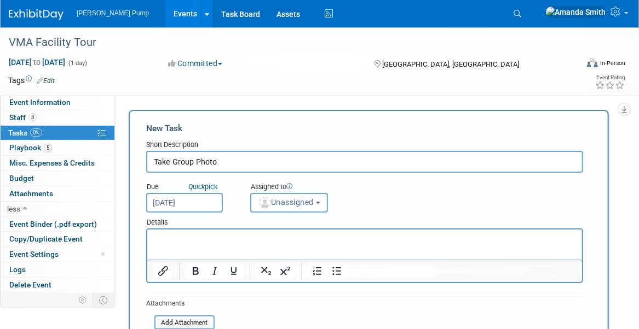
click at [288, 201] on span "Unassigned" at bounding box center [286, 202] width 56 height 9
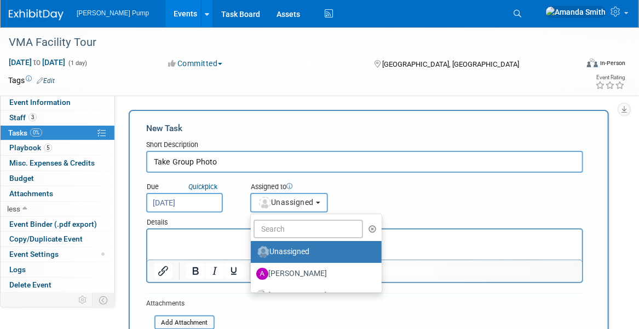
scroll to position [55, 0]
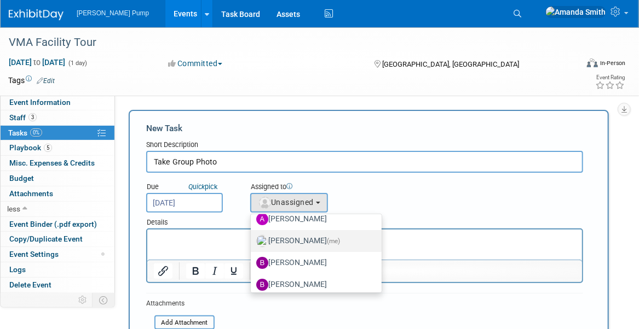
click at [310, 239] on label "[PERSON_NAME] (me)" at bounding box center [313, 242] width 114 height 18
click at [252, 239] on input "[PERSON_NAME] (me)" at bounding box center [248, 239] width 7 height 7
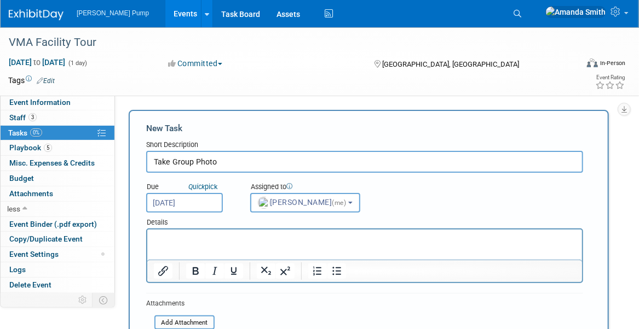
click at [406, 202] on div "Due Quick pick [DATE] Assigned to <img src="[URL][DOMAIN_NAME]" style="width: 2…" at bounding box center [364, 193] width 453 height 40
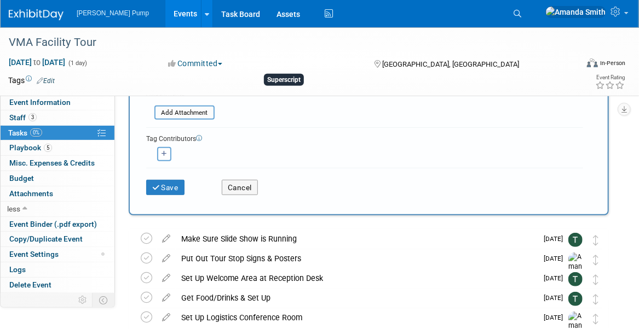
scroll to position [219, 0]
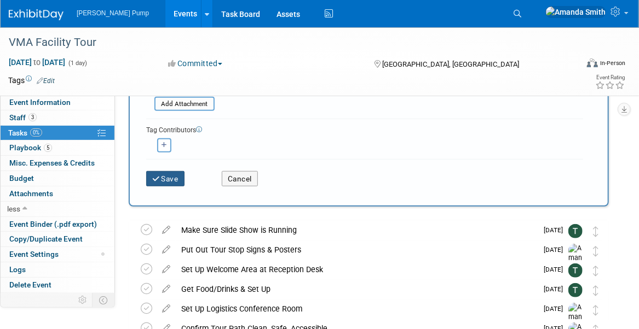
click at [165, 180] on button "Save" at bounding box center [165, 178] width 38 height 15
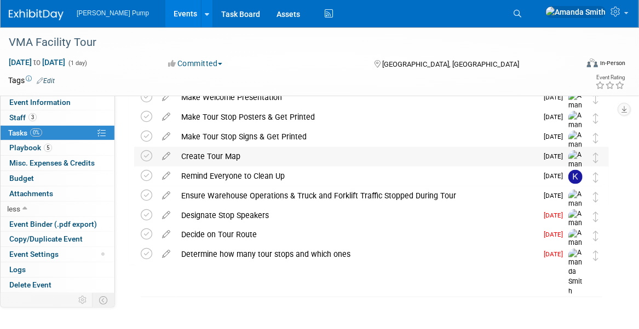
scroll to position [607, 0]
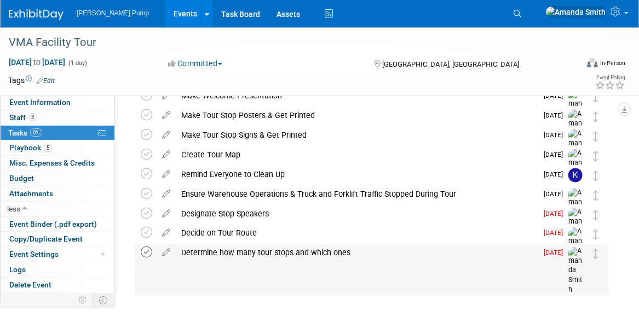
click at [146, 251] on icon at bounding box center [146, 252] width 11 height 11
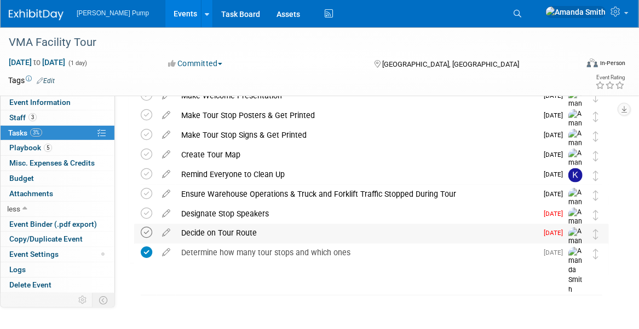
click at [142, 229] on icon at bounding box center [146, 233] width 11 height 11
click at [145, 210] on icon at bounding box center [146, 213] width 11 height 11
